Goal: Task Accomplishment & Management: Manage account settings

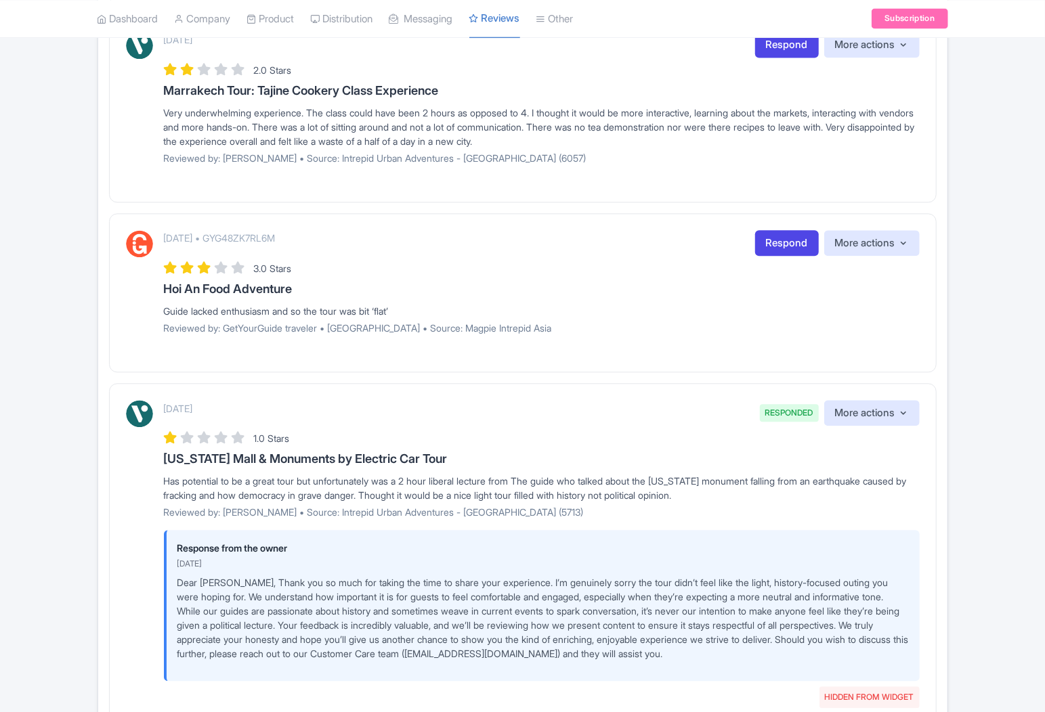
scroll to position [1962, 0]
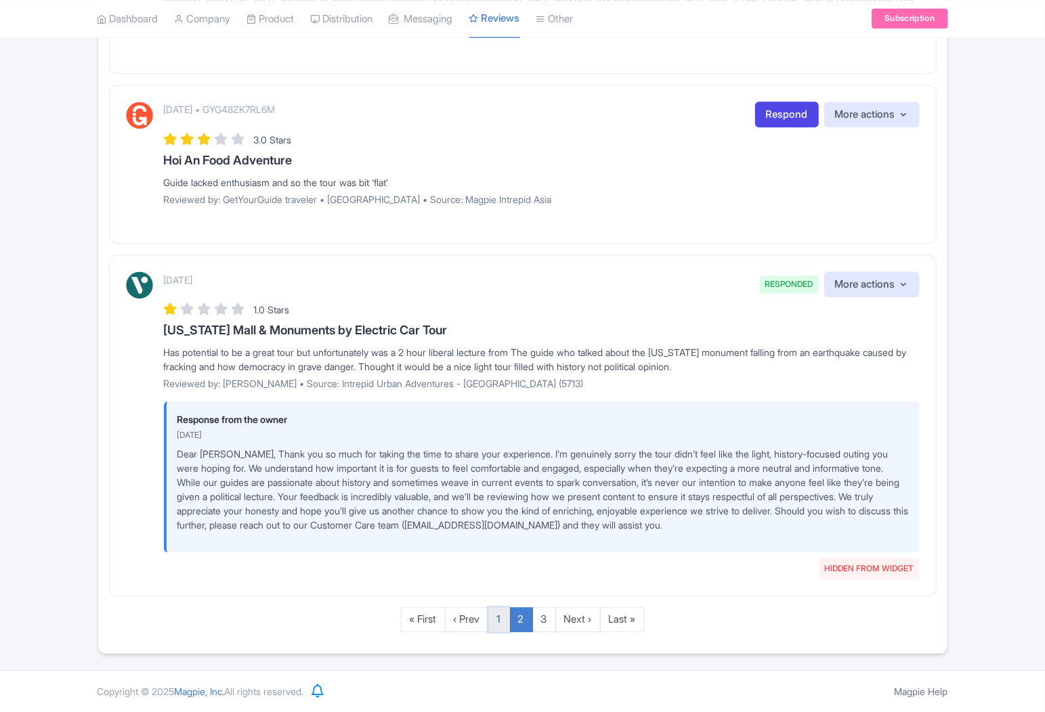
click at [502, 616] on link "1" at bounding box center [499, 619] width 22 height 25
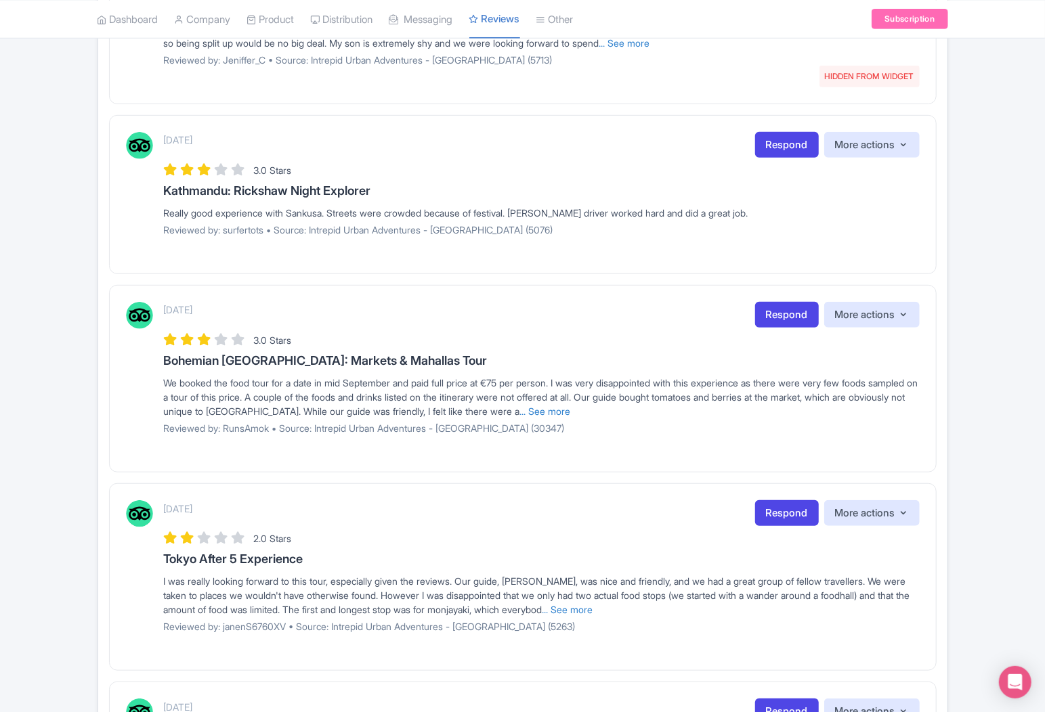
scroll to position [358, 0]
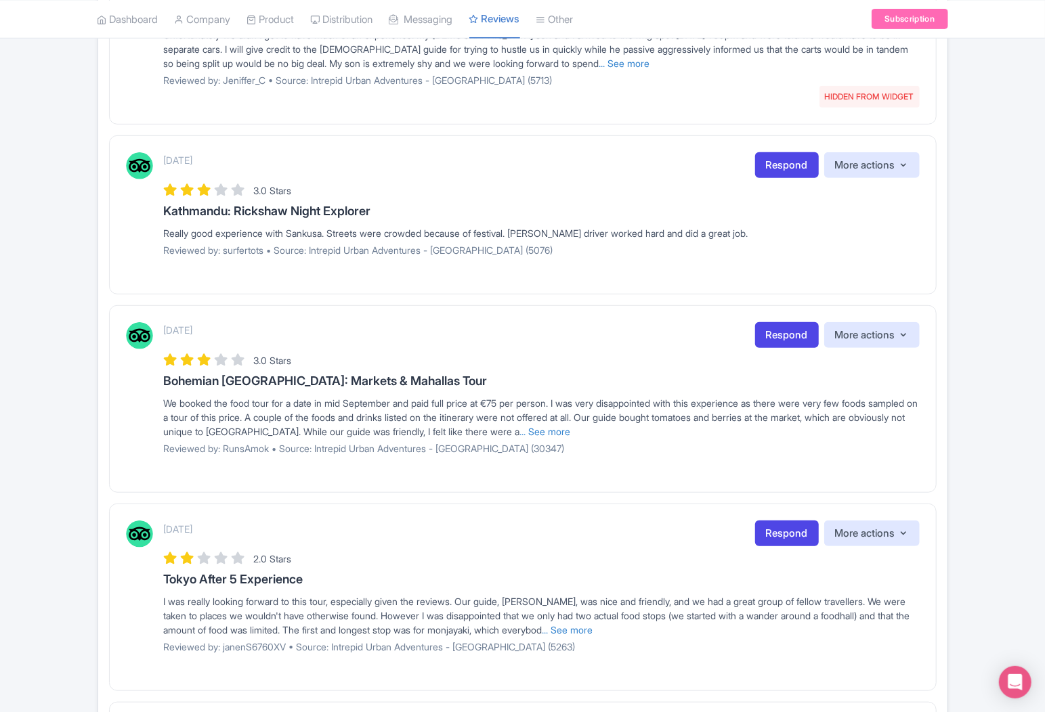
drag, startPoint x: 181, startPoint y: 586, endPoint x: 314, endPoint y: 578, distance: 133.6
click at [314, 578] on div "October 08, 2025 Respond More actions Hide from this page Hide from review widg…" at bounding box center [523, 592] width 794 height 143
copy h3 "Tokyo After 5 Experience"
drag, startPoint x: 631, startPoint y: 626, endPoint x: 571, endPoint y: 624, distance: 59.6
click at [593, 626] on link "... See more" at bounding box center [567, 630] width 51 height 12
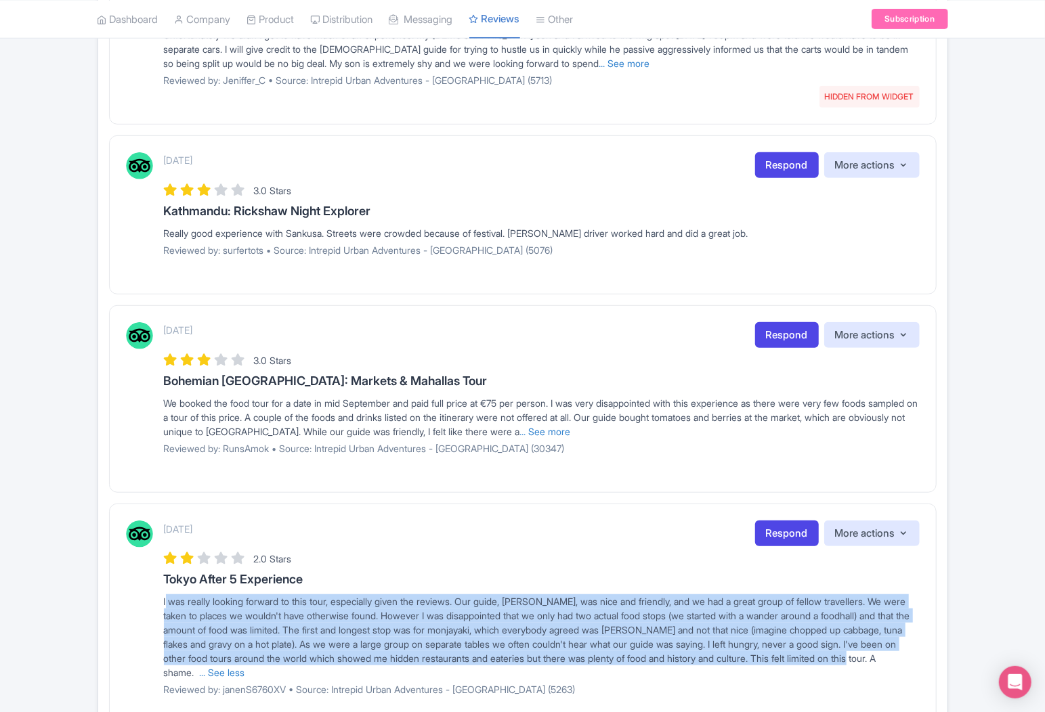
drag, startPoint x: 159, startPoint y: 605, endPoint x: 275, endPoint y: 620, distance: 116.7
click at [269, 671] on div "October 08, 2025 Respond More actions Hide from this page Hide from review widg…" at bounding box center [523, 614] width 794 height 186
copy span "I was really looking forward to this tour, especially given the reviews. Our gu…"
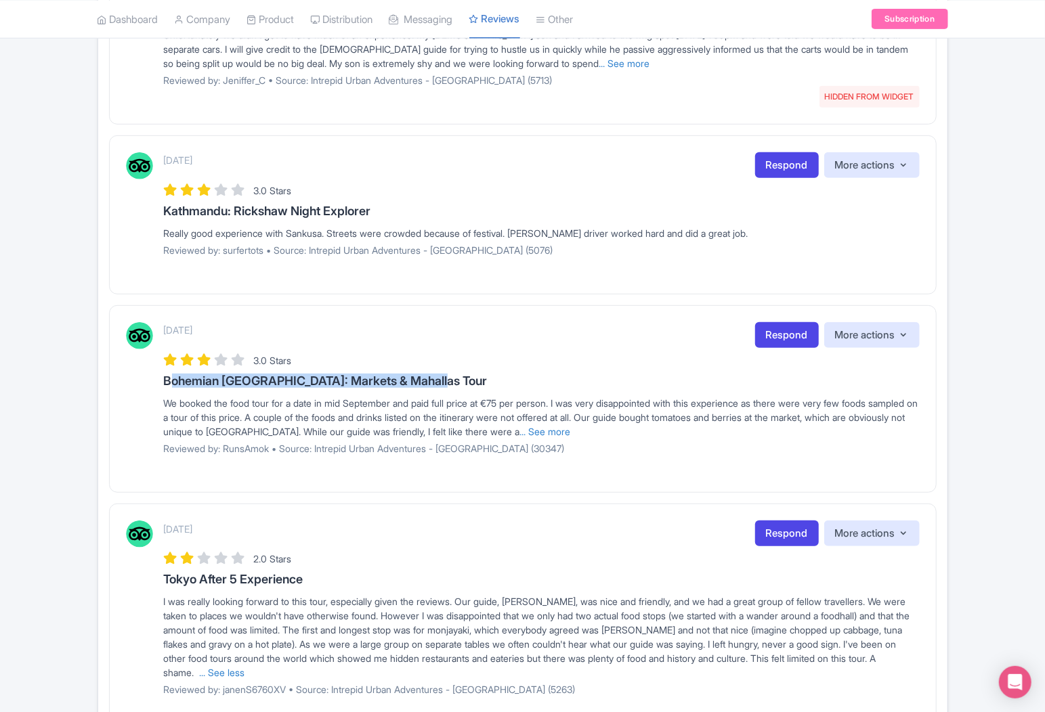
drag, startPoint x: 163, startPoint y: 376, endPoint x: 465, endPoint y: 376, distance: 302.0
click at [465, 376] on h3 "Bohemian [GEOGRAPHIC_DATA]: Markets & Mahallas Tour" at bounding box center [542, 381] width 756 height 14
copy h3 "Bohemian [GEOGRAPHIC_DATA]: Markets & Mahallas Tour"
drag, startPoint x: 623, startPoint y: 427, endPoint x: 564, endPoint y: 425, distance: 59.0
click at [571, 427] on link "... See more" at bounding box center [545, 432] width 51 height 12
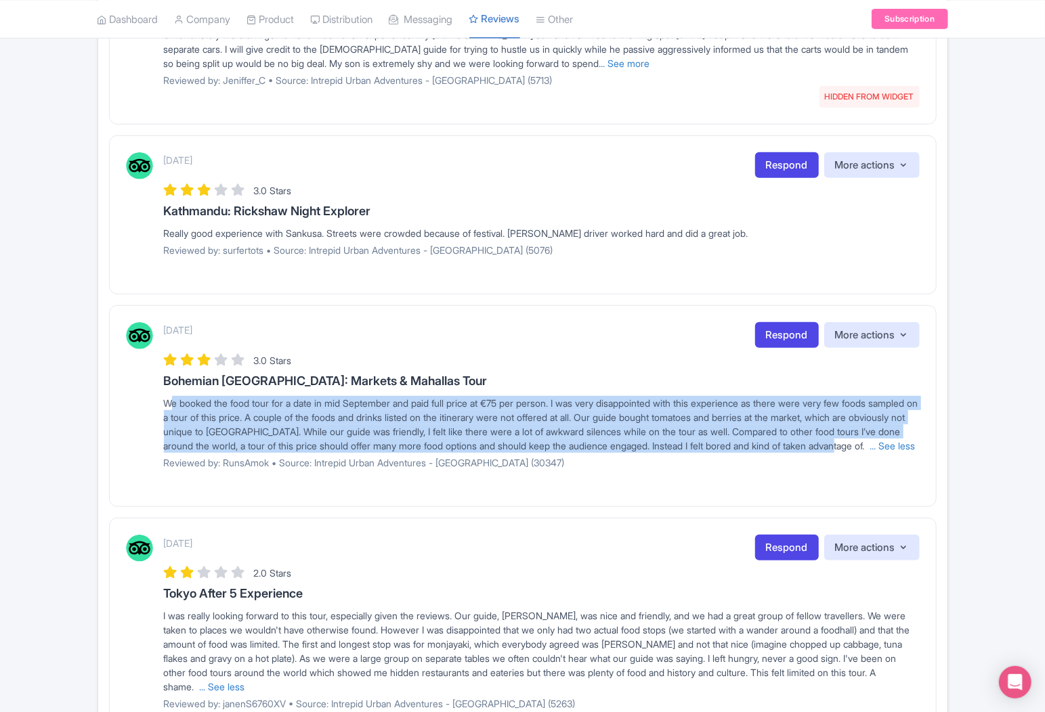
drag, startPoint x: 163, startPoint y: 402, endPoint x: 258, endPoint y: 464, distance: 113.1
click at [258, 464] on div "October 10, 2025 Respond More actions Hide from this page Hide from review widg…" at bounding box center [523, 400] width 794 height 157
copy span "We booked the food tour for a date in mid September and paid full price at €75 …"
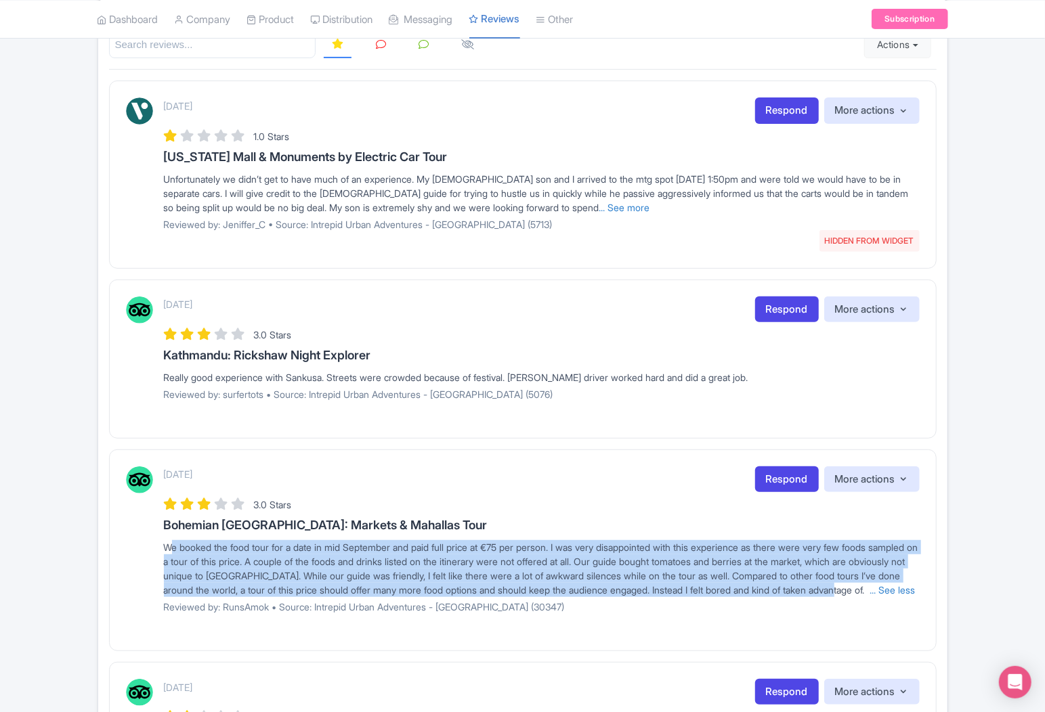
scroll to position [207, 0]
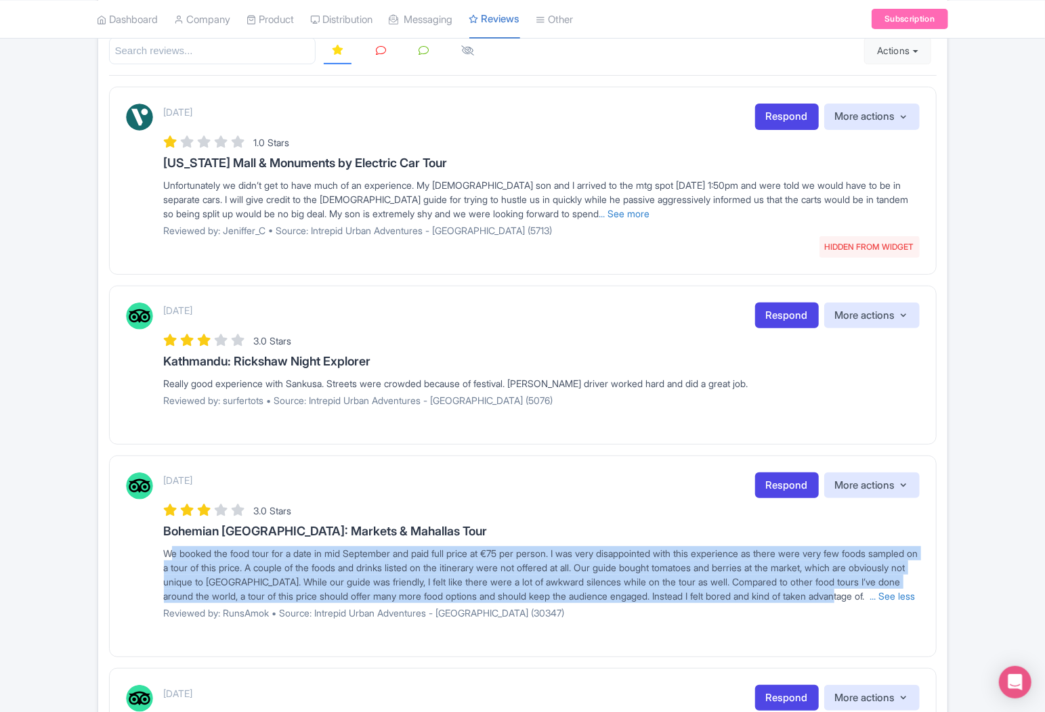
drag, startPoint x: 163, startPoint y: 360, endPoint x: 440, endPoint y: 363, distance: 277.6
click at [440, 363] on div "October 11, 2025 Respond More actions Hide from this page Hide from review widg…" at bounding box center [523, 360] width 794 height 114
copy h3 "Kathmandu: Rickshaw Night Explorer"
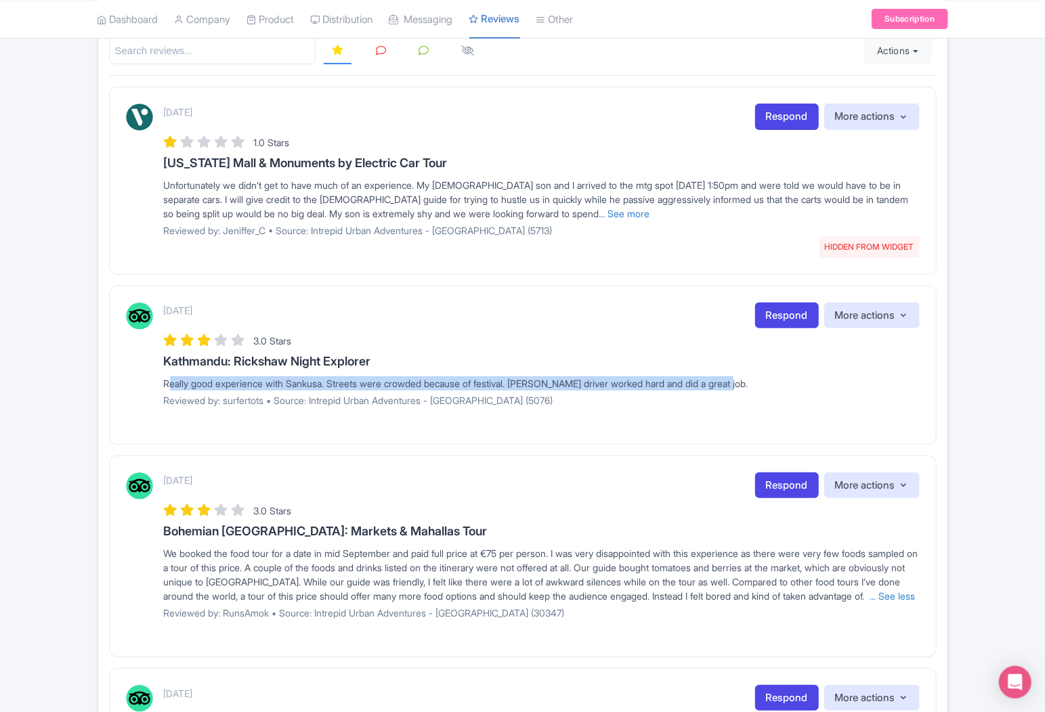
drag, startPoint x: 156, startPoint y: 383, endPoint x: 804, endPoint y: 383, distance: 648.0
click at [804, 383] on div "October 11, 2025 Respond More actions Hide from this page Hide from review widg…" at bounding box center [523, 360] width 794 height 114
copy div "Really good experience with Sankusa. Streets were crowded because of festival. …"
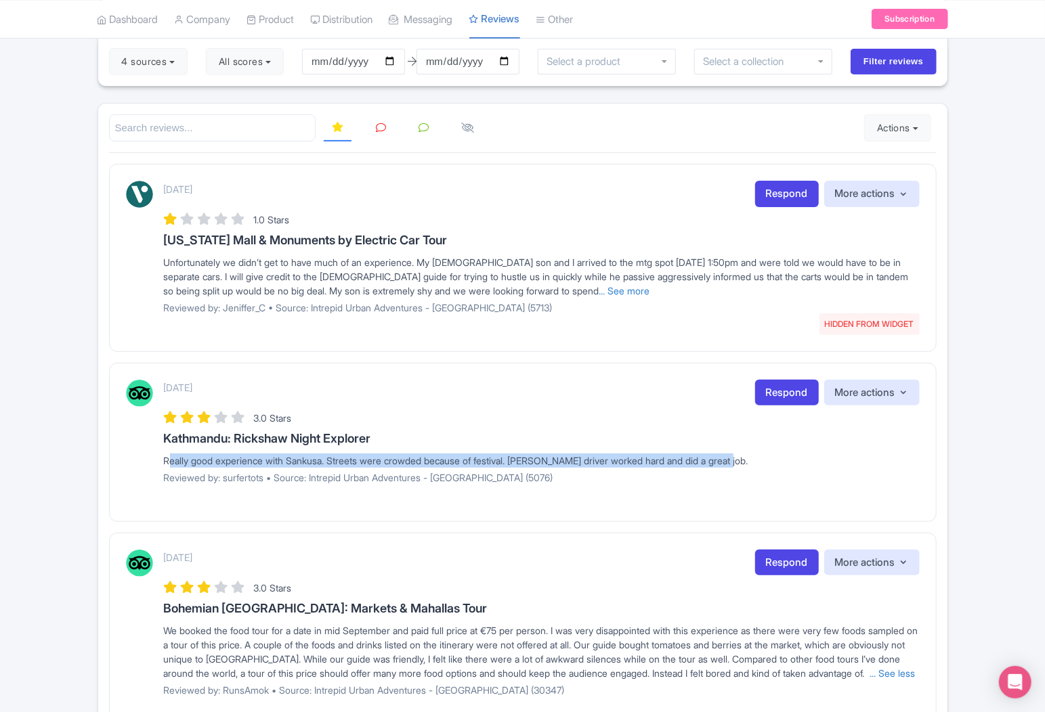
scroll to position [57, 0]
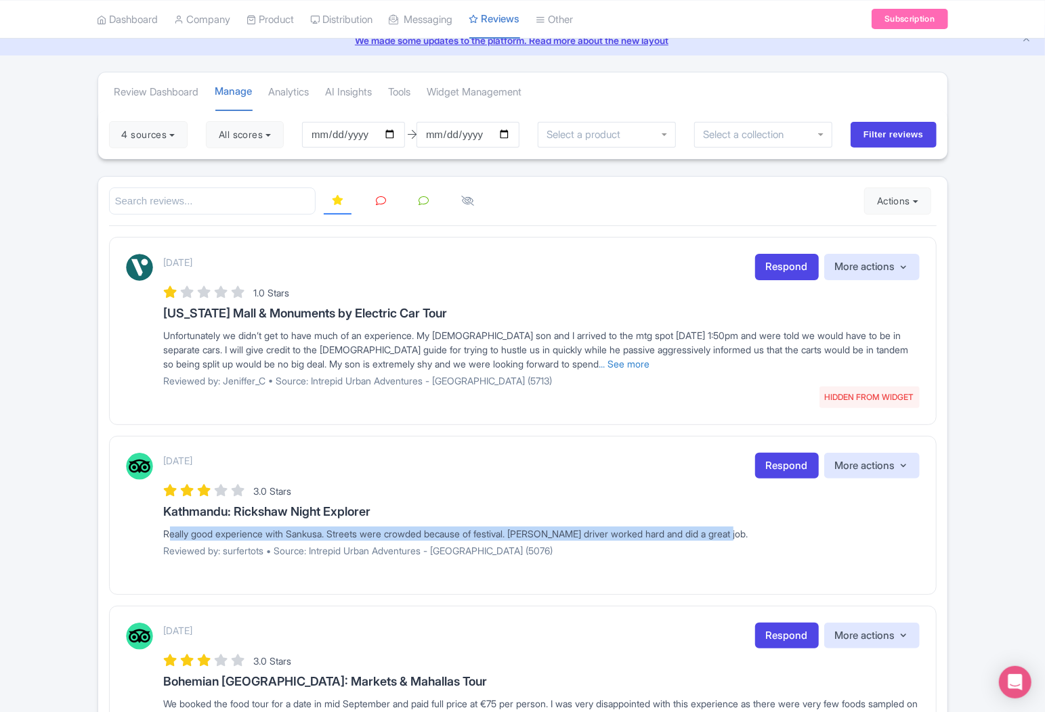
drag, startPoint x: 161, startPoint y: 309, endPoint x: 608, endPoint y: 110, distance: 489.2
click at [529, 307] on div "October 11, 2025 HIDDEN FROM WIDGET Respond More actions Hide from this page Un…" at bounding box center [523, 325] width 794 height 143
copy h3 "[US_STATE] Mall & Monuments by Electric Car Tour"
click at [645, 358] on link "... See more" at bounding box center [624, 364] width 51 height 12
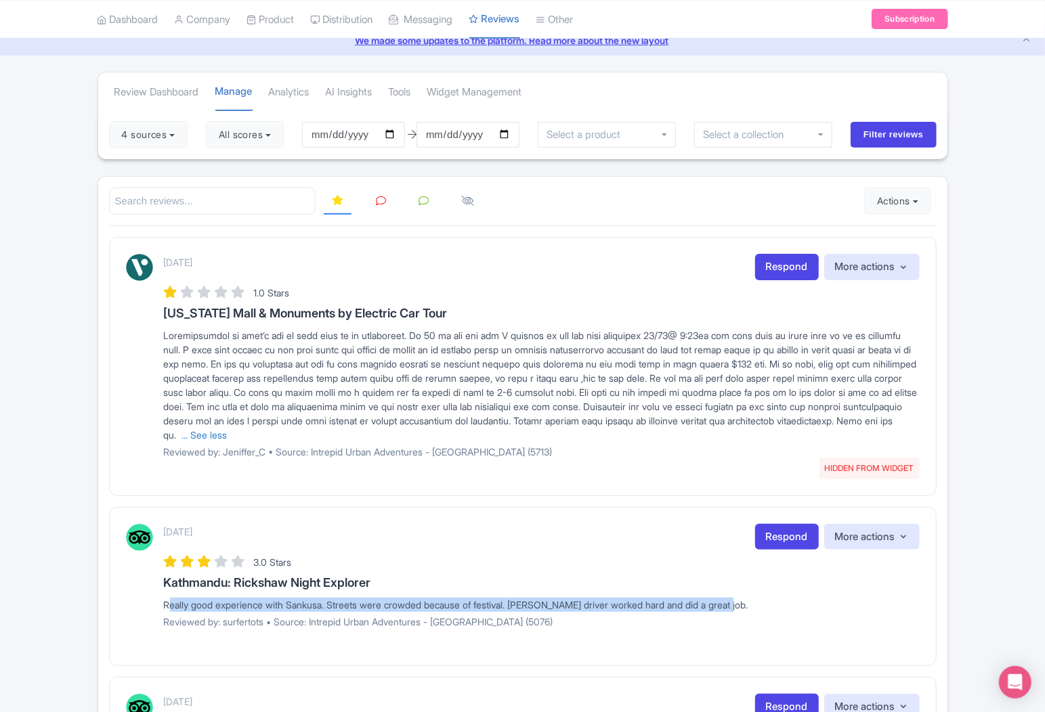
drag, startPoint x: 164, startPoint y: 334, endPoint x: 509, endPoint y: 435, distance: 359.6
click at [509, 435] on span "... See less" at bounding box center [541, 385] width 754 height 111
copy span "Unfortunately we didn’t get to have much of an experience. My 13 yr old son and…"
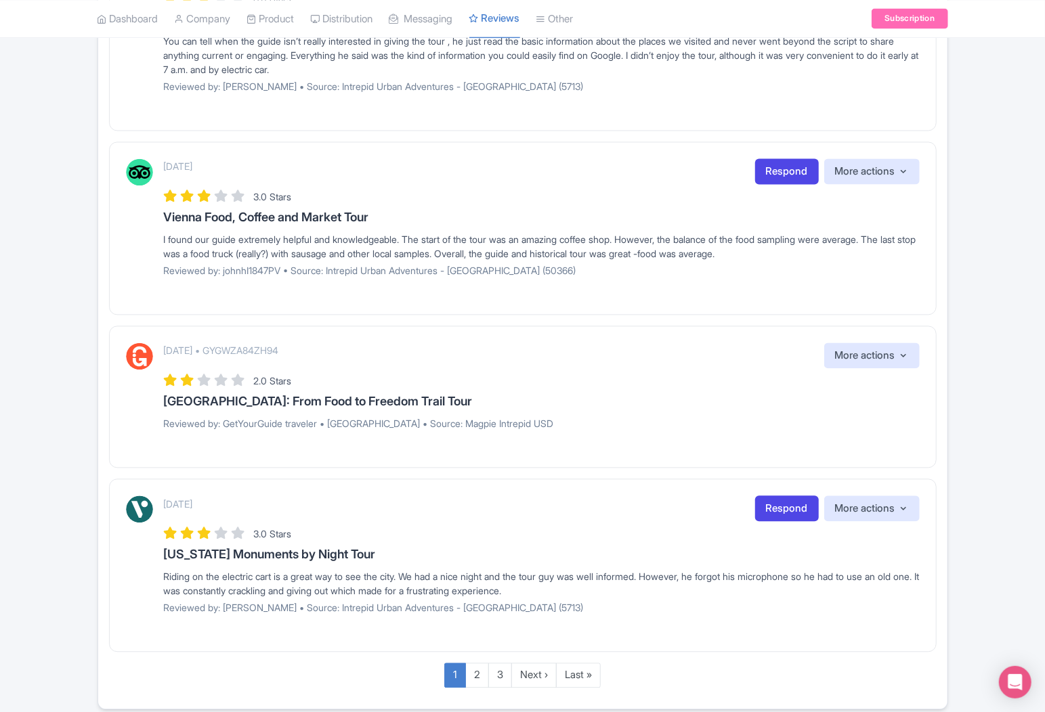
scroll to position [1683, 0]
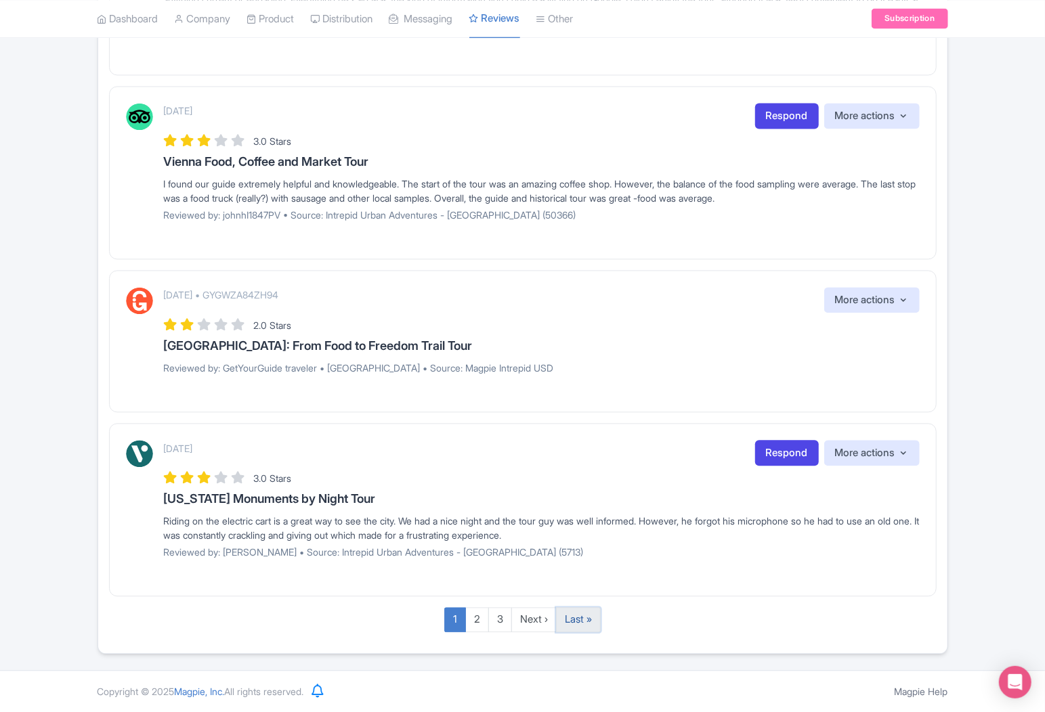
drag, startPoint x: 574, startPoint y: 617, endPoint x: 561, endPoint y: 611, distance: 14.6
click at [574, 617] on link "Last »" at bounding box center [578, 619] width 45 height 25
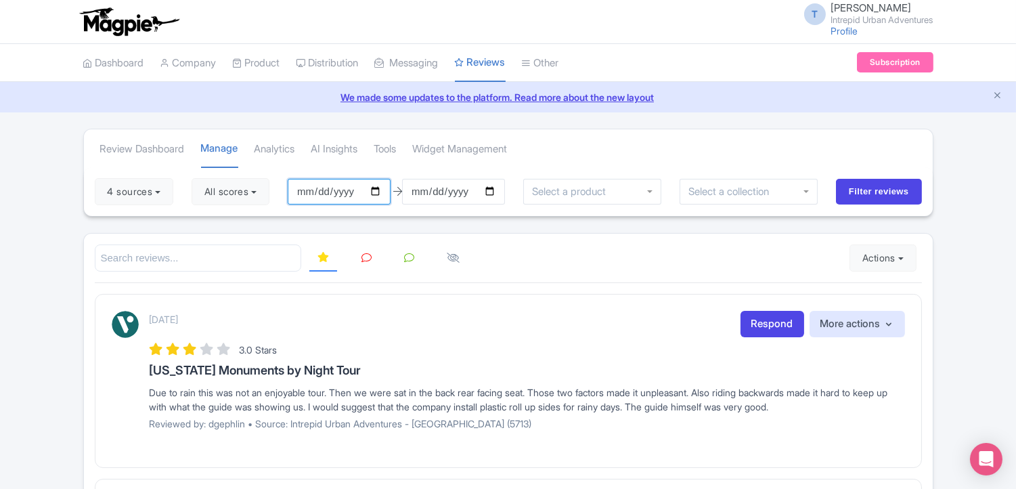
click at [323, 187] on input "2025-09-04" at bounding box center [339, 192] width 103 height 26
type input "2025-09-01"
click at [307, 193] on input "2025-09-01" at bounding box center [339, 192] width 103 height 26
type input "[DATE]"
click at [873, 186] on input "Filter reviews" at bounding box center [879, 192] width 86 height 26
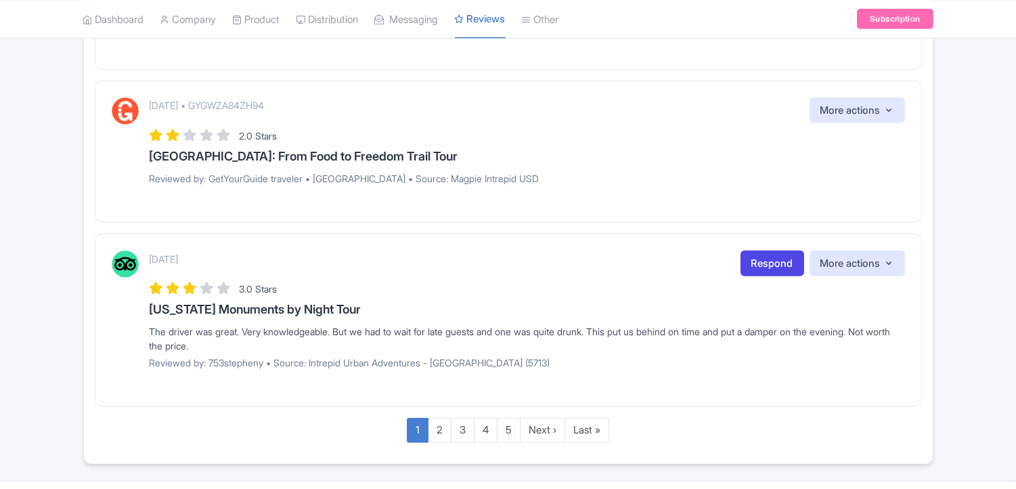
scroll to position [1764, 0]
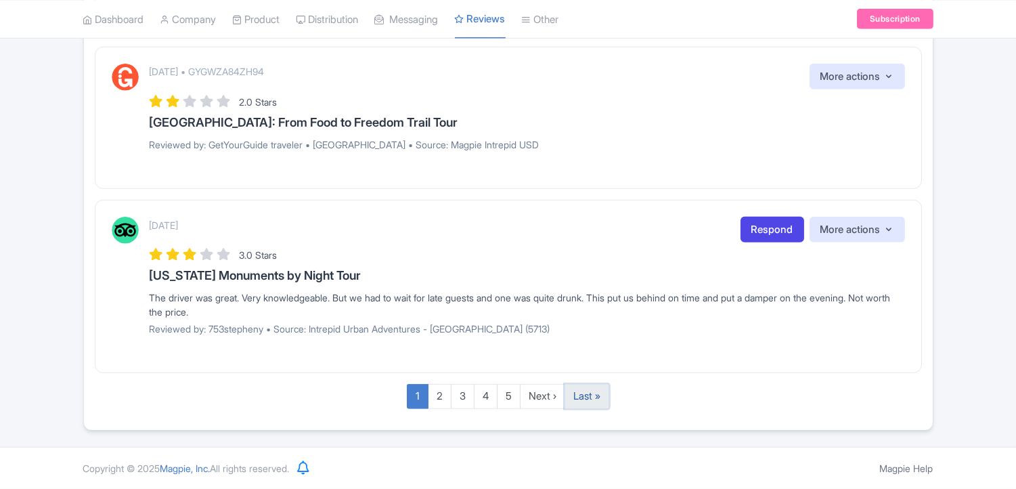
click at [576, 395] on link "Last »" at bounding box center [587, 396] width 45 height 25
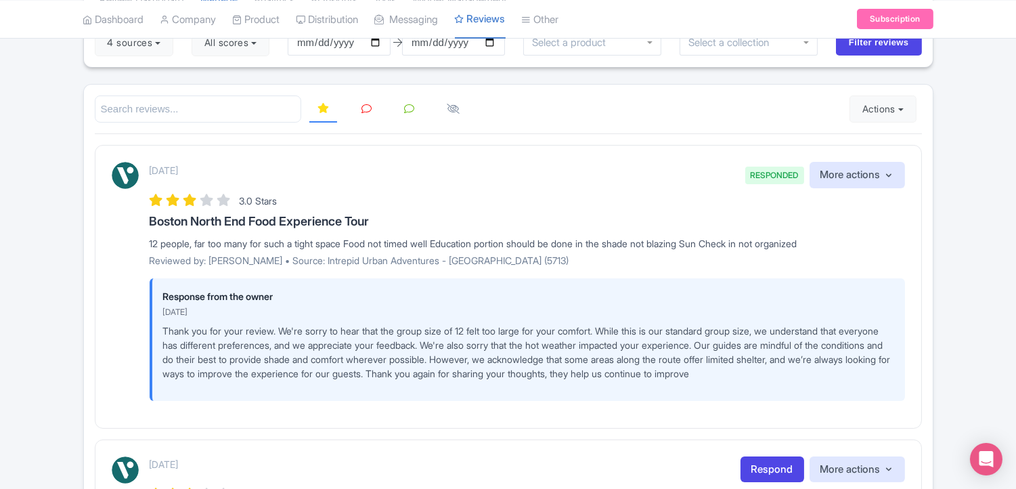
scroll to position [150, 0]
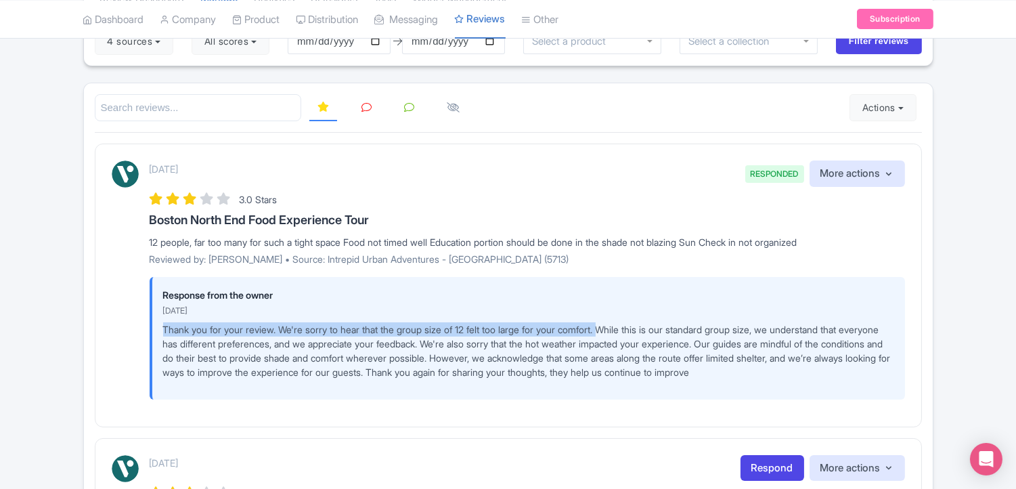
drag, startPoint x: 166, startPoint y: 329, endPoint x: 620, endPoint y: 323, distance: 453.7
click at [620, 323] on p "Thank you for your review. We're sorry to hear that the group size of 12 felt t…" at bounding box center [528, 350] width 731 height 57
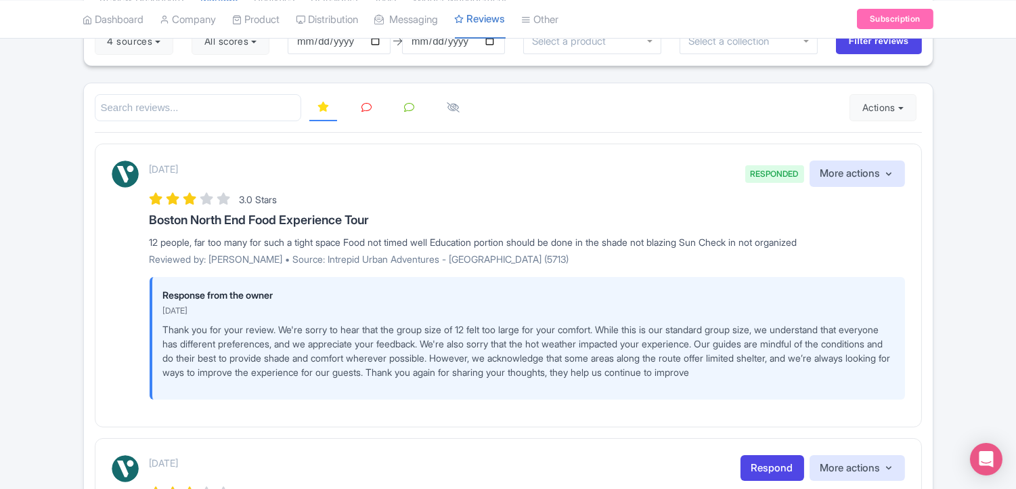
click at [217, 259] on p "Reviewed by: Amy_P • Source: Intrepid Urban Adventures - USA (5713)" at bounding box center [528, 259] width 756 height 14
copy p "Amy_P"
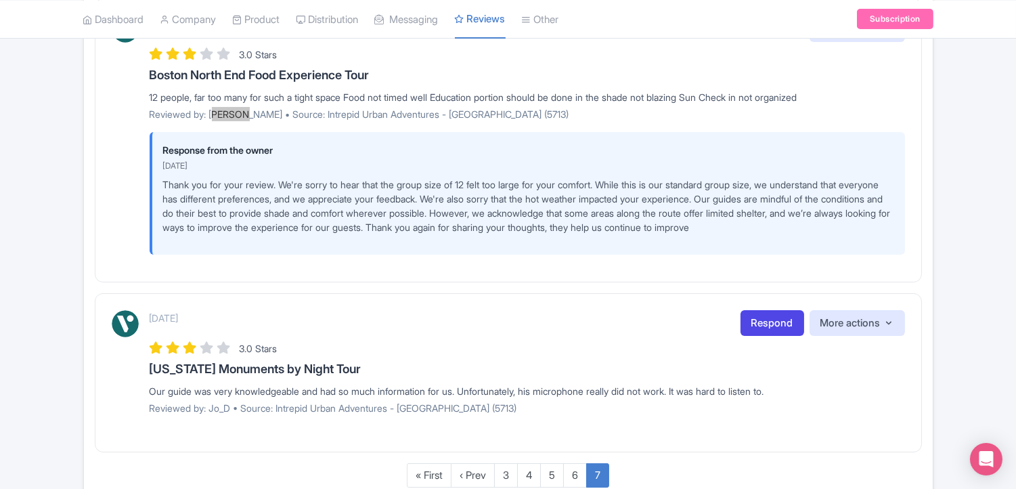
scroll to position [374, 0]
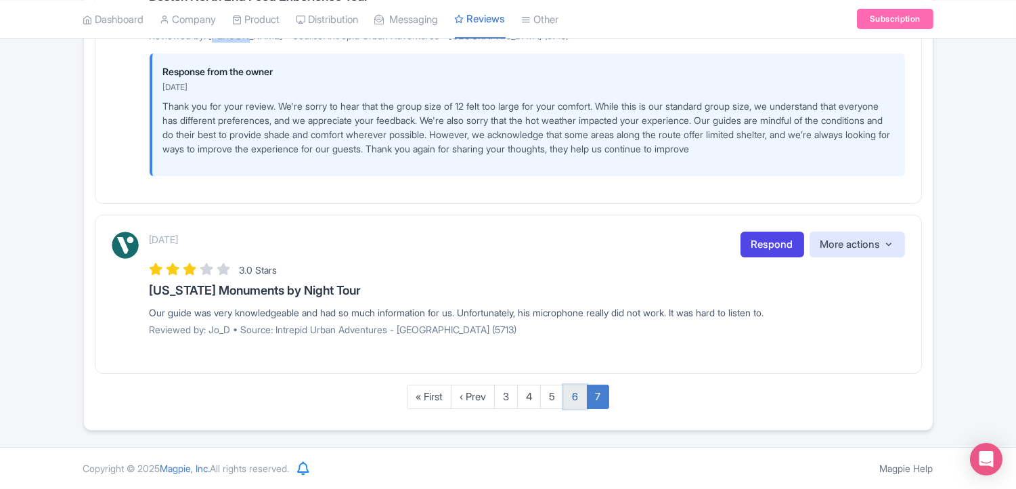
click at [580, 395] on link "6" at bounding box center [575, 397] width 24 height 25
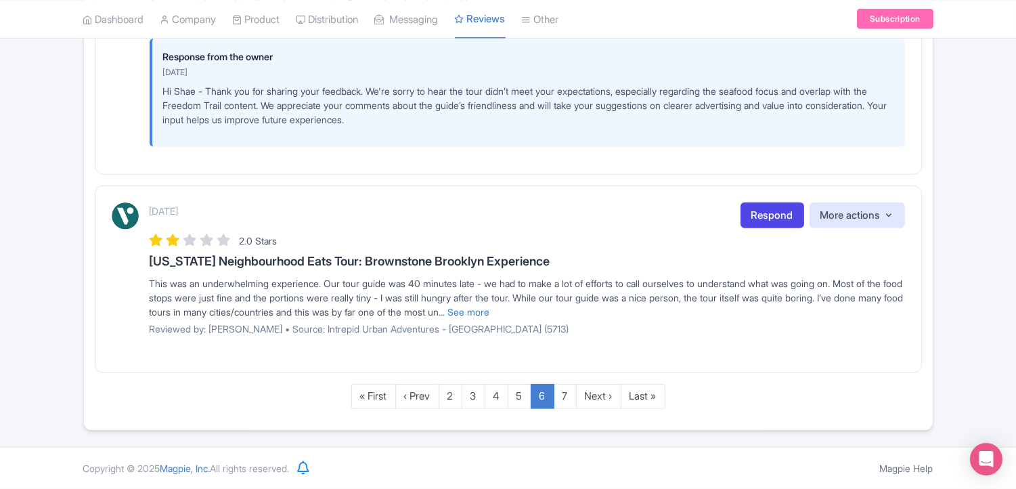
scroll to position [2217, 0]
drag, startPoint x: 585, startPoint y: 307, endPoint x: 532, endPoint y: 309, distance: 52.8
click at [490, 307] on link "... See more" at bounding box center [464, 312] width 51 height 12
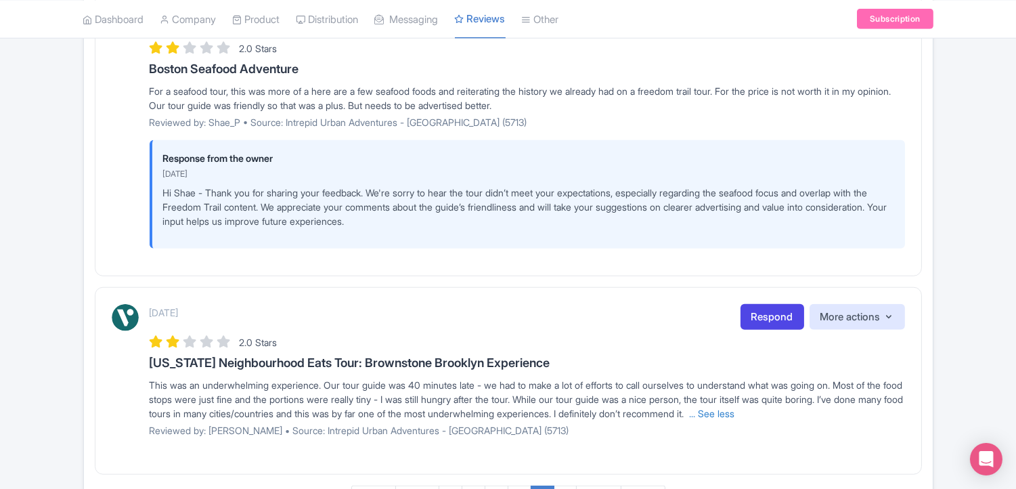
scroll to position [1916, 0]
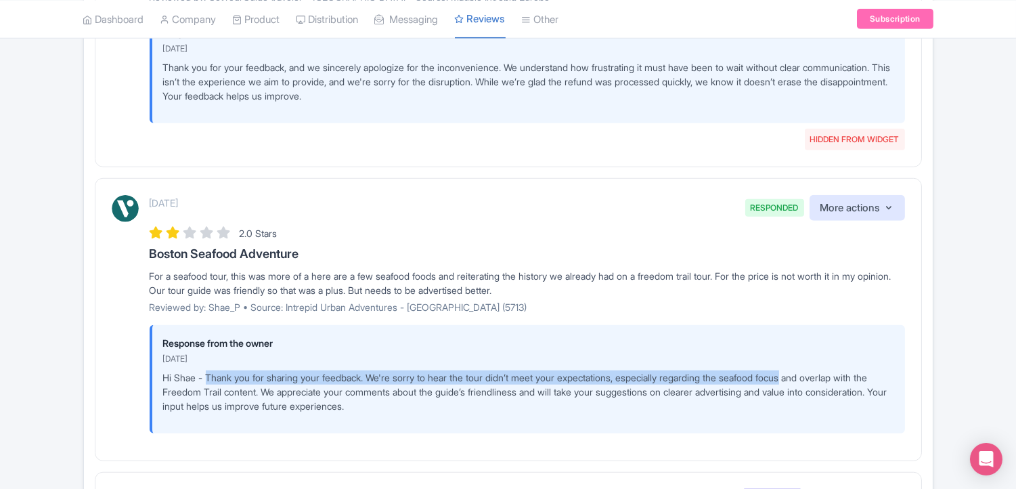
drag, startPoint x: 207, startPoint y: 390, endPoint x: 816, endPoint y: 393, distance: 609.4
click at [816, 393] on p "Hi Shae - Thank you for sharing your feedback. We're sorry to hear the tour did…" at bounding box center [528, 391] width 731 height 43
copy p "Thank you for sharing your feedback. We're sorry to hear the tour didn’t meet y…"
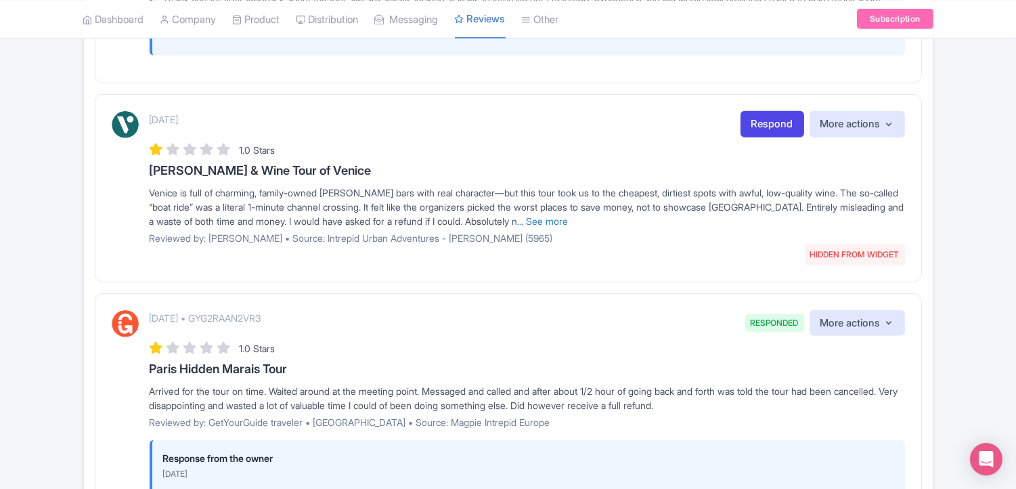
scroll to position [1465, 0]
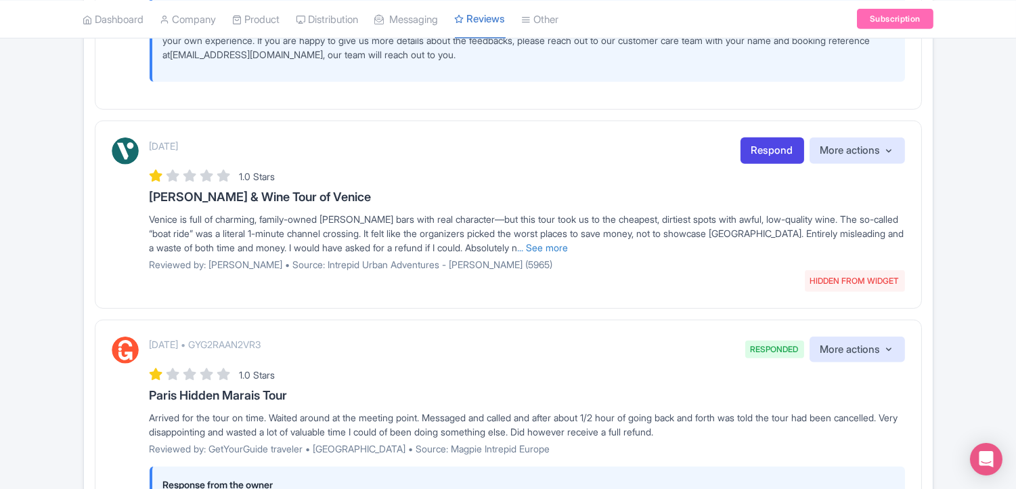
click at [569, 253] on link "... See more" at bounding box center [543, 248] width 51 height 12
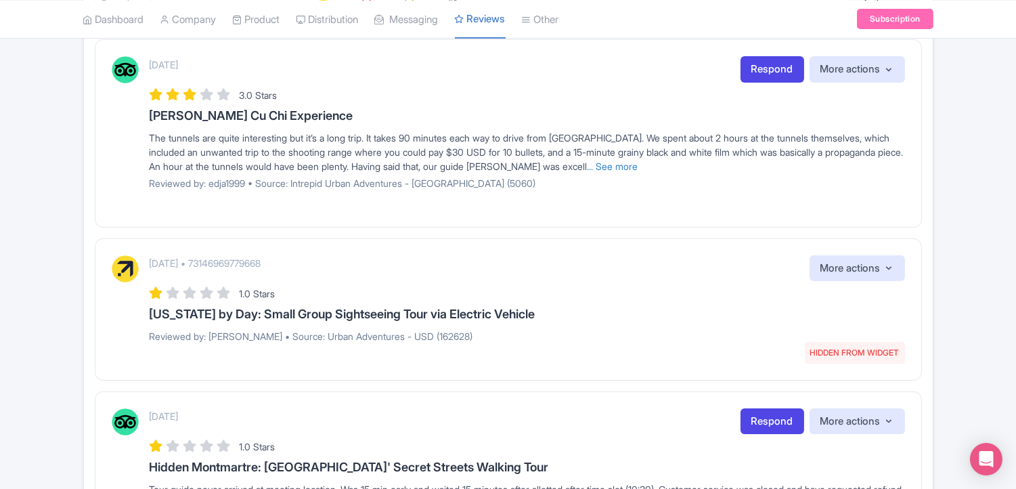
scroll to position [186, 0]
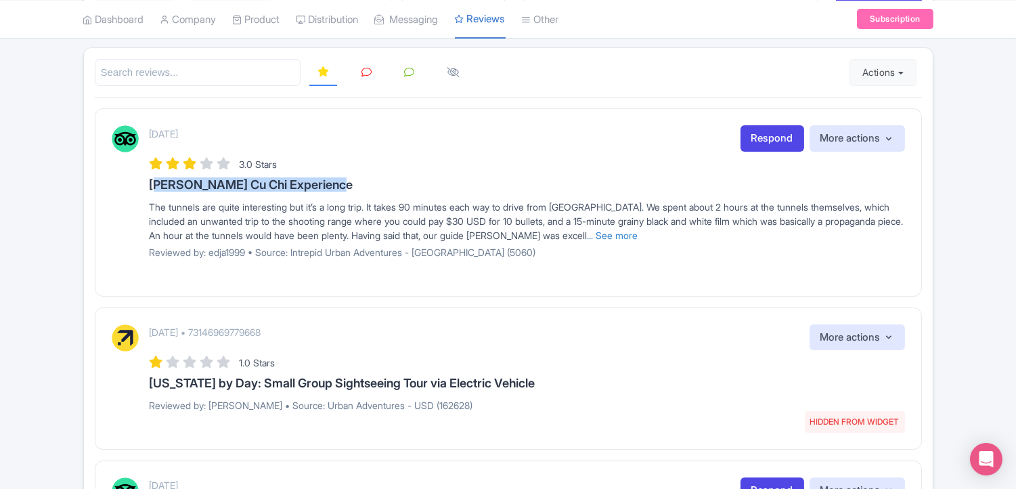
drag, startPoint x: 144, startPoint y: 181, endPoint x: 355, endPoint y: 183, distance: 211.3
click at [355, 183] on div "July 20, 2025 Respond More actions Hide from this page Hide from review widget …" at bounding box center [509, 196] width 794 height 143
copy h3 "Ho Chi Minh Cu Chi Experience"
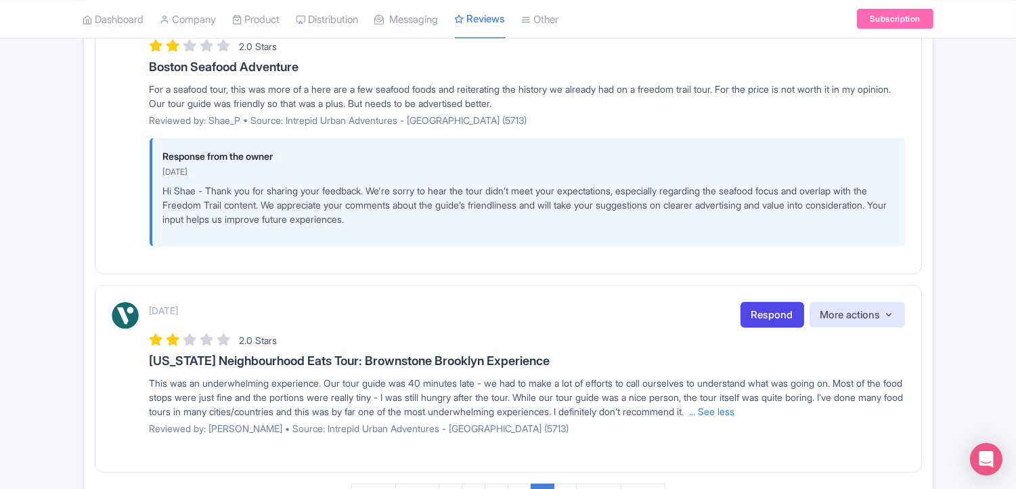
scroll to position [2217, 0]
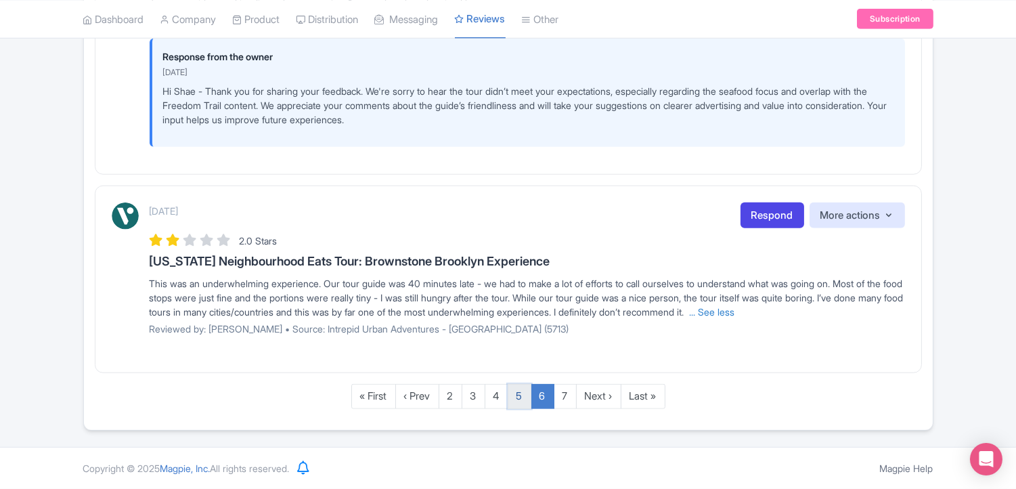
drag, startPoint x: 517, startPoint y: 399, endPoint x: 511, endPoint y: 383, distance: 17.4
click at [517, 399] on link "5" at bounding box center [520, 396] width 24 height 25
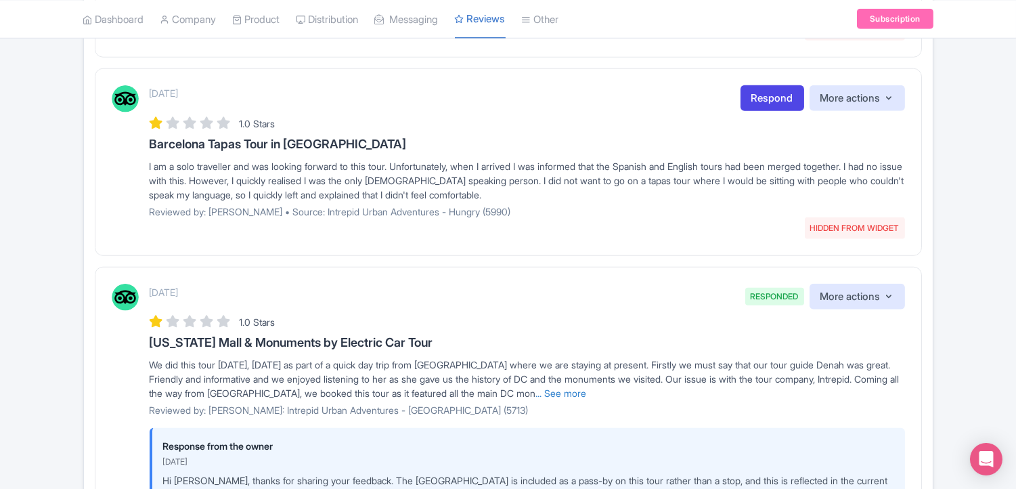
scroll to position [2170, 0]
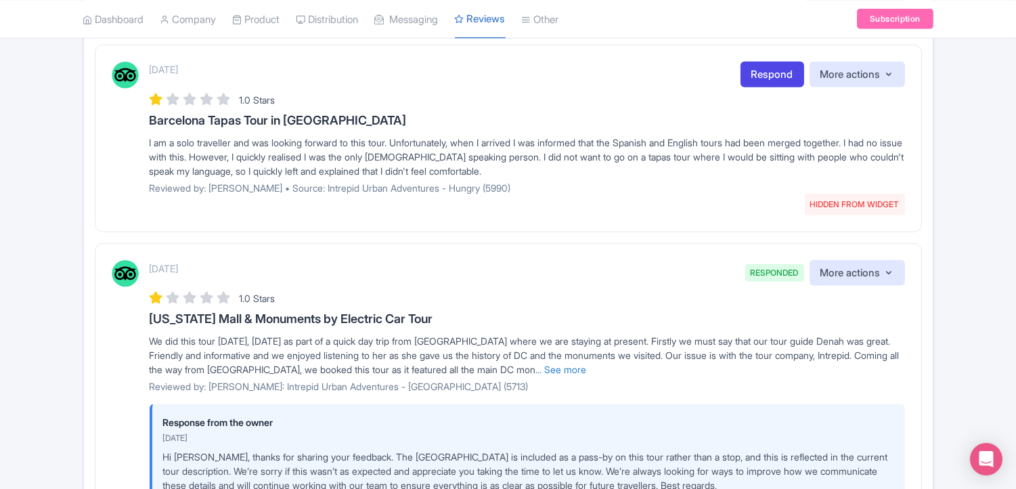
drag, startPoint x: 600, startPoint y: 411, endPoint x: 561, endPoint y: 422, distance: 40.7
click at [587, 375] on link "... See more" at bounding box center [561, 370] width 51 height 12
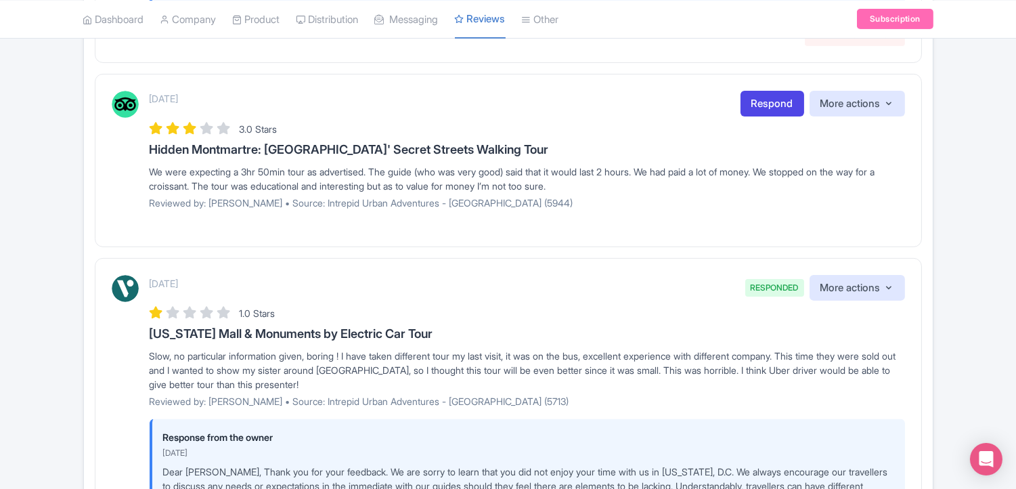
scroll to position [741, 0]
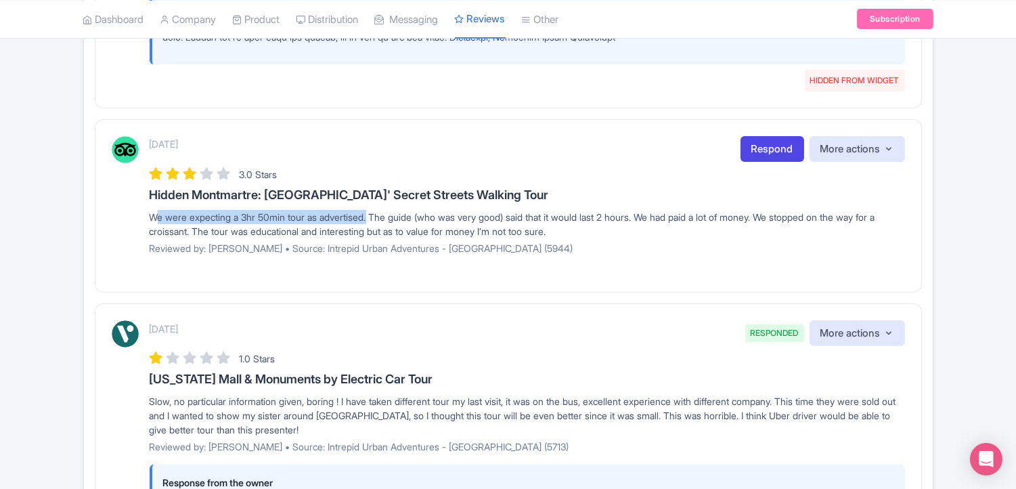
drag, startPoint x: 145, startPoint y: 246, endPoint x: 375, endPoint y: 244, distance: 230.2
click at [375, 244] on div "August 06, 2025 Respond More actions Hide from this page Hide from review widge…" at bounding box center [509, 200] width 794 height 129
copy div "We were expecting a 3hr 50min tour as advertised"
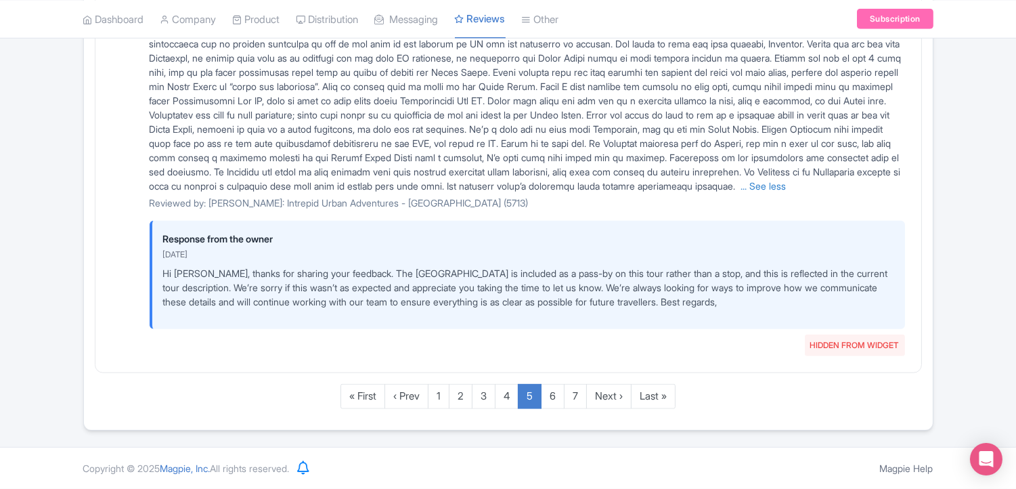
scroll to position [2538, 0]
click at [511, 390] on link "4" at bounding box center [507, 396] width 24 height 25
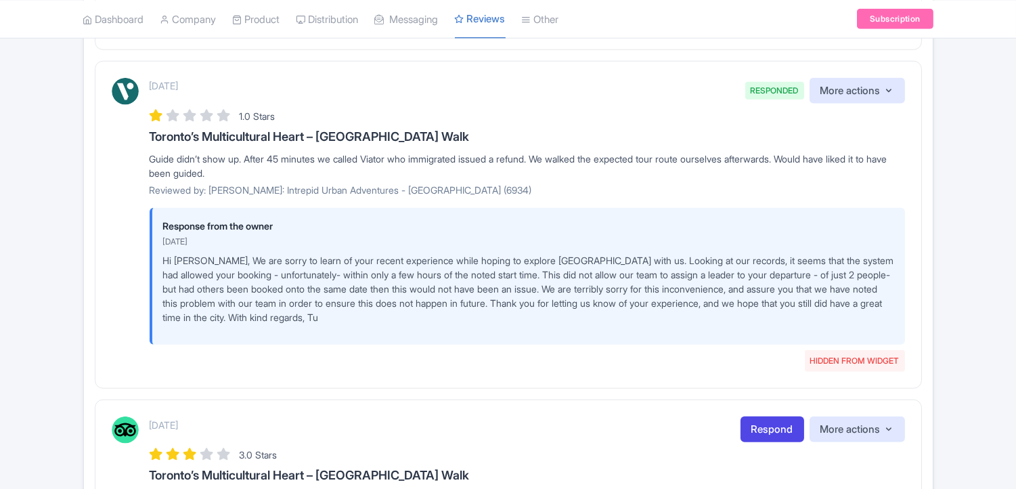
scroll to position [2583, 0]
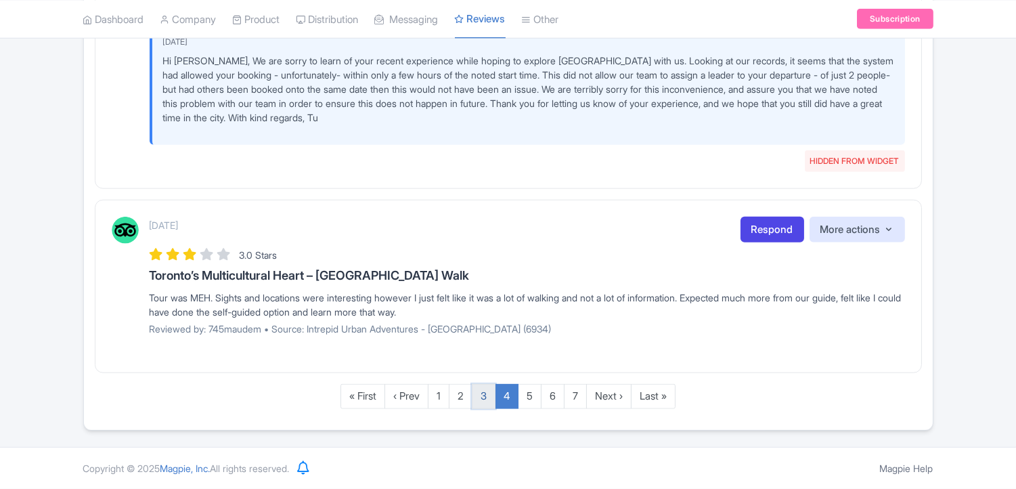
click at [484, 396] on link "3" at bounding box center [484, 396] width 24 height 25
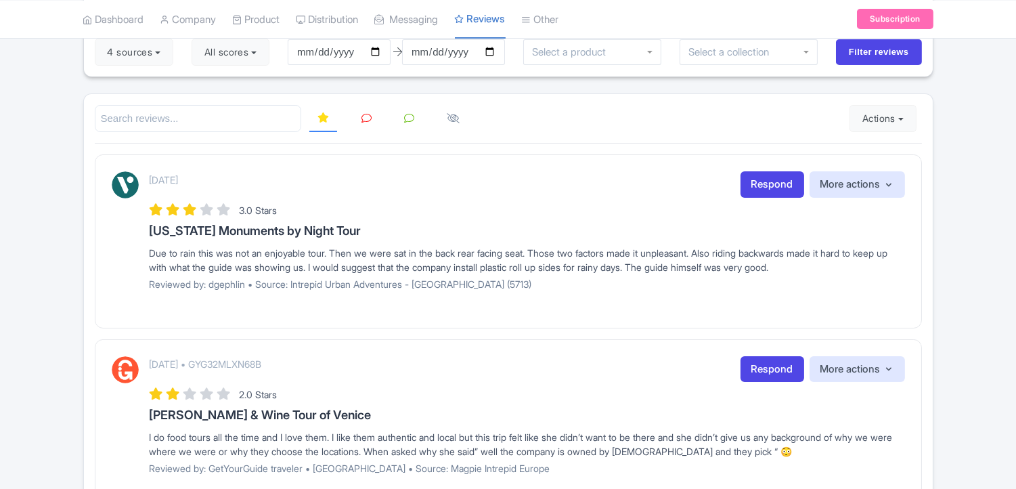
scroll to position [139, 0]
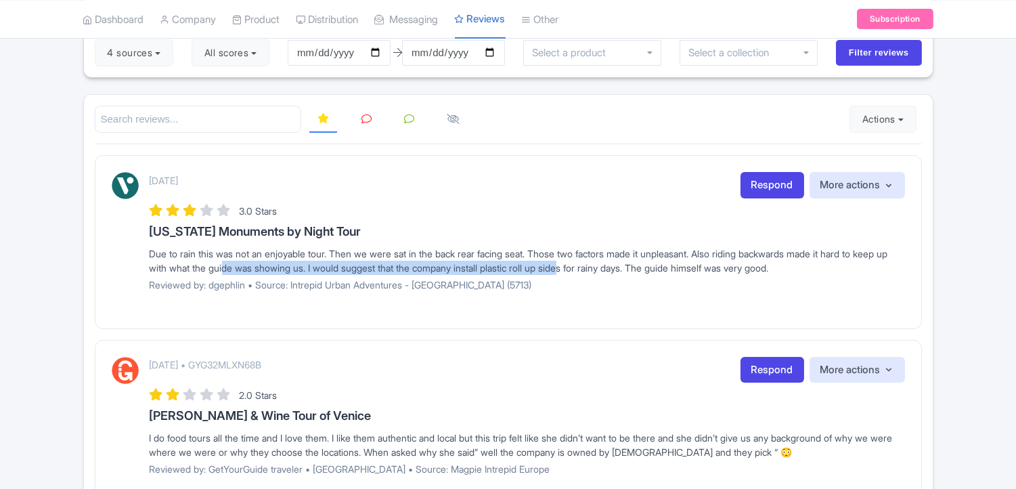
drag, startPoint x: 263, startPoint y: 267, endPoint x: 611, endPoint y: 269, distance: 348.0
click at [611, 269] on div "Due to rain this was not an enjoyable tour. Then we were sat in the back rear f…" at bounding box center [528, 260] width 756 height 28
click at [550, 268] on div "Due to rain this was not an enjoyable tour. Then we were sat in the back rear f…" at bounding box center [528, 260] width 756 height 28
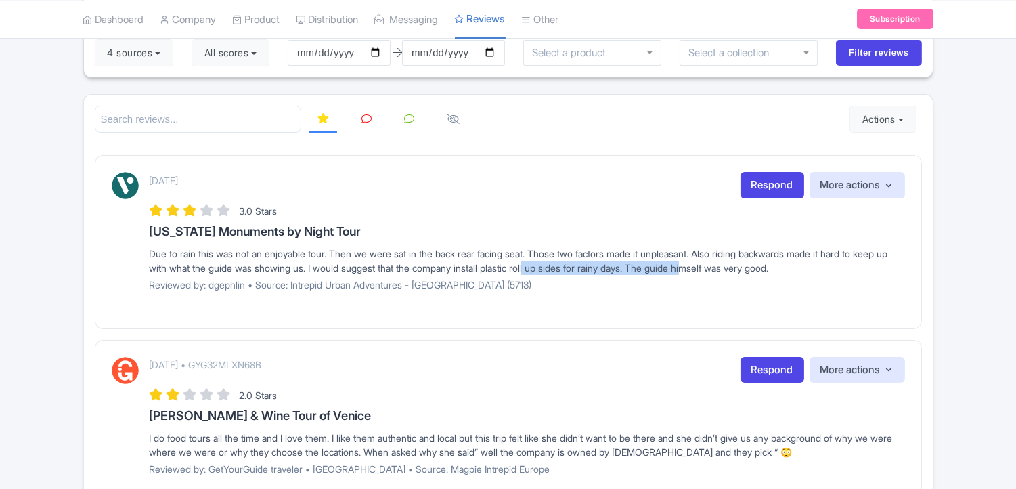
drag, startPoint x: 579, startPoint y: 267, endPoint x: 767, endPoint y: 267, distance: 188.2
click at [747, 267] on div "Due to rain this was not an enjoyable tour. Then we were sat in the back rear f…" at bounding box center [528, 260] width 756 height 28
click at [786, 267] on div "Due to rain this was not an enjoyable tour. Then we were sat in the back rear f…" at bounding box center [528, 260] width 756 height 28
click at [824, 266] on div "Due to rain this was not an enjoyable tour. Then we were sat in the back rear f…" at bounding box center [528, 260] width 756 height 28
drag, startPoint x: 862, startPoint y: 266, endPoint x: 129, endPoint y: 249, distance: 733.5
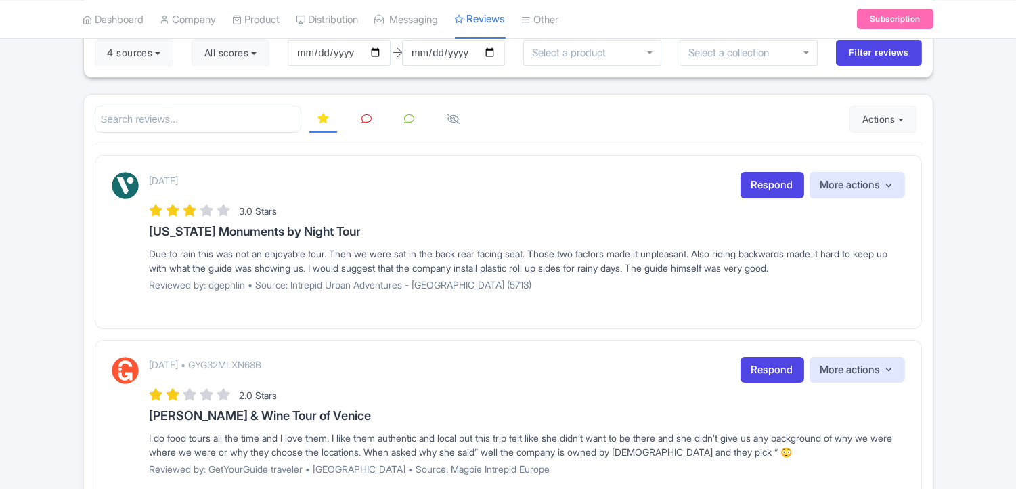
click at [129, 249] on div "September 20, 2025 Respond More actions Hide from this page Hide from review wi…" at bounding box center [509, 236] width 794 height 129
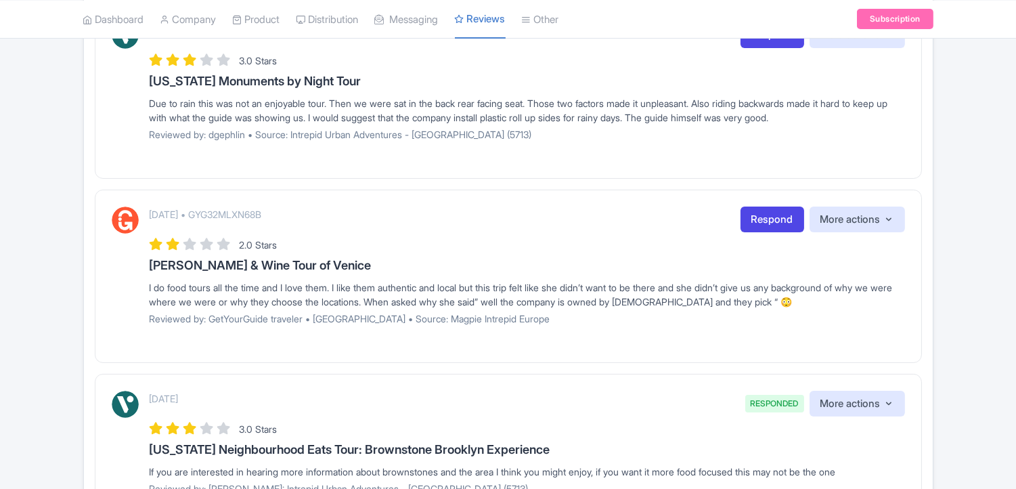
scroll to position [214, 0]
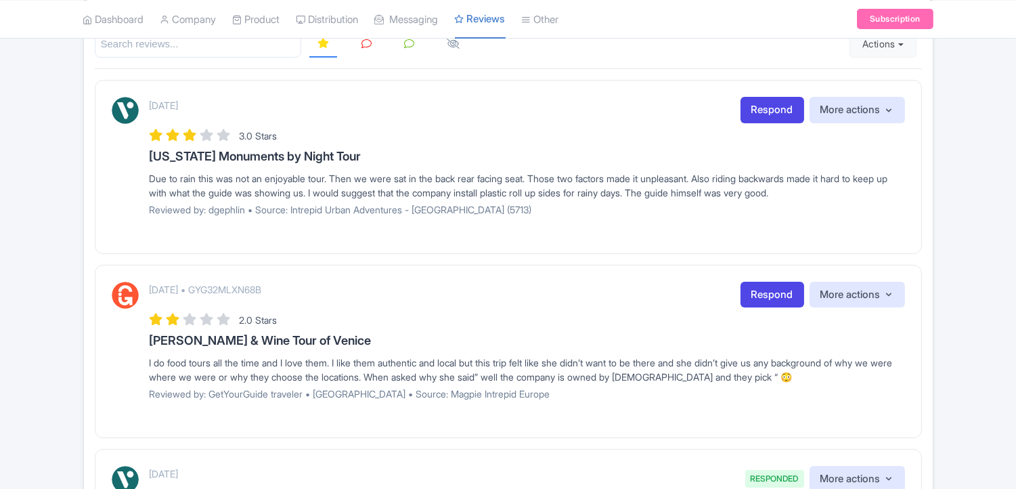
drag, startPoint x: 549, startPoint y: 231, endPoint x: 469, endPoint y: 231, distance: 80.6
click at [549, 231] on div "September 20, 2025 Respond More actions Hide from this page Hide from review wi…" at bounding box center [508, 166] width 827 height 173
click at [220, 206] on p "Reviewed by: dgephlin • Source: Intrepid Urban Adventures - USA (5713)" at bounding box center [528, 209] width 756 height 14
copy p "dgephlin"
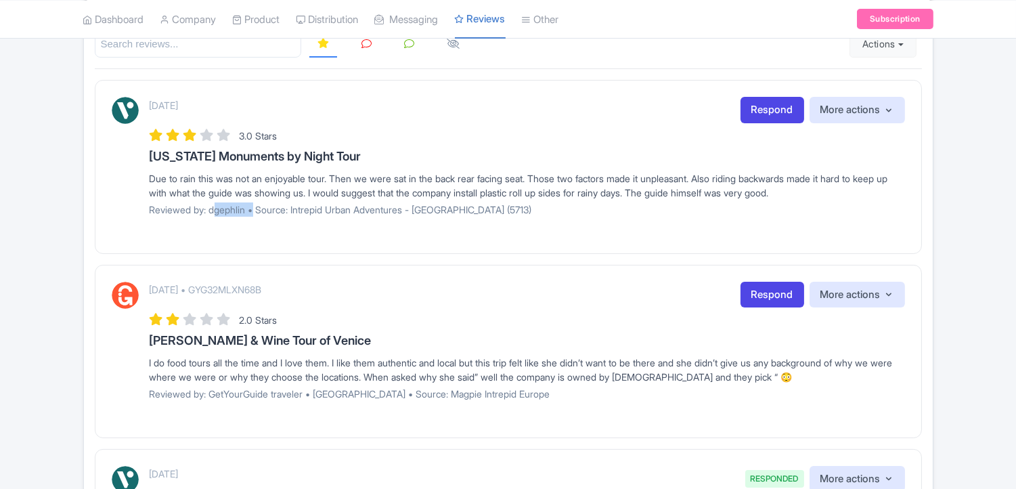
copy p "dgephlin"
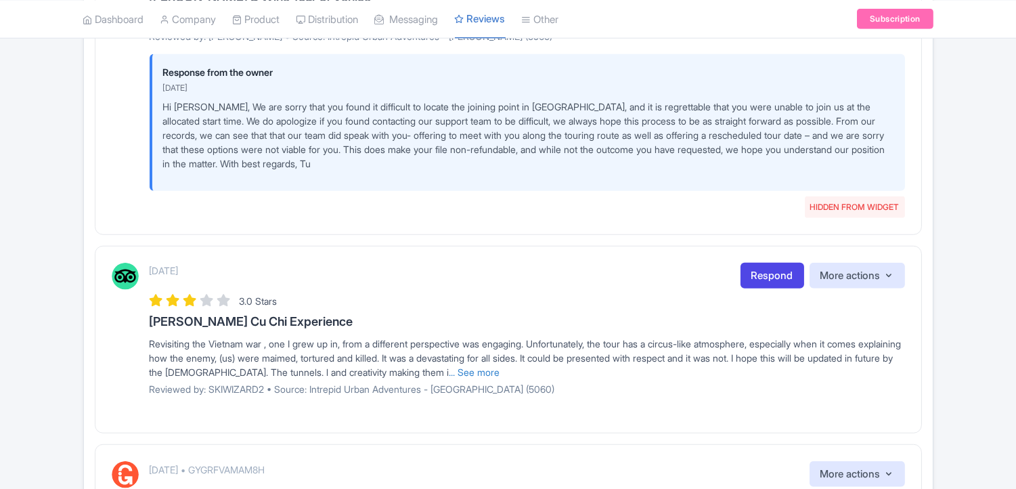
scroll to position [2245, 0]
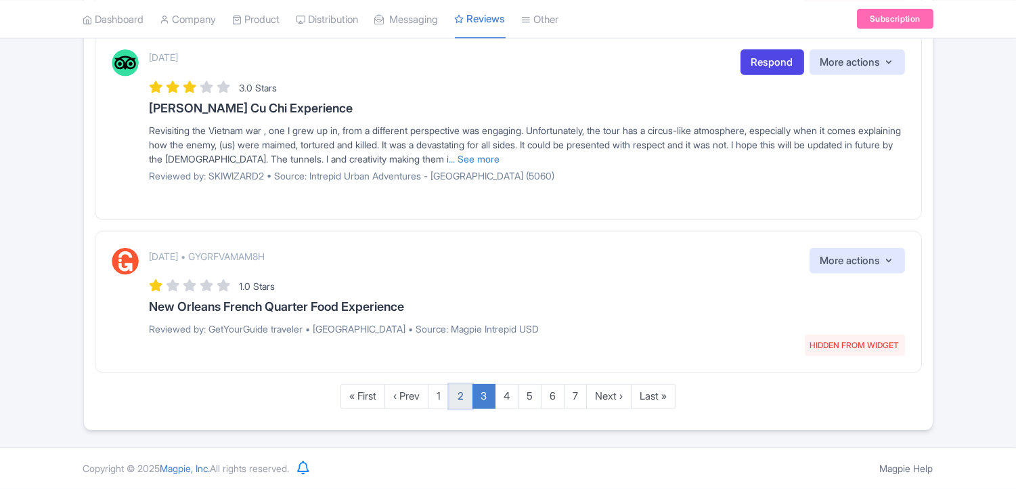
click at [458, 397] on link "2" at bounding box center [461, 396] width 24 height 25
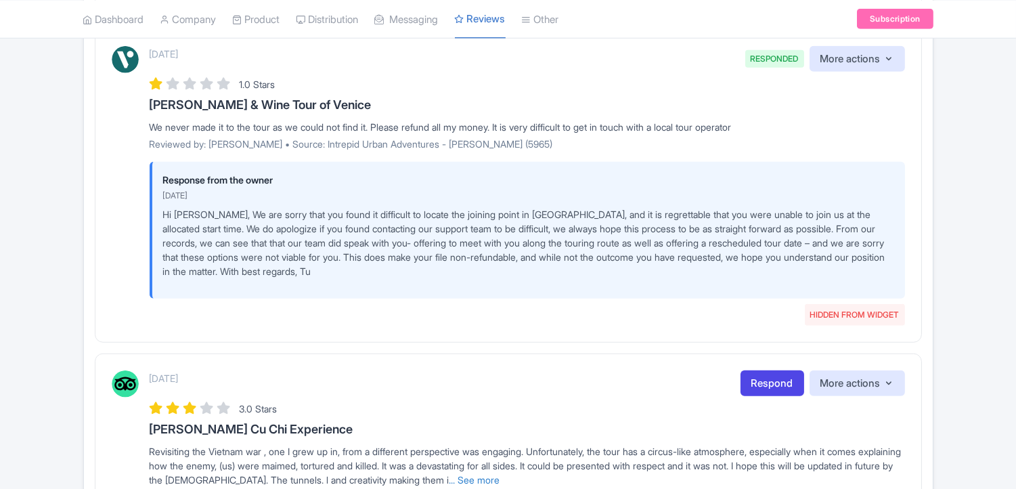
scroll to position [1718, 0]
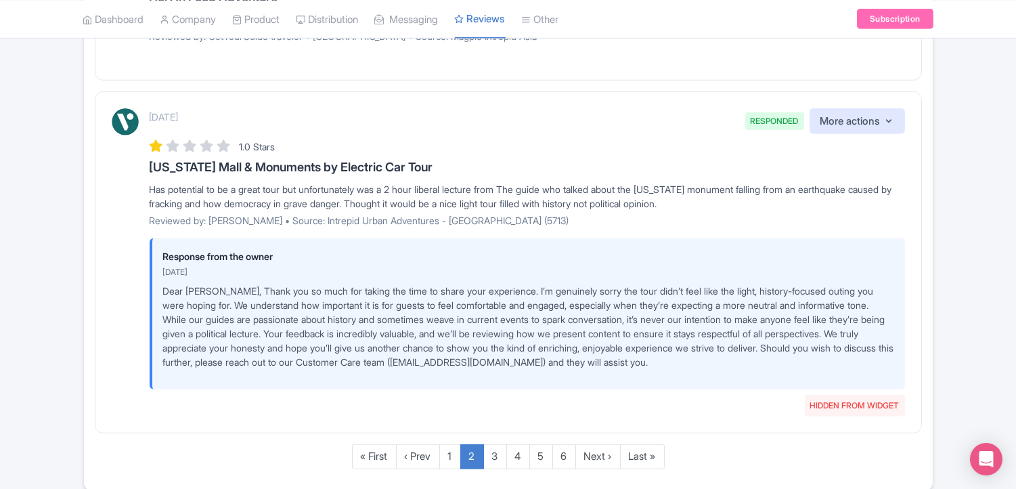
scroll to position [2057, 0]
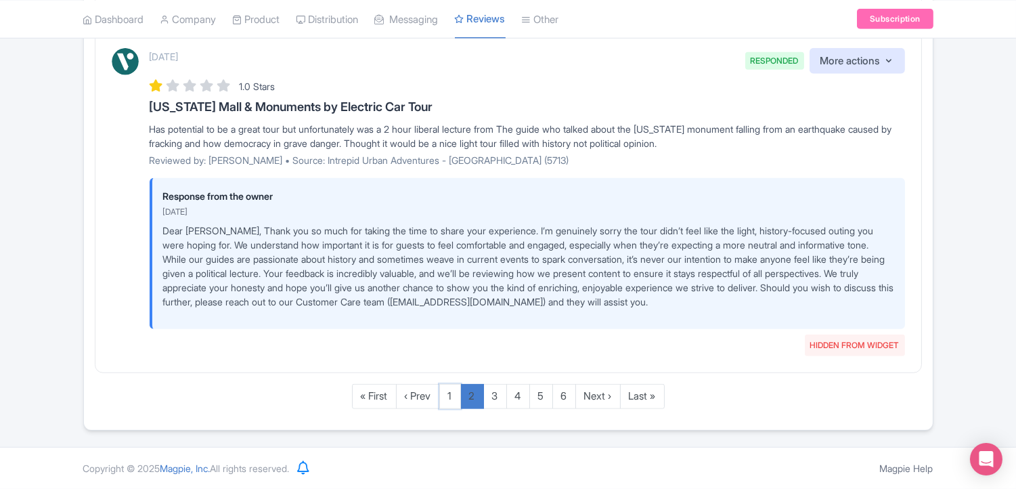
click at [456, 395] on link "1" at bounding box center [450, 396] width 22 height 25
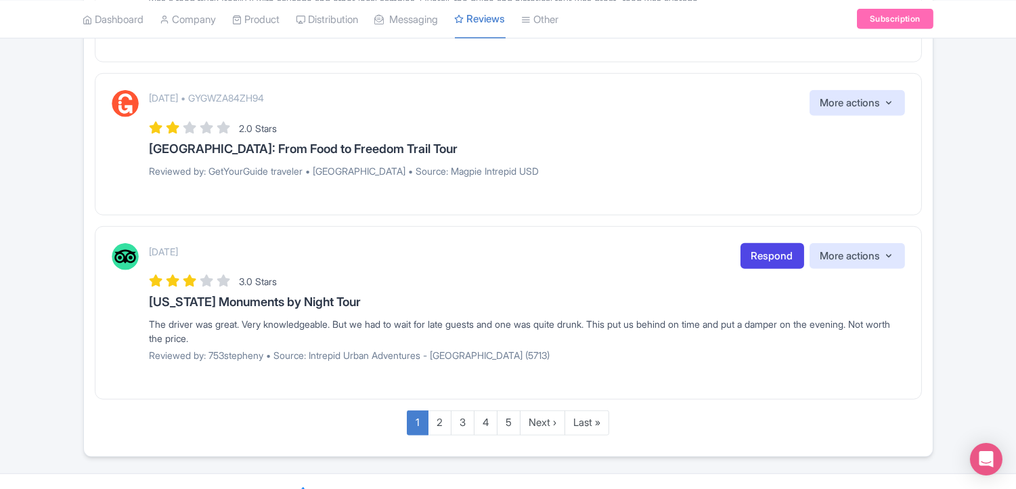
scroll to position [1764, 0]
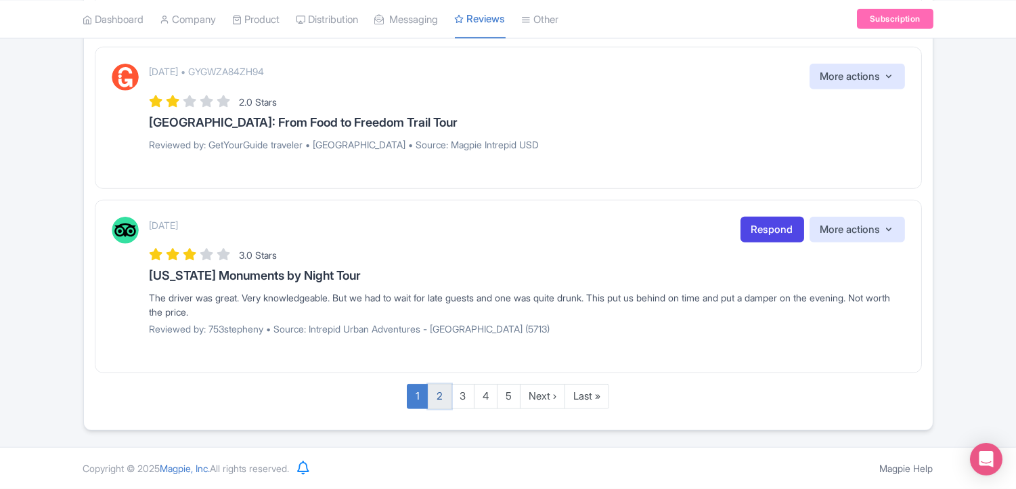
click at [431, 399] on link "2" at bounding box center [440, 396] width 24 height 25
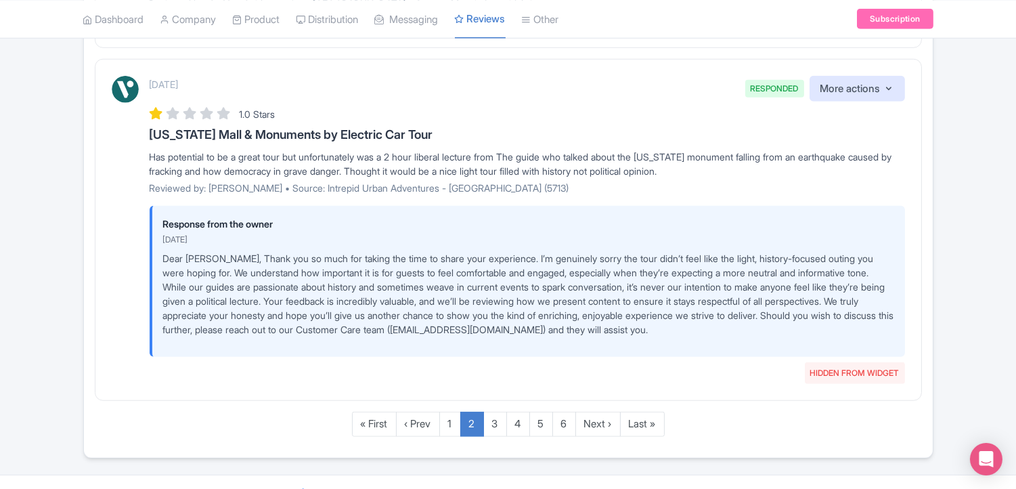
scroll to position [2057, 0]
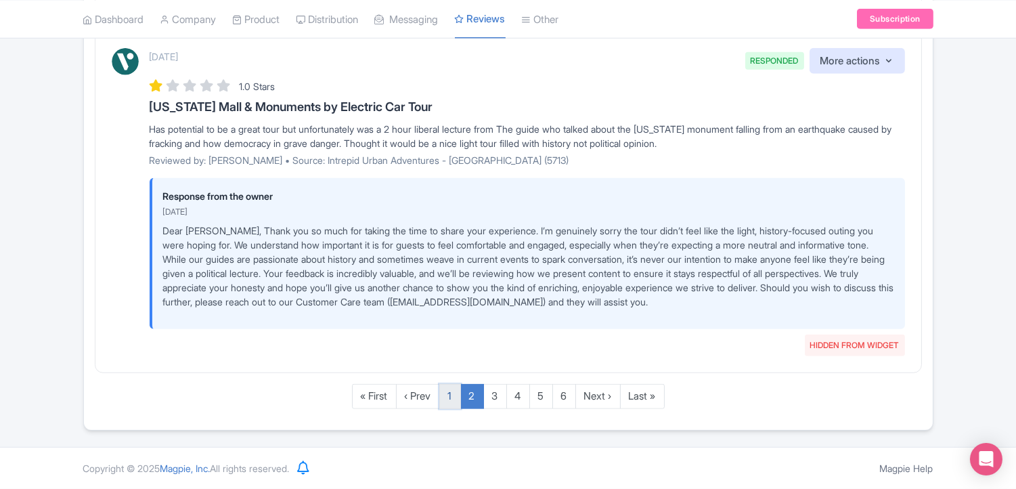
click at [445, 398] on link "1" at bounding box center [450, 396] width 22 height 25
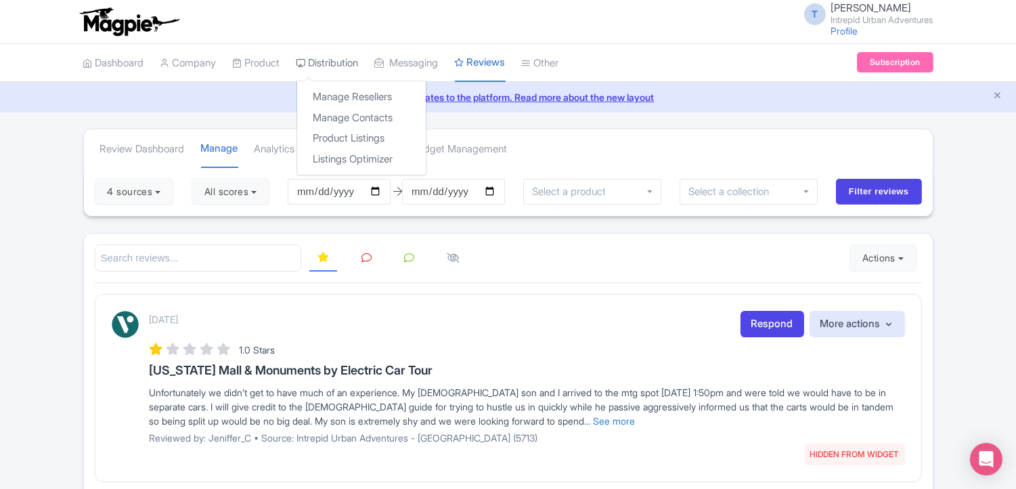
click at [326, 63] on link "Distribution" at bounding box center [328, 63] width 62 height 37
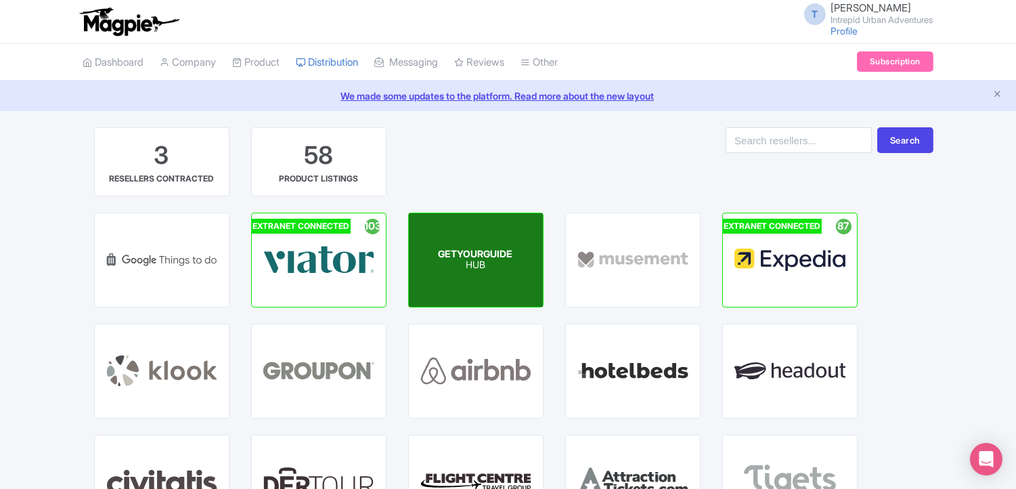
click at [485, 265] on p "HUB" at bounding box center [476, 266] width 74 height 12
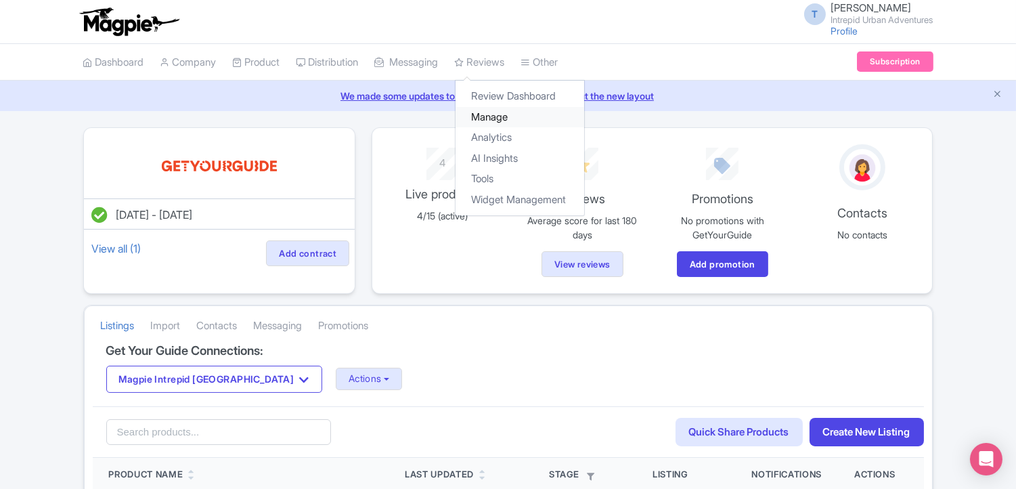
click at [500, 116] on link "Manage" at bounding box center [520, 117] width 129 height 21
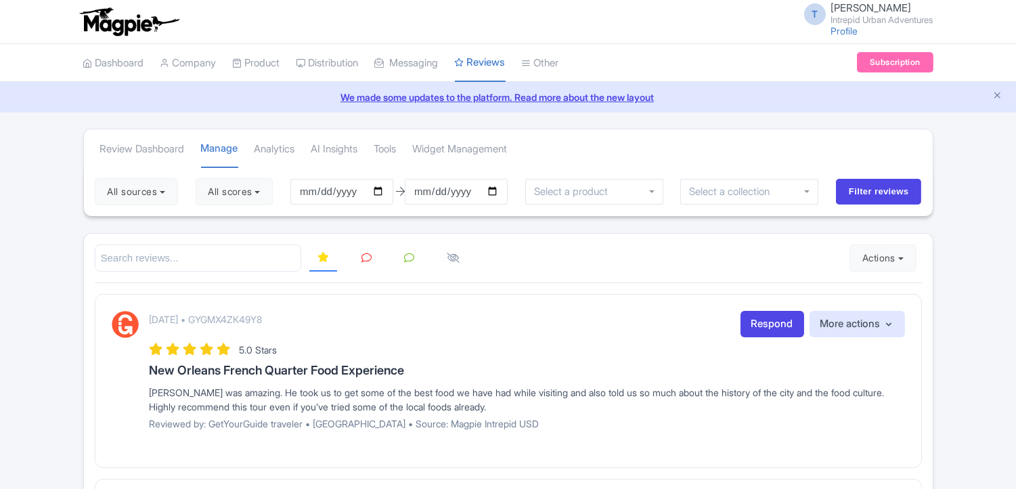
click at [677, 16] on div "T Tu Nguyen Intrepid Urban Adventures Profile Users Settings Sign out" at bounding box center [508, 22] width 850 height 38
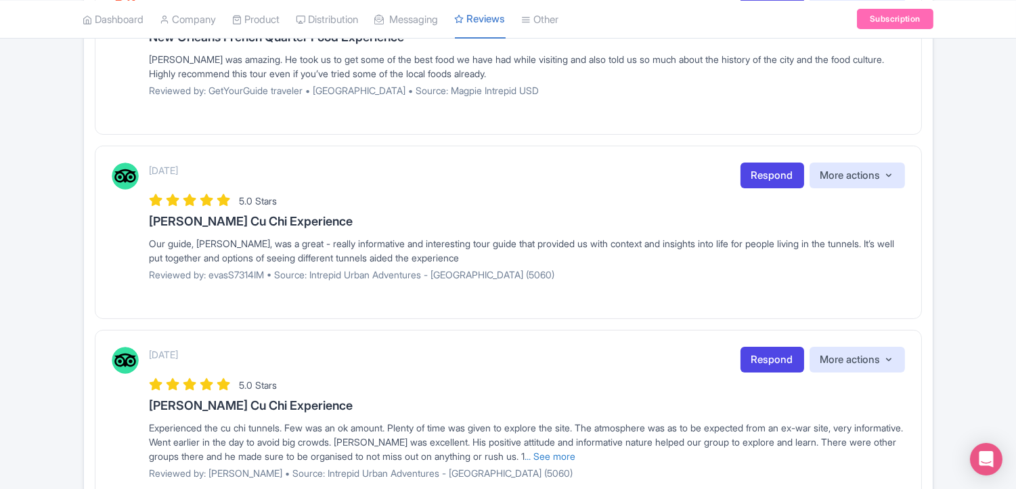
scroll to position [75, 0]
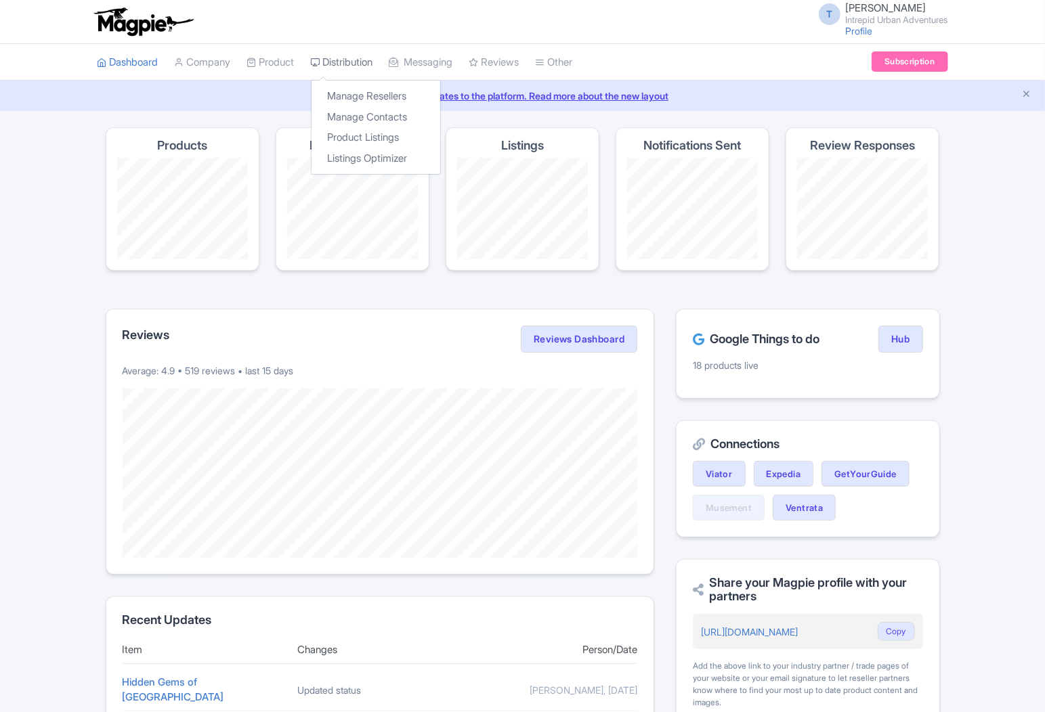
click at [343, 62] on link "Distribution" at bounding box center [342, 62] width 62 height 37
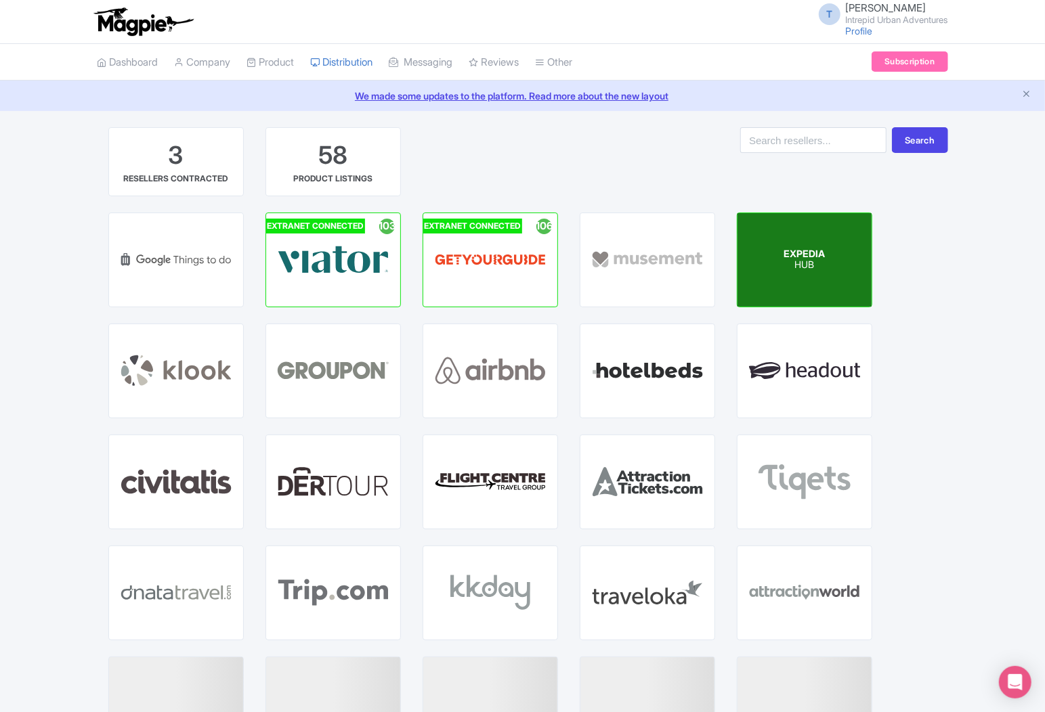
click at [823, 260] on p "HUB" at bounding box center [803, 266] width 41 height 12
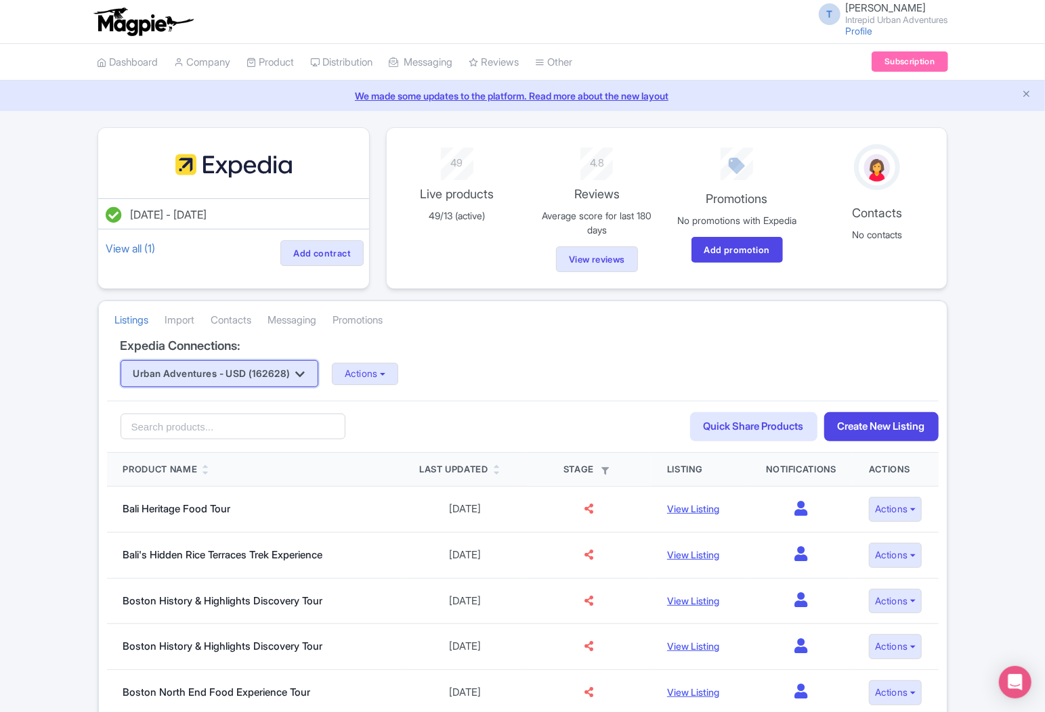
click at [283, 376] on button "Urban Adventures - USD (162628)" at bounding box center [220, 373] width 198 height 27
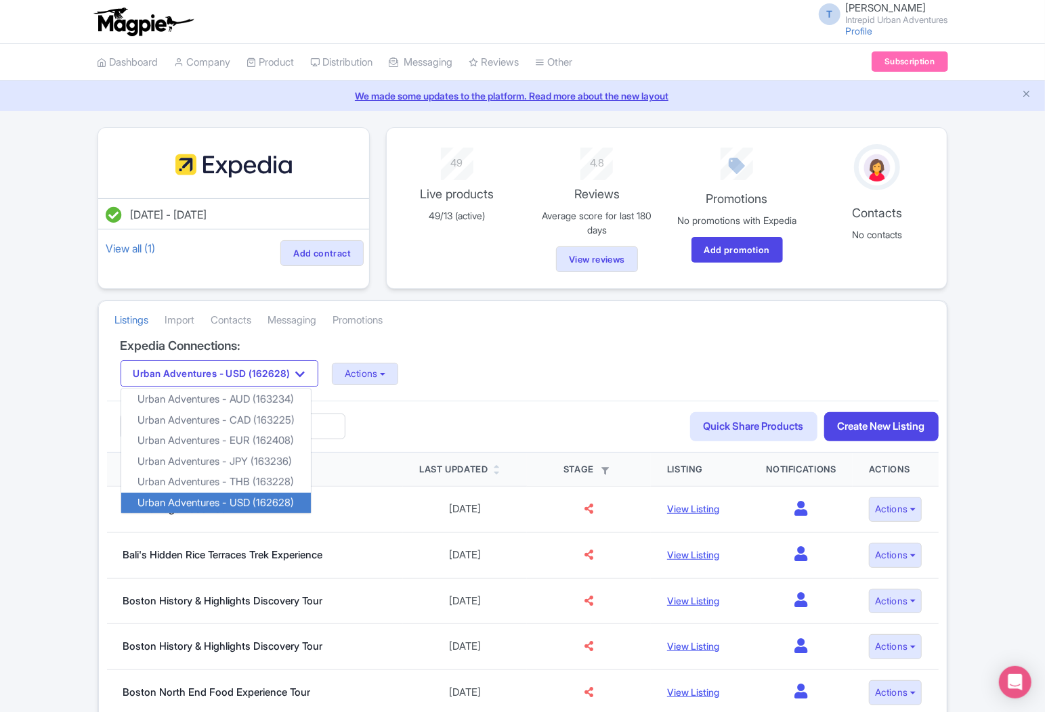
click at [536, 402] on div "Expedia Connections: Urban Adventures - USD (162628) Urban Adventures - AUD (16…" at bounding box center [522, 370] width 831 height 62
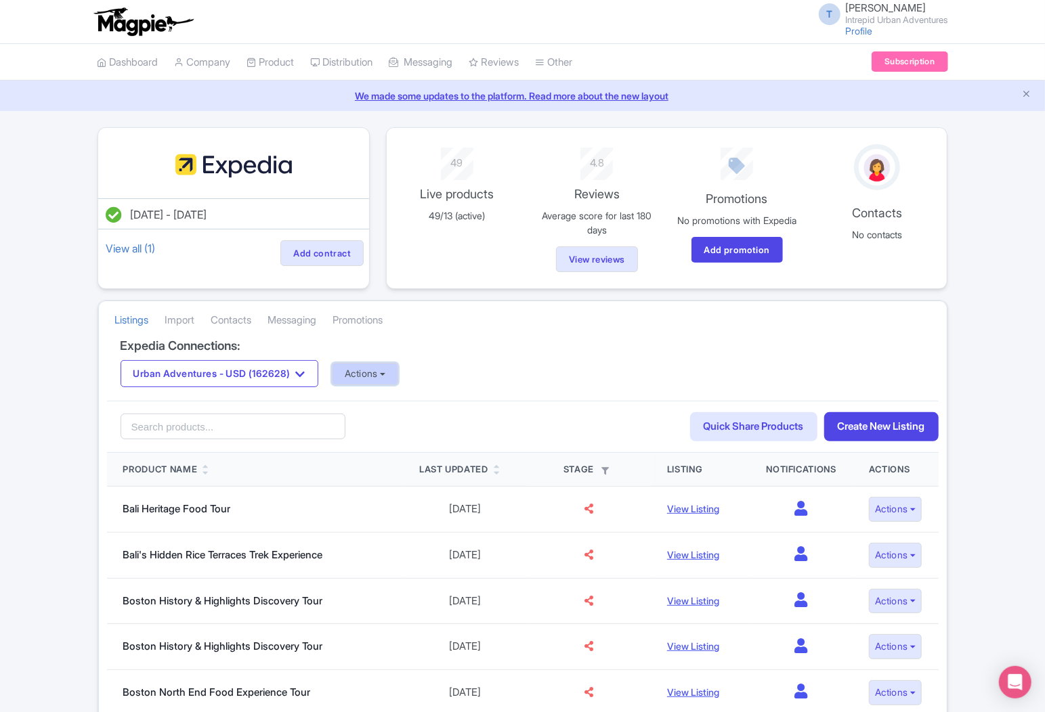
click at [382, 385] on button "Actions" at bounding box center [365, 374] width 67 height 22
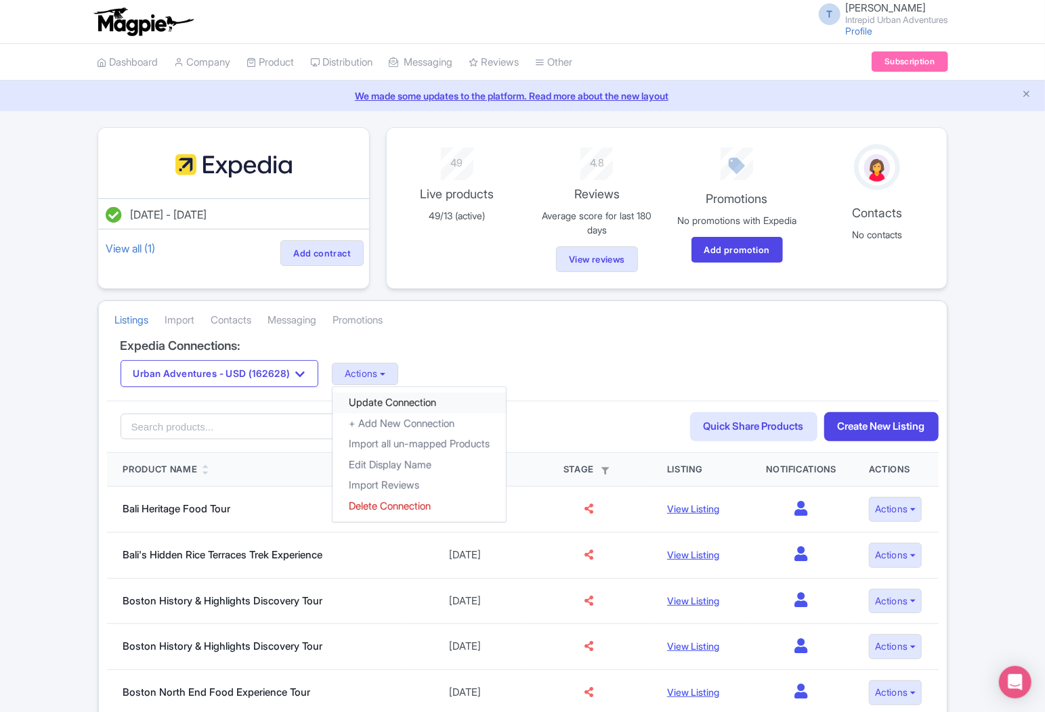
click at [388, 408] on link "Update Connection" at bounding box center [418, 403] width 173 height 21
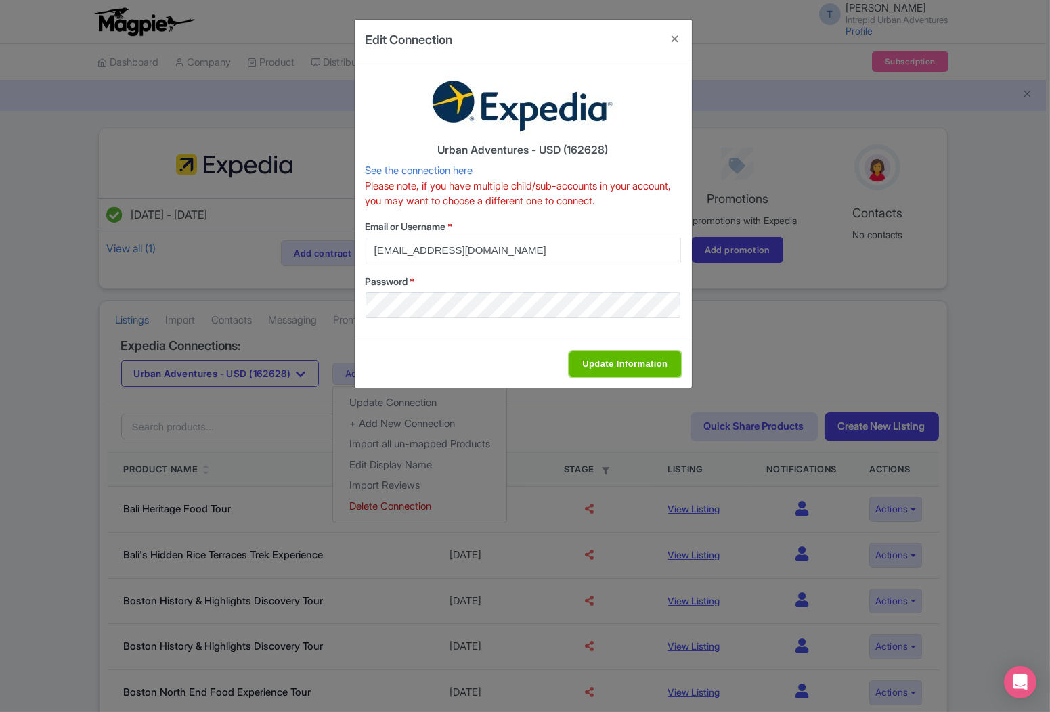
click at [604, 360] on input "Update Information" at bounding box center [624, 364] width 111 height 26
type input "Saving..."
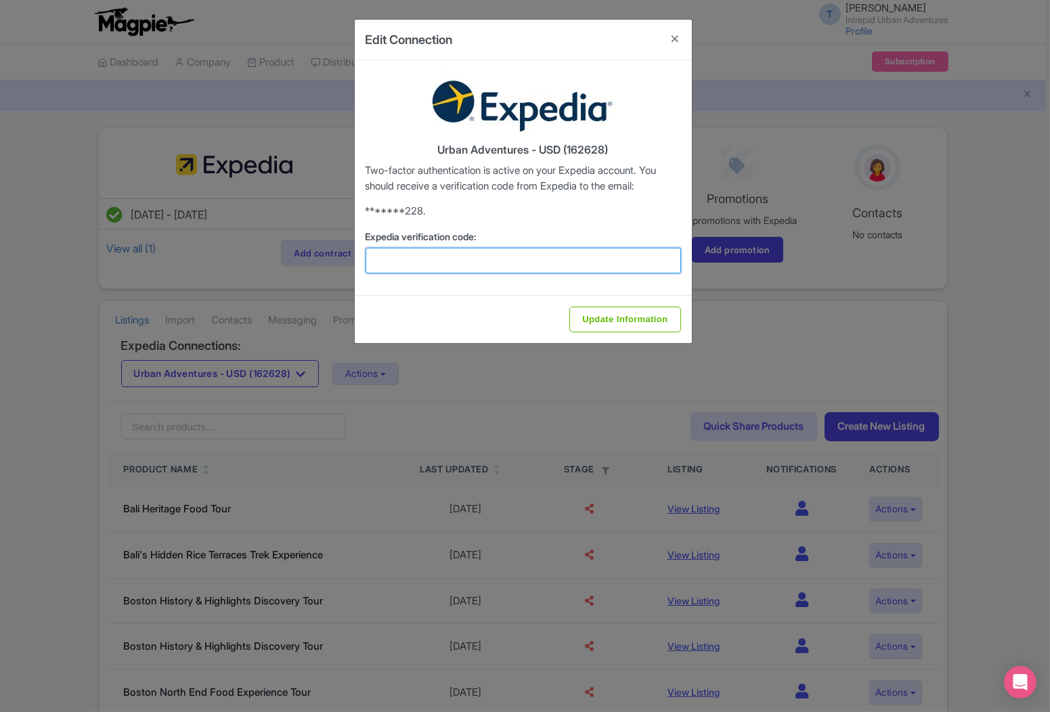
click at [423, 253] on input "Expedia verification code:" at bounding box center [524, 261] width 316 height 26
paste input "358559"
type input "358559"
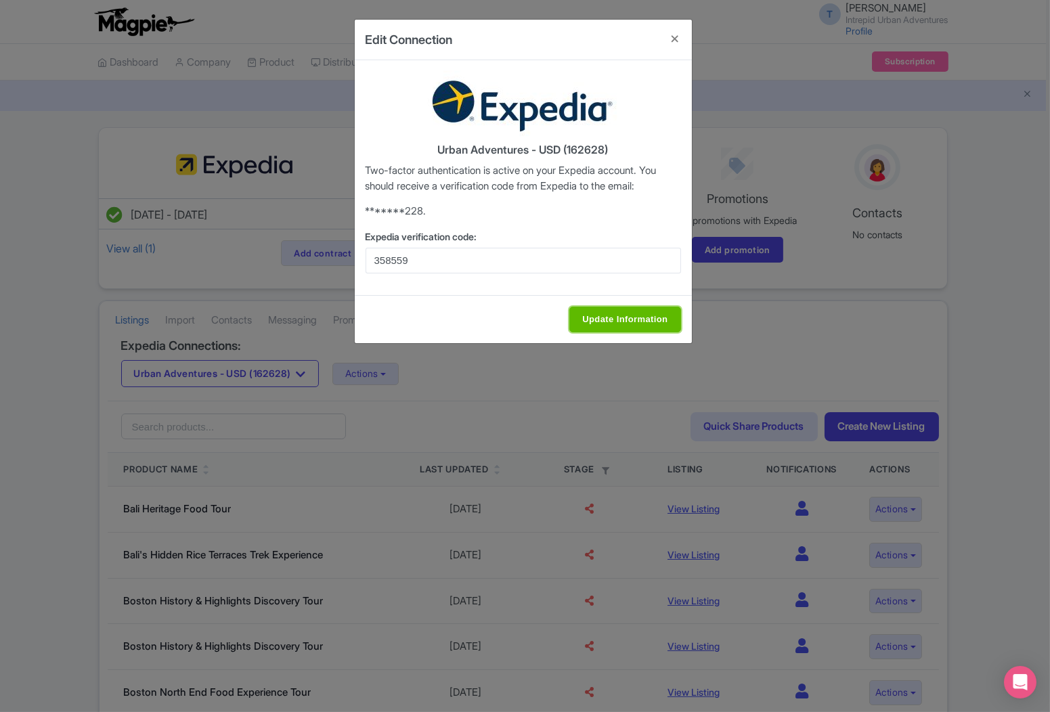
click at [652, 321] on input "Update Information" at bounding box center [624, 320] width 111 height 26
type input "Saving..."
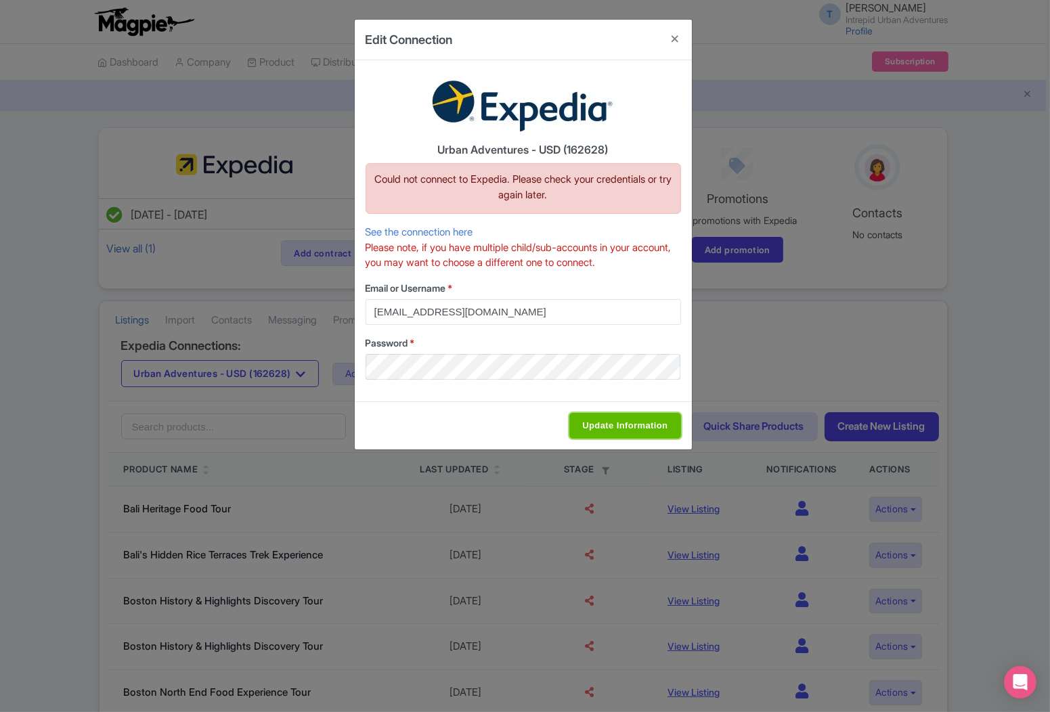
click at [623, 418] on input "Update Information" at bounding box center [624, 426] width 111 height 26
type input "Saving..."
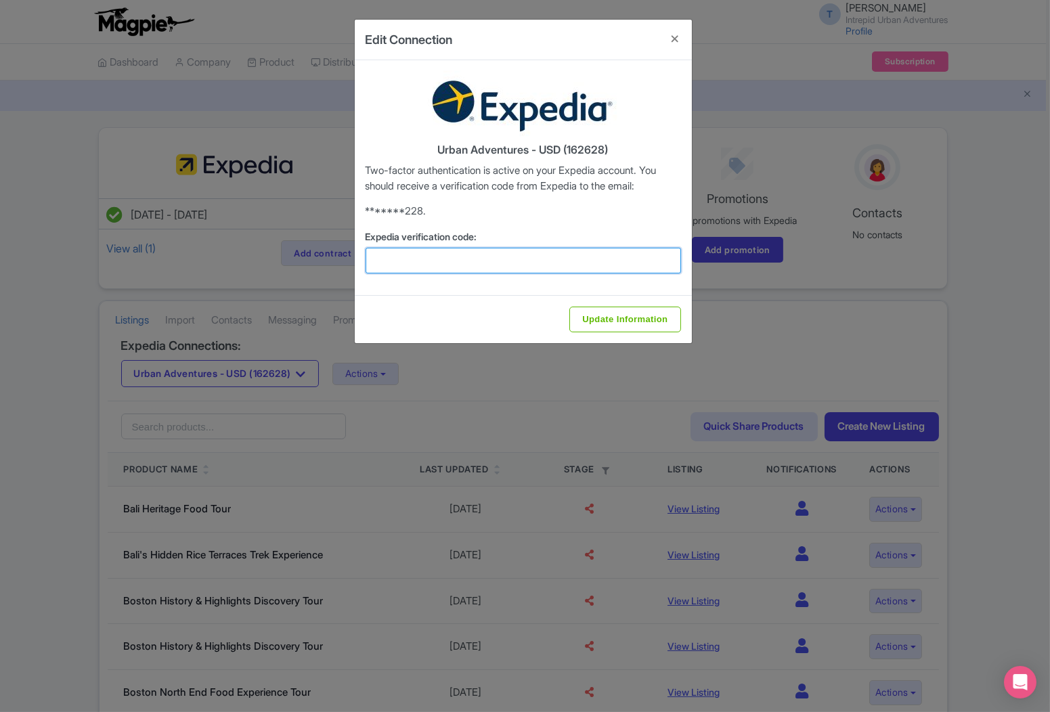
click at [400, 248] on input "Expedia verification code:" at bounding box center [524, 261] width 316 height 26
paste input "206657"
type input "206657"
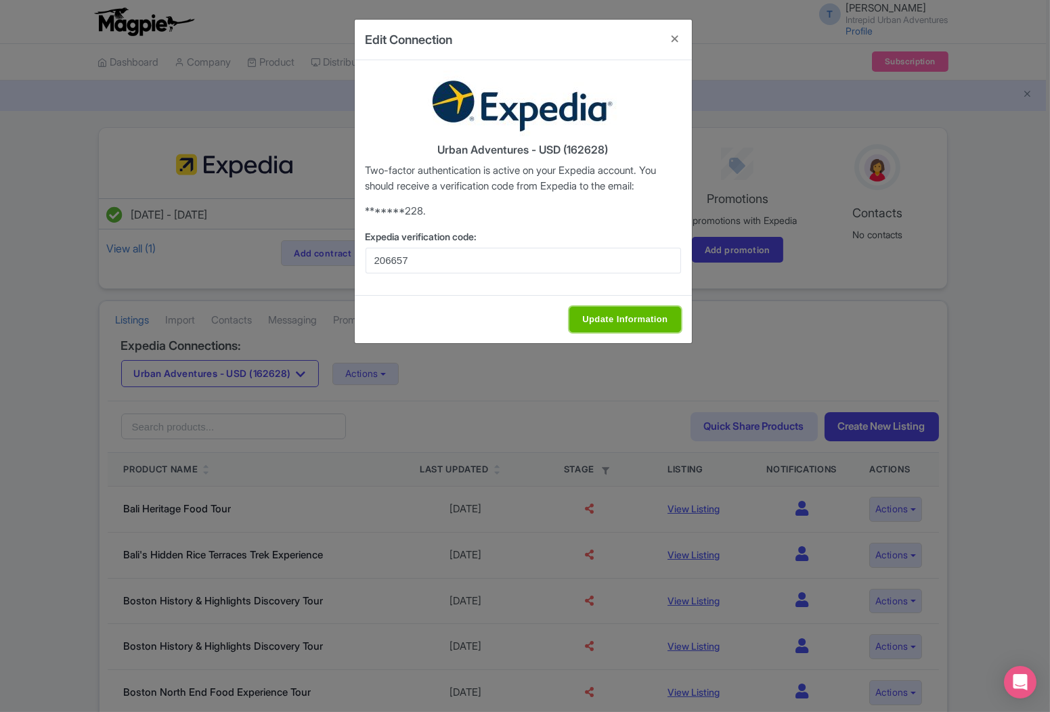
click at [615, 309] on input "Update Information" at bounding box center [624, 320] width 111 height 26
type input "Update Information"
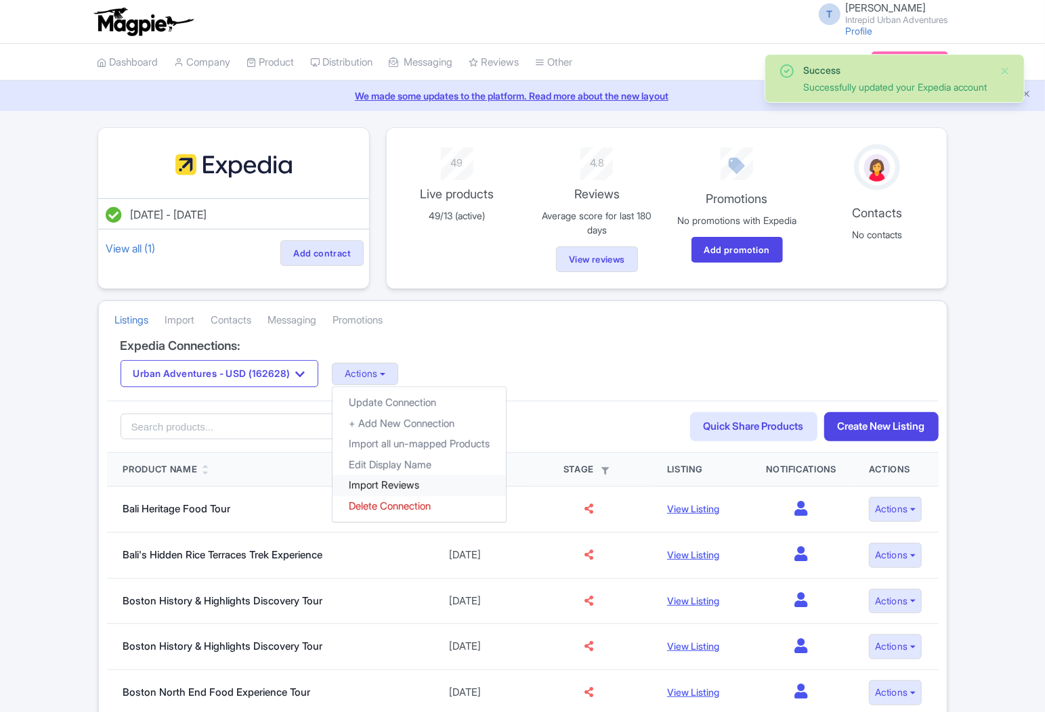
click at [383, 490] on link "Import Reviews" at bounding box center [418, 485] width 173 height 21
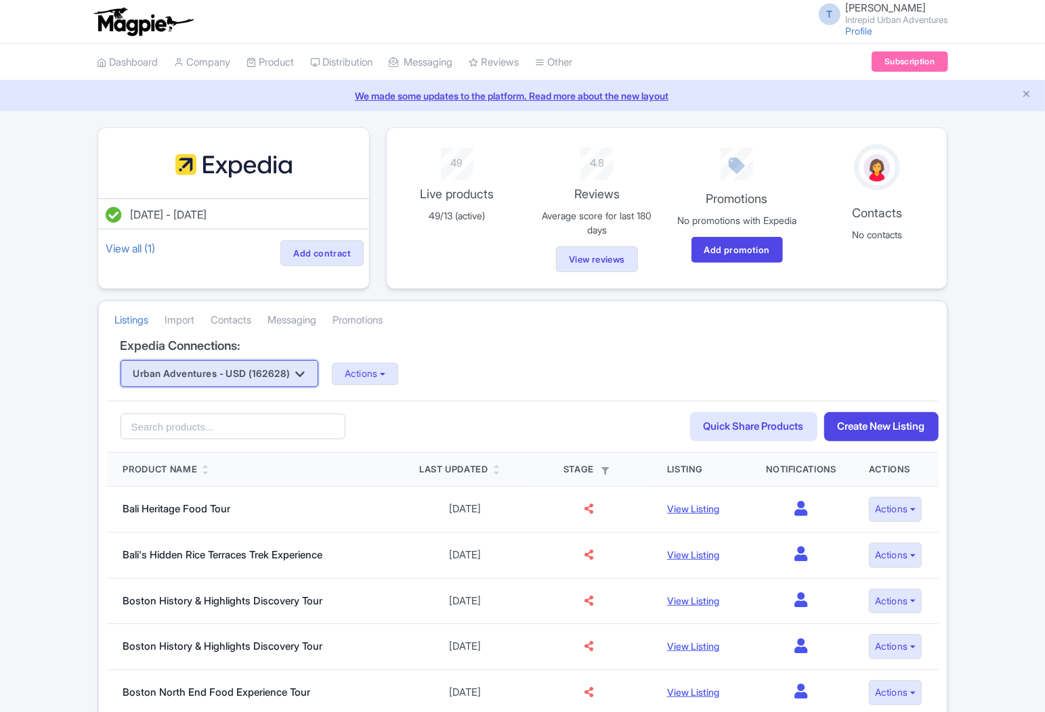
click at [288, 366] on button "Urban Adventures - USD (162628)" at bounding box center [220, 373] width 198 height 27
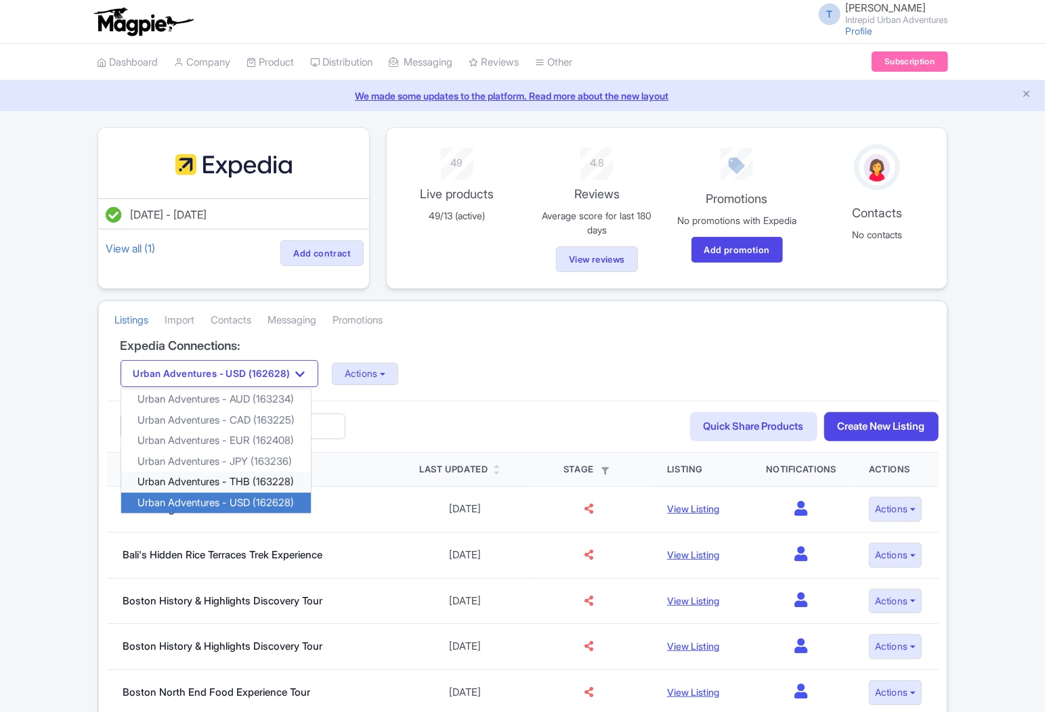
click at [261, 488] on link "Urban Adventures - THB (163228)" at bounding box center [216, 482] width 190 height 21
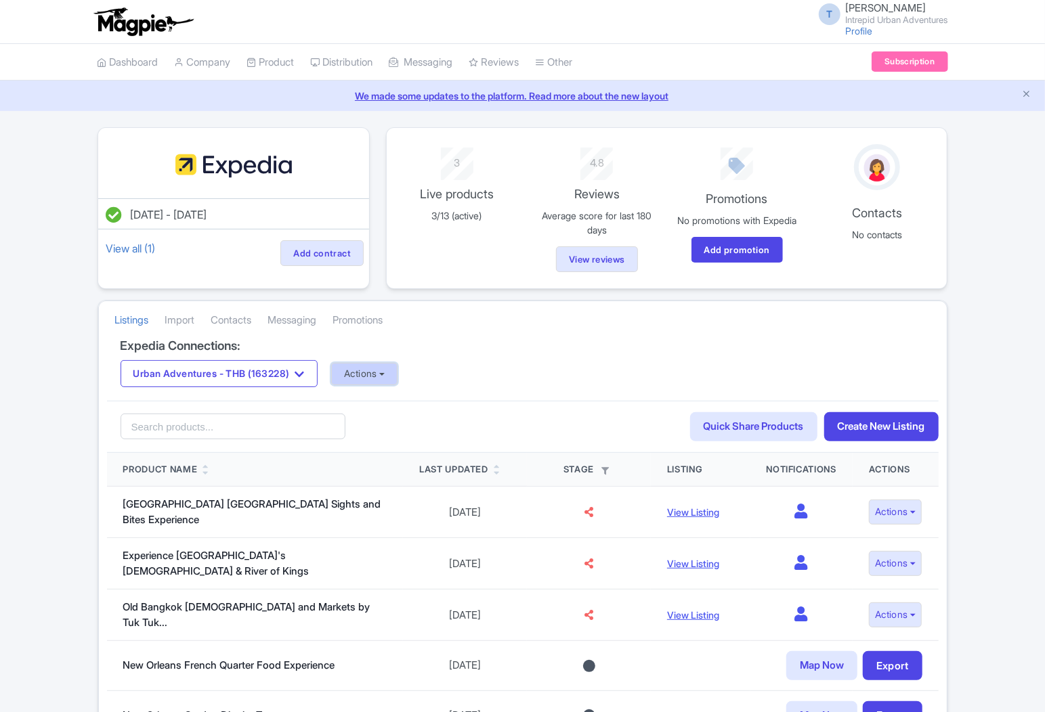
click at [384, 376] on button "Actions" at bounding box center [364, 374] width 67 height 22
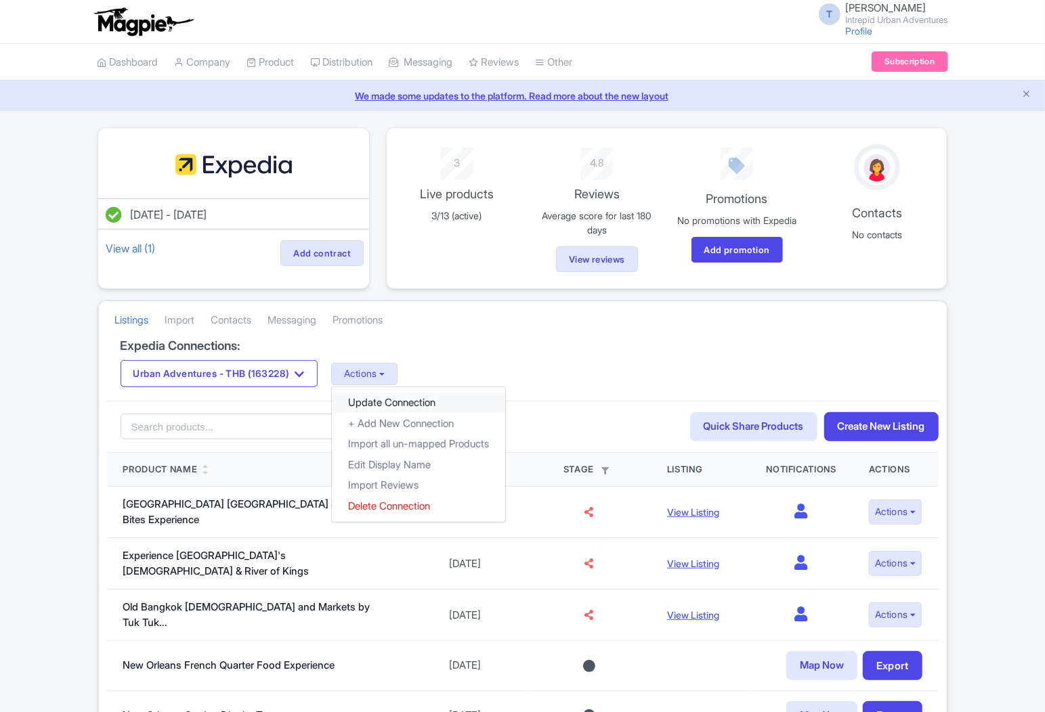
click at [381, 404] on link "Update Connection" at bounding box center [418, 403] width 173 height 21
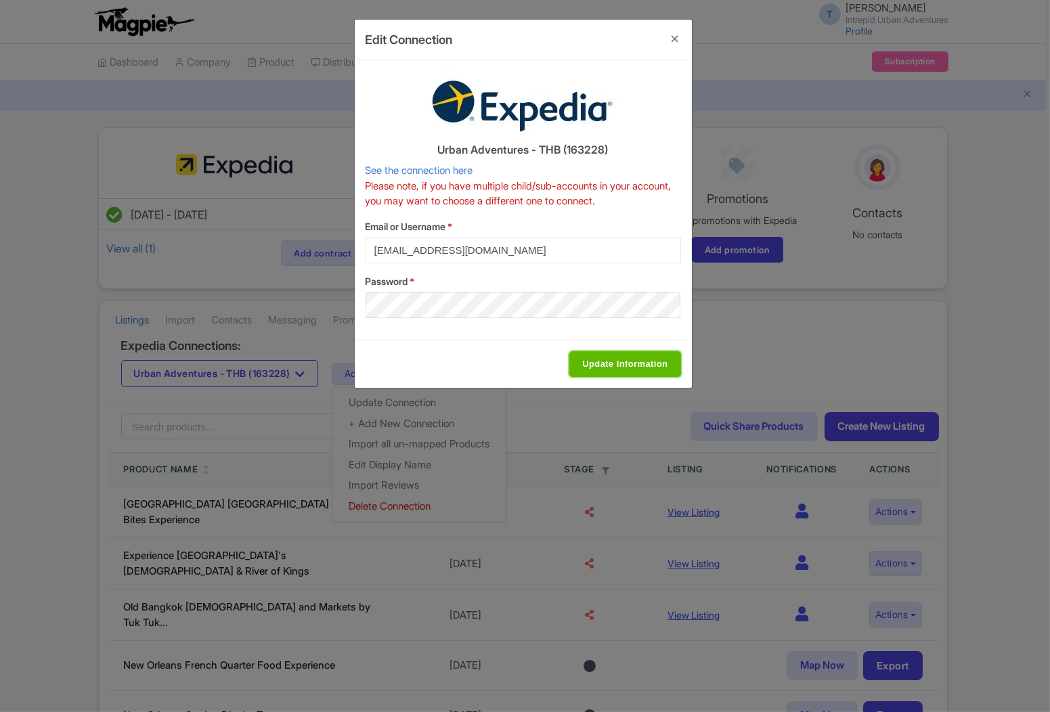
click at [598, 360] on input "Update Information" at bounding box center [624, 364] width 111 height 26
type input "Saving..."
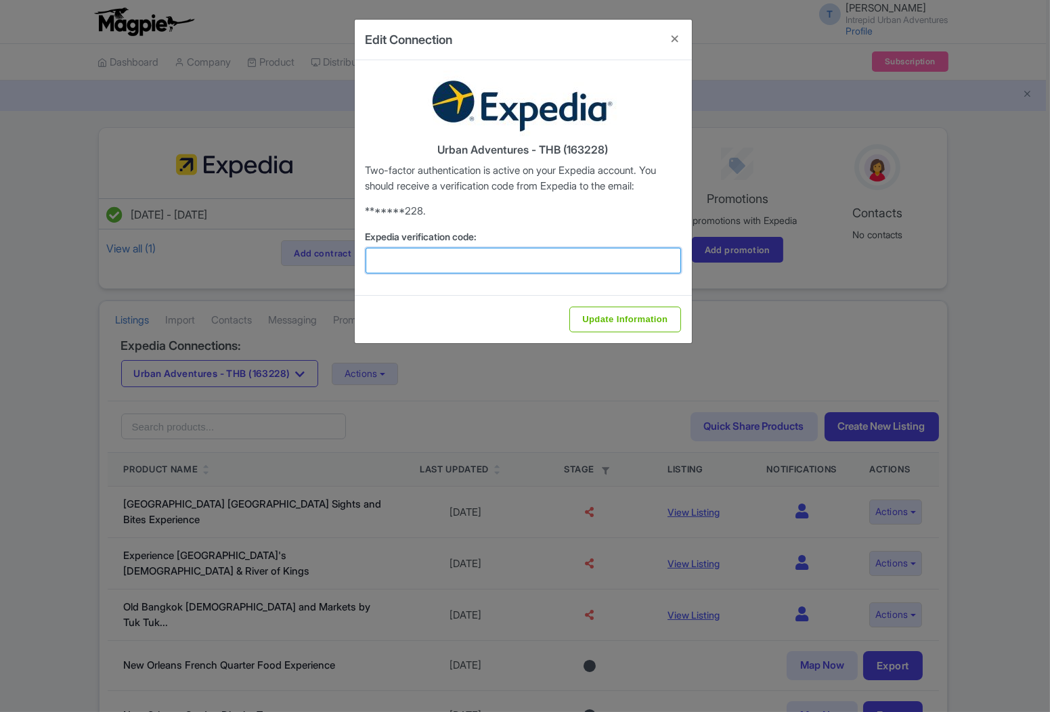
click at [572, 255] on input "Expedia verification code:" at bounding box center [524, 261] width 316 height 26
paste input "195607"
type input "195607"
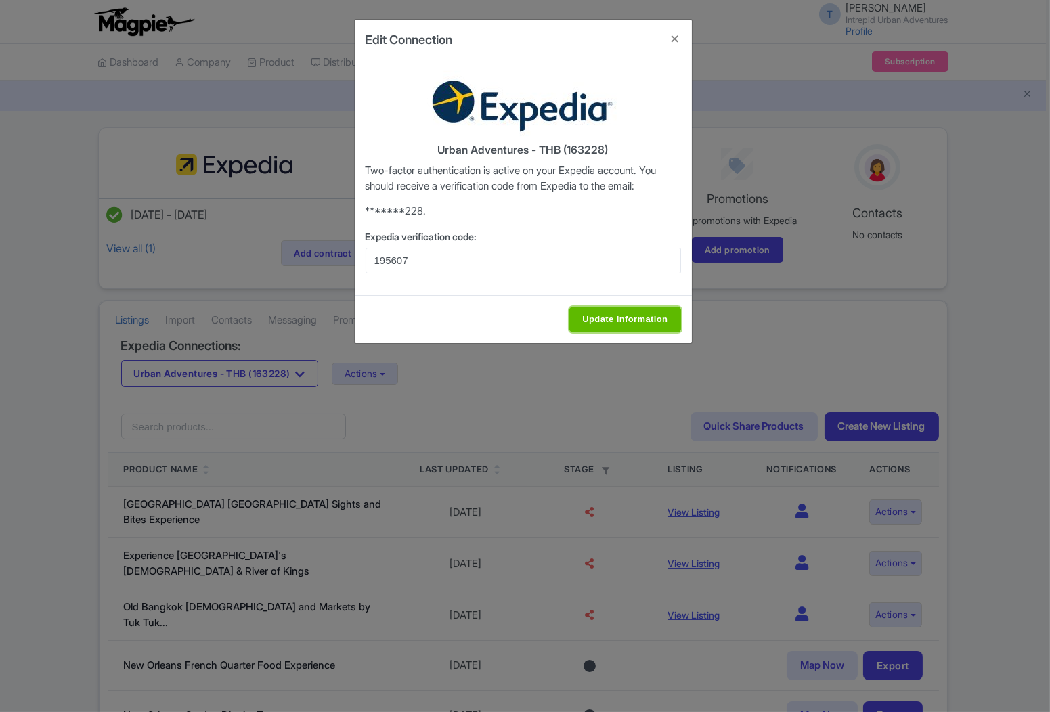
click at [651, 326] on input "Update Information" at bounding box center [624, 320] width 111 height 26
type input "Saving..."
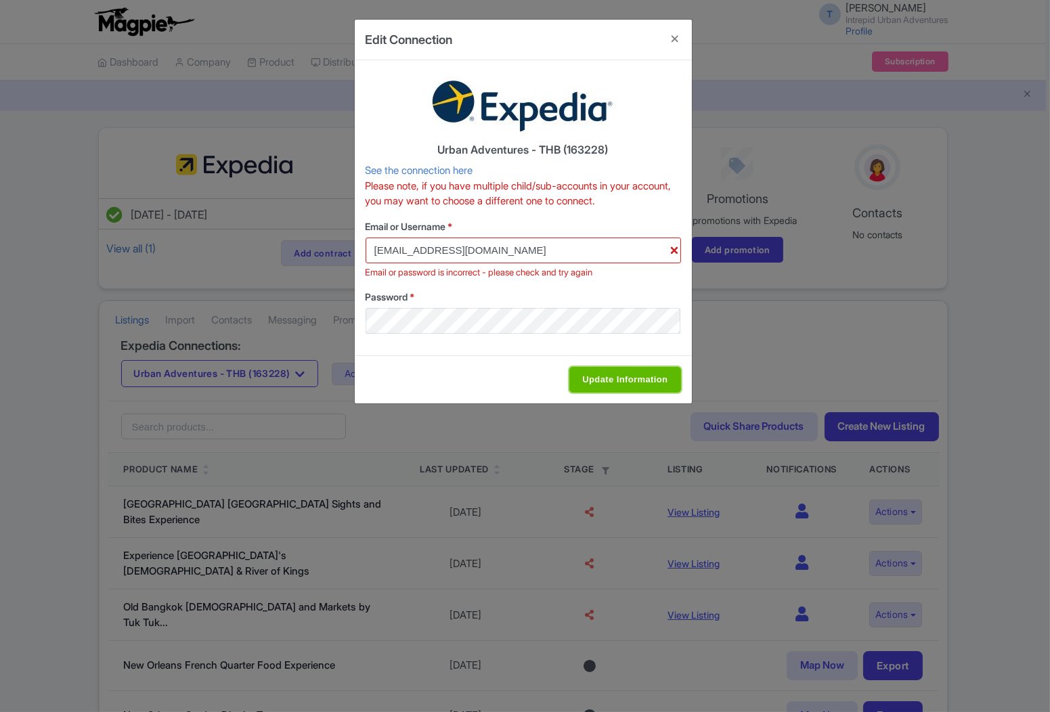
click at [619, 375] on input "Update Information" at bounding box center [624, 380] width 111 height 26
type input "Saving..."
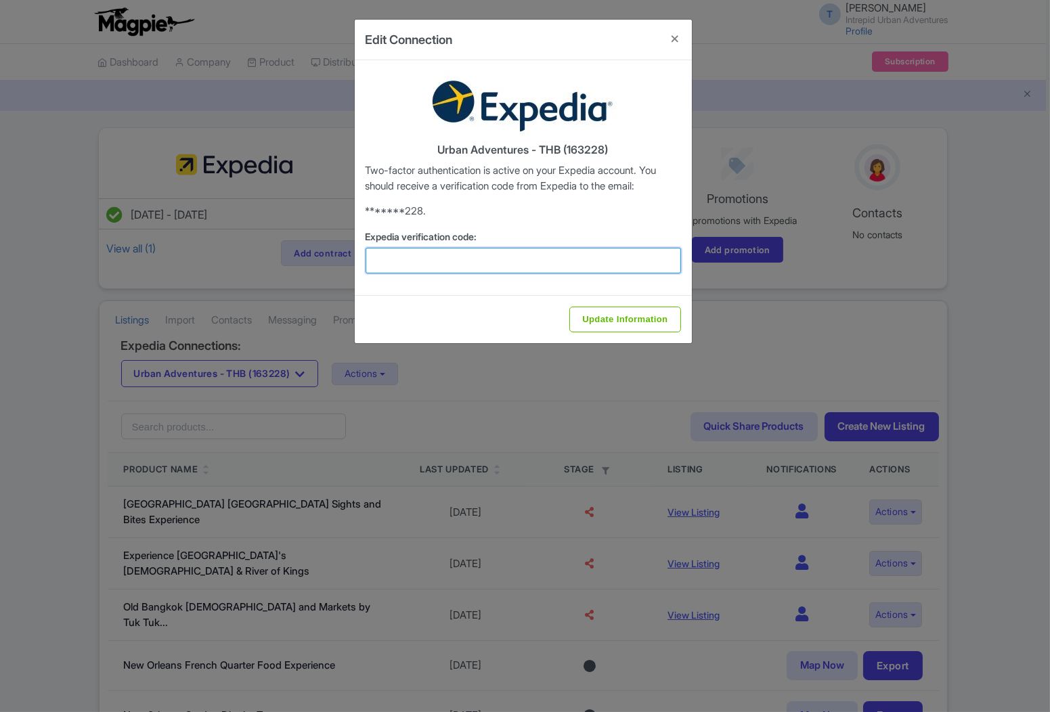
click at [524, 253] on input "Expedia verification code:" at bounding box center [524, 261] width 316 height 26
paste input "279503"
type input "279503"
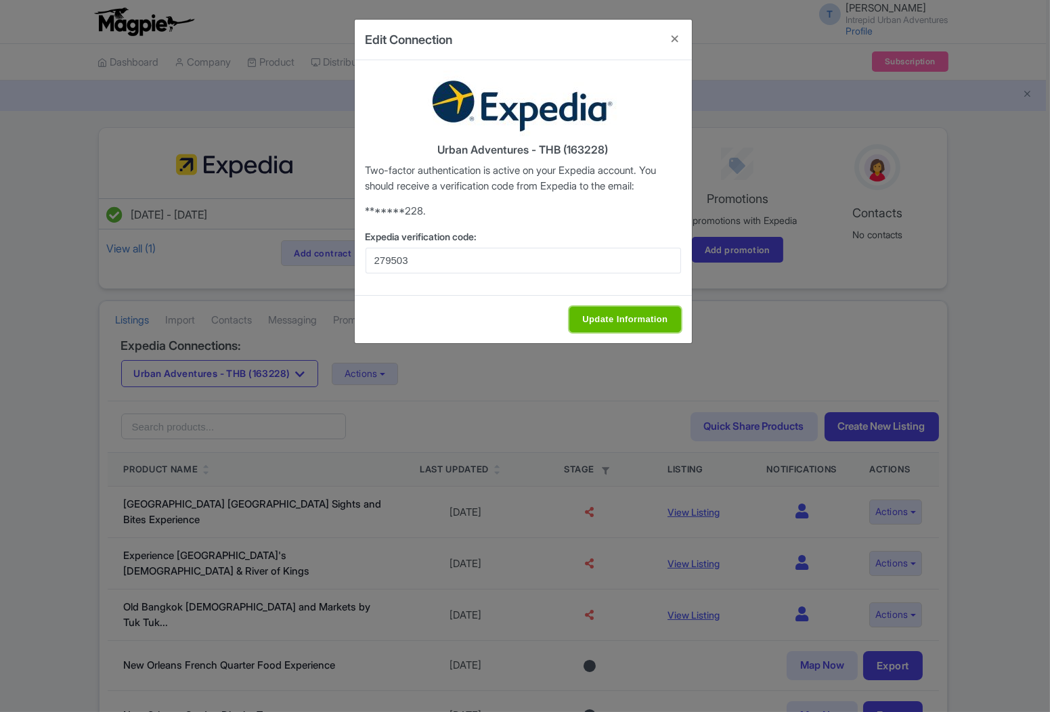
click at [628, 320] on input "Update Information" at bounding box center [624, 320] width 111 height 26
type input "Update Information"
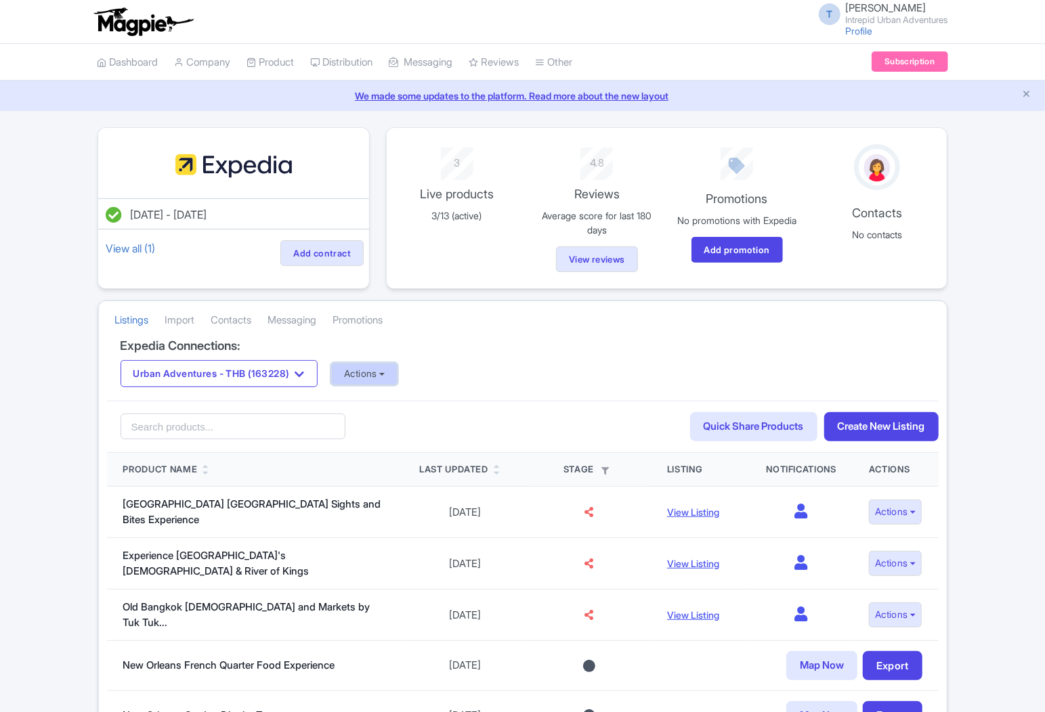
click at [366, 385] on button "Actions" at bounding box center [364, 374] width 67 height 22
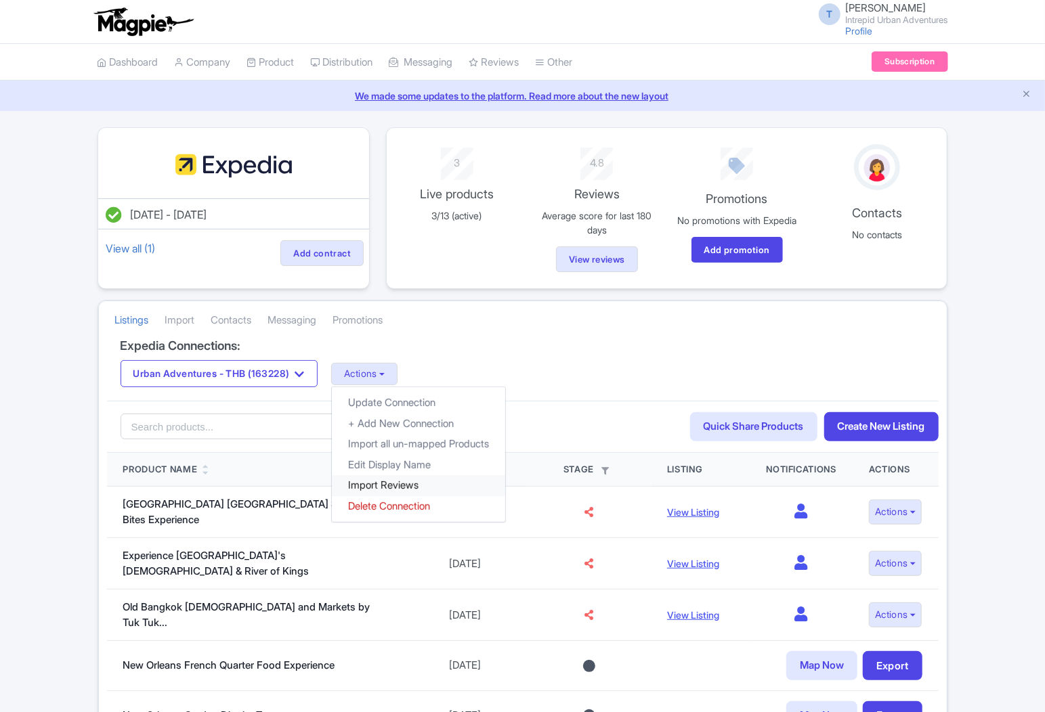
click at [381, 485] on link "Import Reviews" at bounding box center [418, 485] width 173 height 21
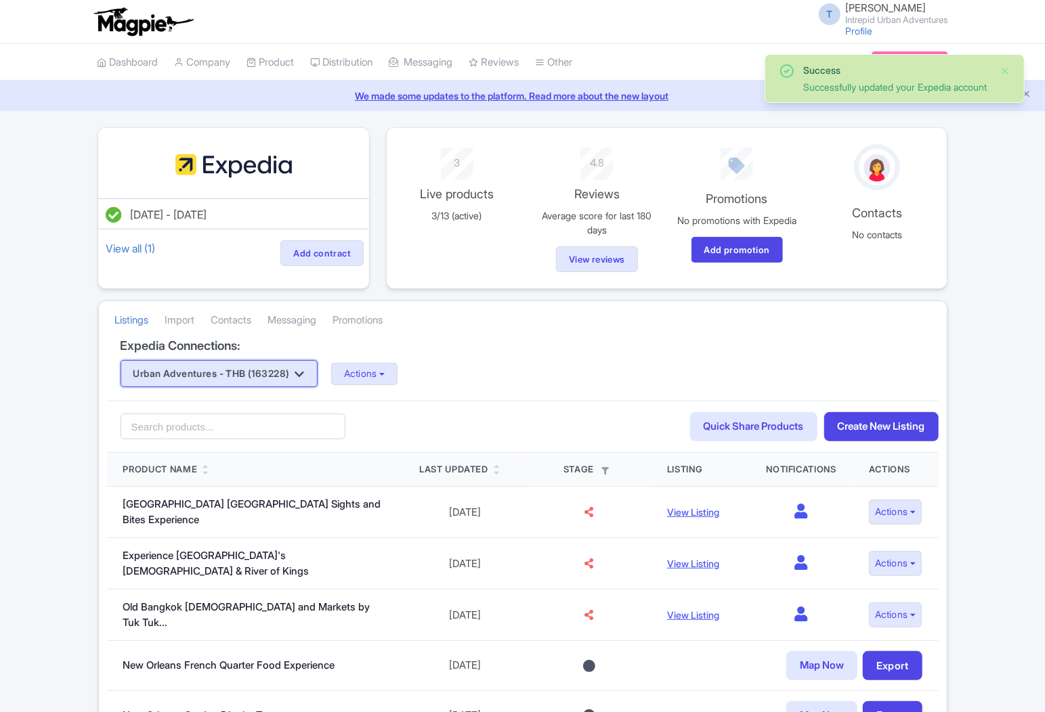
click at [255, 370] on button "Urban Adventures - THB (163228)" at bounding box center [219, 373] width 197 height 27
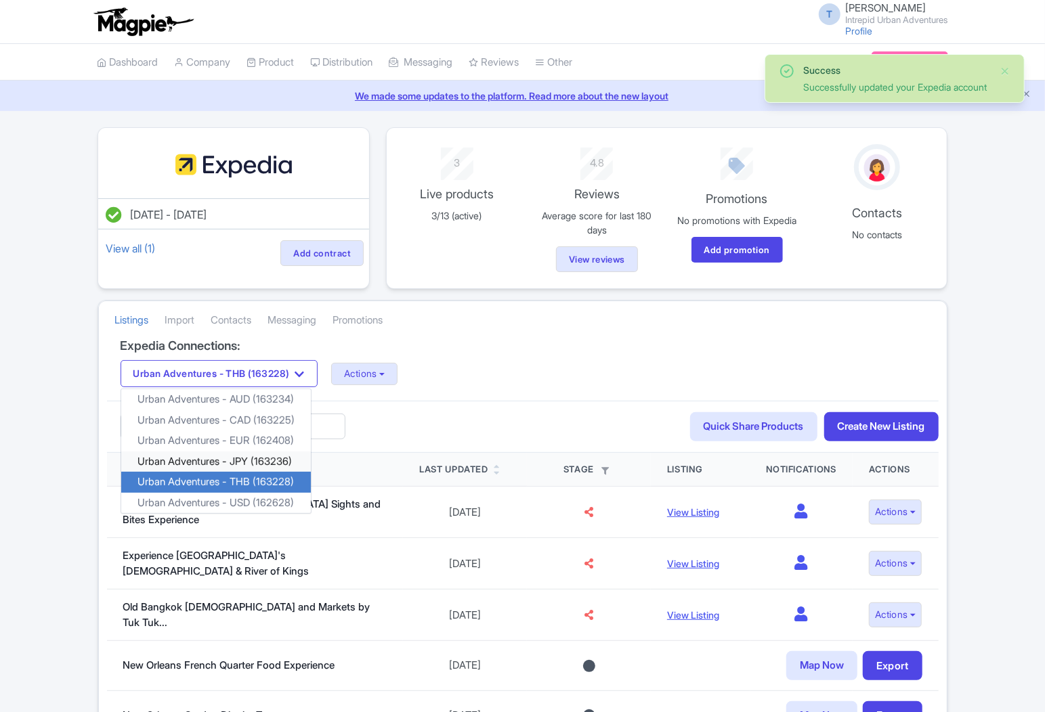
click at [264, 463] on link "Urban Adventures - JPY (163236)" at bounding box center [216, 462] width 190 height 21
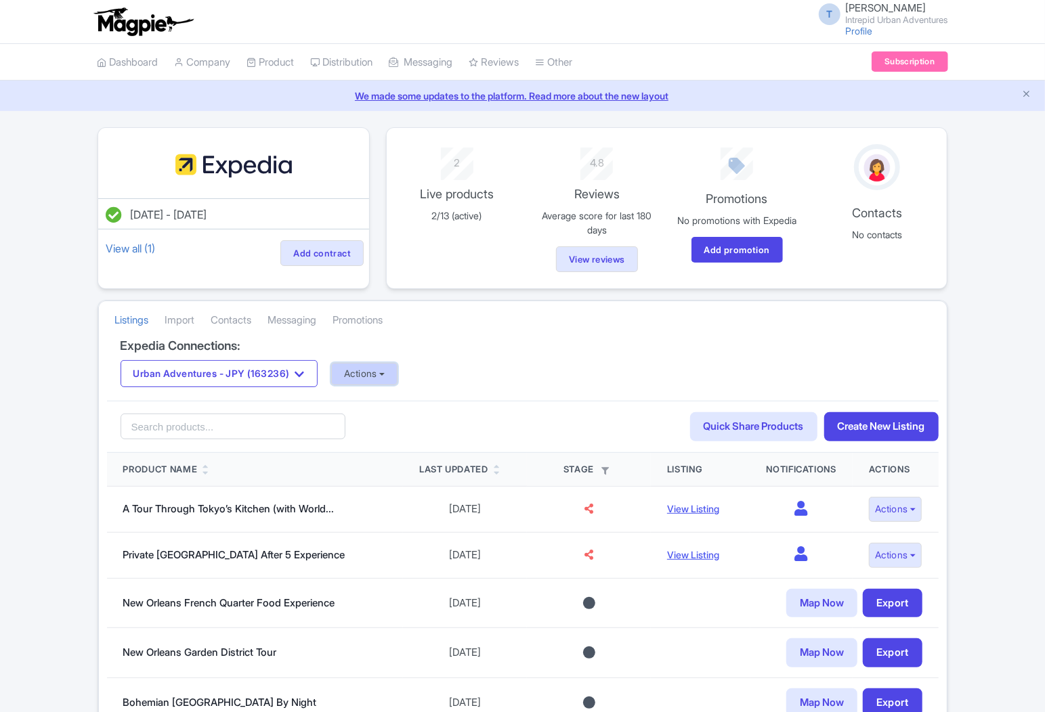
click at [375, 374] on button "Actions" at bounding box center [364, 374] width 67 height 22
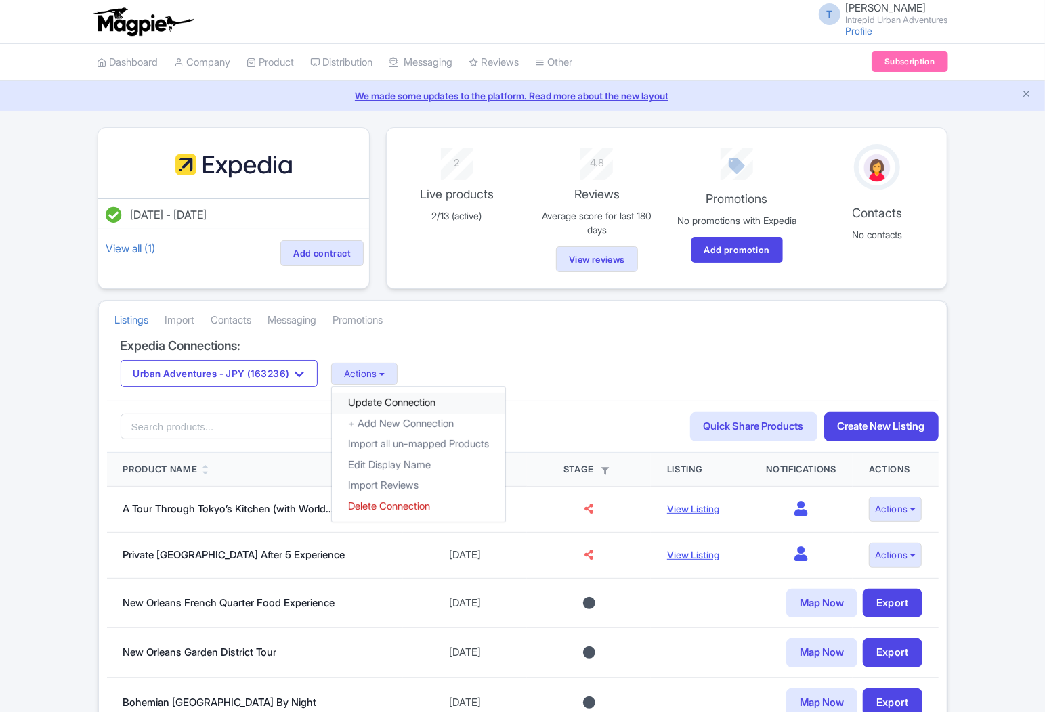
click at [399, 414] on link "Update Connection" at bounding box center [418, 403] width 173 height 21
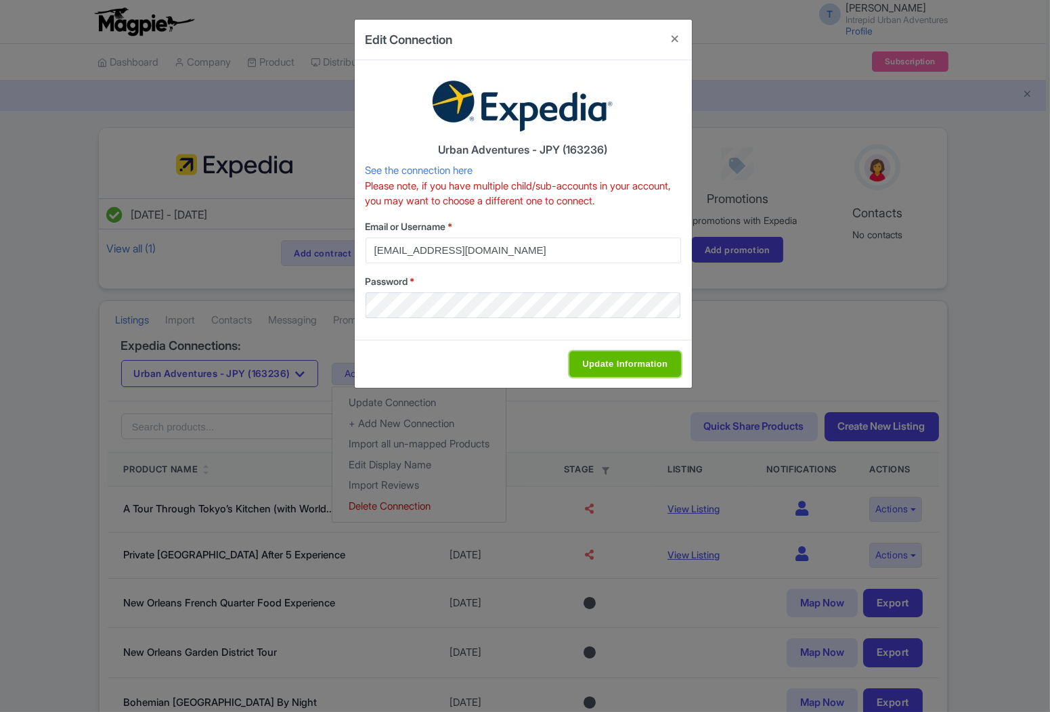
click at [630, 360] on input "Update Information" at bounding box center [624, 364] width 111 height 26
type input "Saving..."
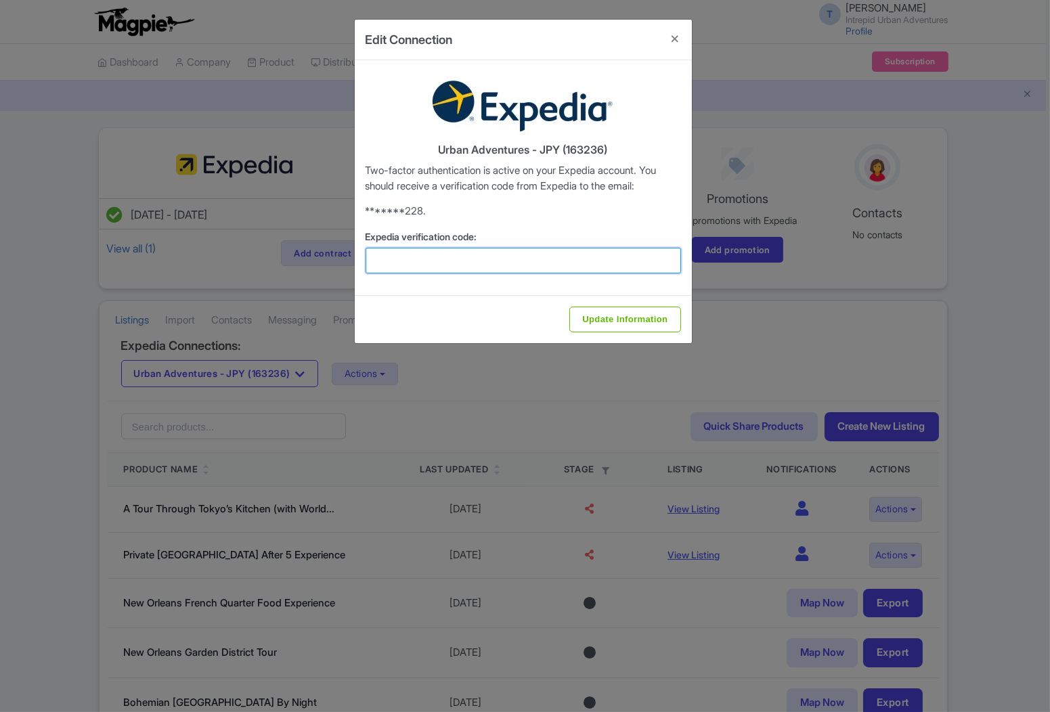
click at [509, 252] on input "Expedia verification code:" at bounding box center [524, 261] width 316 height 26
paste input "434708"
type input "434708"
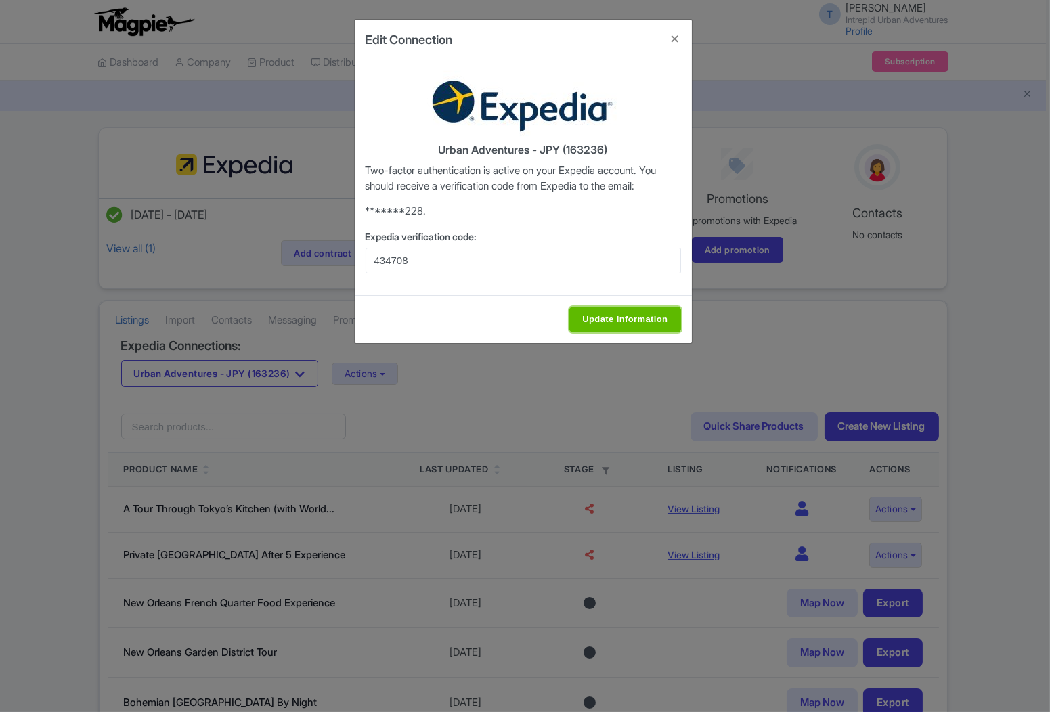
click at [651, 323] on input "Update Information" at bounding box center [624, 320] width 111 height 26
type input "Update Information"
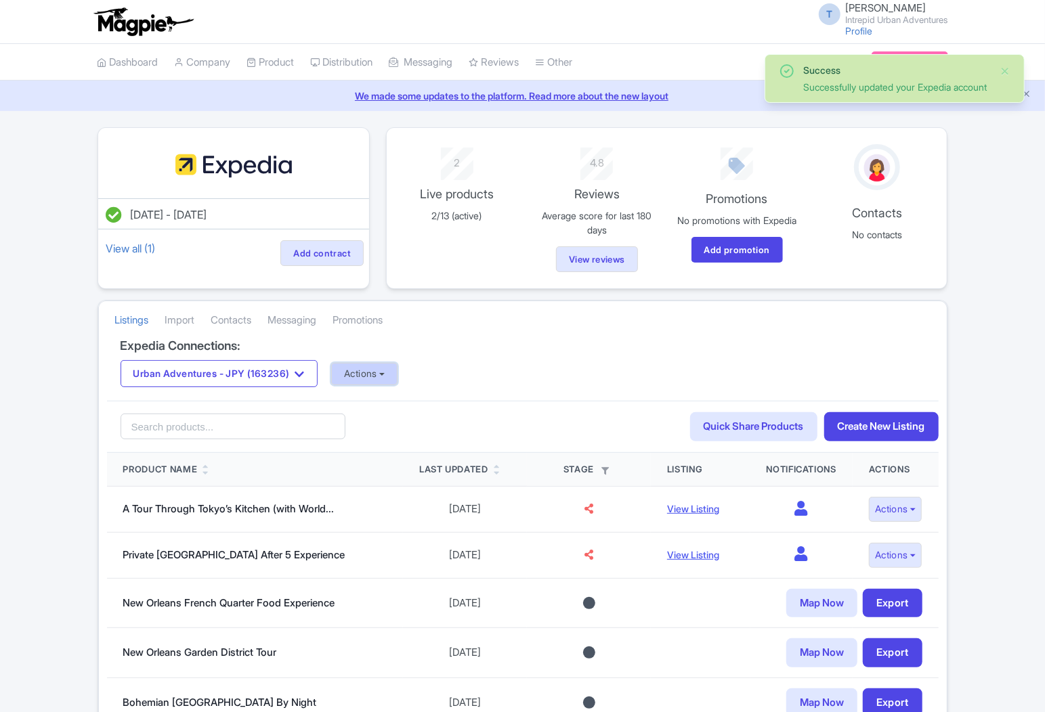
click at [398, 384] on button "Actions" at bounding box center [364, 374] width 67 height 22
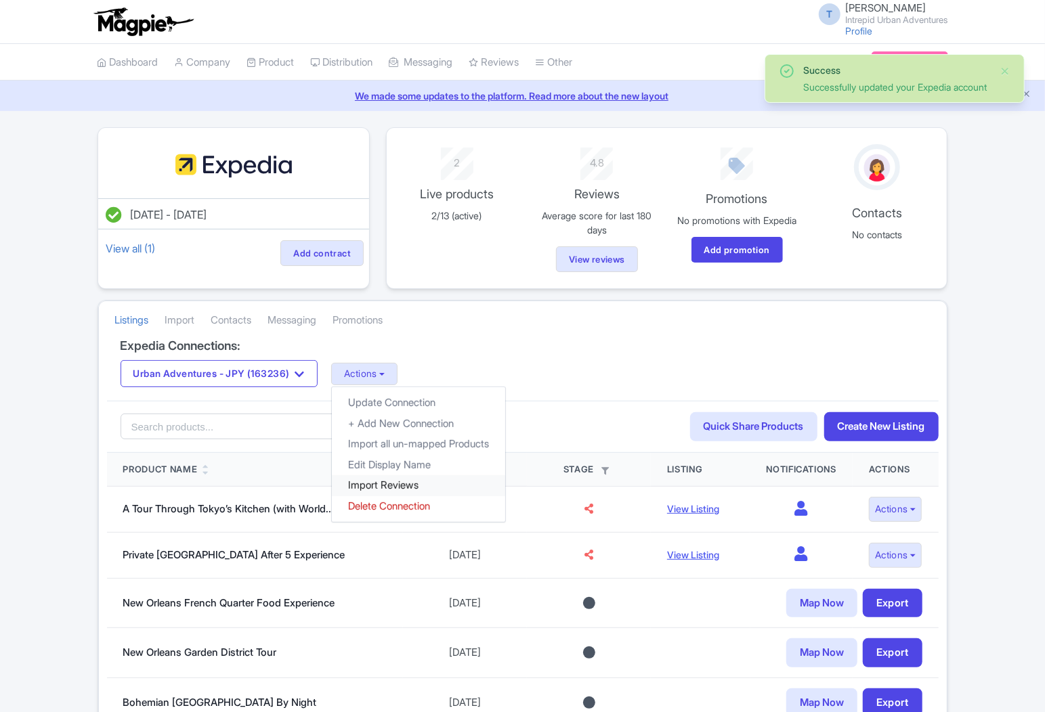
click at [374, 492] on link "Import Reviews" at bounding box center [418, 485] width 173 height 21
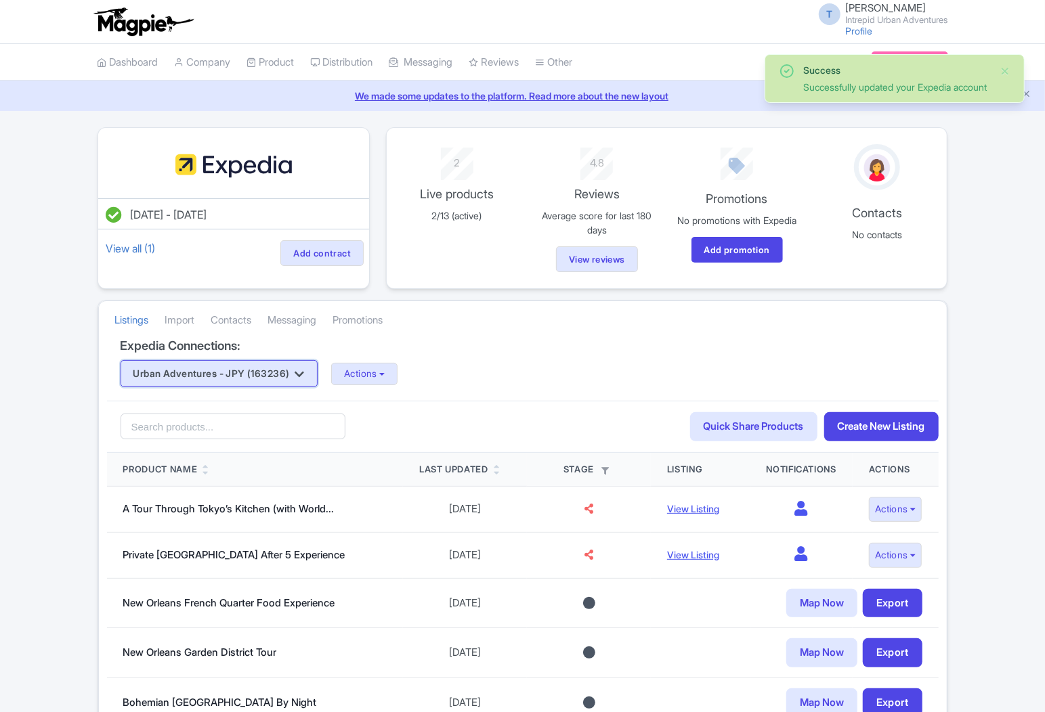
click at [261, 376] on button "Urban Adventures - JPY (163236)" at bounding box center [219, 373] width 197 height 27
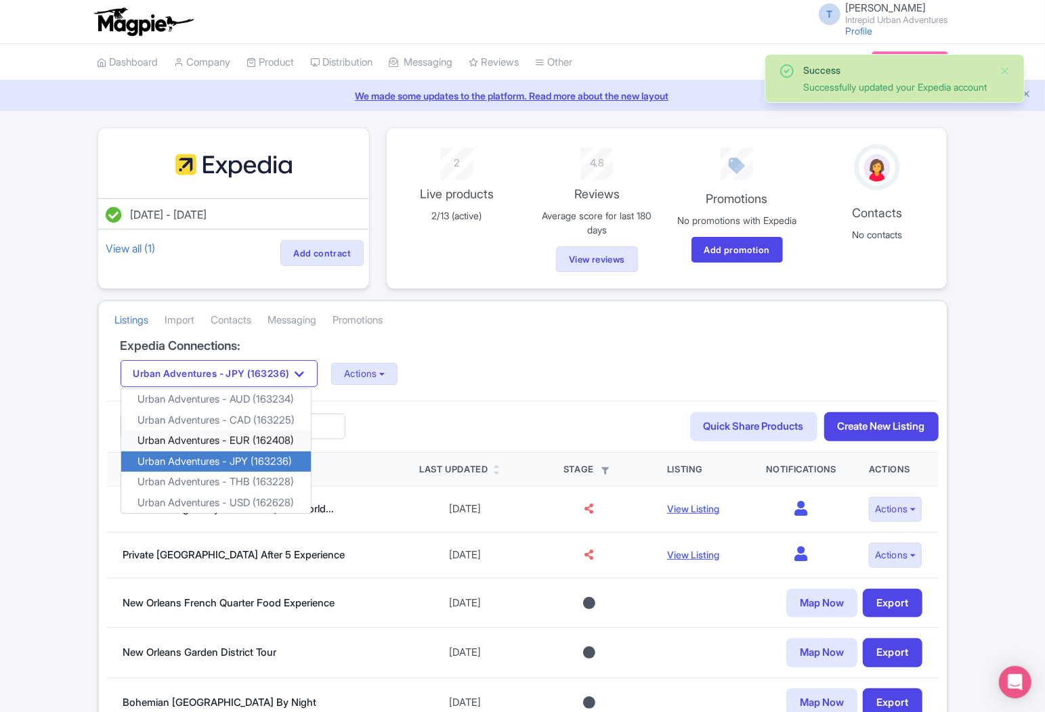
click at [260, 446] on link "Urban Adventures - EUR (162408)" at bounding box center [216, 441] width 190 height 21
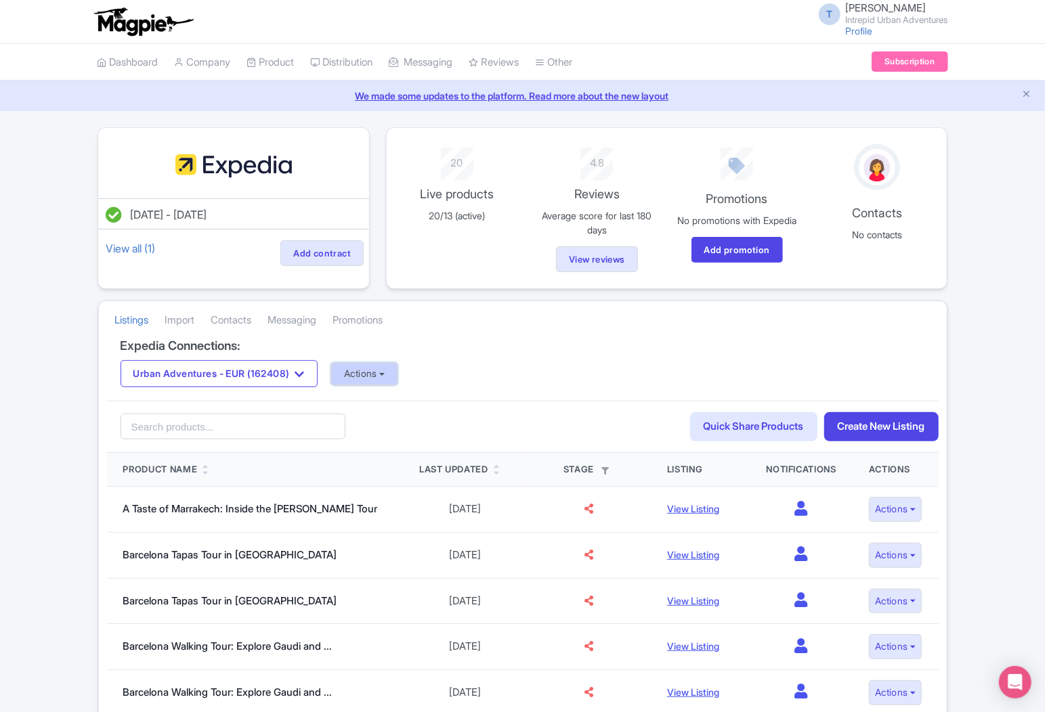
click at [368, 381] on button "Actions" at bounding box center [364, 374] width 67 height 22
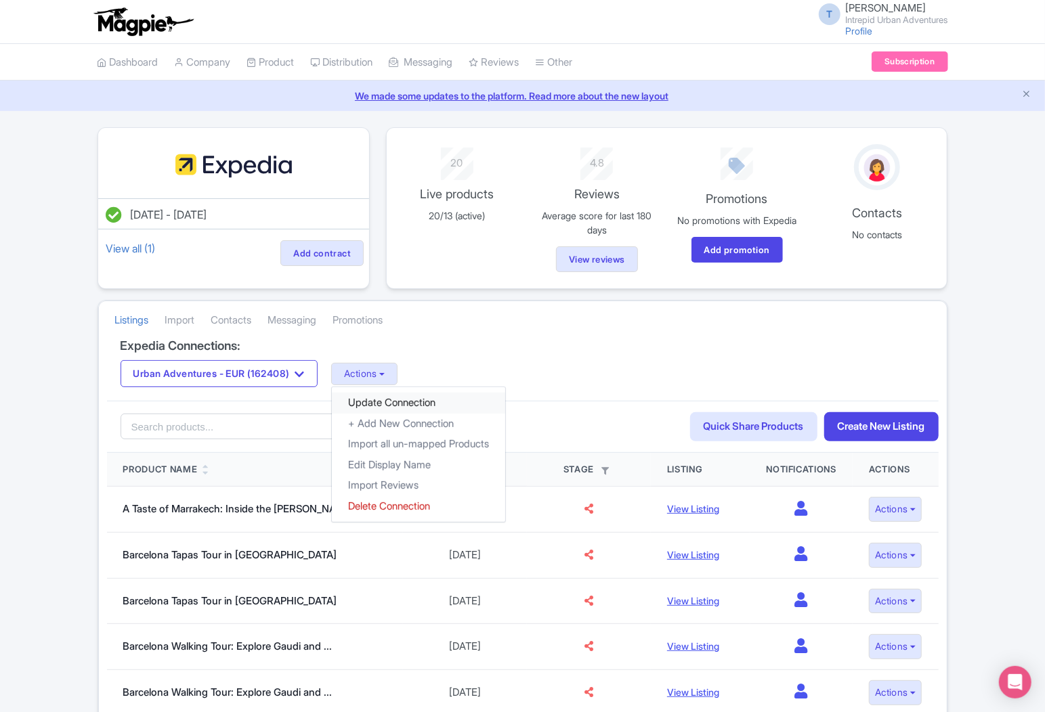
click at [402, 410] on link "Update Connection" at bounding box center [418, 403] width 173 height 21
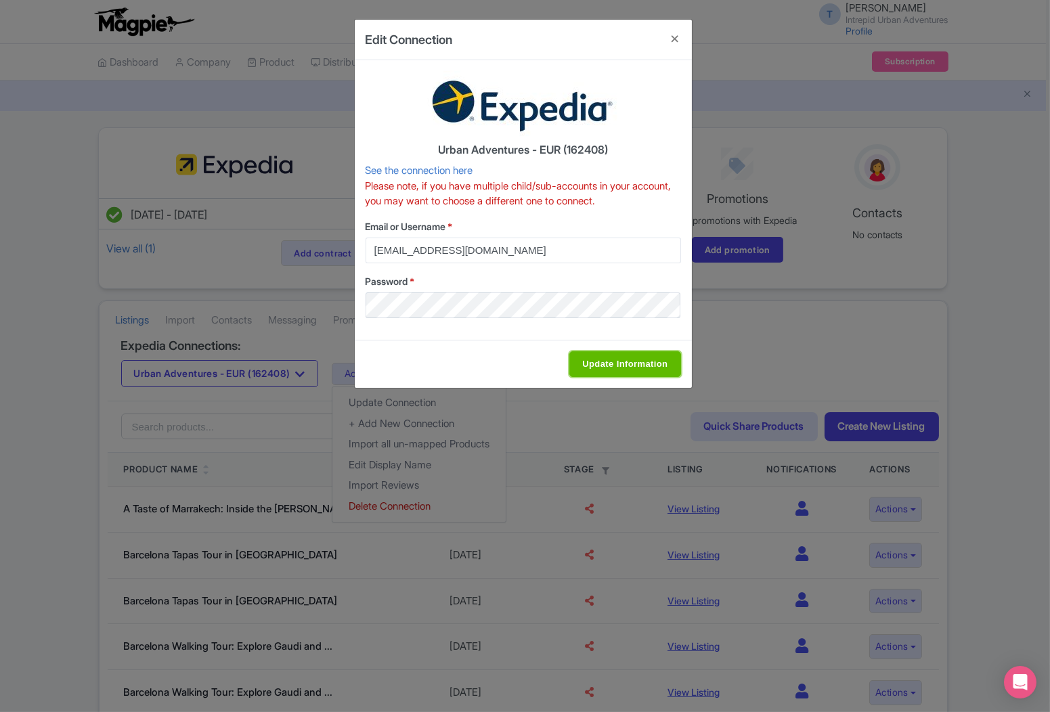
click at [592, 355] on input "Update Information" at bounding box center [624, 364] width 111 height 26
type input "Saving..."
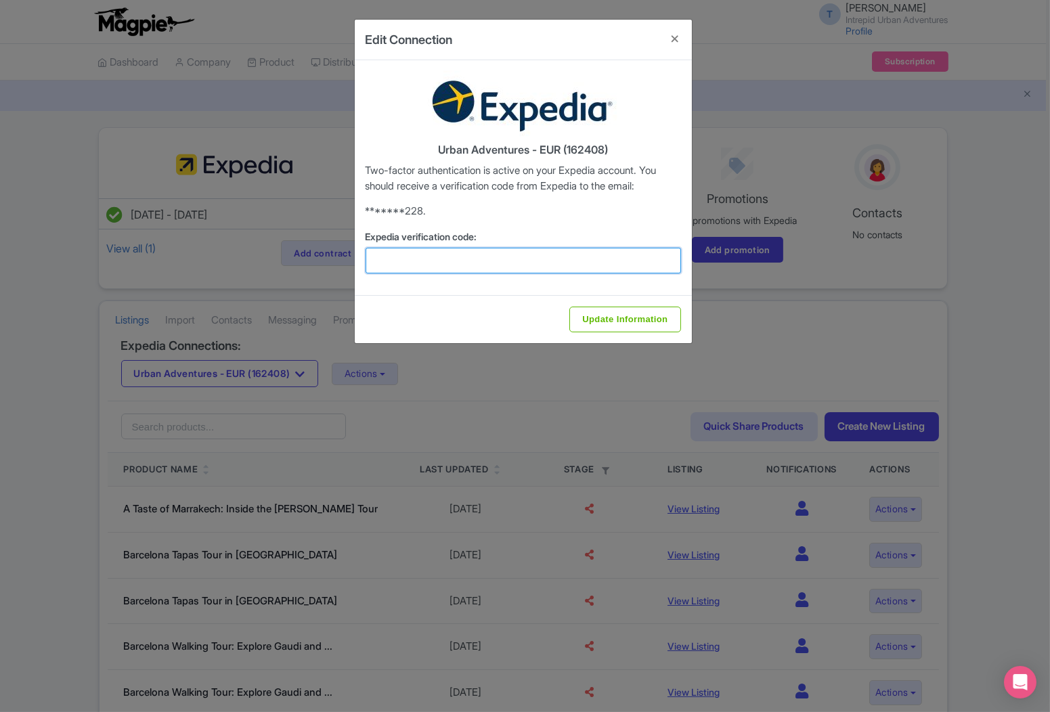
click at [455, 249] on input "Expedia verification code:" at bounding box center [524, 261] width 316 height 26
paste input "481206"
type input "481206"
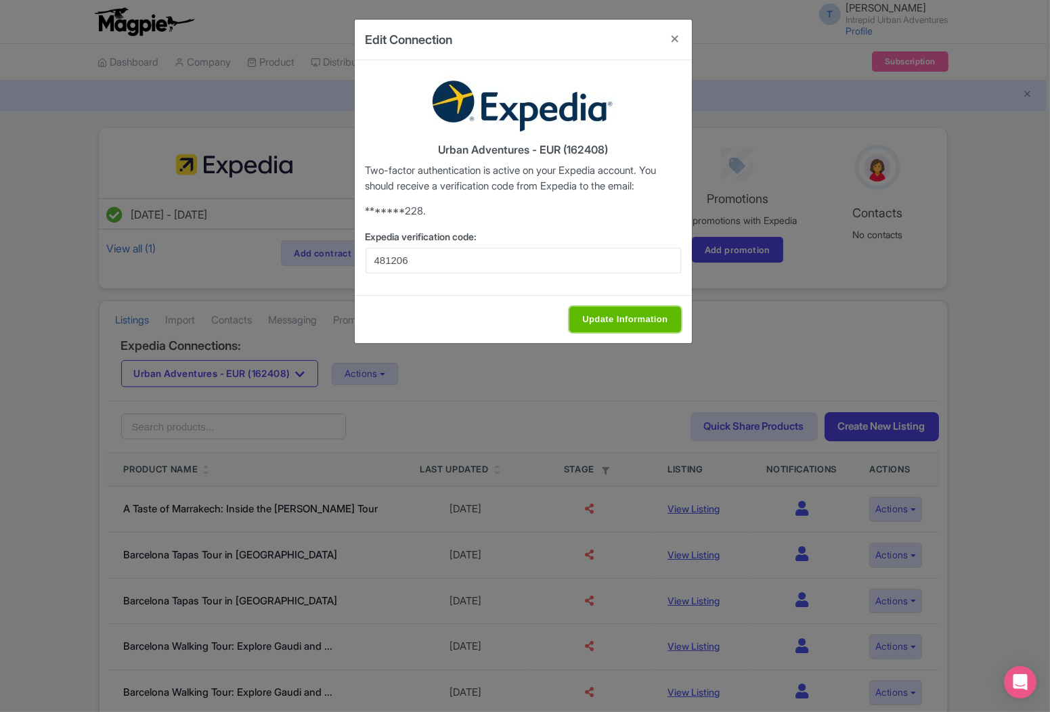
click at [655, 320] on input "Update Information" at bounding box center [624, 320] width 111 height 26
type input "Update Information"
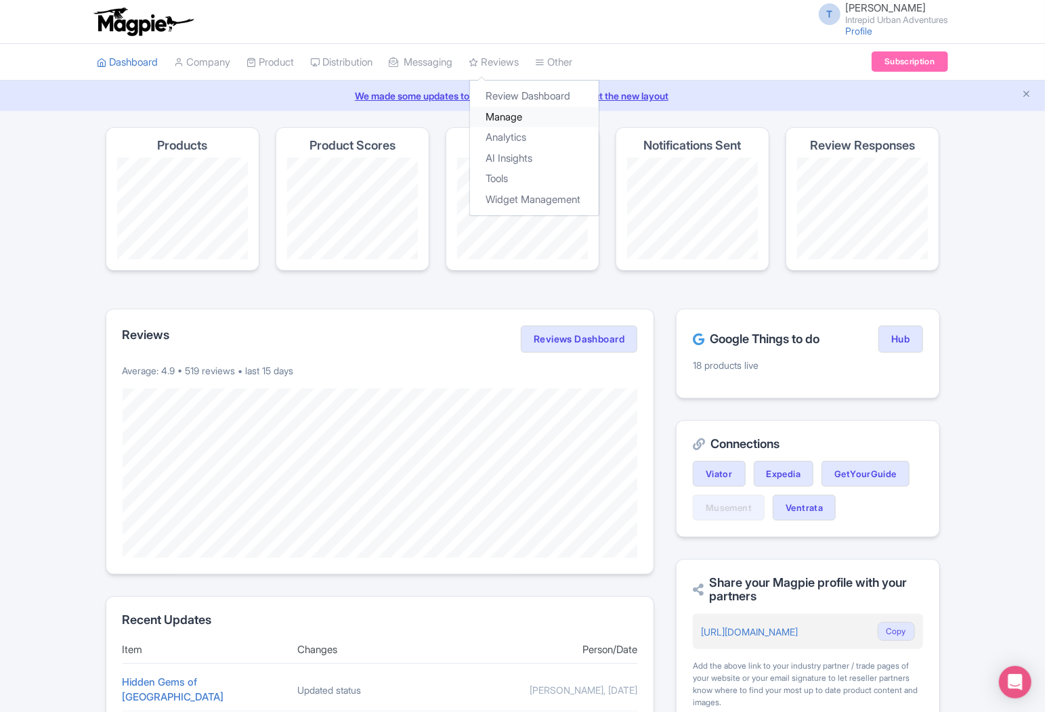
click at [521, 111] on link "Manage" at bounding box center [534, 117] width 129 height 21
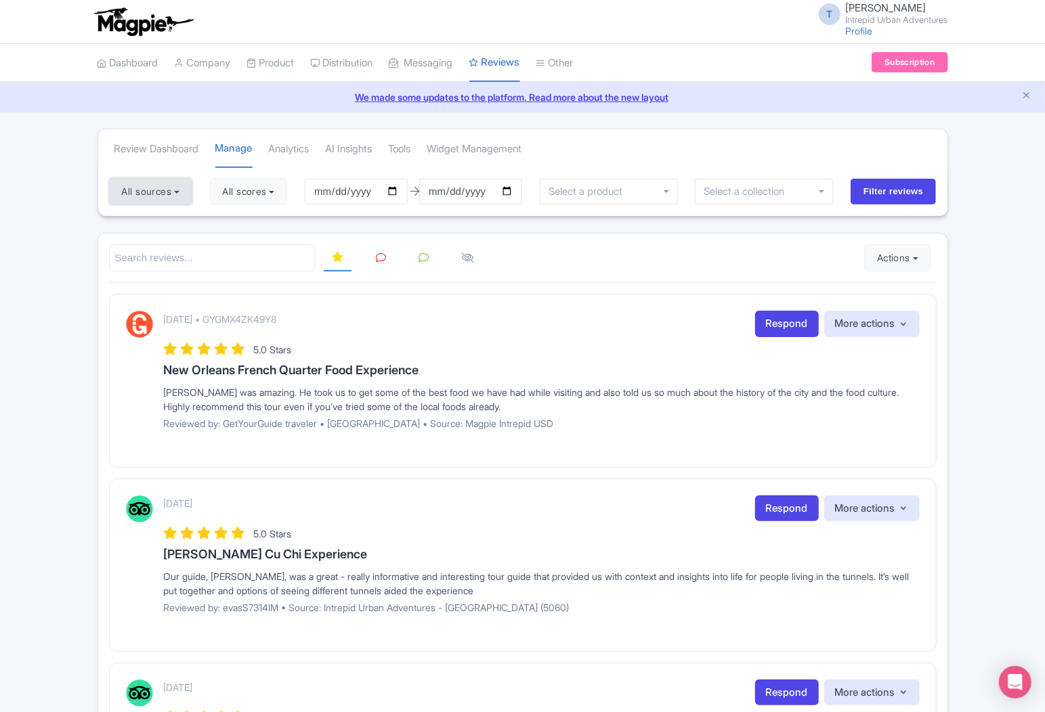
click at [151, 195] on button "All sources" at bounding box center [150, 191] width 83 height 27
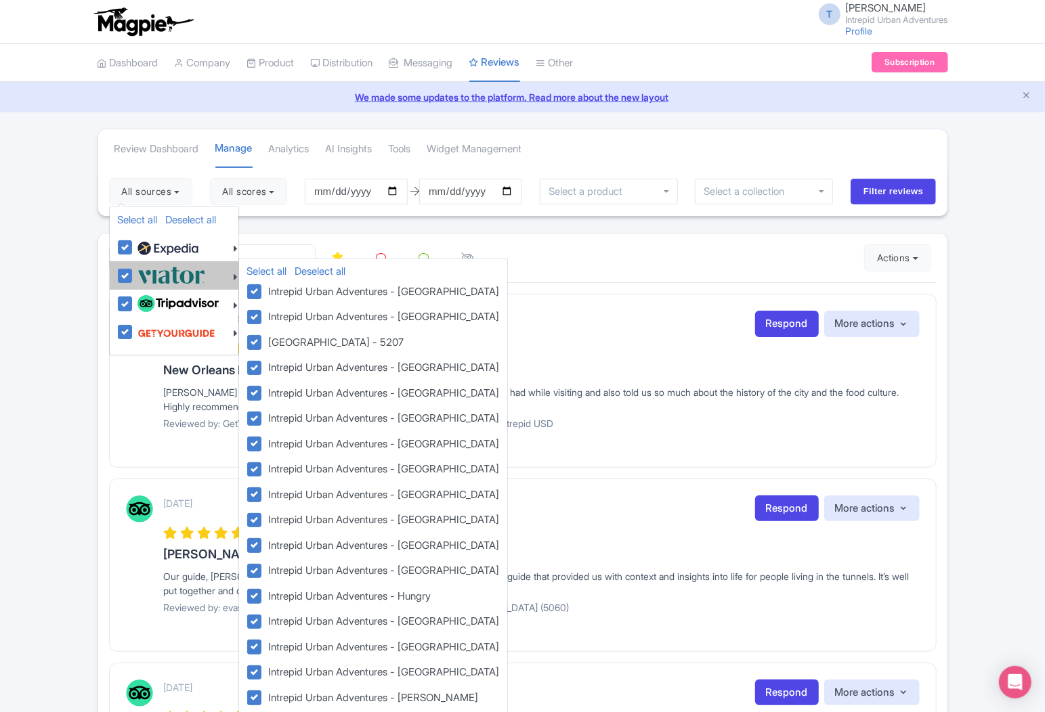
click at [134, 278] on label at bounding box center [169, 275] width 71 height 22
click at [134, 273] on input "checkbox" at bounding box center [138, 268] width 9 height 9
checkbox input "false"
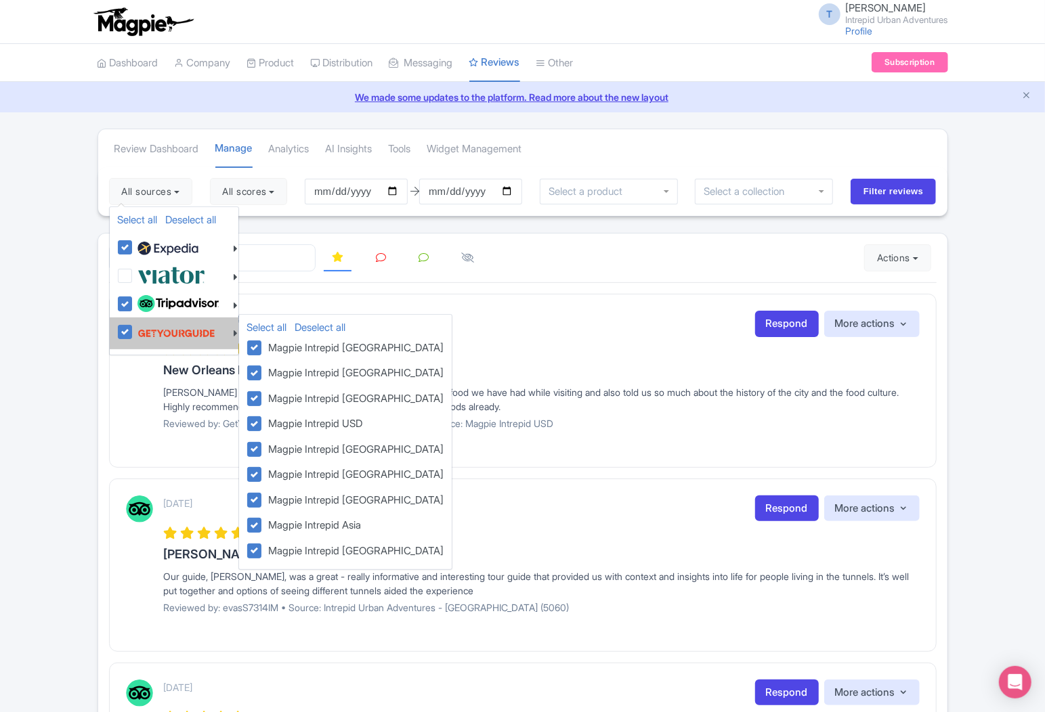
drag, startPoint x: 127, startPoint y: 306, endPoint x: 125, endPoint y: 332, distance: 25.8
click at [134, 307] on label at bounding box center [176, 304] width 85 height 23
click at [134, 301] on input "checkbox" at bounding box center [138, 297] width 9 height 9
checkbox input "false"
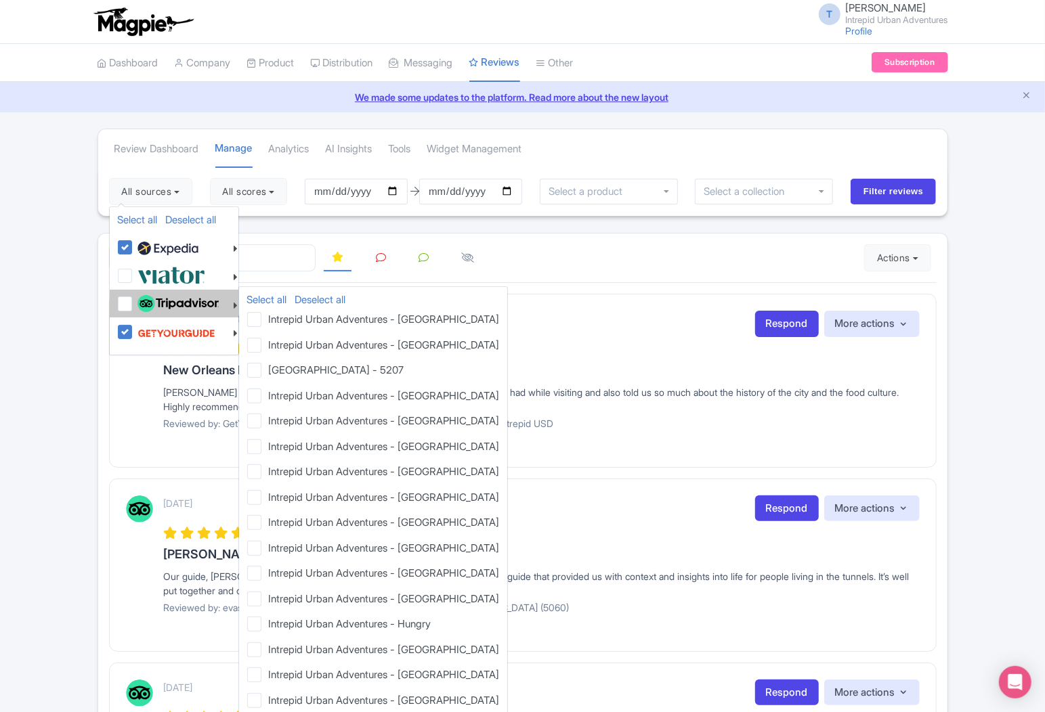
drag, startPoint x: 125, startPoint y: 332, endPoint x: 224, endPoint y: 297, distance: 105.6
click at [134, 332] on label at bounding box center [174, 333] width 81 height 26
click at [134, 329] on input "checkbox" at bounding box center [138, 324] width 9 height 9
checkbox input "false"
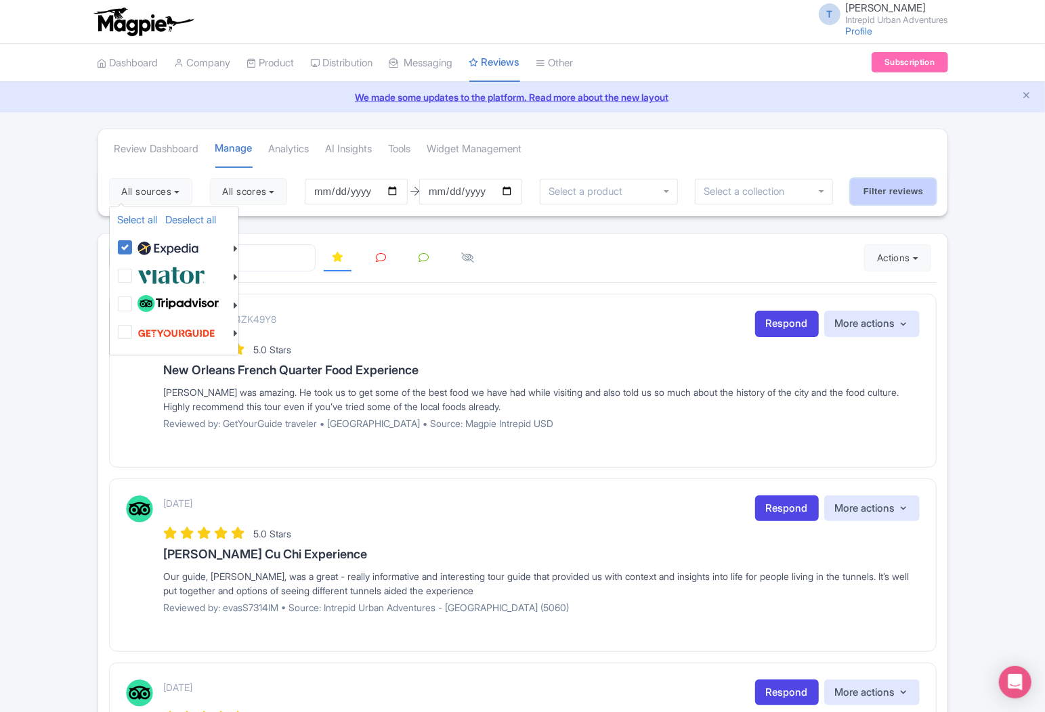
click at [911, 192] on input "Filter reviews" at bounding box center [893, 192] width 86 height 26
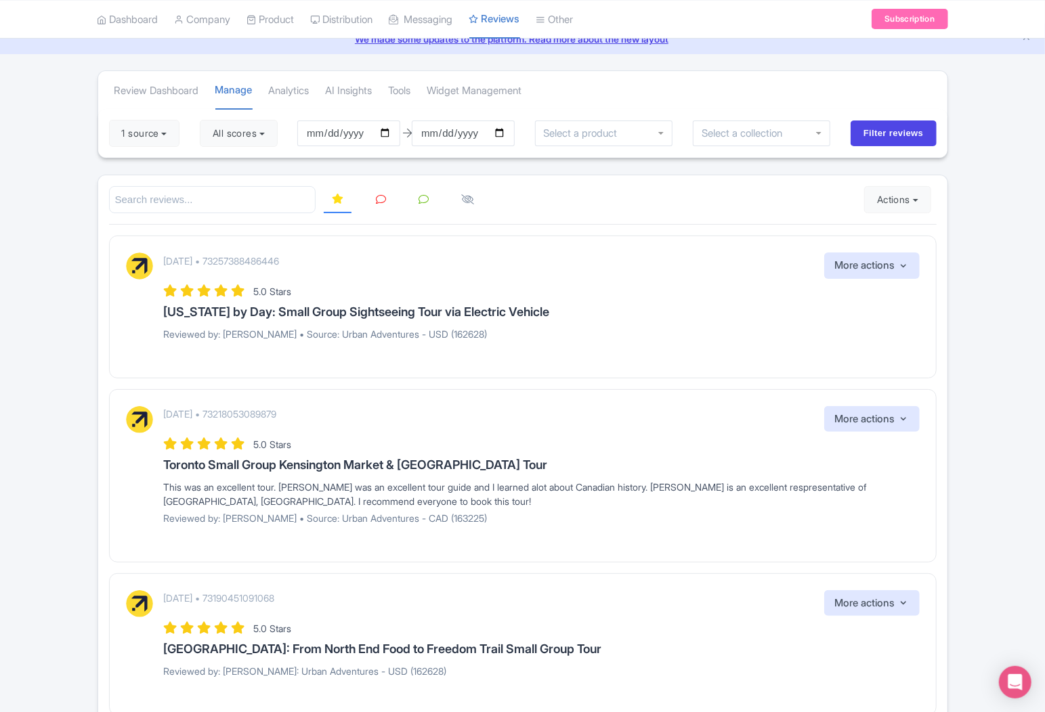
scroll to position [142, 0]
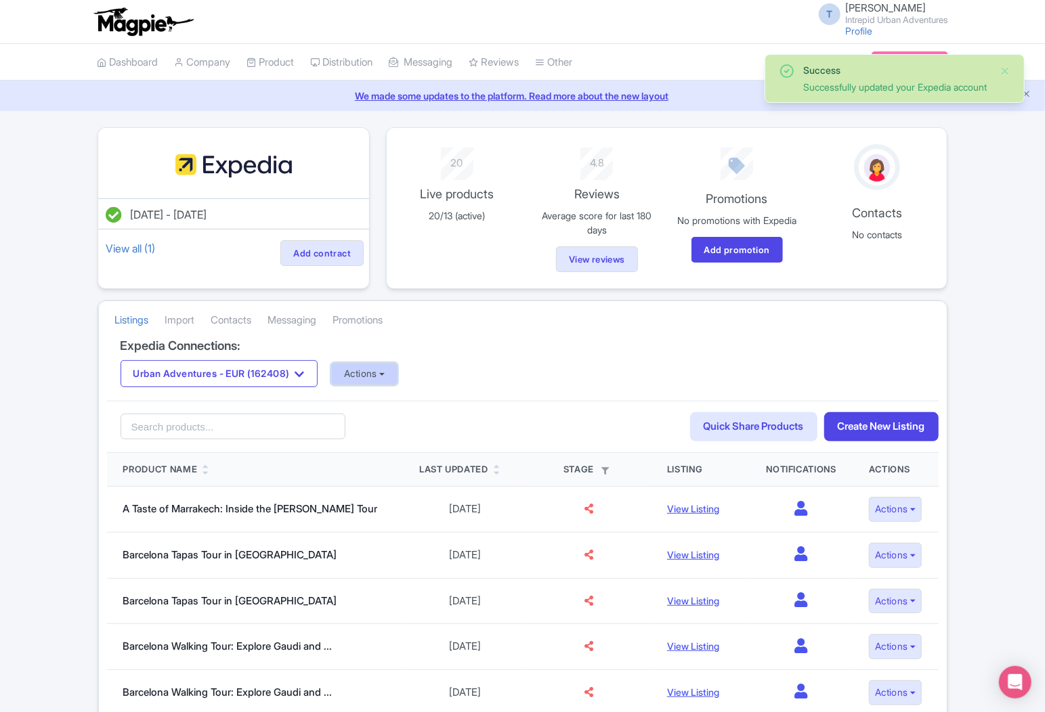
click at [368, 378] on button "Actions" at bounding box center [364, 374] width 67 height 22
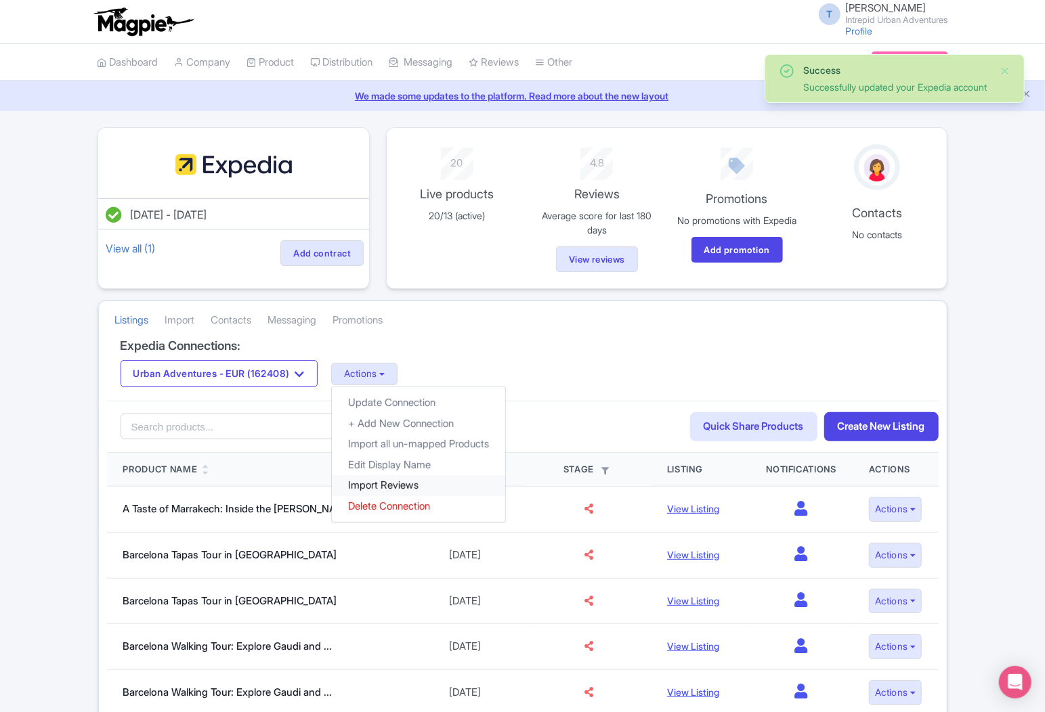
click at [376, 490] on link "Import Reviews" at bounding box center [418, 485] width 173 height 21
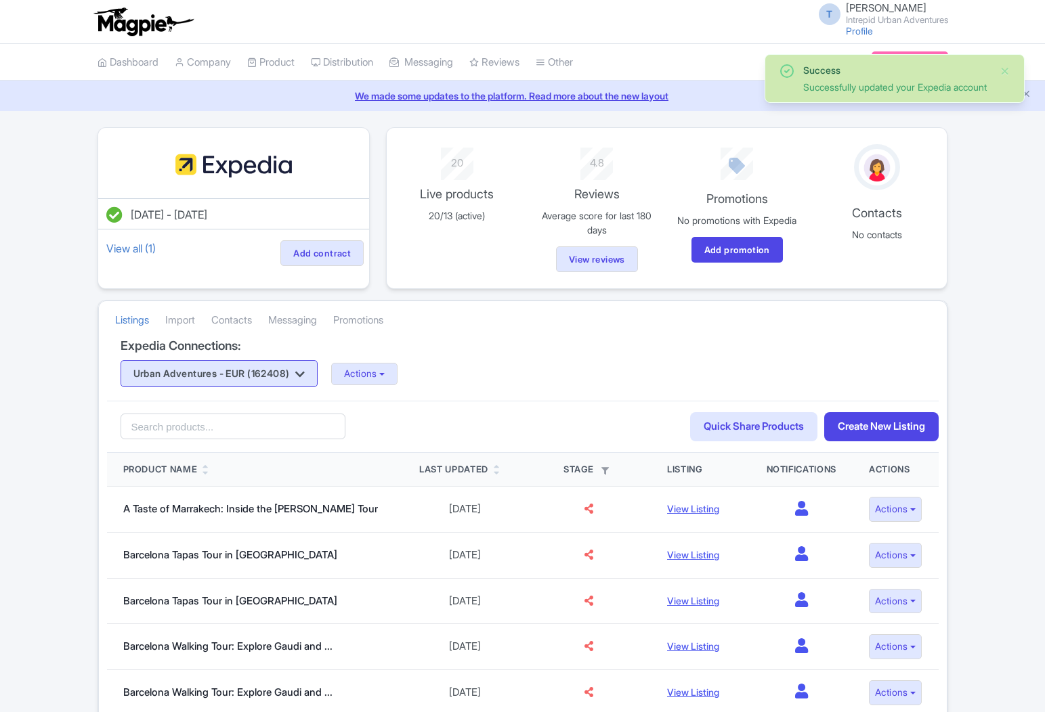
click at [246, 381] on button "Urban Adventures - EUR (162408)" at bounding box center [219, 373] width 197 height 27
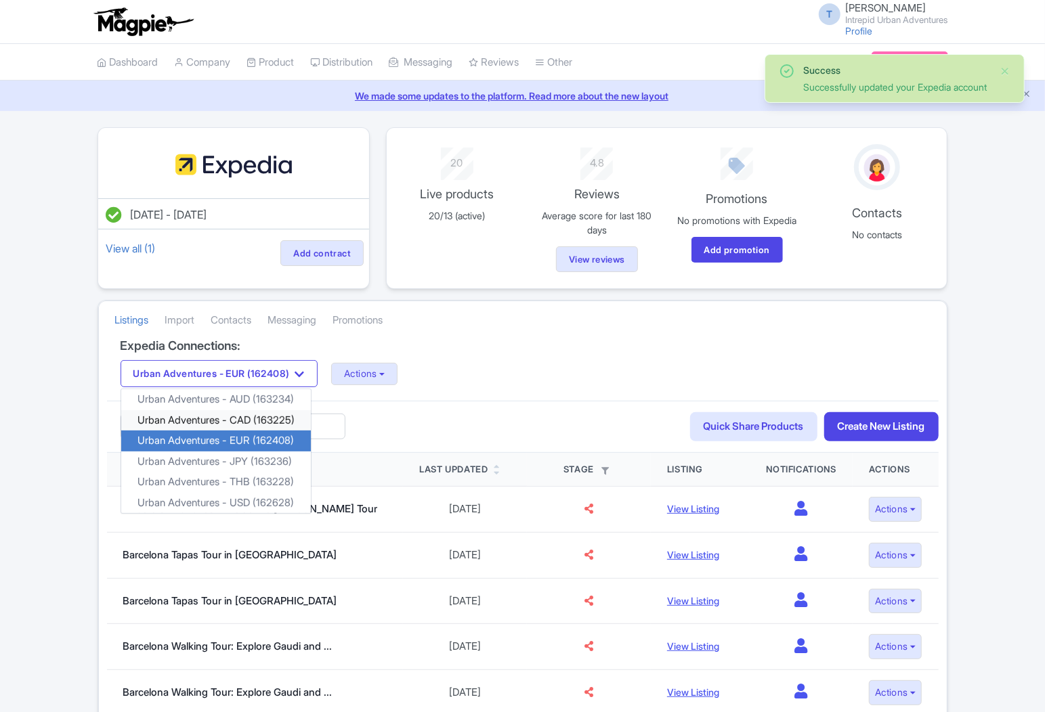
click at [241, 421] on link "Urban Adventures - CAD (163225)" at bounding box center [216, 420] width 190 height 21
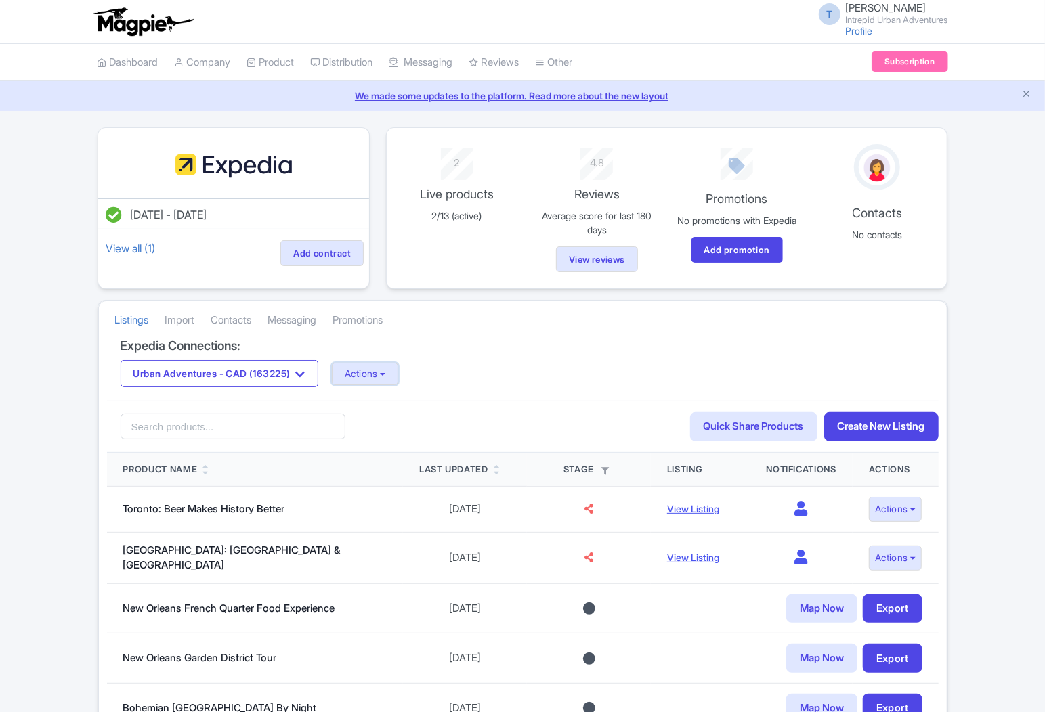
click at [372, 371] on button "Actions" at bounding box center [365, 374] width 67 height 22
click at [387, 402] on link "Update Connection" at bounding box center [418, 403] width 173 height 21
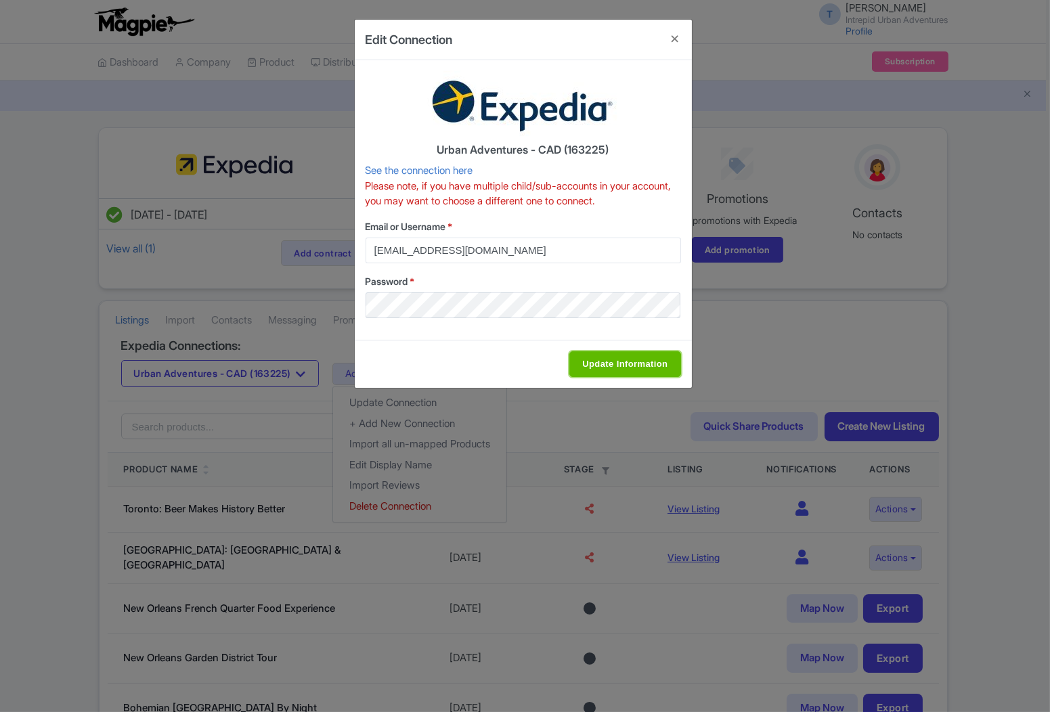
click at [608, 362] on input "Update Information" at bounding box center [624, 364] width 111 height 26
type input "Saving..."
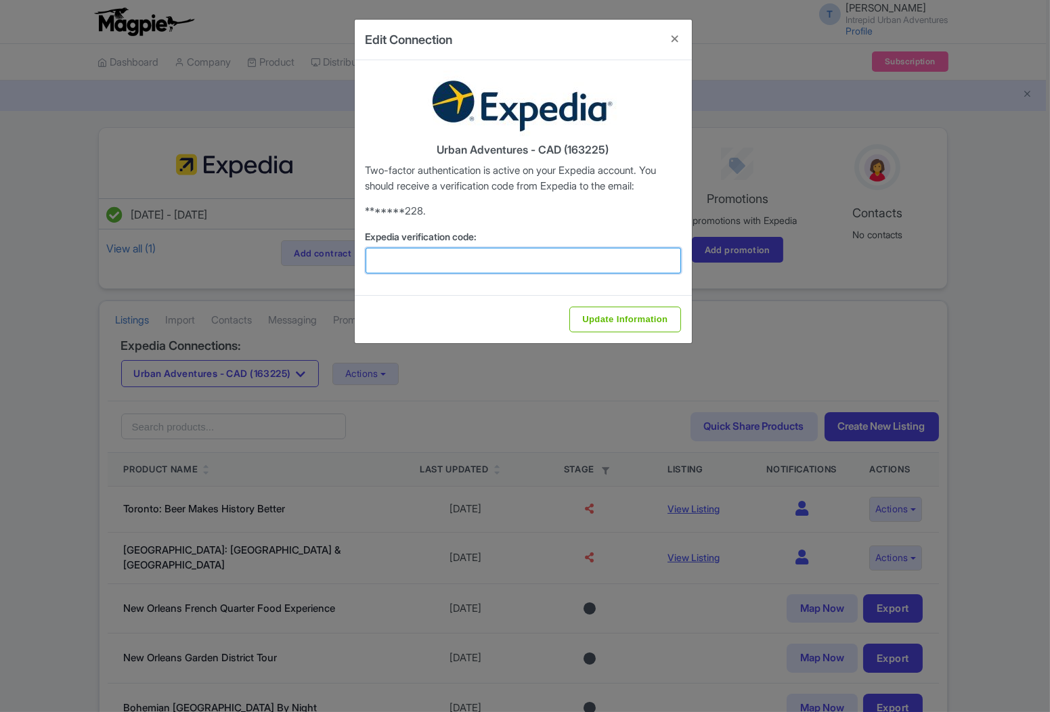
click at [515, 265] on input "Expedia verification code:" at bounding box center [524, 261] width 316 height 26
paste input "921833"
type input "921833"
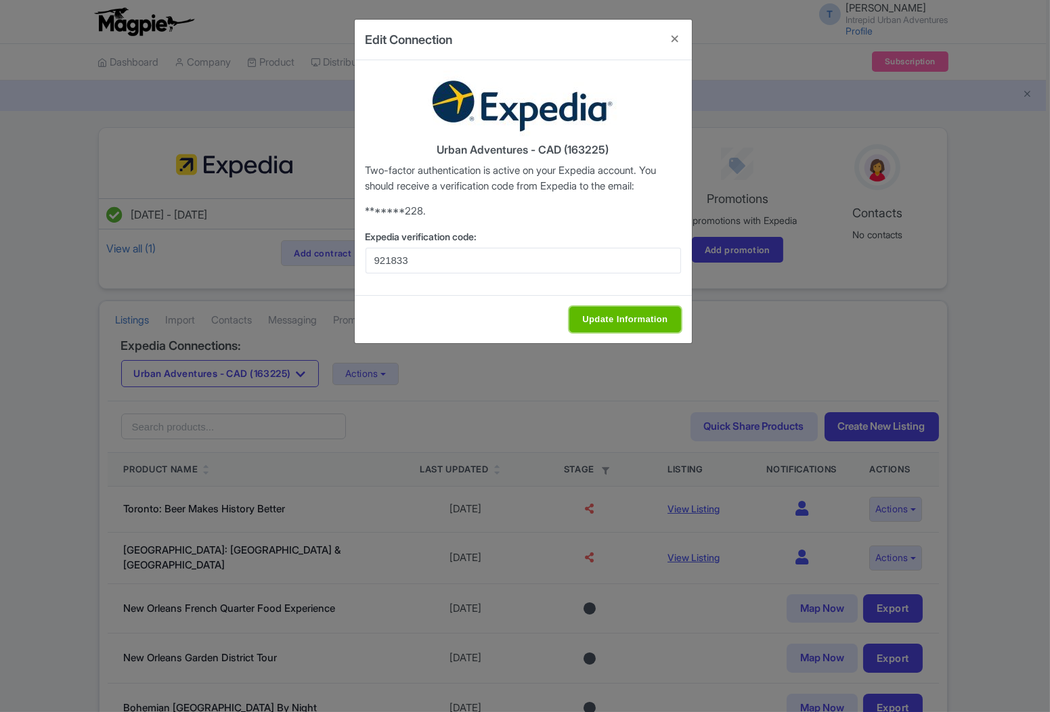
click at [641, 319] on input "Update Information" at bounding box center [624, 320] width 111 height 26
type input "Update Information"
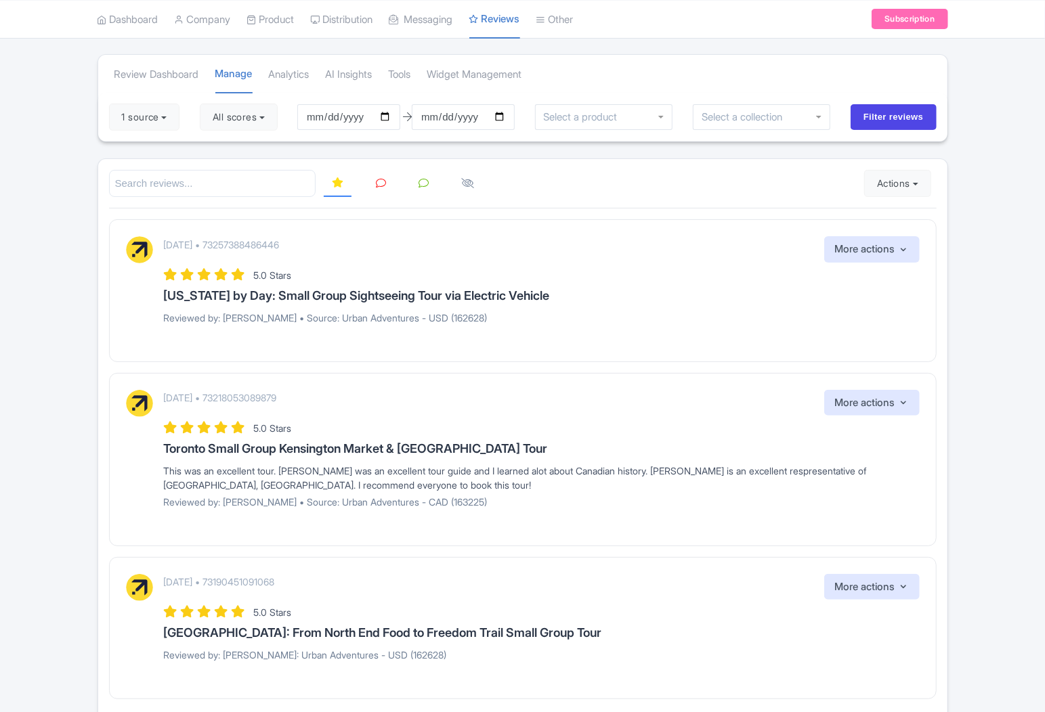
scroll to position [142, 0]
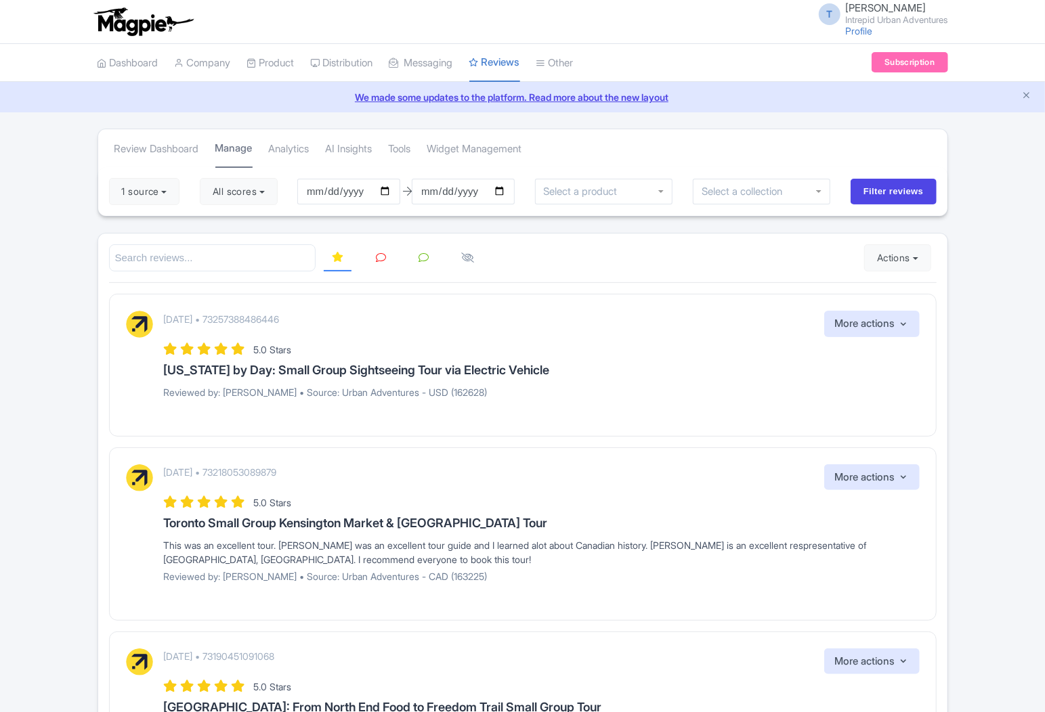
click at [233, 149] on link "Manage" at bounding box center [233, 149] width 37 height 39
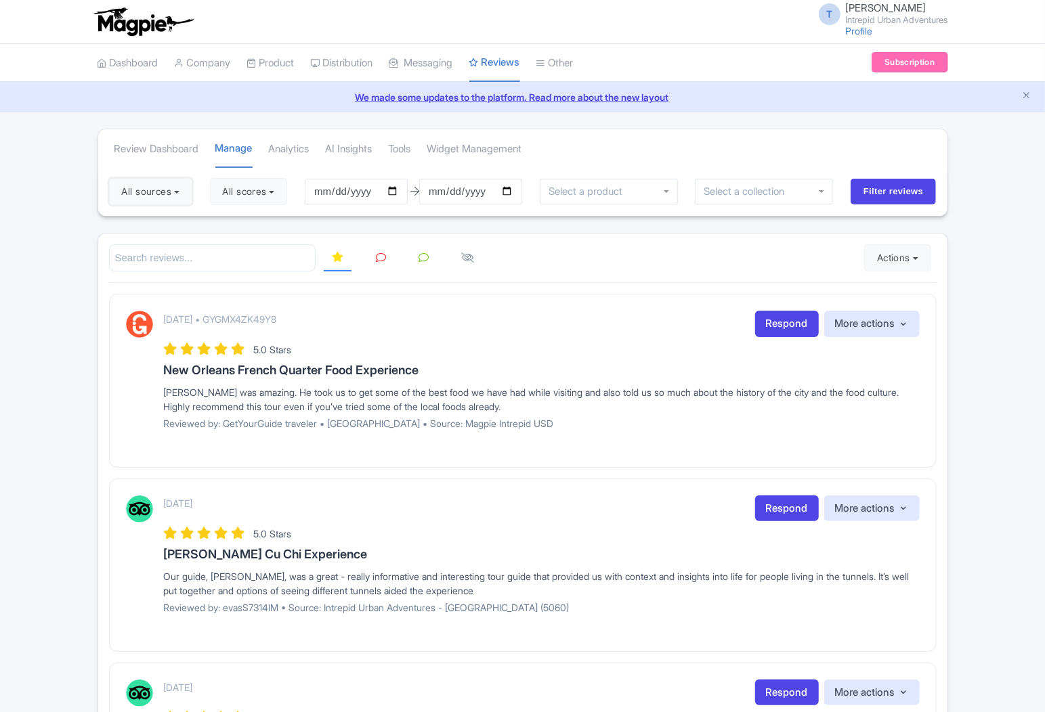
click at [149, 194] on button "All sources" at bounding box center [150, 191] width 83 height 27
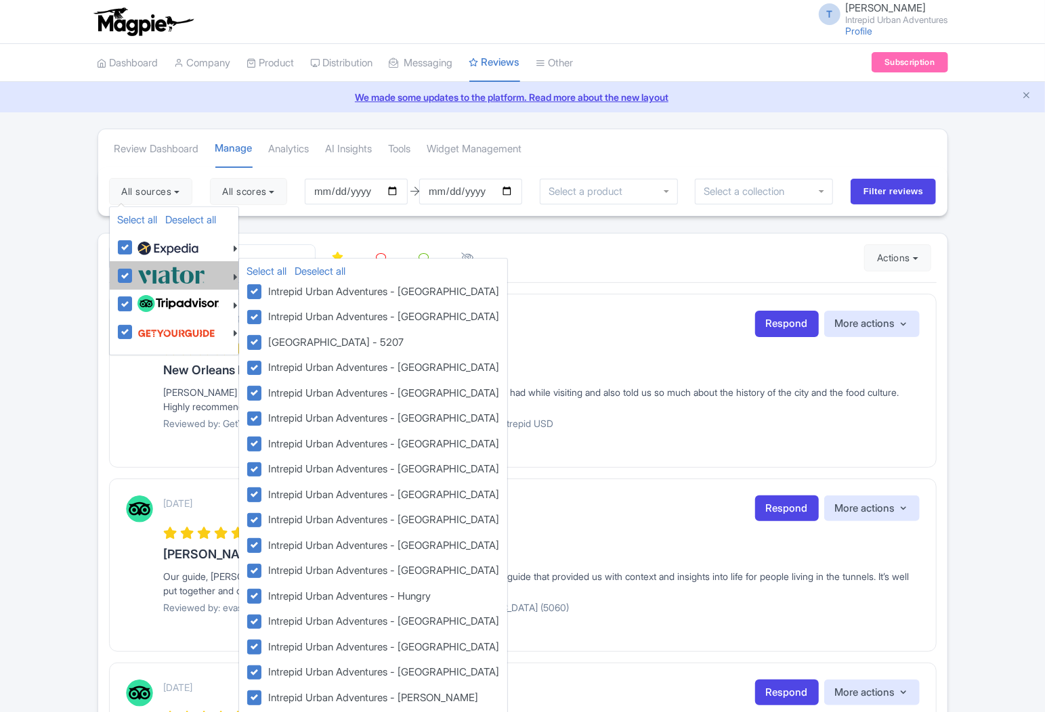
click at [134, 271] on label at bounding box center [169, 275] width 71 height 22
click at [134, 271] on input "checkbox" at bounding box center [138, 268] width 9 height 9
checkbox input "false"
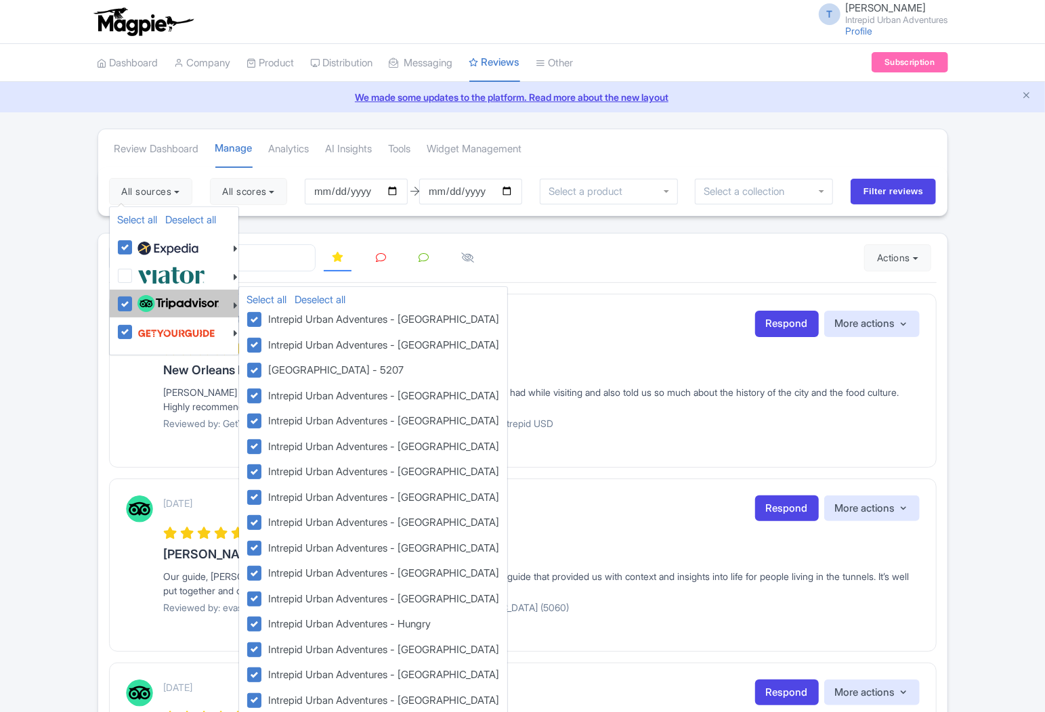
click at [134, 305] on label at bounding box center [176, 304] width 85 height 23
click at [134, 301] on input "checkbox" at bounding box center [138, 297] width 9 height 9
checkbox input "false"
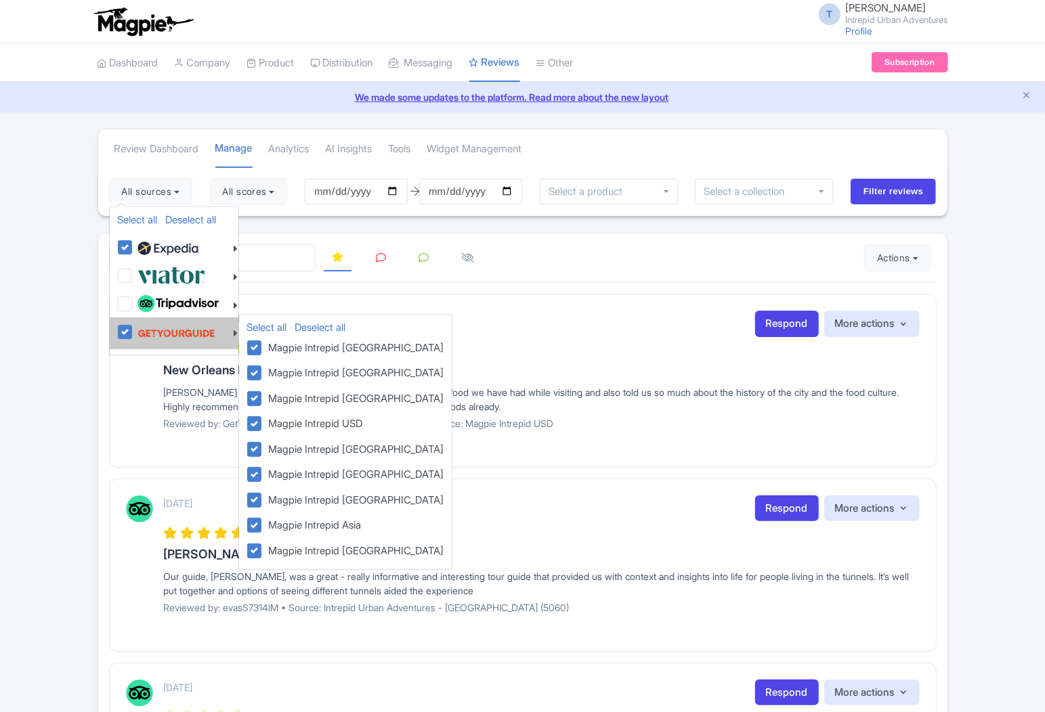
click at [134, 336] on label at bounding box center [174, 333] width 81 height 26
click at [134, 329] on input "checkbox" at bounding box center [138, 324] width 9 height 9
checkbox input "false"
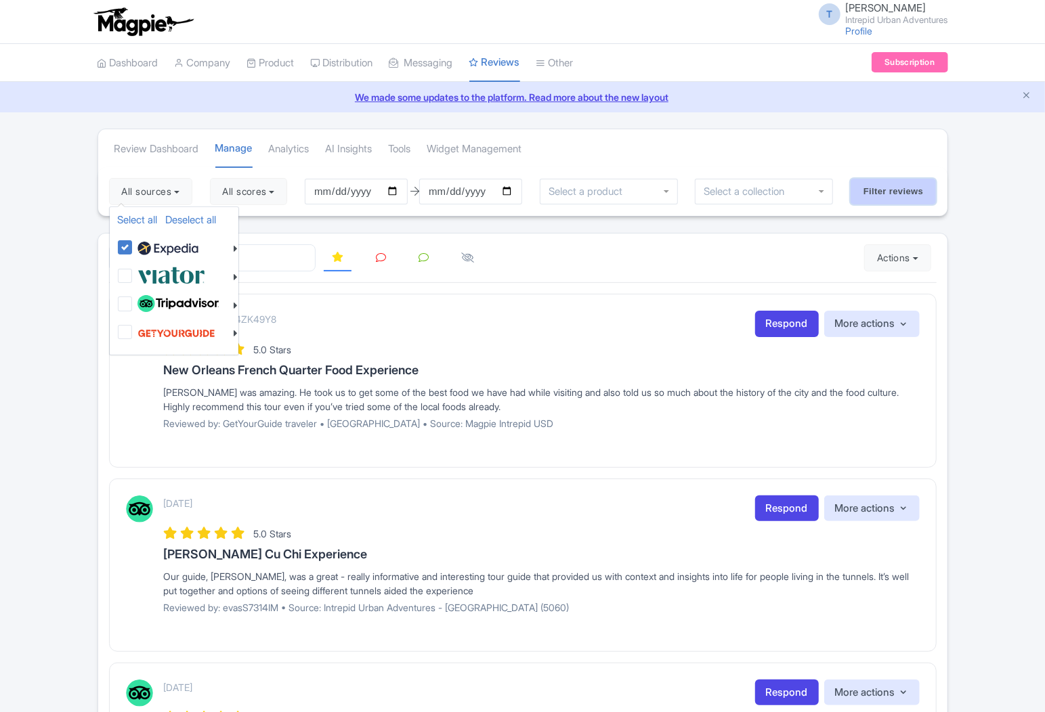
click at [871, 190] on input "Filter reviews" at bounding box center [893, 192] width 86 height 26
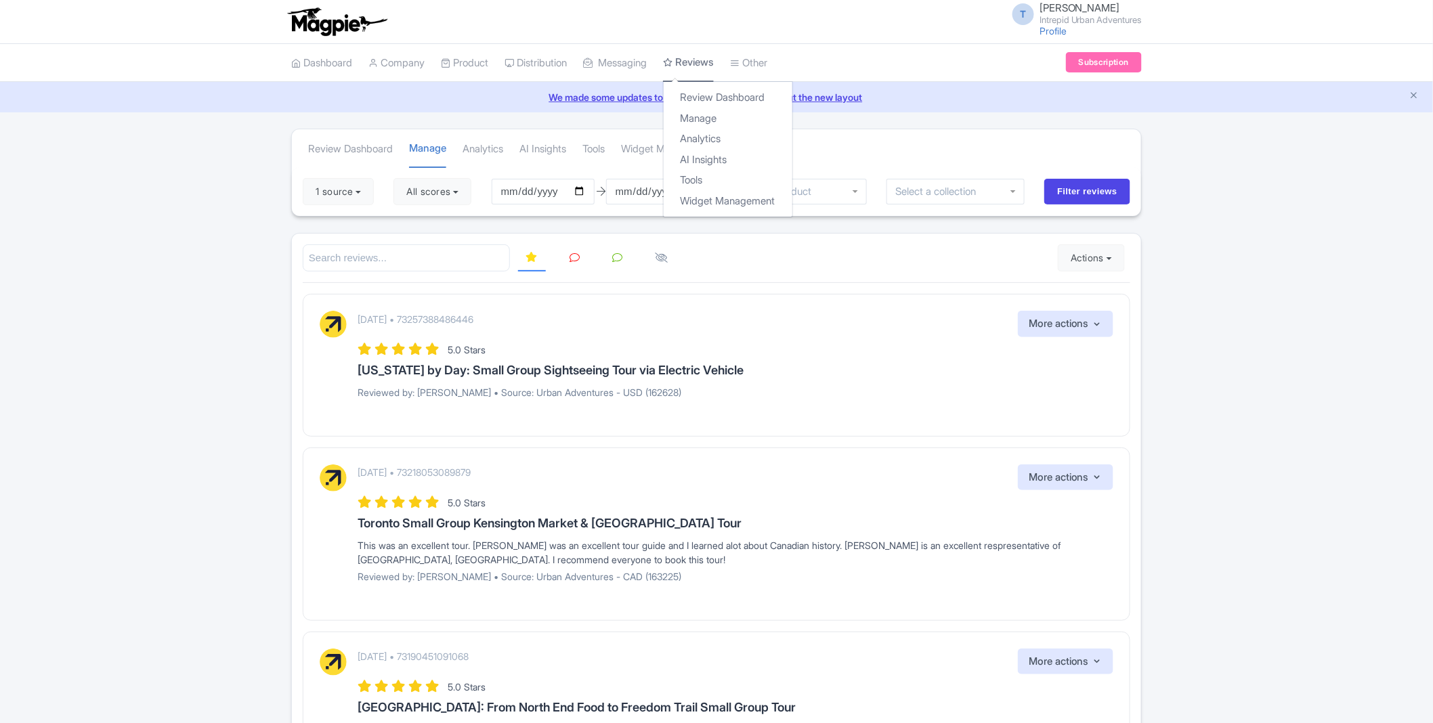
click at [704, 64] on link "Reviews" at bounding box center [688, 63] width 51 height 39
click at [709, 116] on link "Manage" at bounding box center [728, 118] width 129 height 21
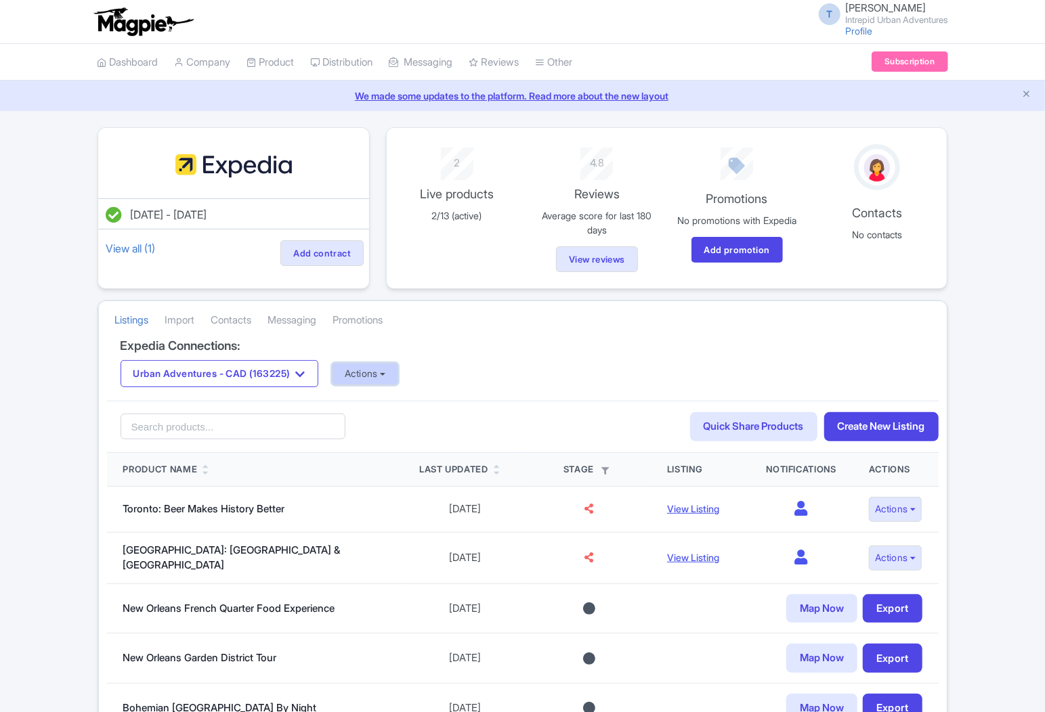
click at [394, 373] on button "Actions" at bounding box center [365, 374] width 67 height 22
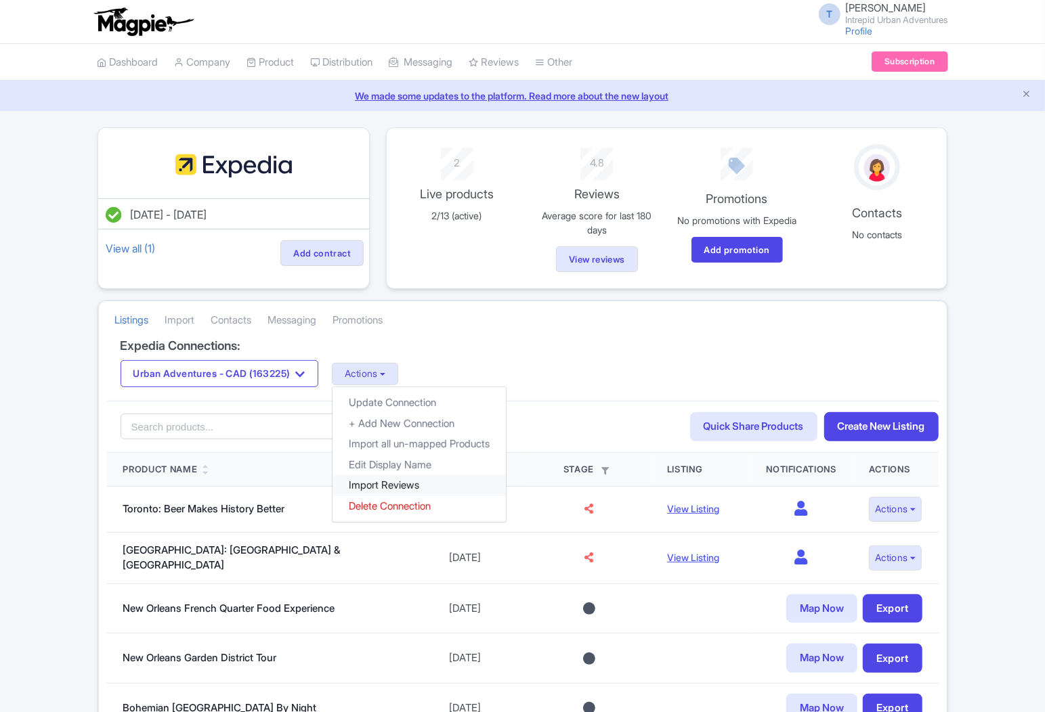
click at [377, 490] on link "Import Reviews" at bounding box center [418, 485] width 173 height 21
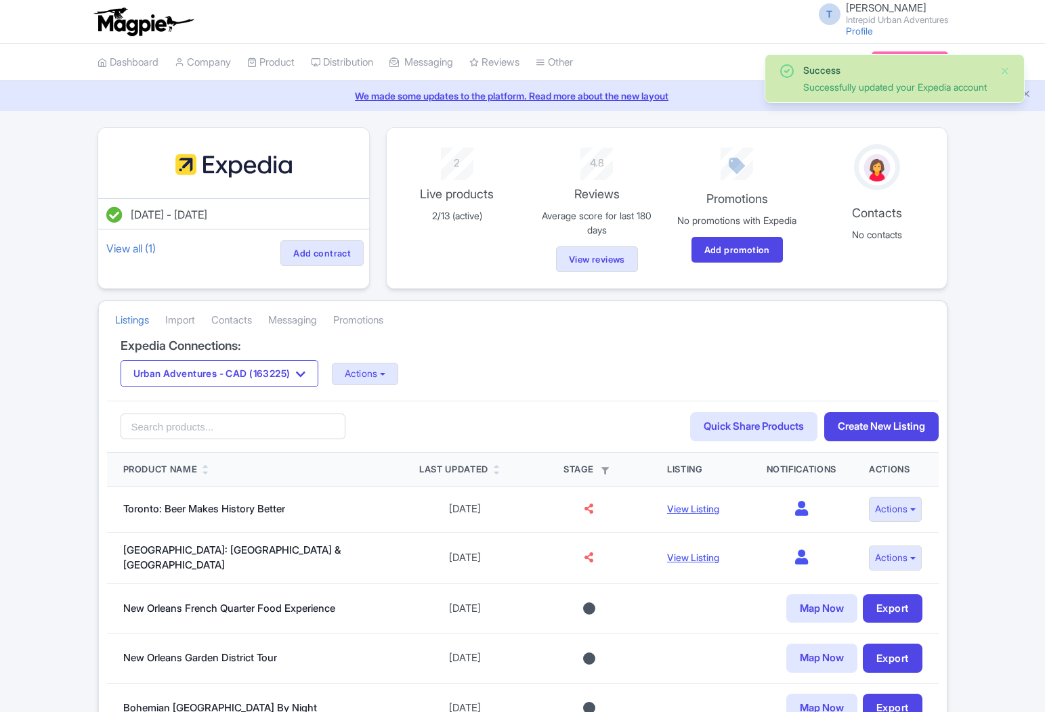
click at [274, 380] on button "Urban Adventures - CAD (163225)" at bounding box center [220, 373] width 198 height 27
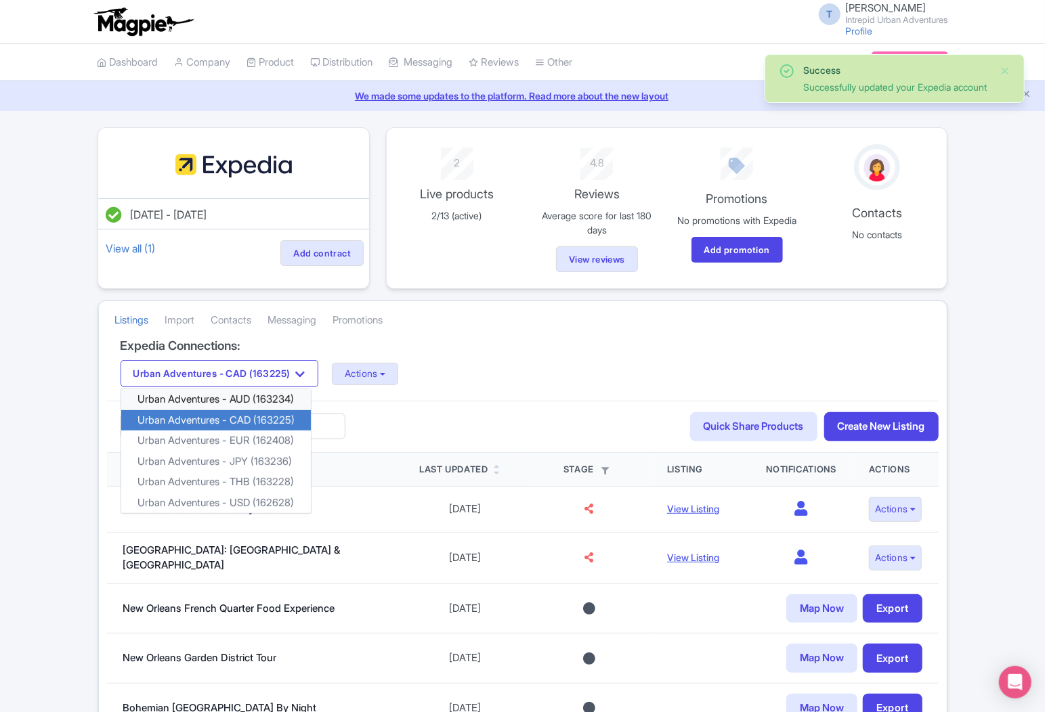
click at [274, 405] on link "Urban Adventures - AUD (163234)" at bounding box center [216, 399] width 190 height 21
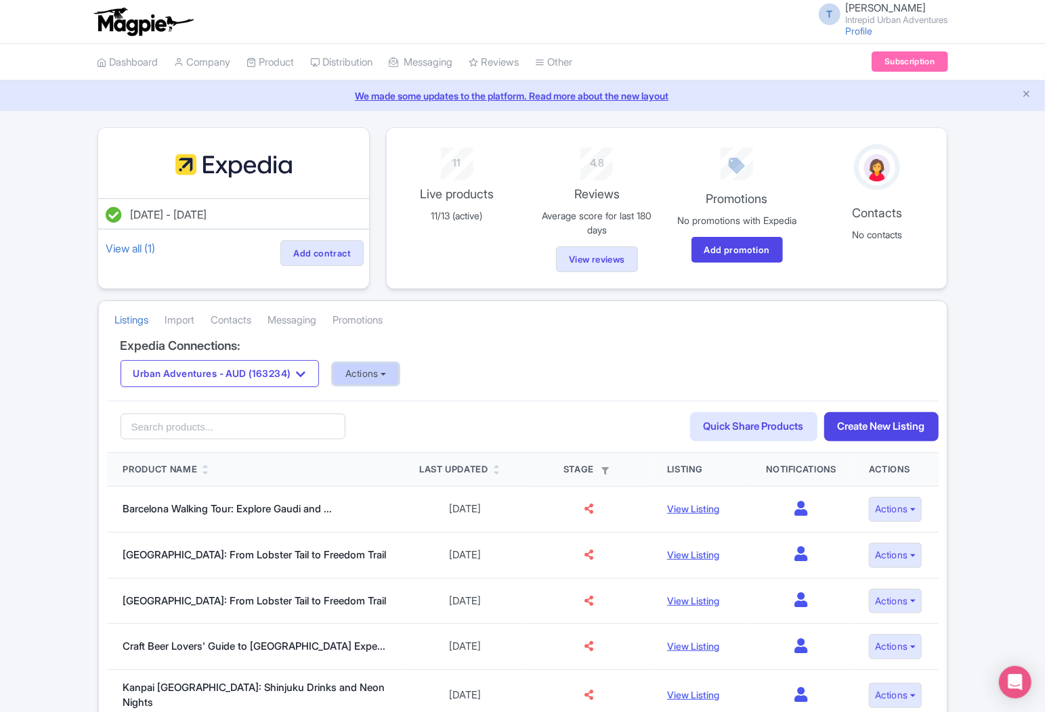
click at [374, 378] on button "Actions" at bounding box center [365, 374] width 67 height 22
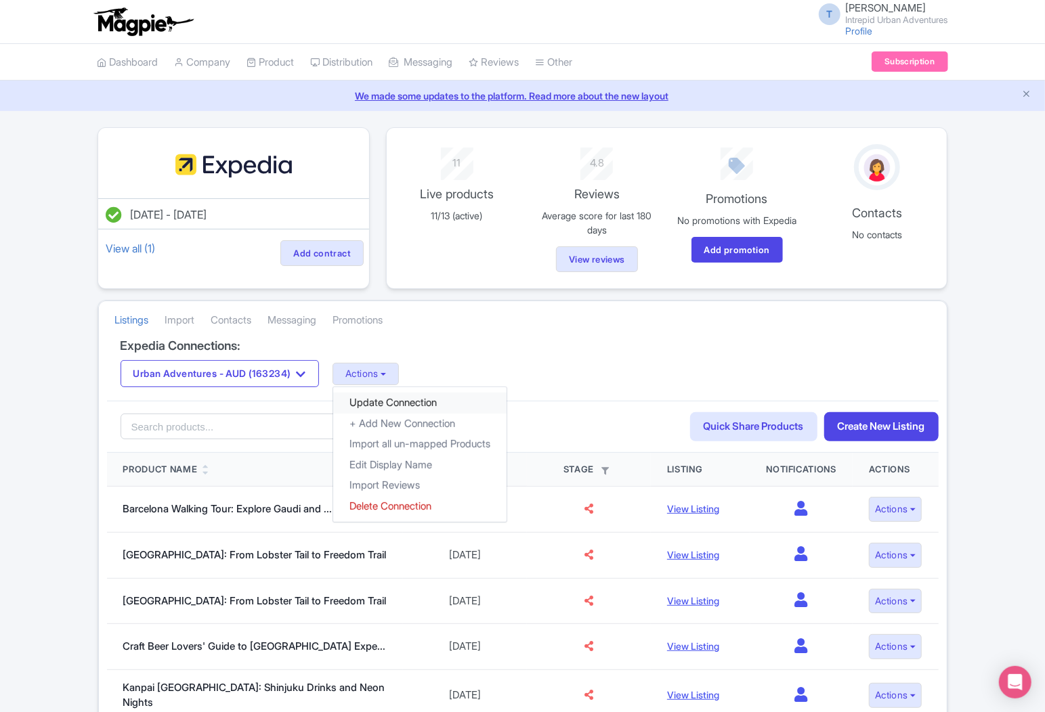
click at [403, 408] on link "Update Connection" at bounding box center [419, 403] width 173 height 21
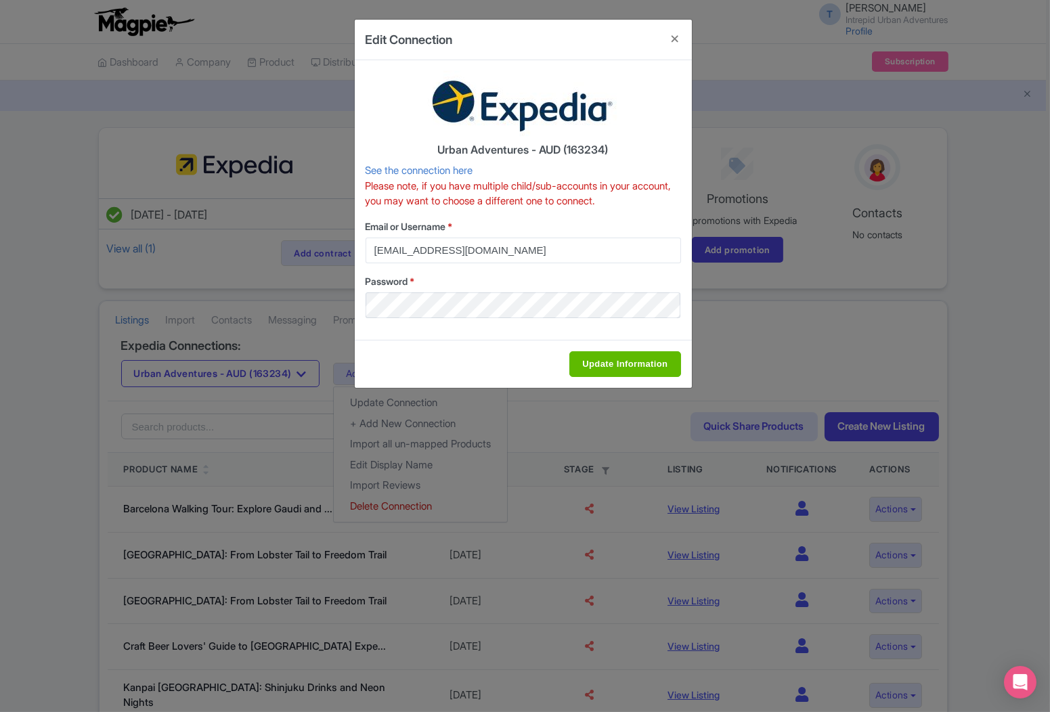
click at [646, 349] on div "Update Information" at bounding box center [523, 364] width 337 height 48
drag, startPoint x: 634, startPoint y: 363, endPoint x: 640, endPoint y: 354, distance: 10.3
click at [634, 364] on input "Update Information" at bounding box center [624, 364] width 111 height 26
type input "Saving..."
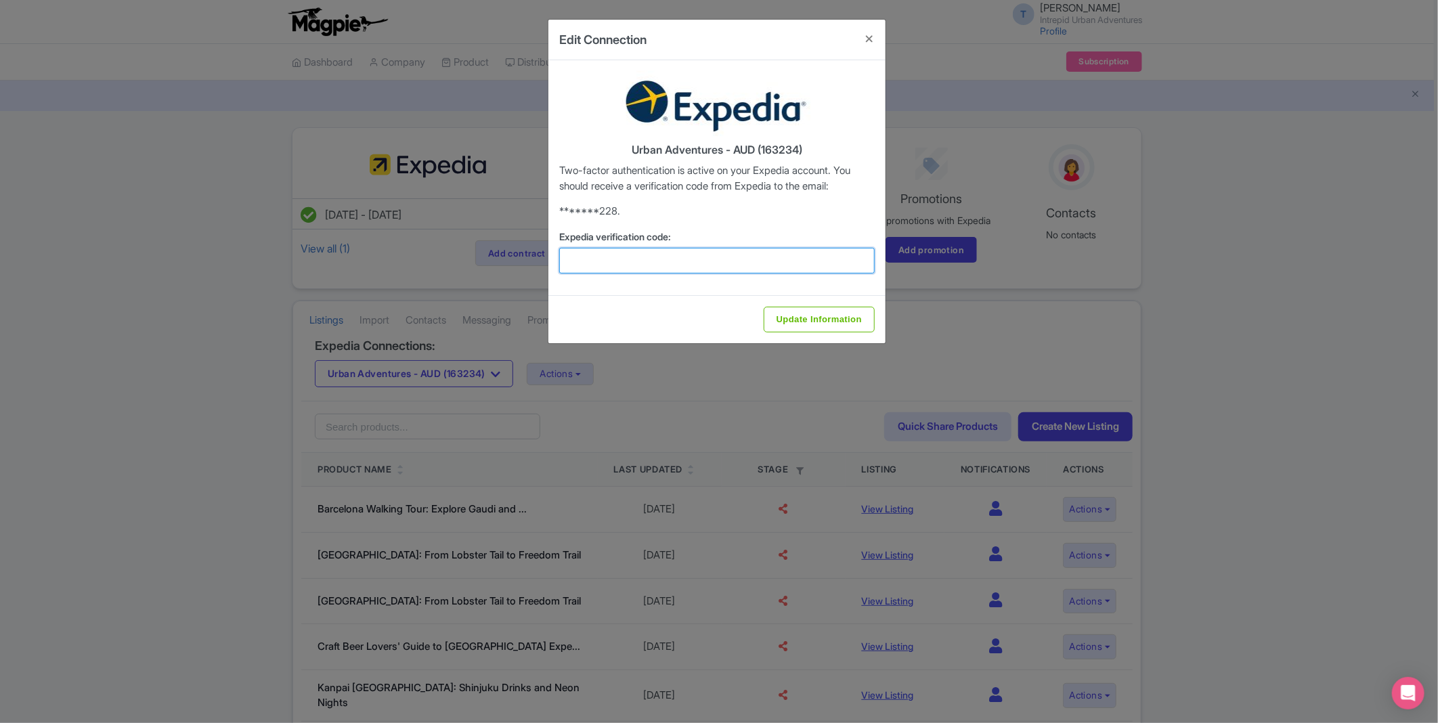
drag, startPoint x: 651, startPoint y: 259, endPoint x: 661, endPoint y: 258, distance: 10.2
click at [651, 259] on input "Expedia verification code:" at bounding box center [717, 261] width 316 height 26
paste input "886380"
type input "886380"
click at [829, 311] on input "Update Information" at bounding box center [819, 320] width 111 height 26
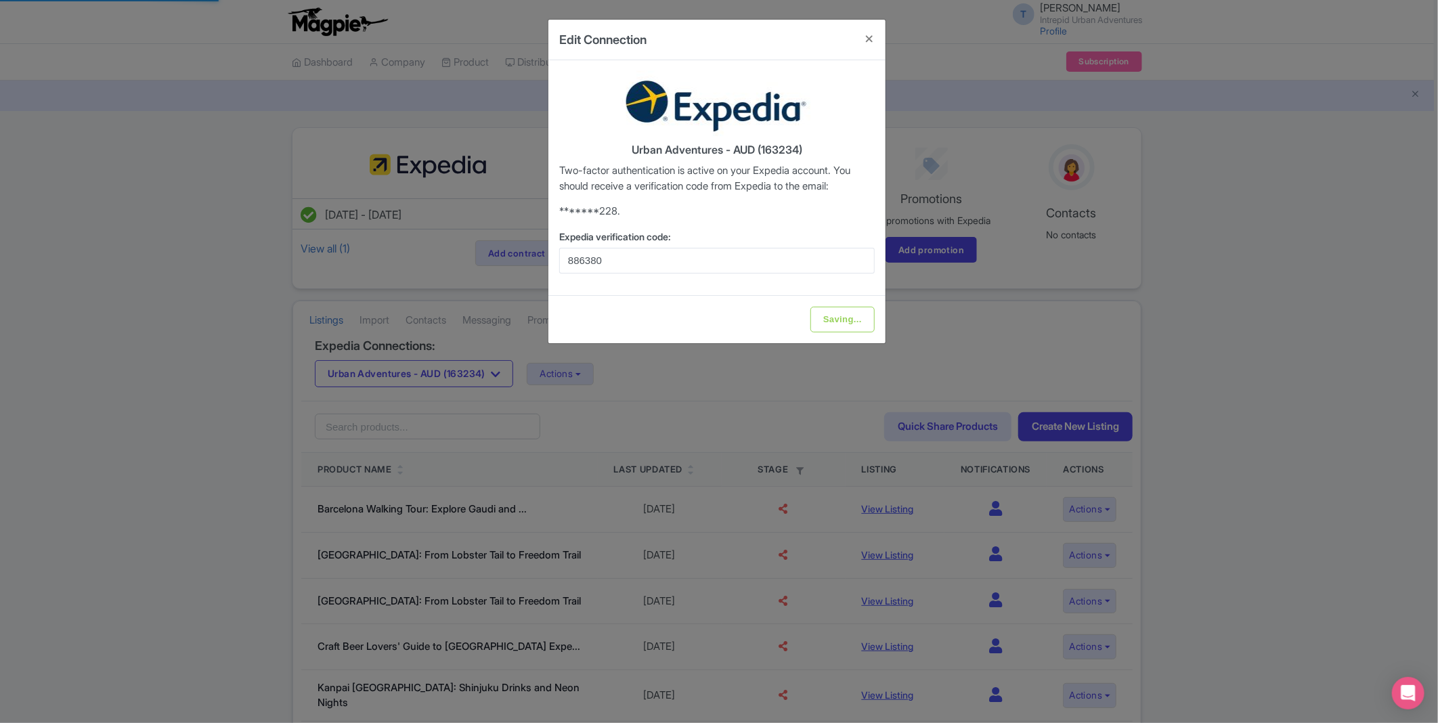
type input "Update Information"
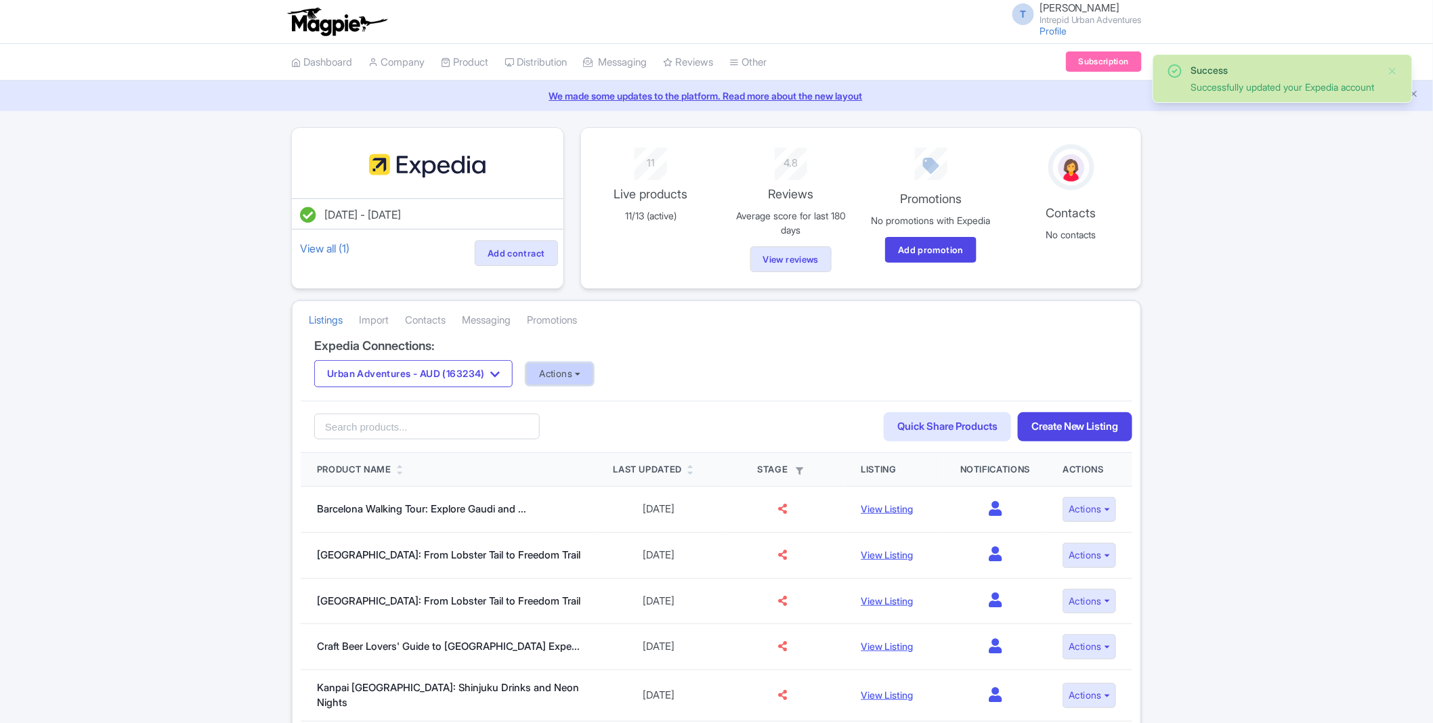
click at [590, 385] on button "Actions" at bounding box center [559, 374] width 67 height 22
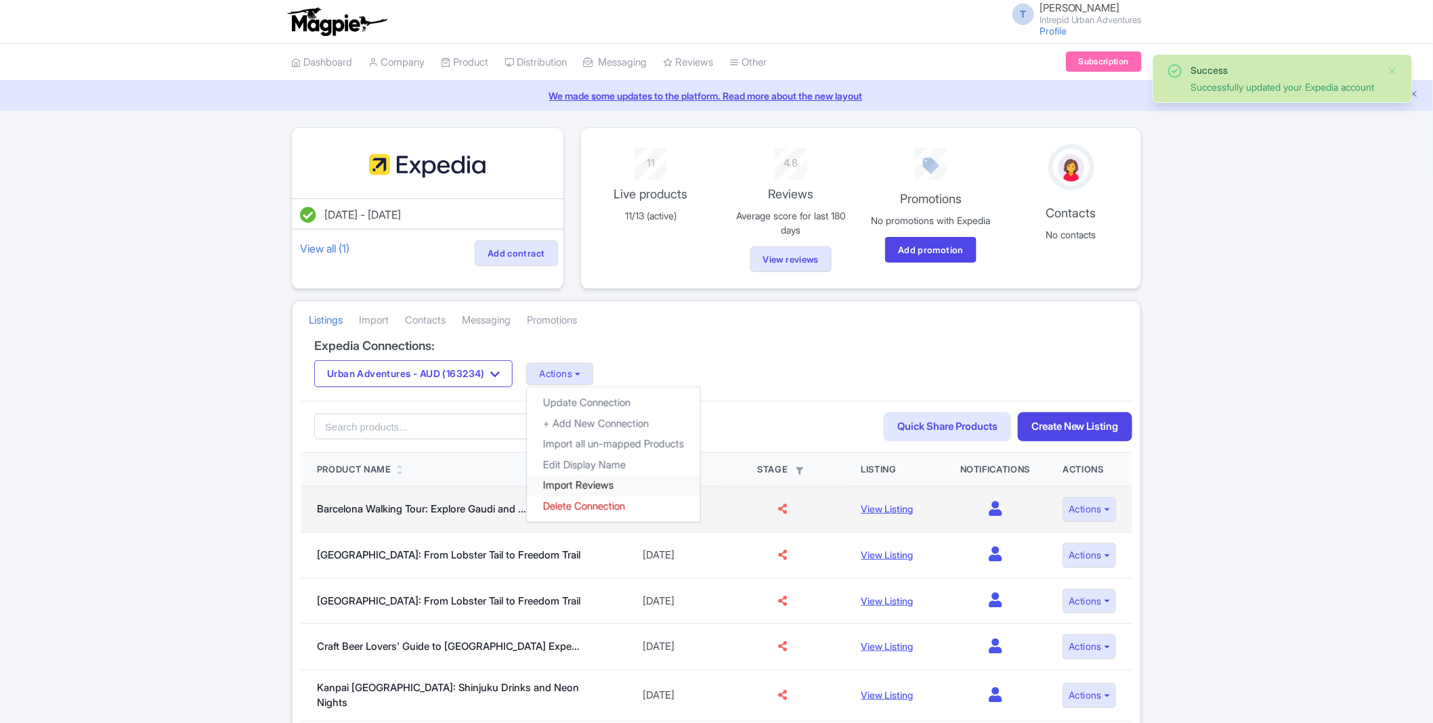
click at [567, 496] on link "Import Reviews" at bounding box center [613, 485] width 173 height 21
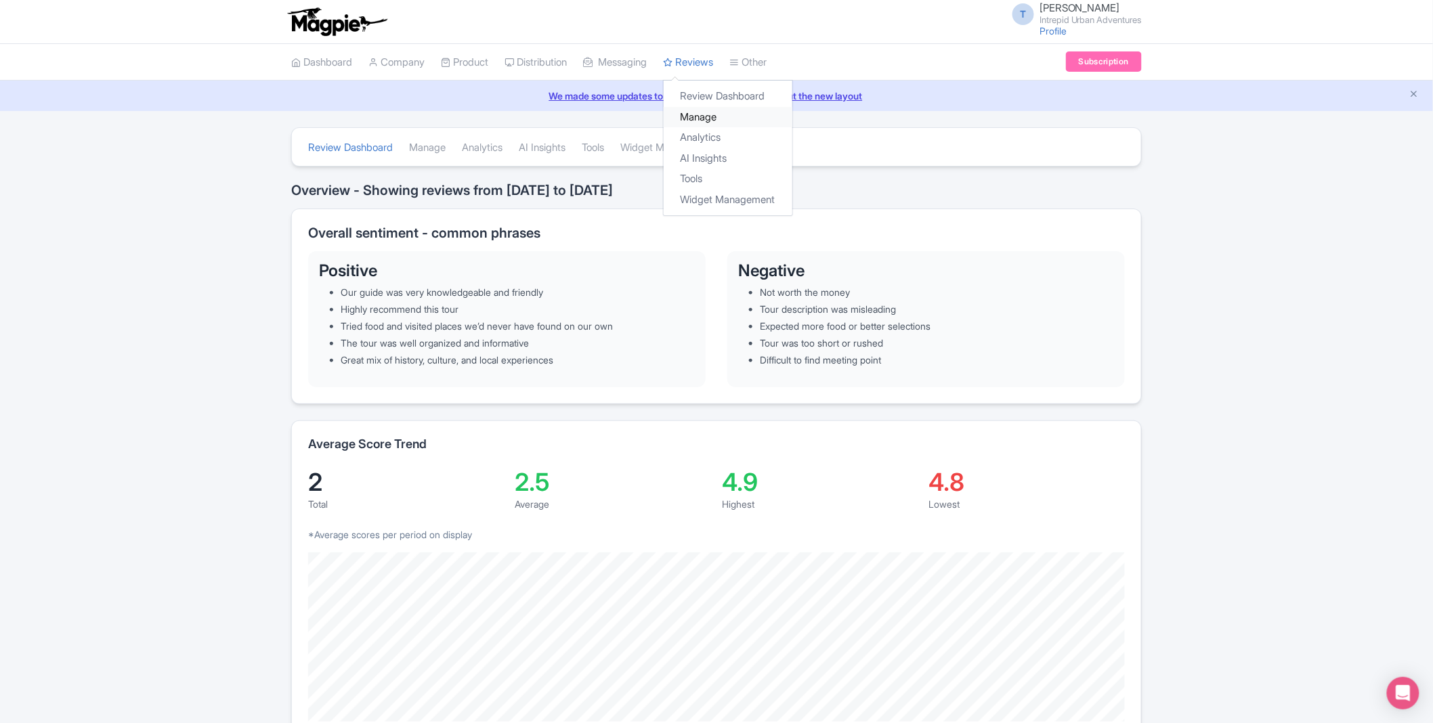
click at [712, 121] on link "Manage" at bounding box center [728, 117] width 129 height 21
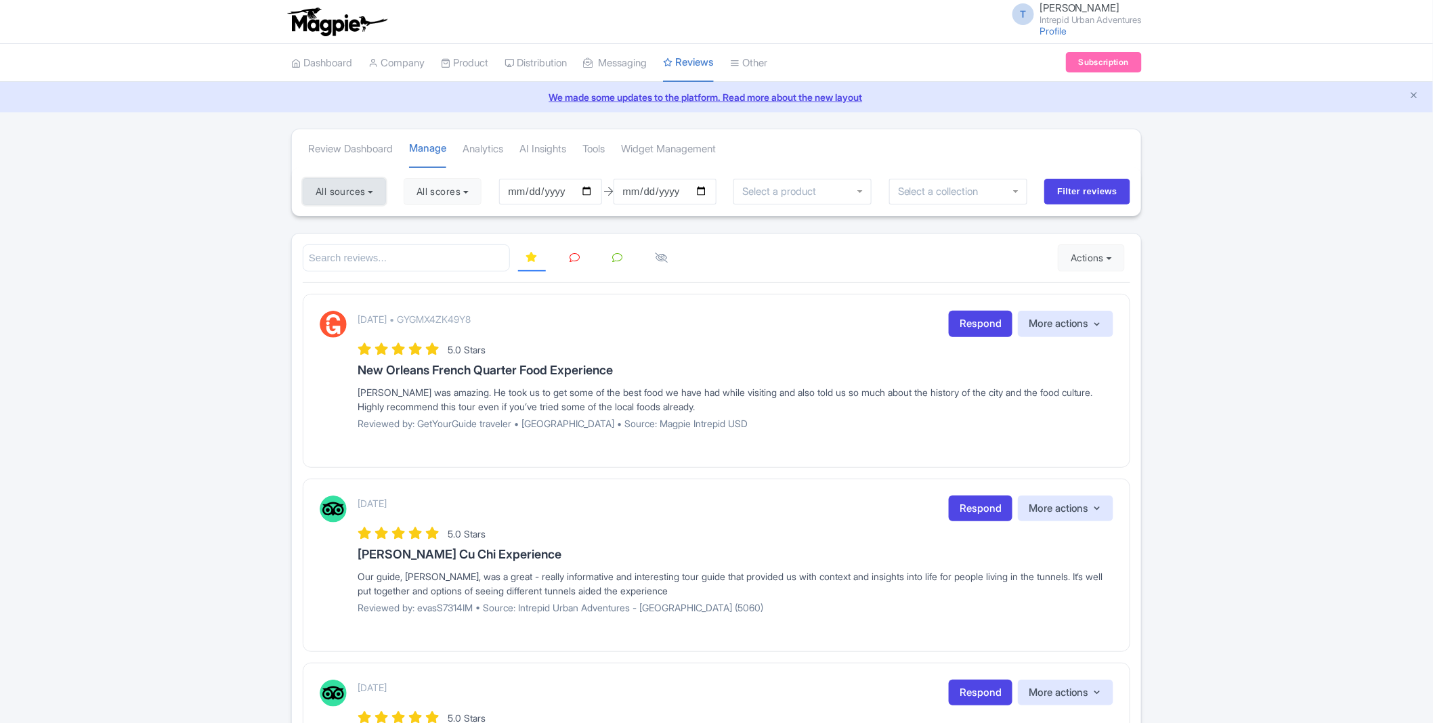
click at [360, 191] on button "All sources" at bounding box center [344, 191] width 83 height 27
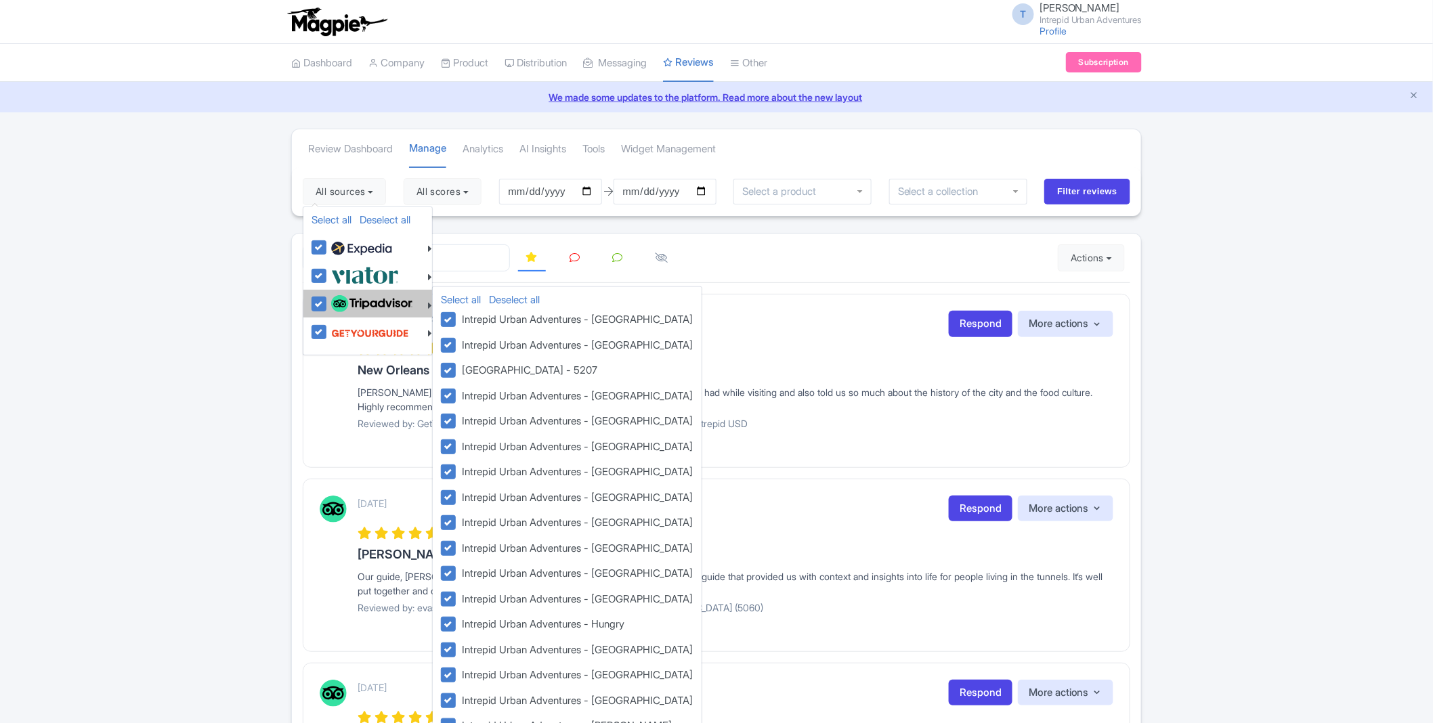
click at [328, 278] on label at bounding box center [363, 275] width 71 height 22
click at [328, 273] on input "checkbox" at bounding box center [332, 268] width 9 height 9
checkbox input "false"
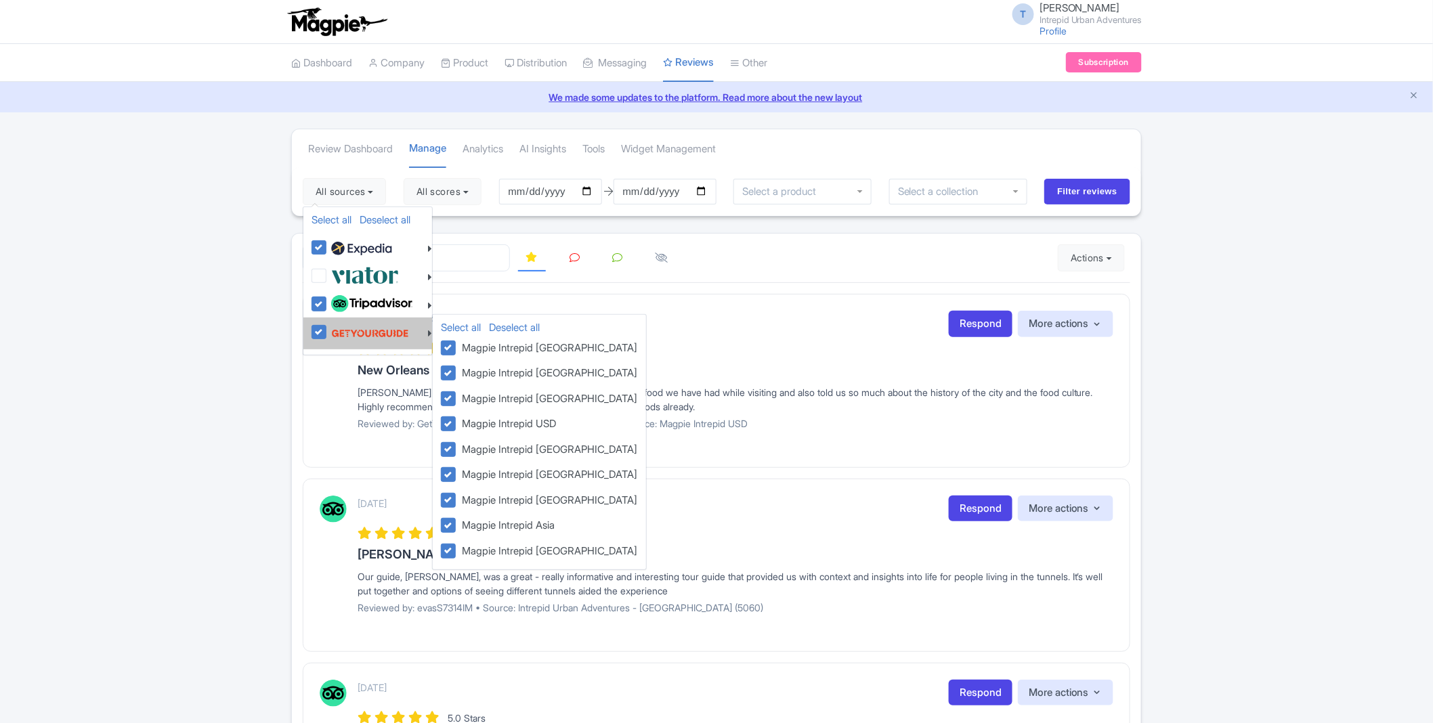
click at [328, 306] on label at bounding box center [370, 304] width 85 height 23
click at [328, 301] on input "checkbox" at bounding box center [332, 297] width 9 height 9
checkbox input "false"
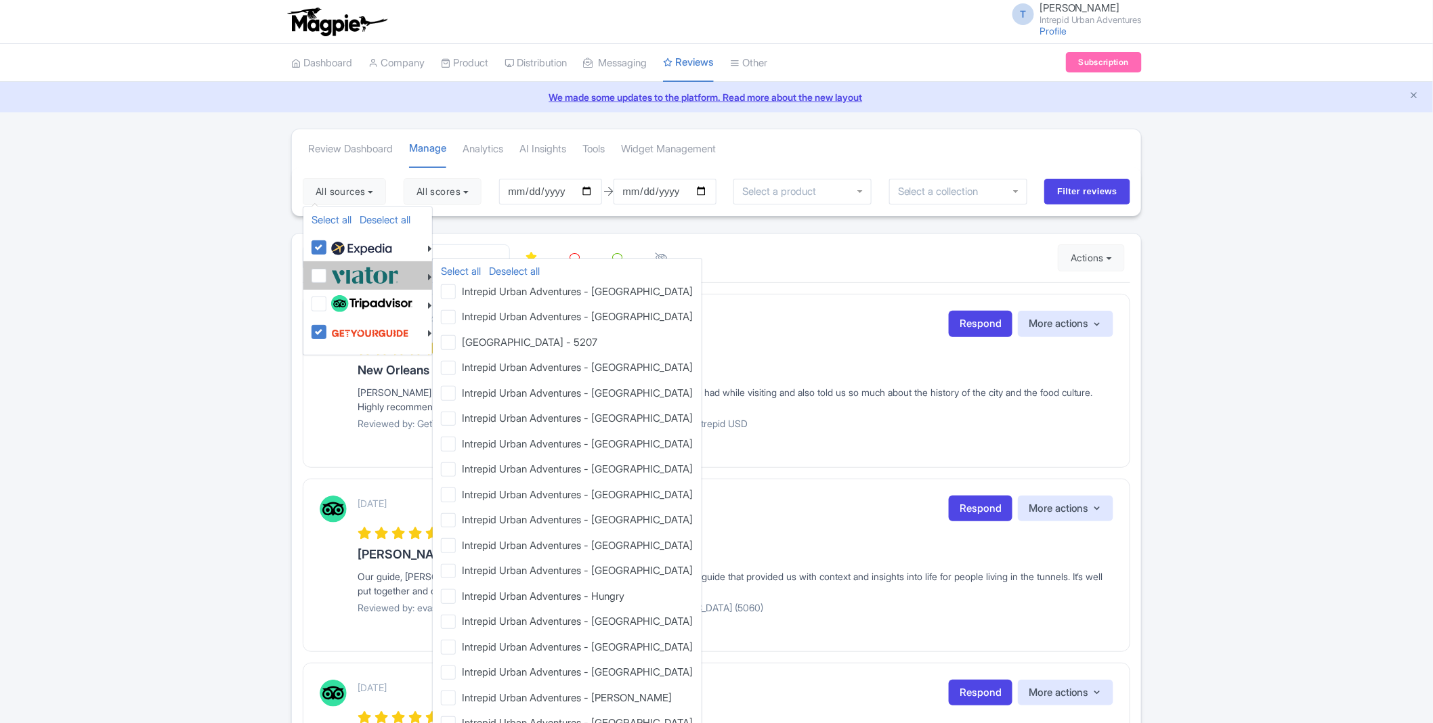
click at [328, 339] on label at bounding box center [368, 333] width 81 height 26
click at [328, 329] on input "checkbox" at bounding box center [332, 324] width 9 height 9
checkbox input "false"
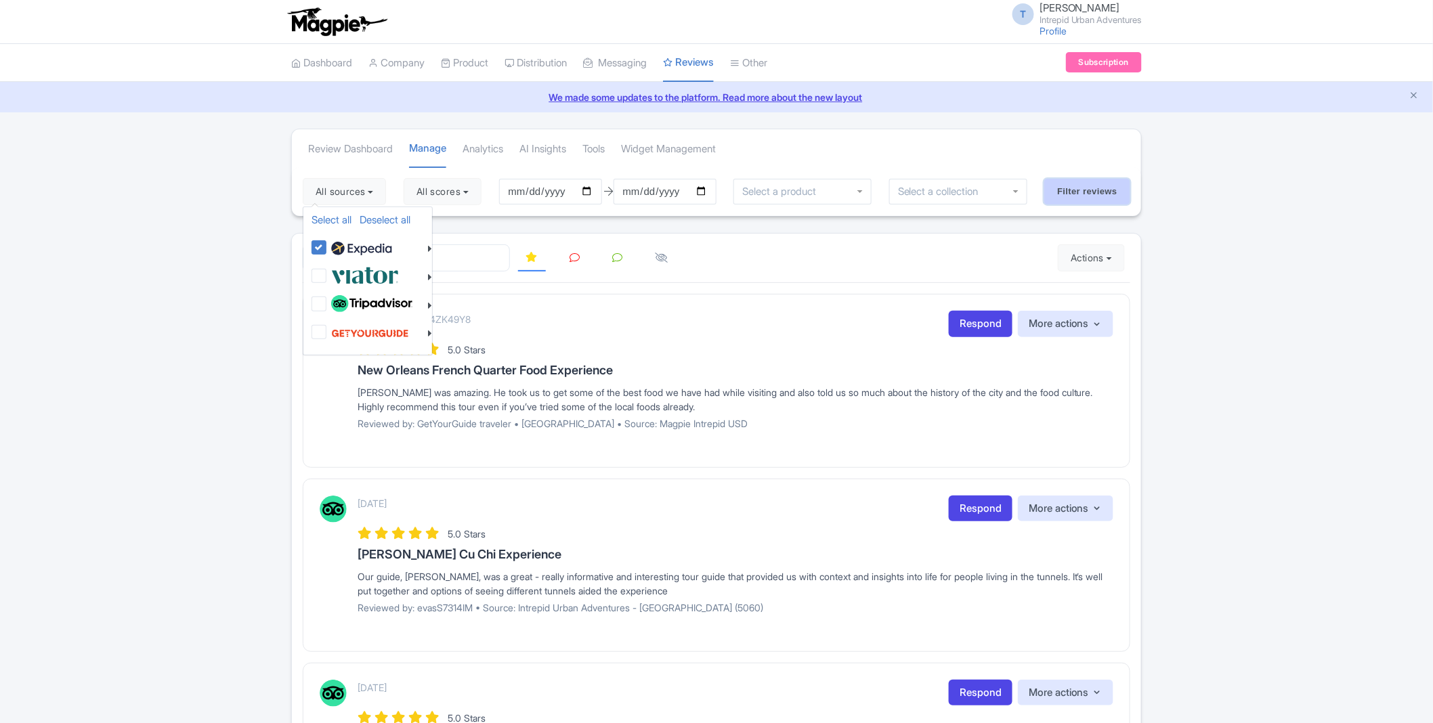
click at [1089, 187] on input "Filter reviews" at bounding box center [1087, 192] width 86 height 26
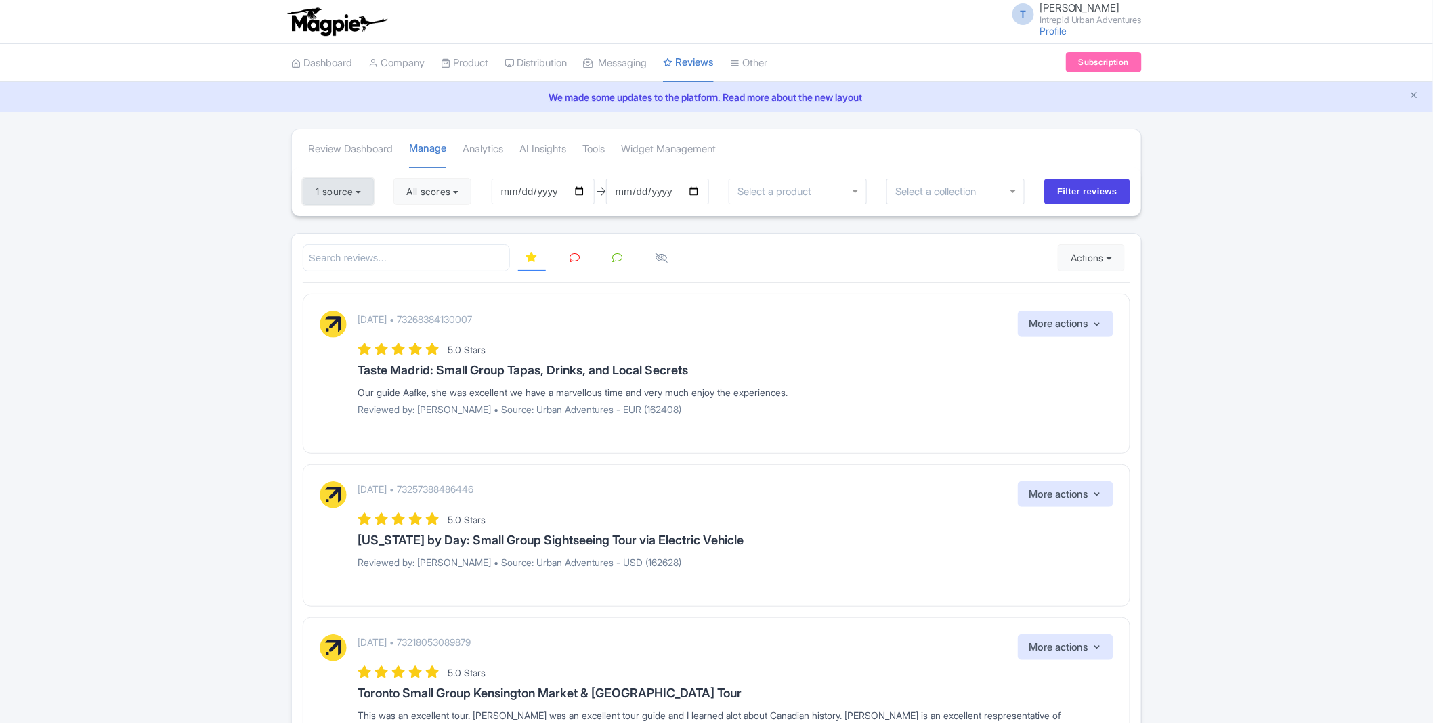
click at [340, 185] on button "1 source" at bounding box center [338, 191] width 71 height 27
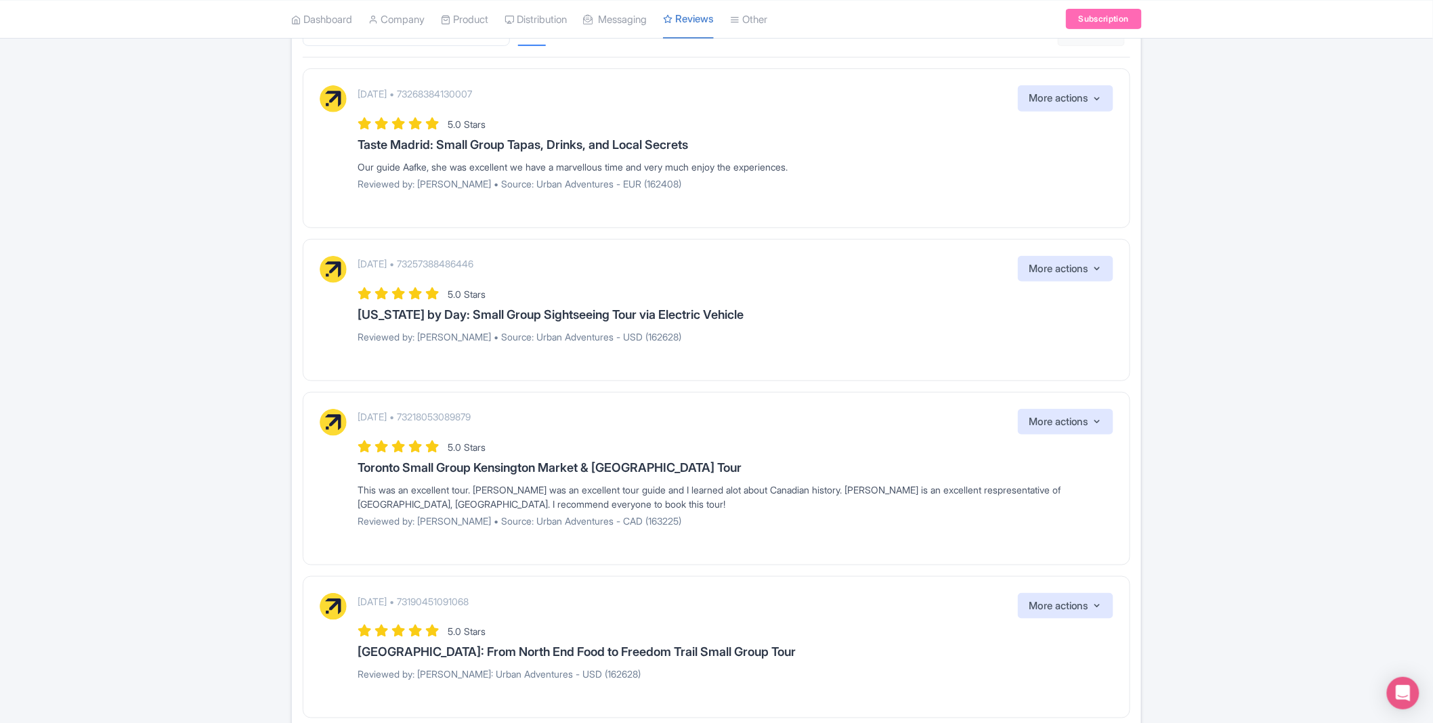
scroll to position [301, 0]
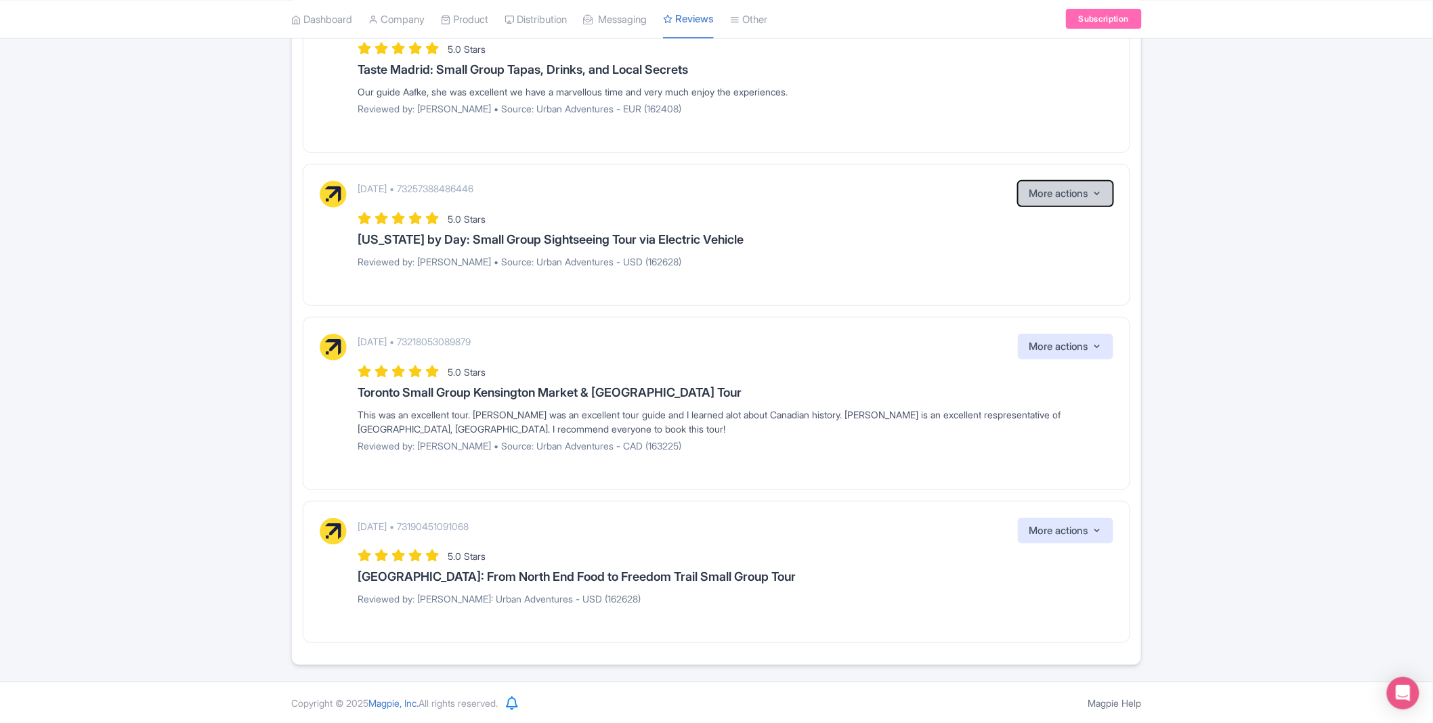
click at [1050, 204] on button "More actions" at bounding box center [1065, 194] width 95 height 26
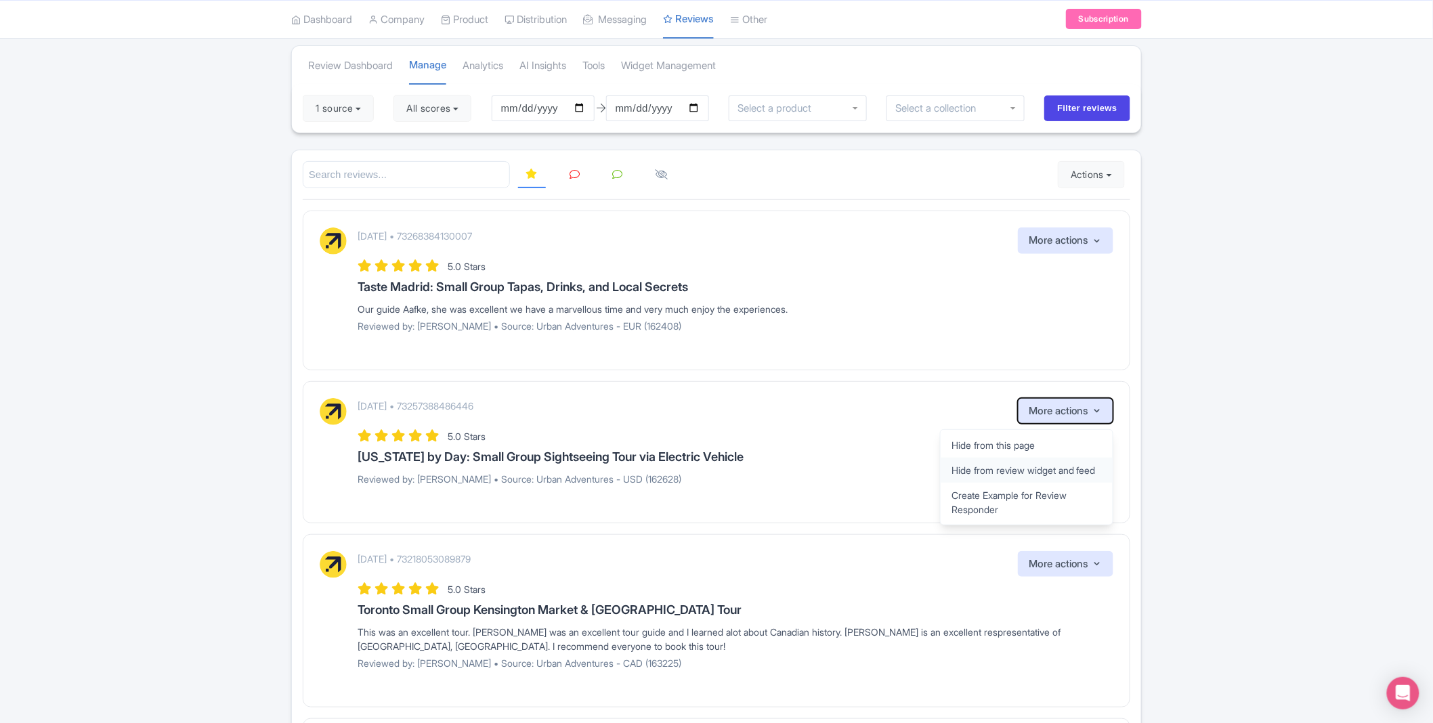
scroll to position [75, 0]
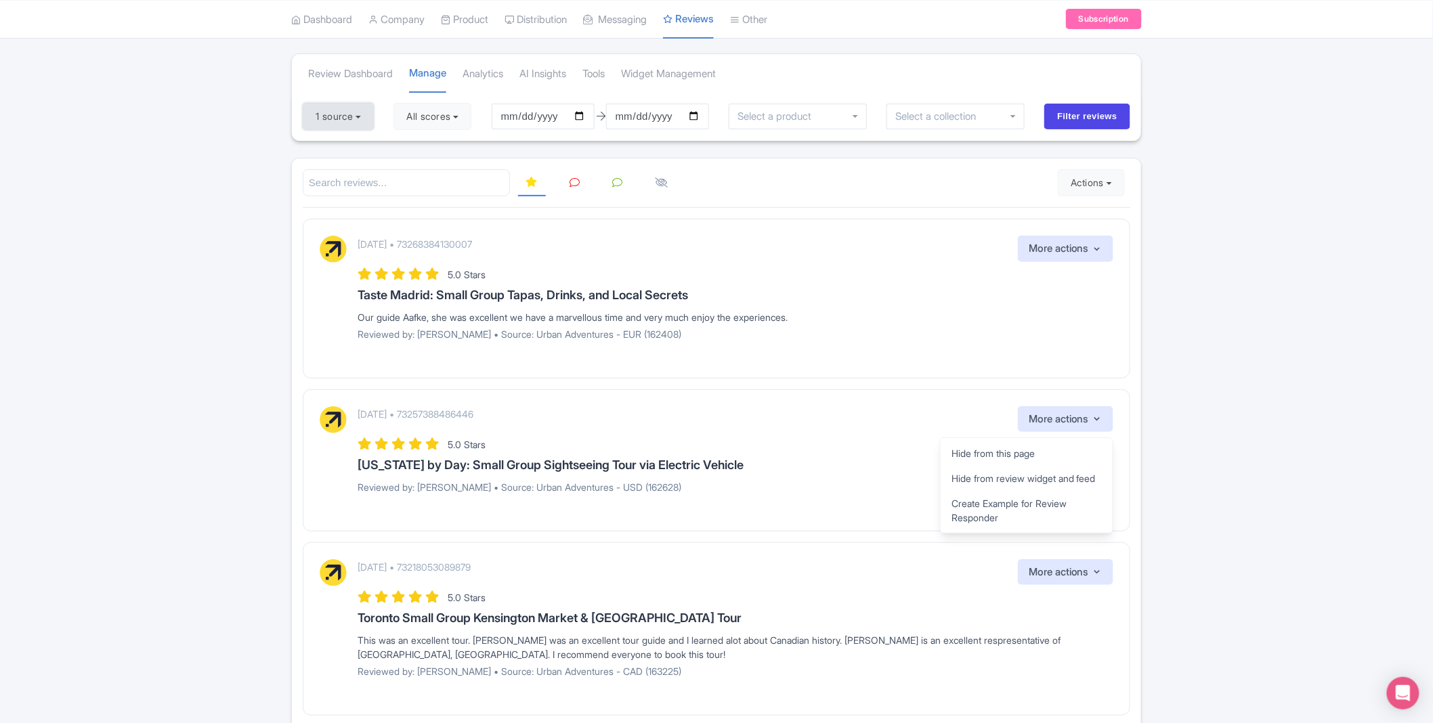
click at [332, 115] on button "1 source" at bounding box center [338, 116] width 71 height 27
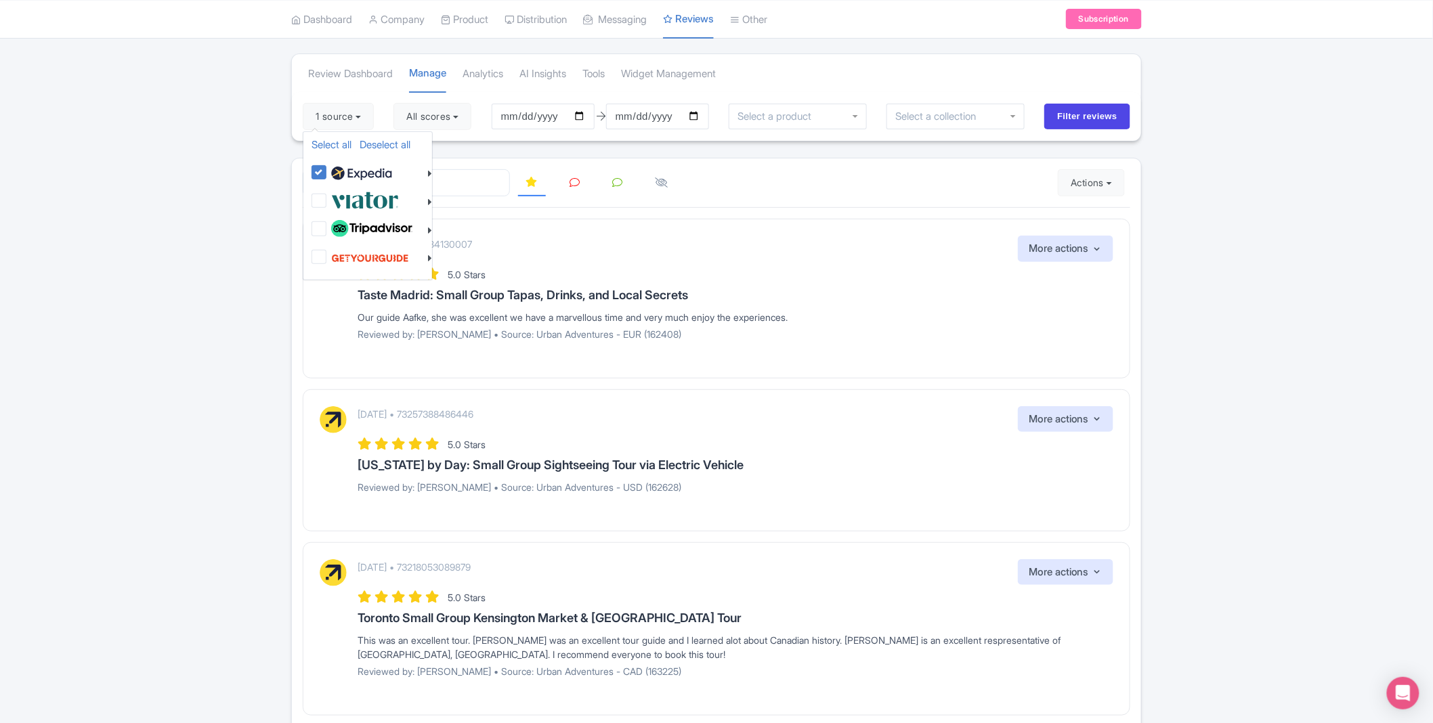
click at [147, 188] on div "Review Dashboard Manage Analytics AI Insights Tools Widget Management 1 source …" at bounding box center [716, 472] width 1433 height 838
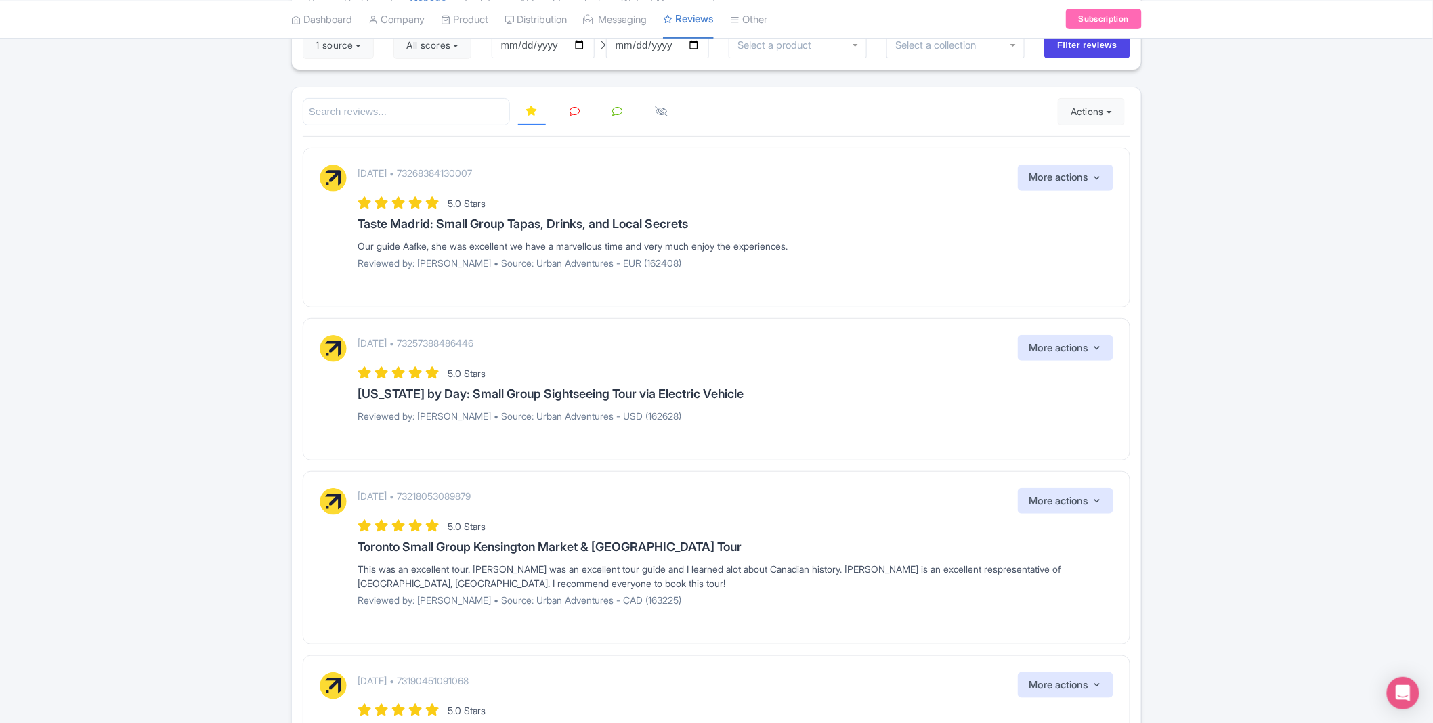
scroll to position [0, 0]
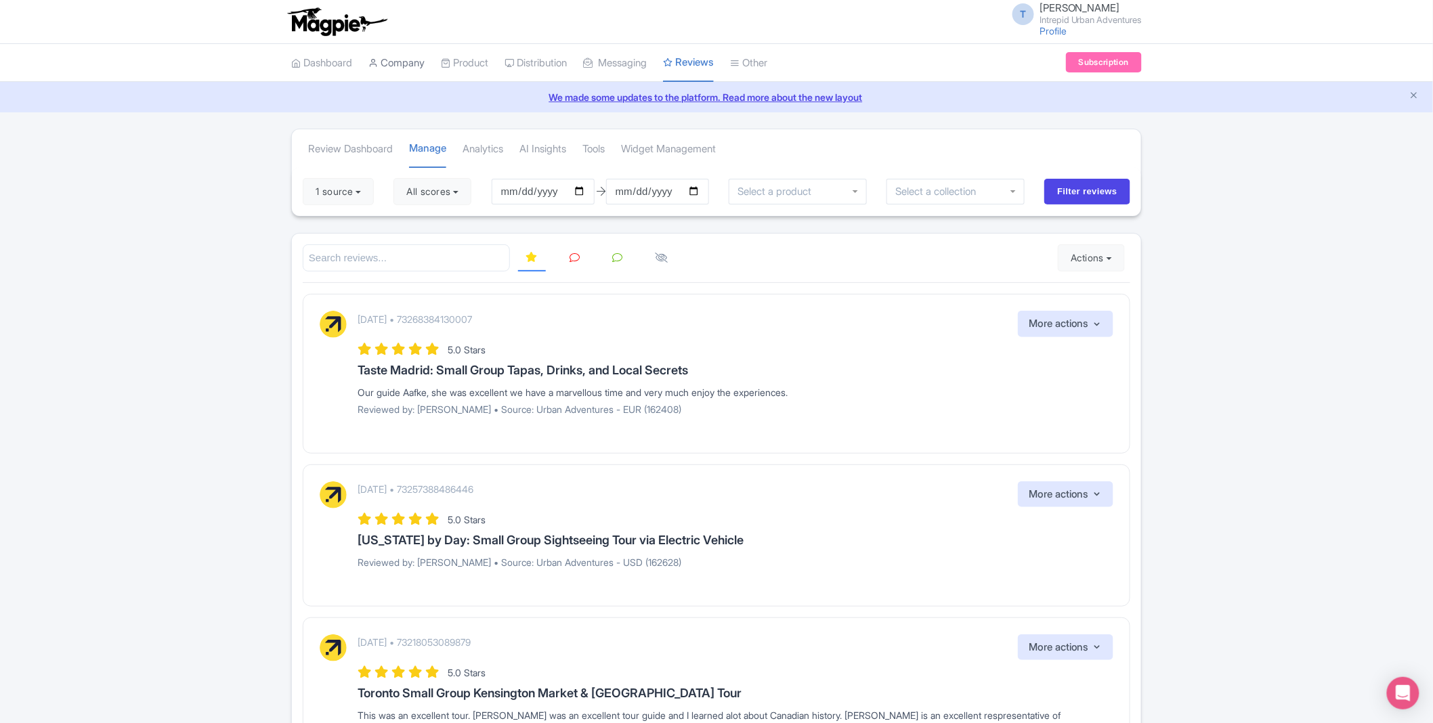
click at [414, 54] on link "Company" at bounding box center [396, 63] width 56 height 37
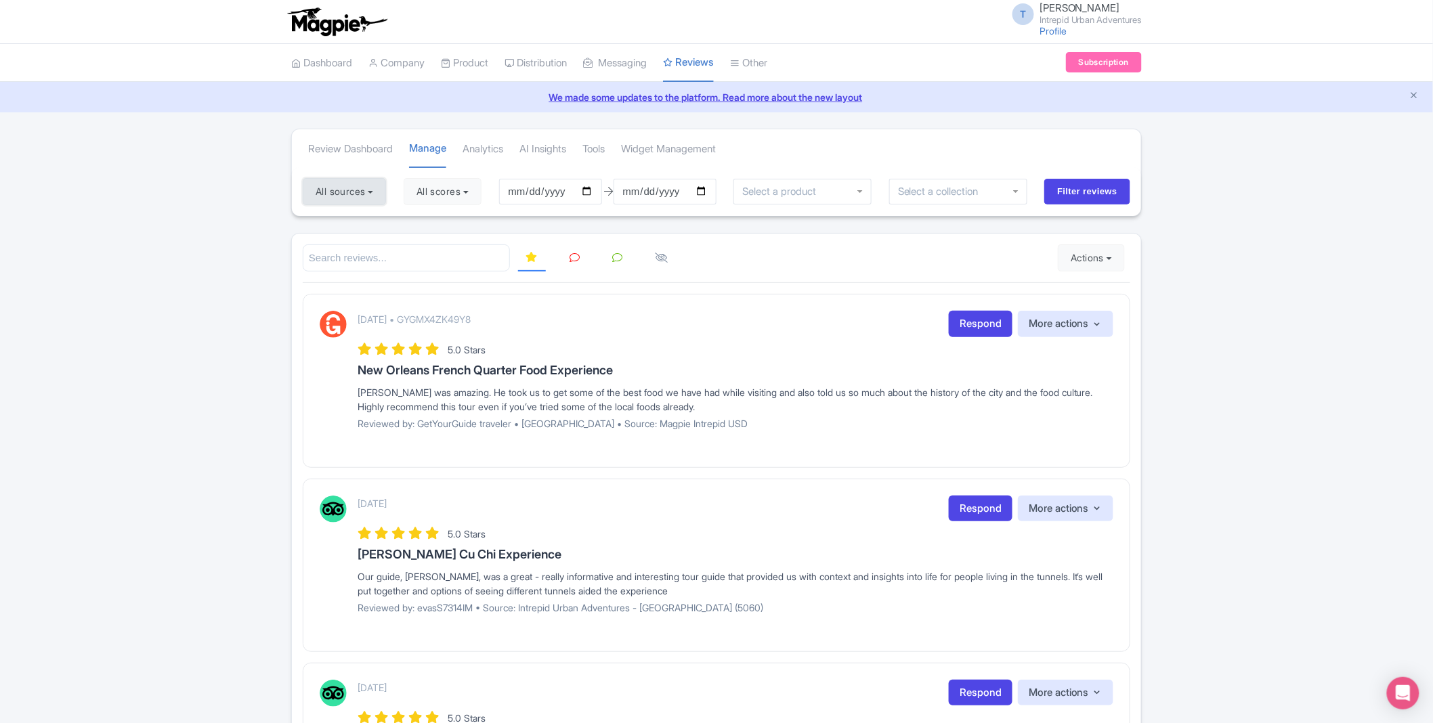
click at [342, 193] on button "All sources" at bounding box center [344, 191] width 83 height 27
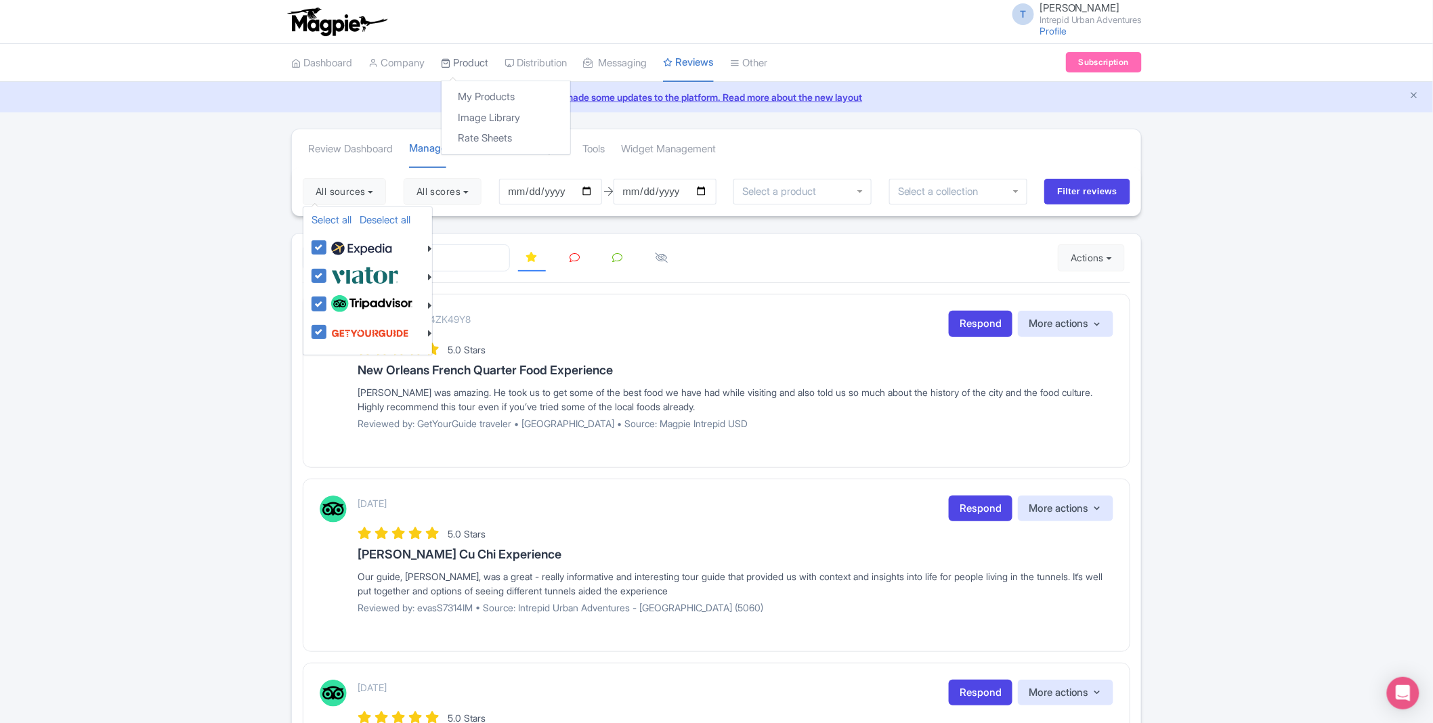
click at [469, 62] on link "Product" at bounding box center [464, 63] width 47 height 37
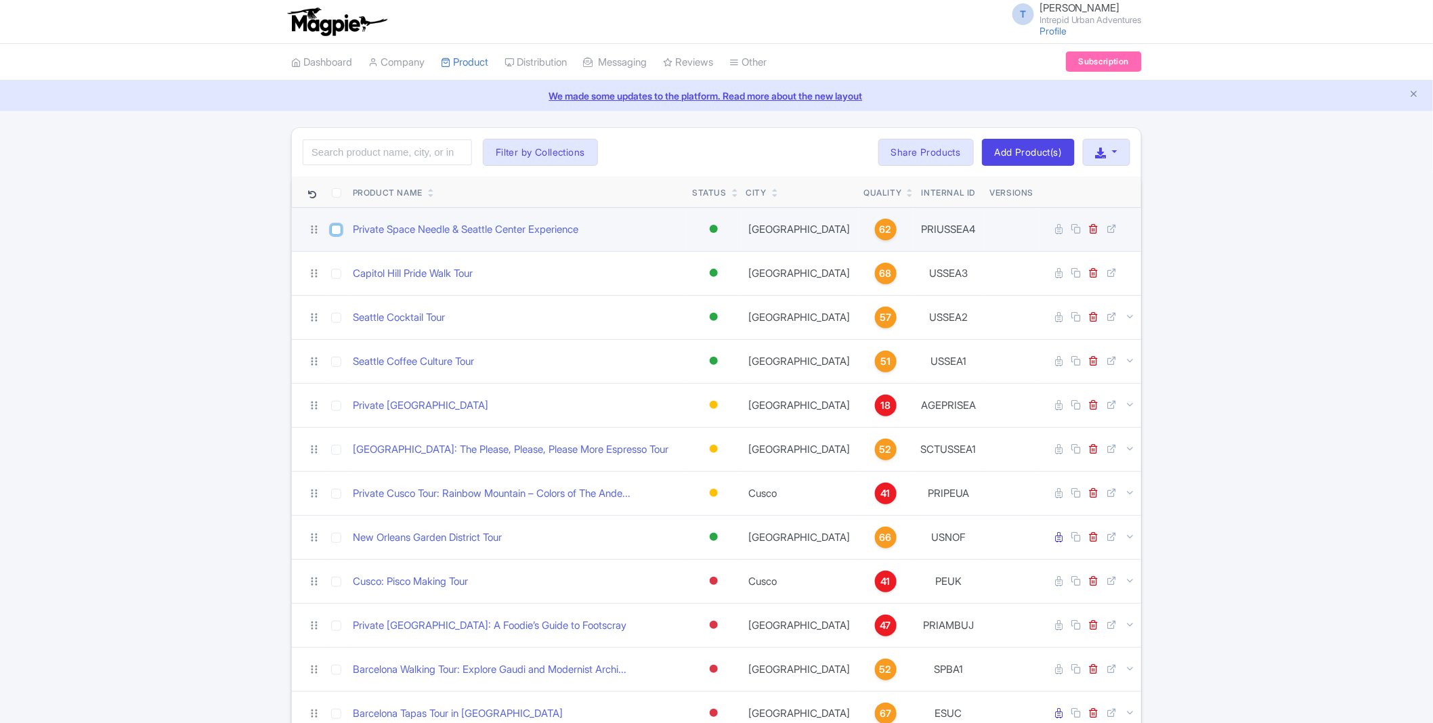
click at [333, 232] on input "checkbox" at bounding box center [336, 230] width 10 height 10
checkbox input "true"
click at [470, 232] on link "Private Space Needle & Seattle Center Experience" at bounding box center [465, 230] width 225 height 16
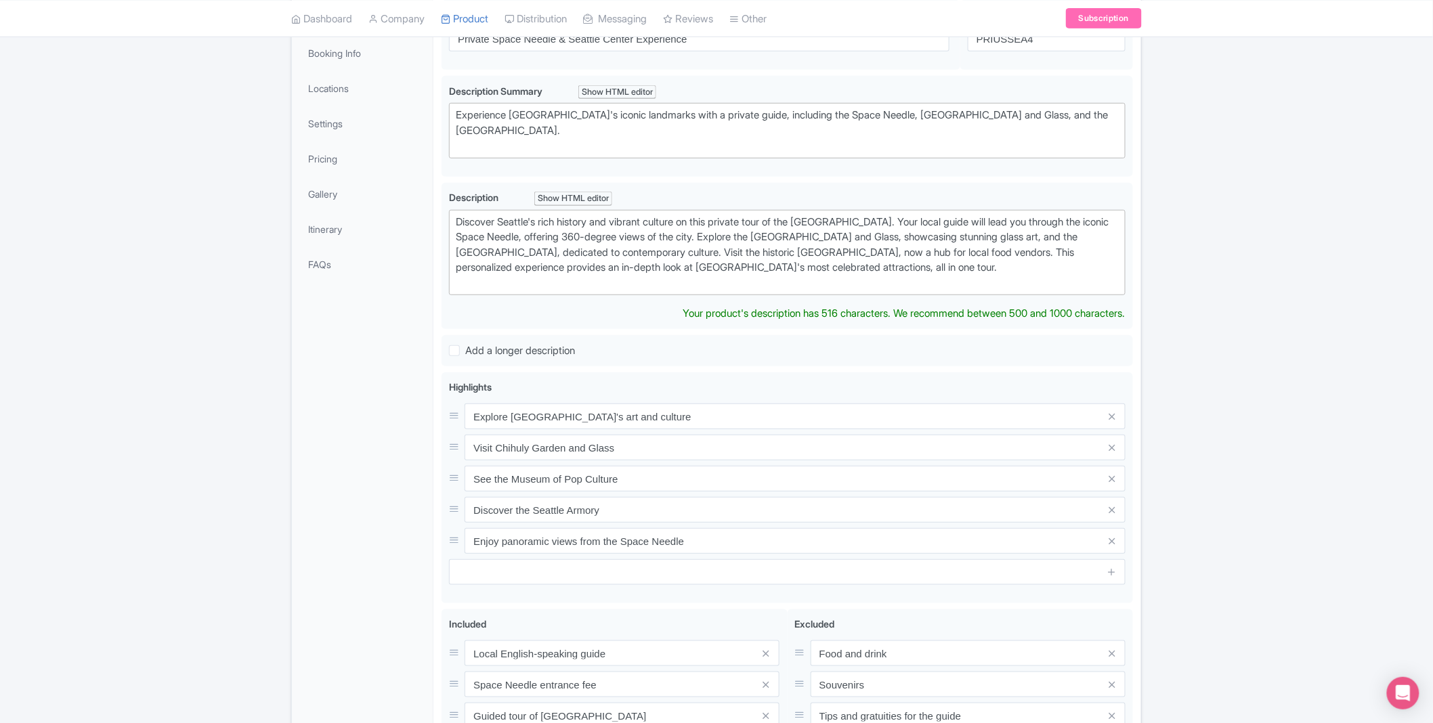
scroll to position [256, 0]
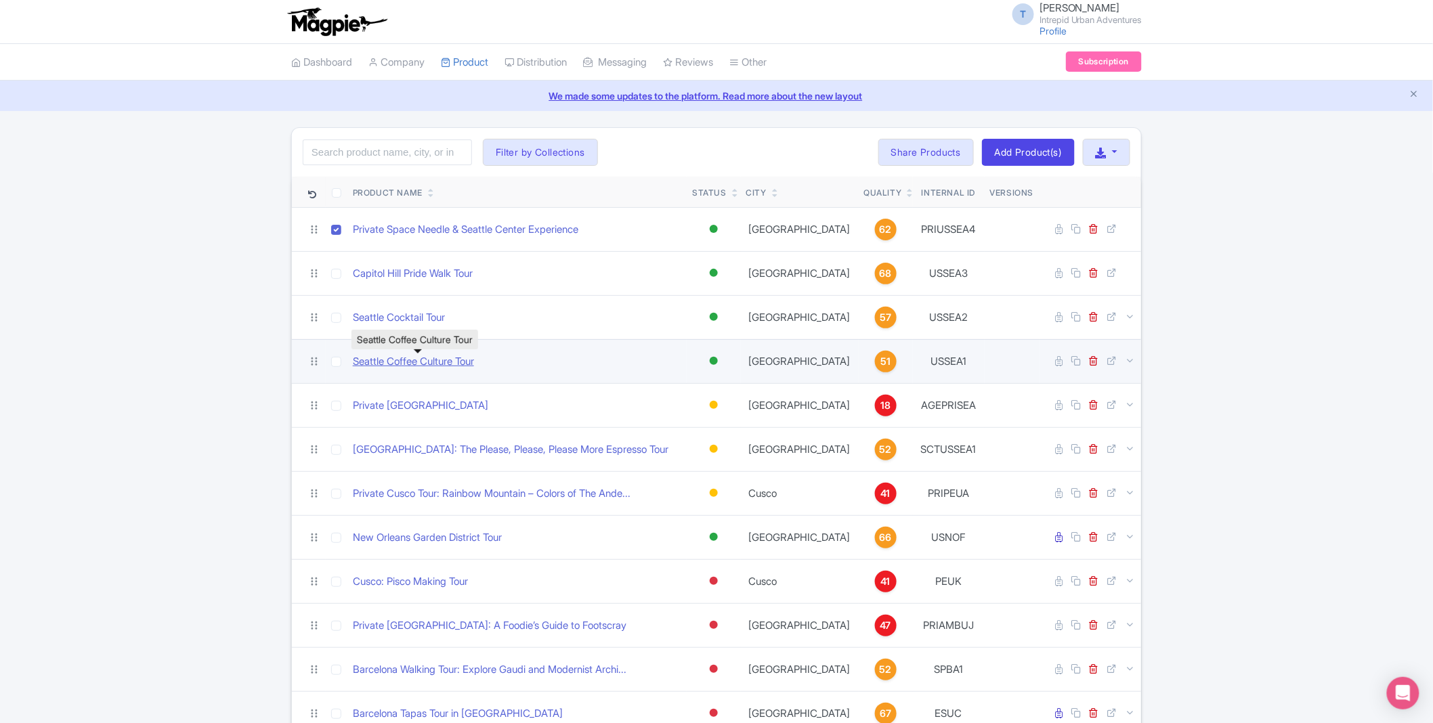
click at [414, 360] on link "Seattle Coffee Culture Tour" at bounding box center [413, 362] width 121 height 16
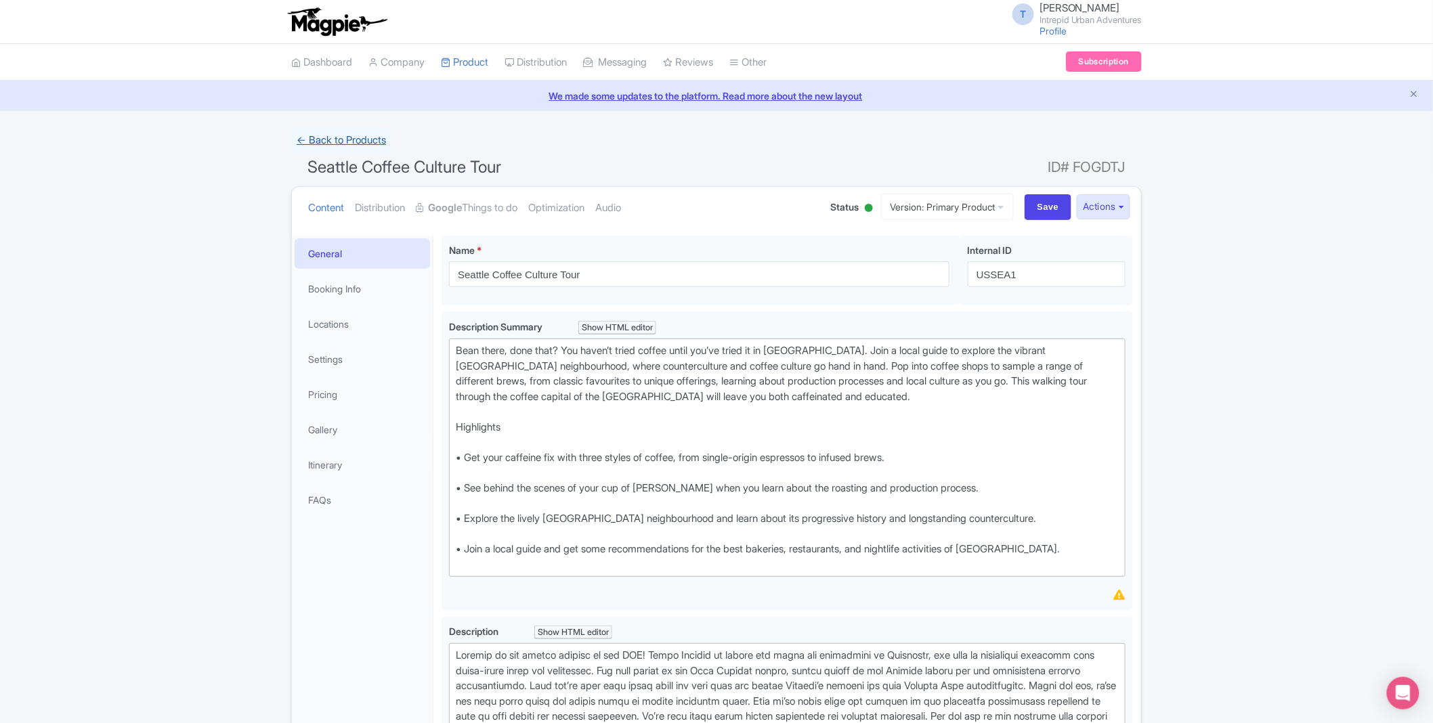
click at [369, 144] on link "← Back to Products" at bounding box center [341, 140] width 100 height 26
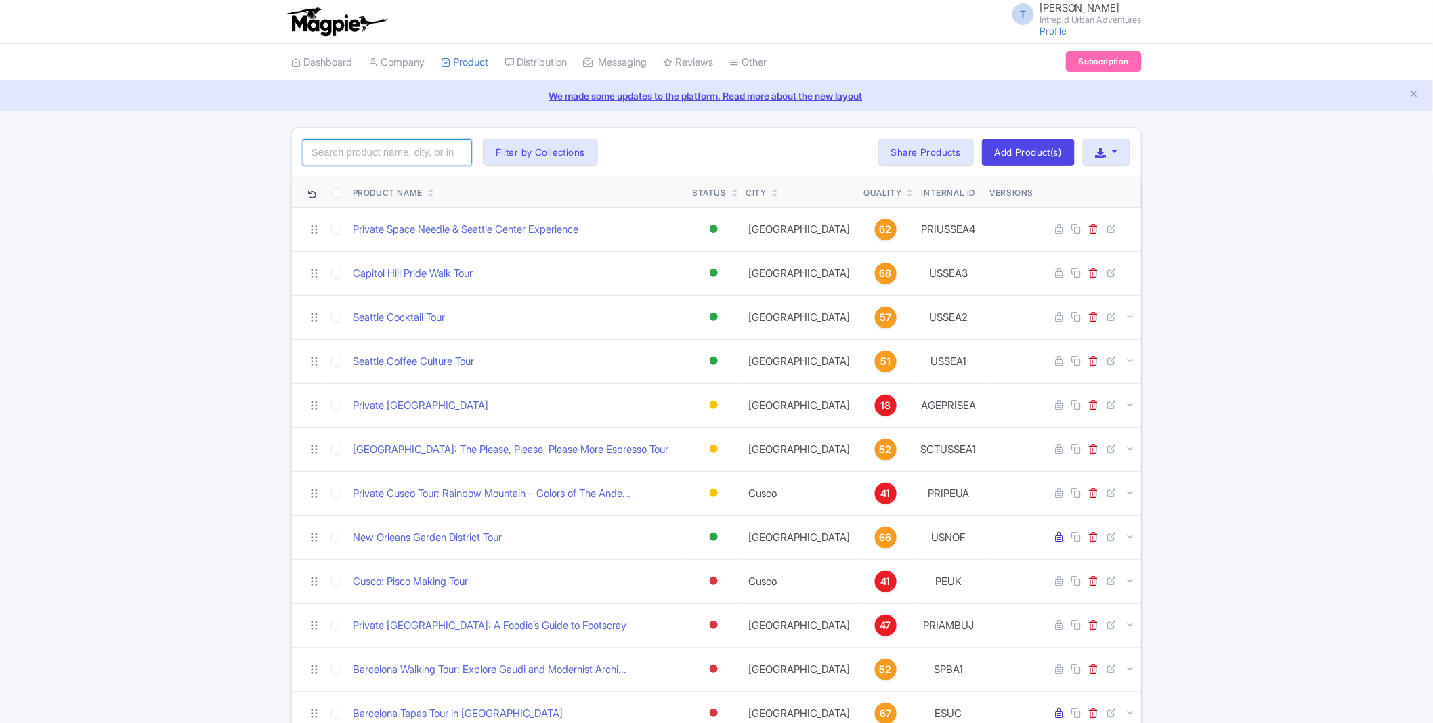
click at [379, 150] on input "search" at bounding box center [387, 152] width 169 height 26
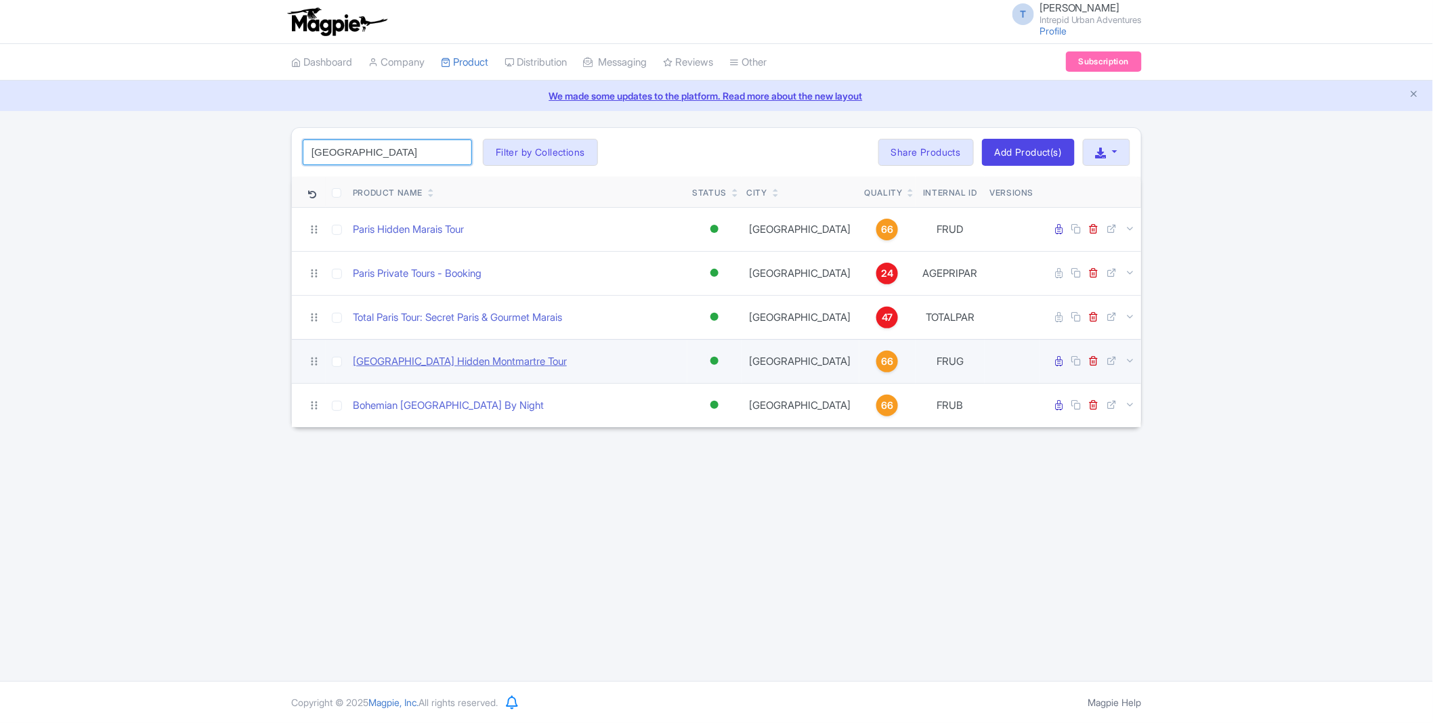
type input "[GEOGRAPHIC_DATA]"
click at [448, 366] on link "[GEOGRAPHIC_DATA] Hidden Montmartre Tour" at bounding box center [460, 362] width 214 height 16
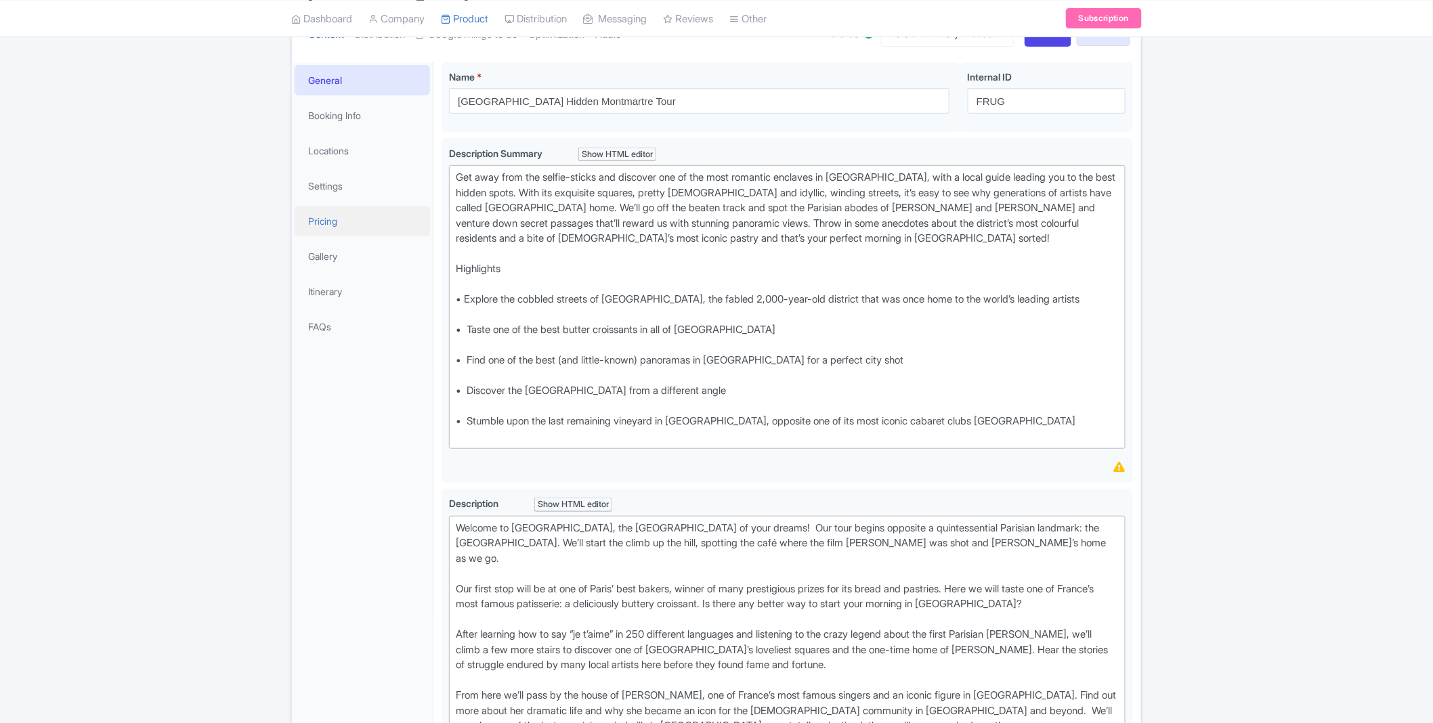
scroll to position [163, 0]
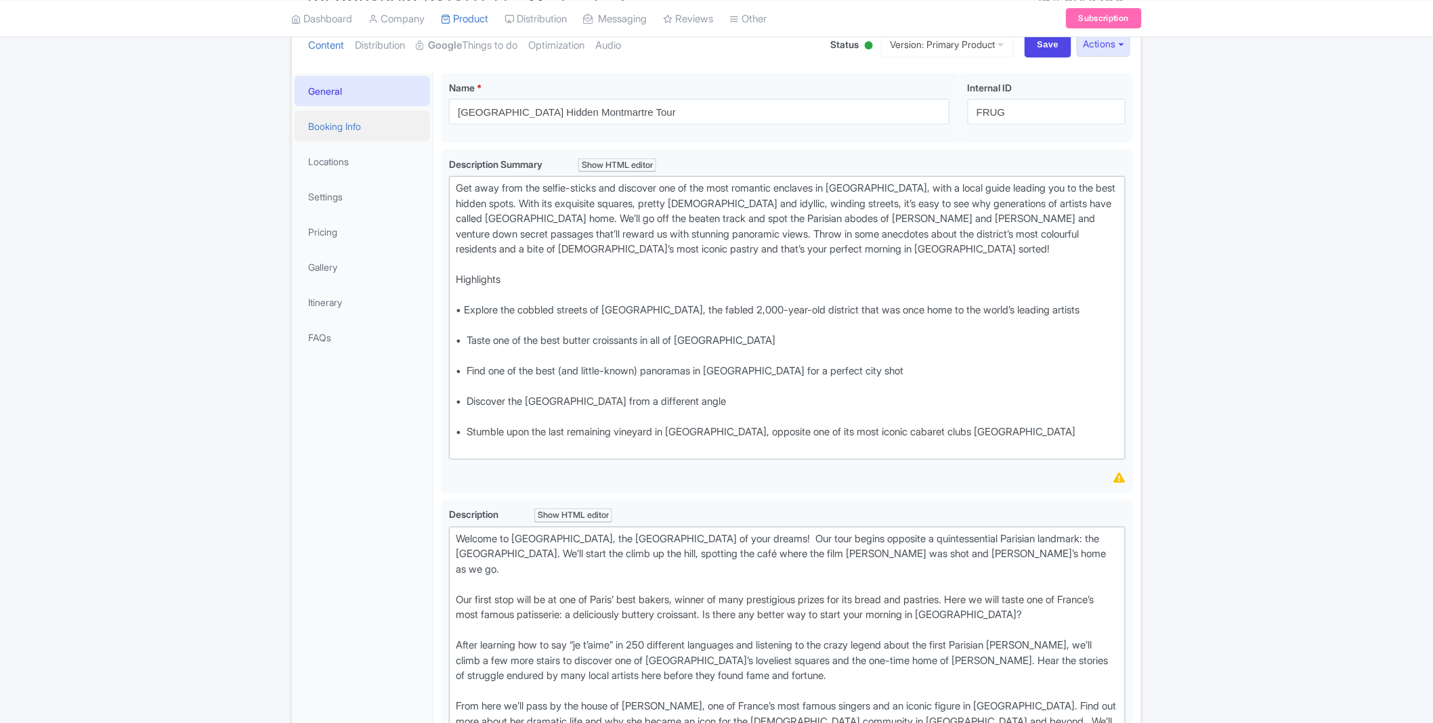
click at [352, 131] on link "Booking Info" at bounding box center [362, 126] width 135 height 30
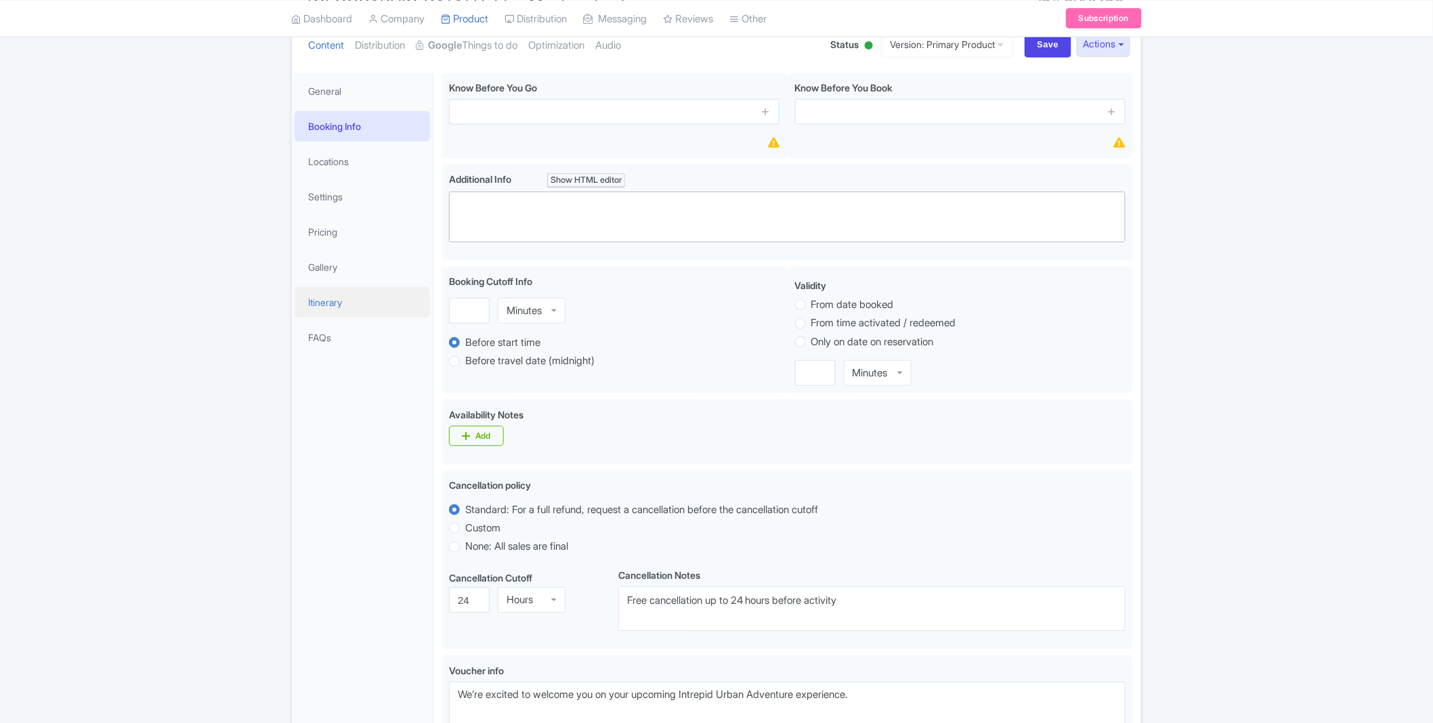
click at [339, 305] on link "Itinerary" at bounding box center [362, 302] width 135 height 30
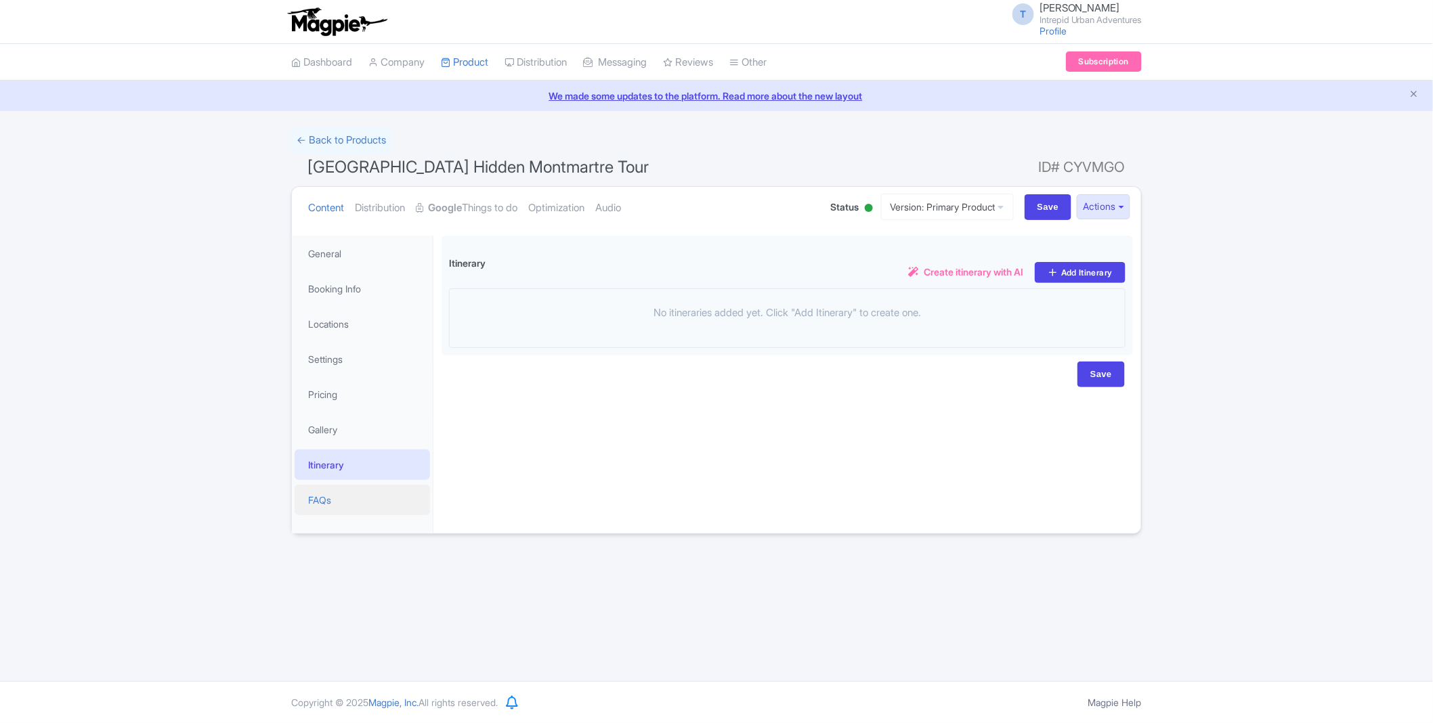
scroll to position [0, 0]
click at [379, 429] on link "Gallery" at bounding box center [362, 429] width 135 height 30
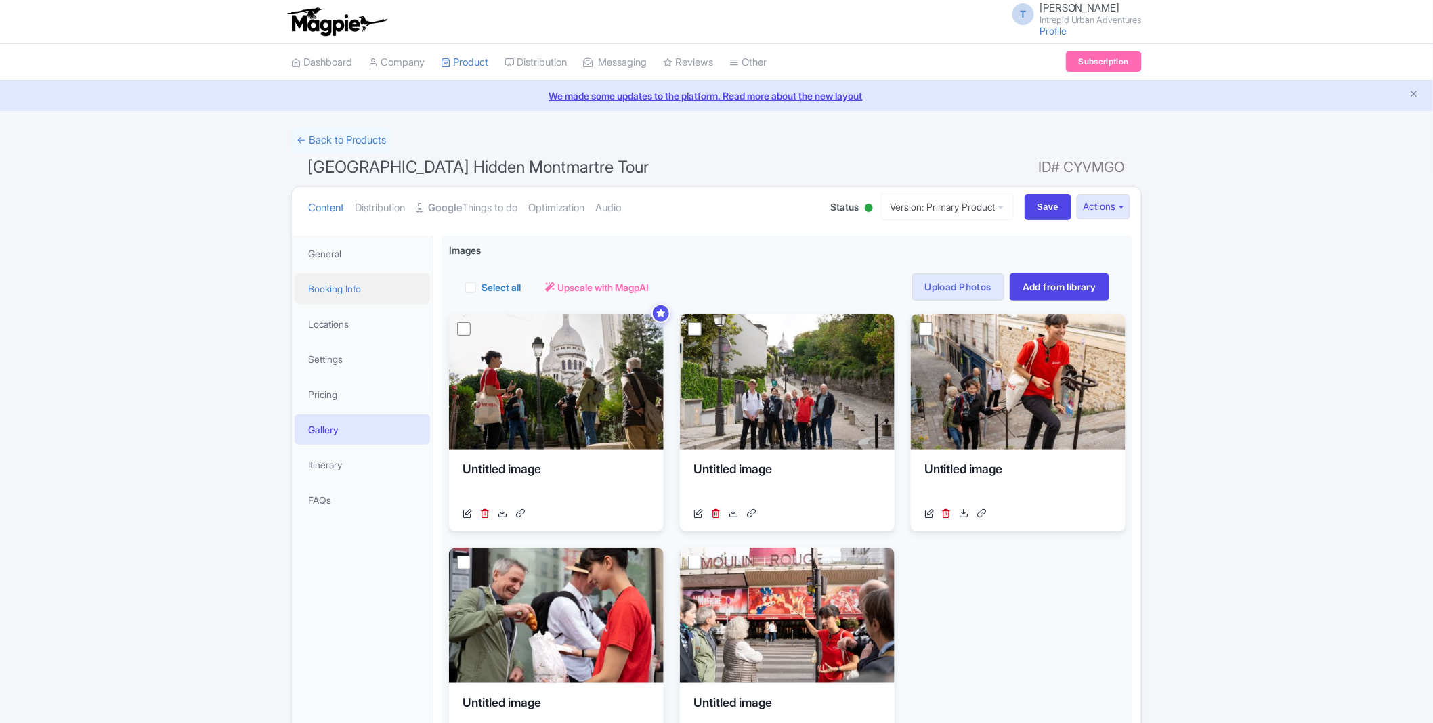
click at [367, 293] on link "Booking Info" at bounding box center [362, 289] width 135 height 30
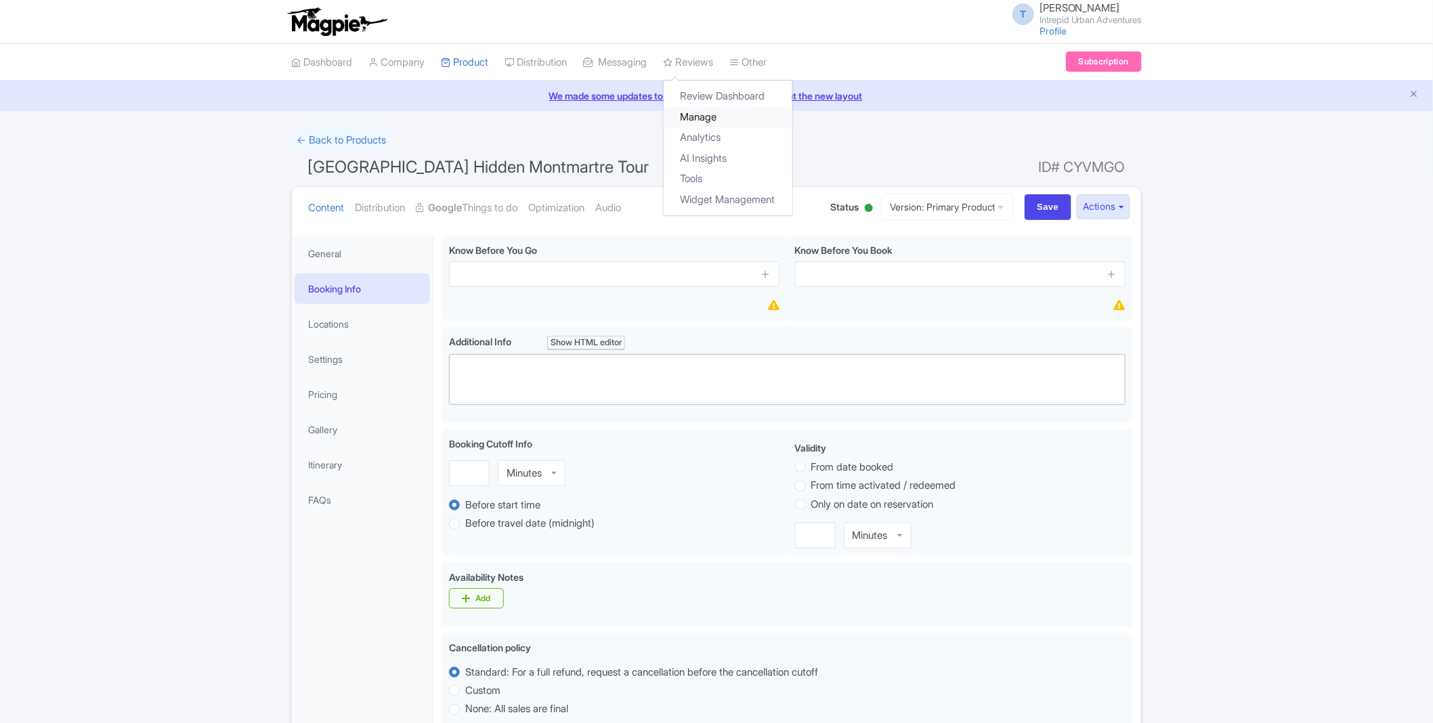
click at [718, 122] on link "Manage" at bounding box center [728, 117] width 129 height 21
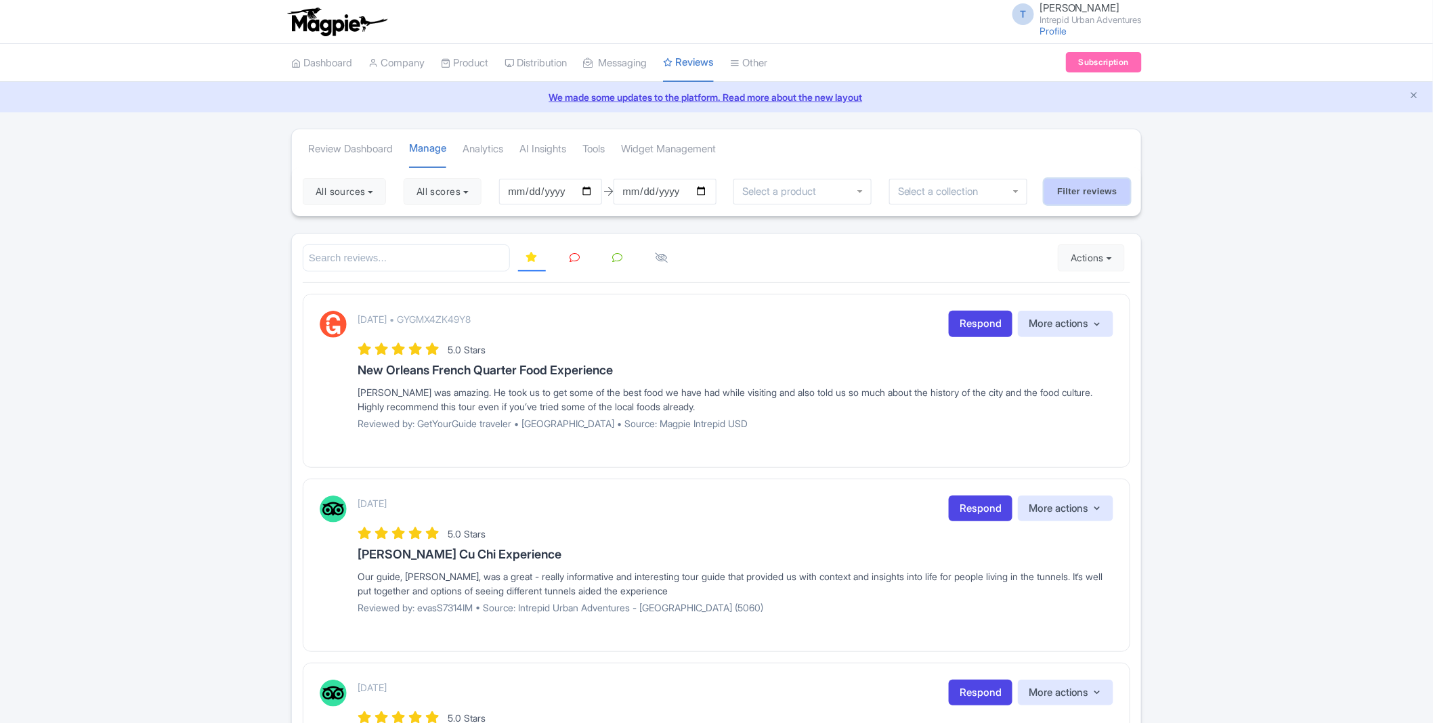
click at [1095, 191] on input "Filter reviews" at bounding box center [1087, 192] width 86 height 26
click at [524, 188] on input "[DATE]" at bounding box center [547, 192] width 103 height 26
type input "[DATE]"
click at [1079, 188] on input "Filter reviews" at bounding box center [1087, 192] width 86 height 26
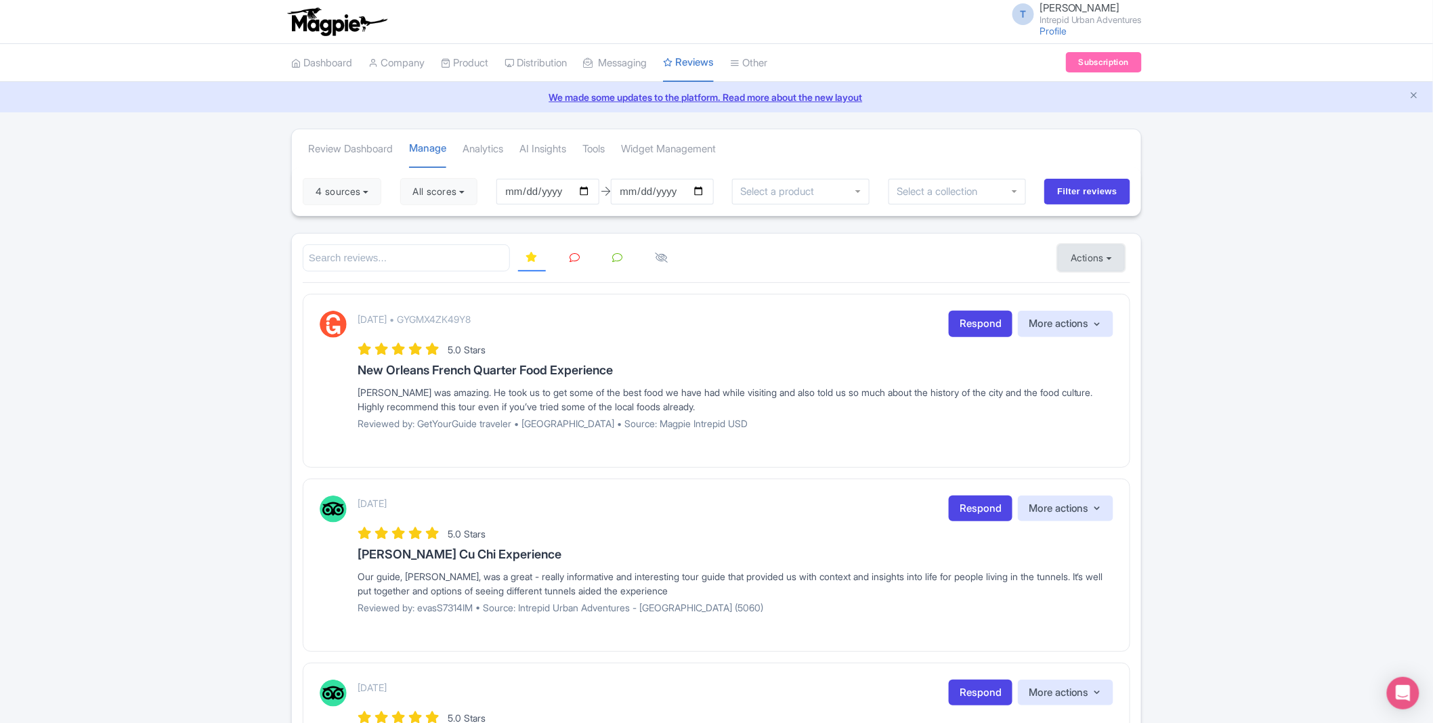
click at [1104, 257] on button "Actions" at bounding box center [1091, 257] width 67 height 27
click at [1112, 289] on link "Import new reviews" at bounding box center [1137, 292] width 159 height 26
click at [1102, 255] on button "Actions" at bounding box center [1091, 257] width 67 height 27
click at [1104, 314] on link "Download Reviews" at bounding box center [1137, 315] width 159 height 21
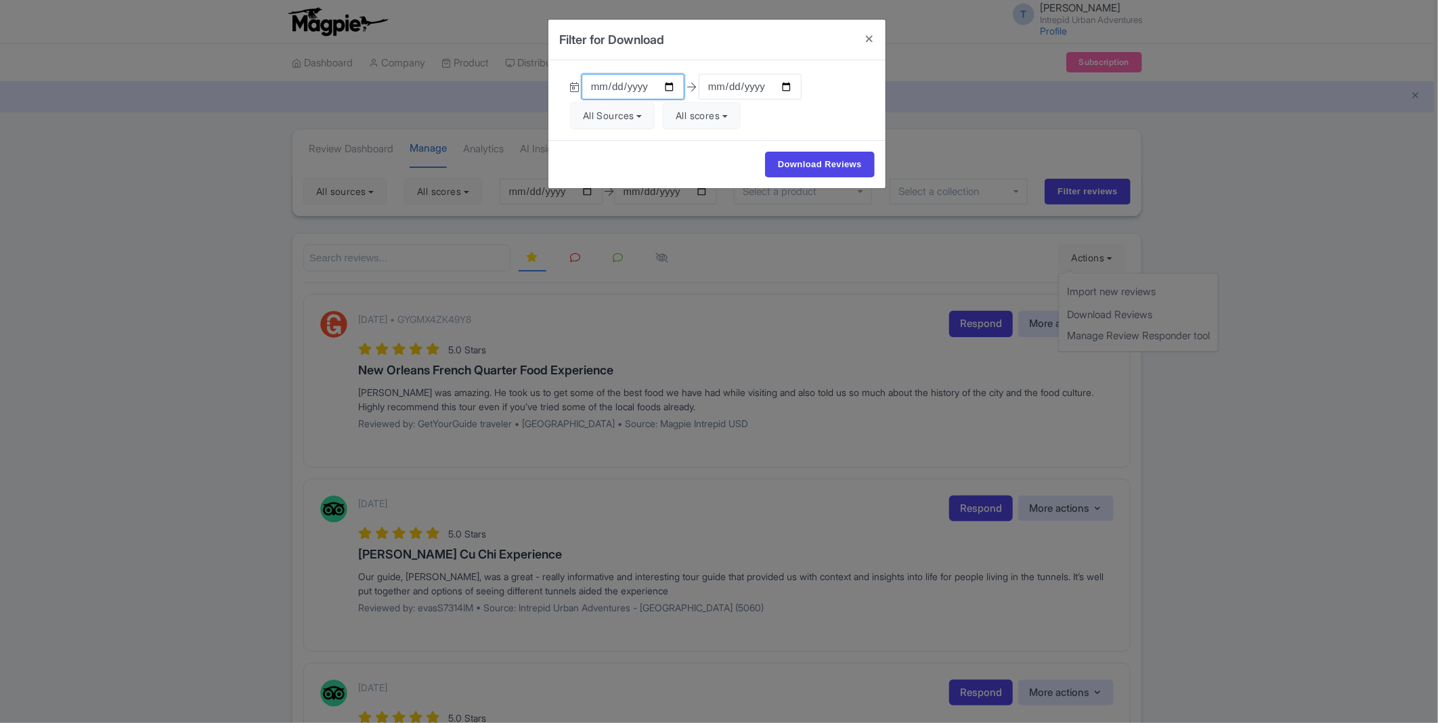
click at [585, 83] on input "2025-07-16" at bounding box center [633, 87] width 103 height 26
type input "2025-10-16"
type input "2025-10-01"
click at [828, 163] on input "Download Reviews" at bounding box center [820, 165] width 110 height 26
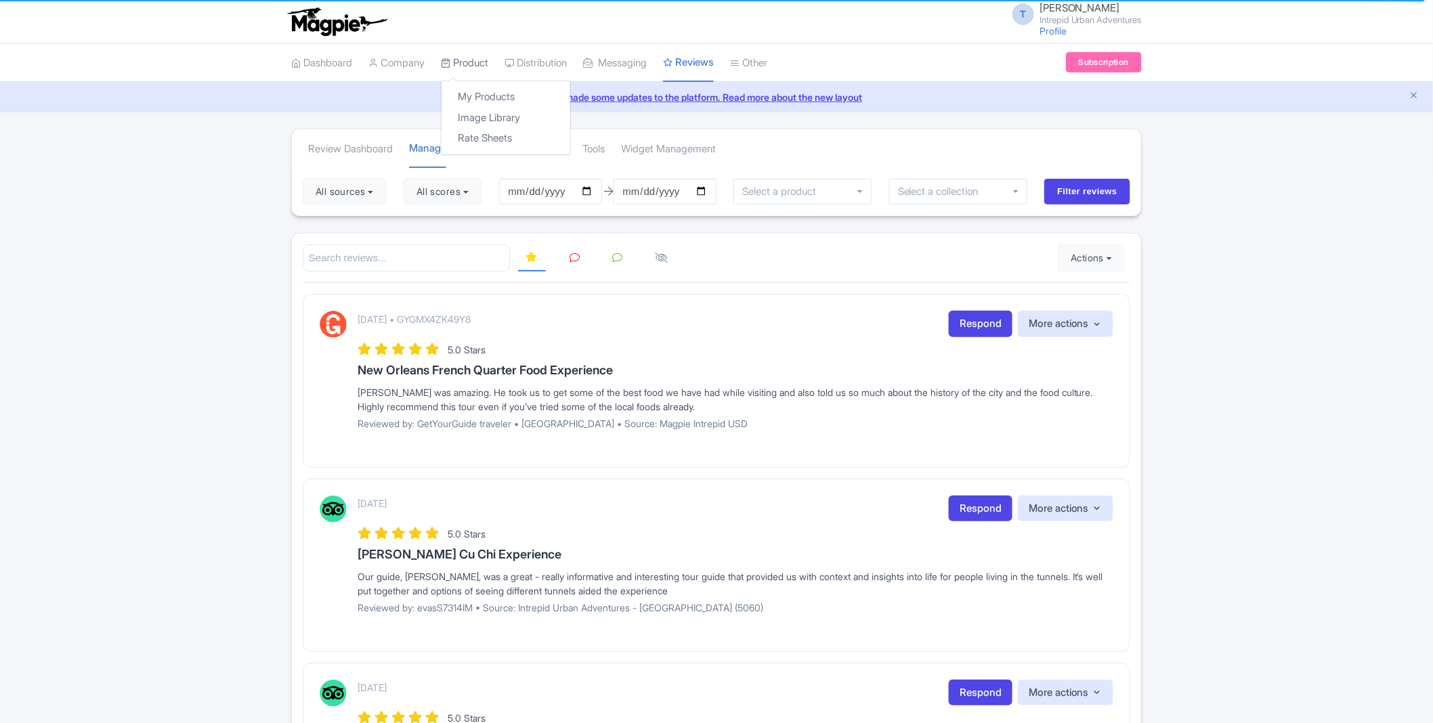
click at [471, 59] on link "Product" at bounding box center [464, 63] width 47 height 37
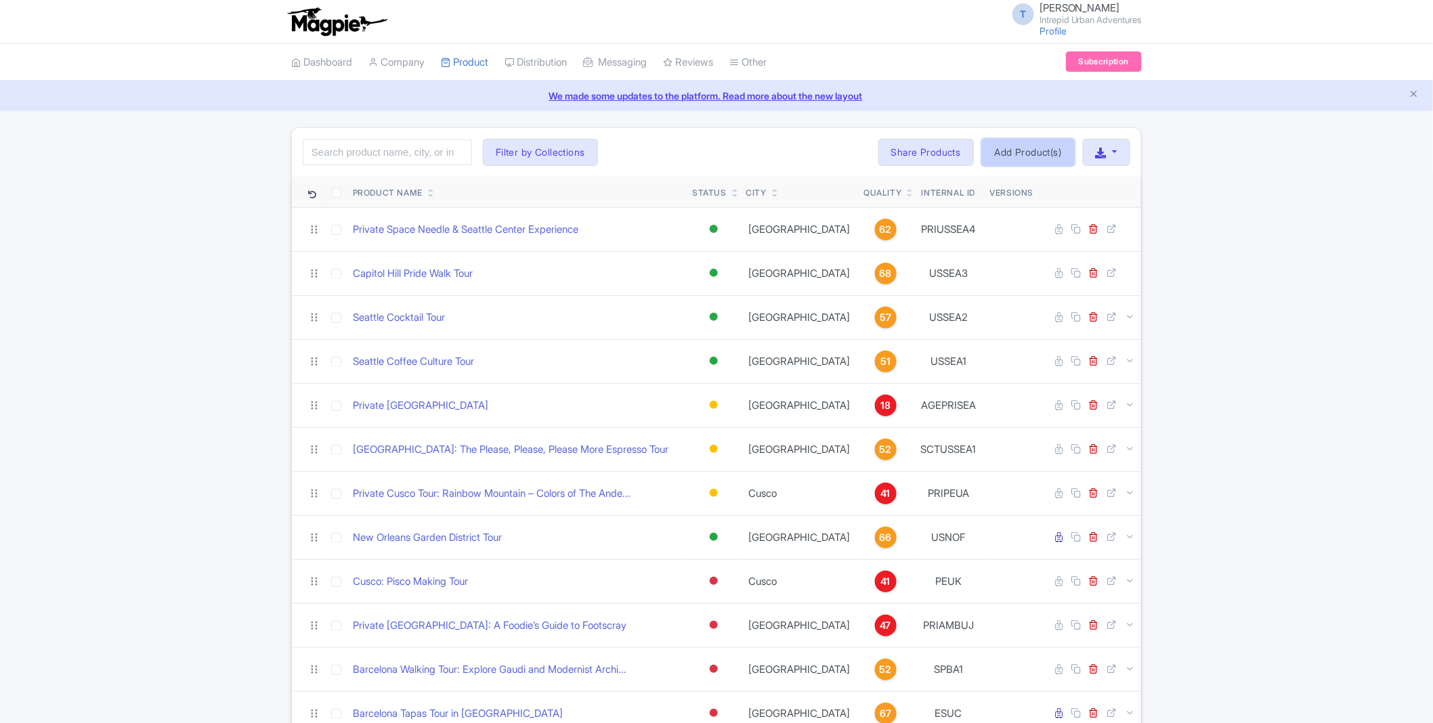
click at [1022, 152] on link "Add Product(s)" at bounding box center [1028, 152] width 93 height 27
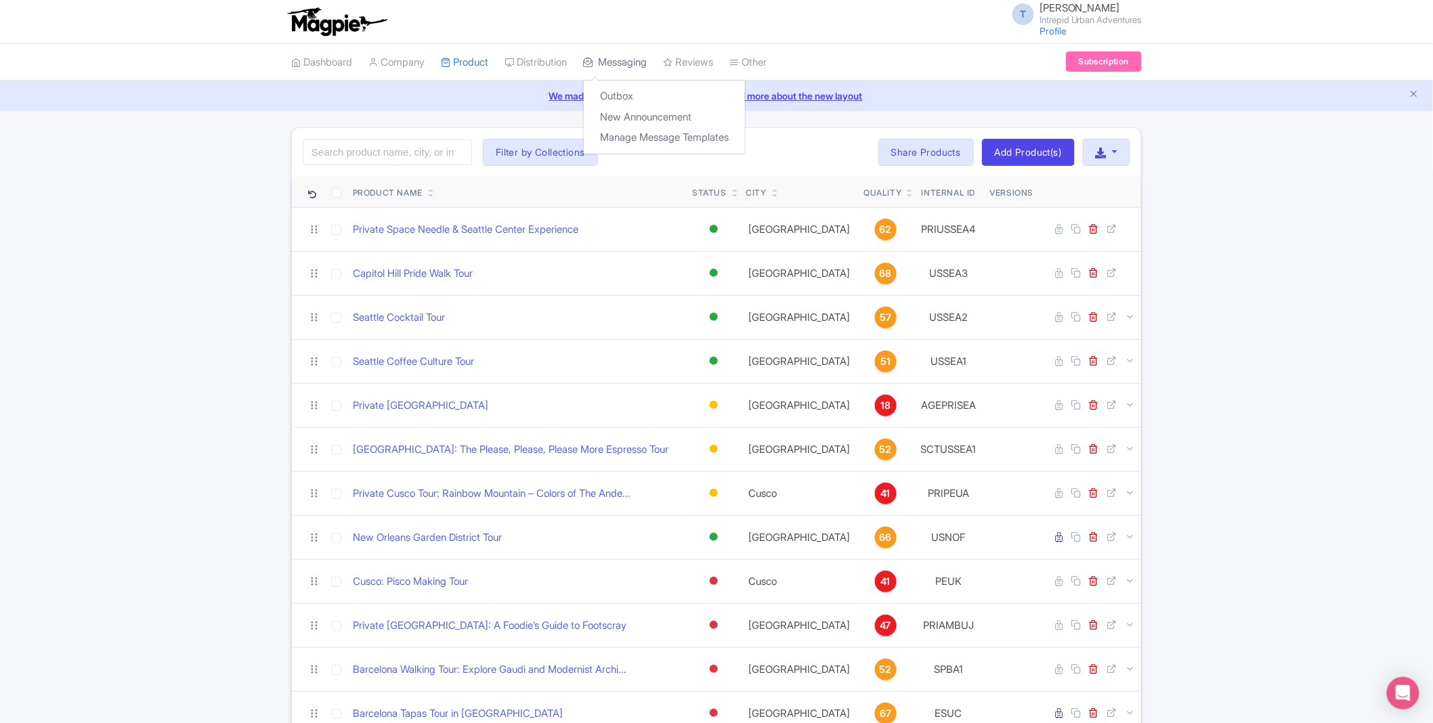
click at [620, 58] on link "Messaging" at bounding box center [615, 62] width 64 height 37
click at [559, 62] on link "Distribution" at bounding box center [535, 62] width 62 height 37
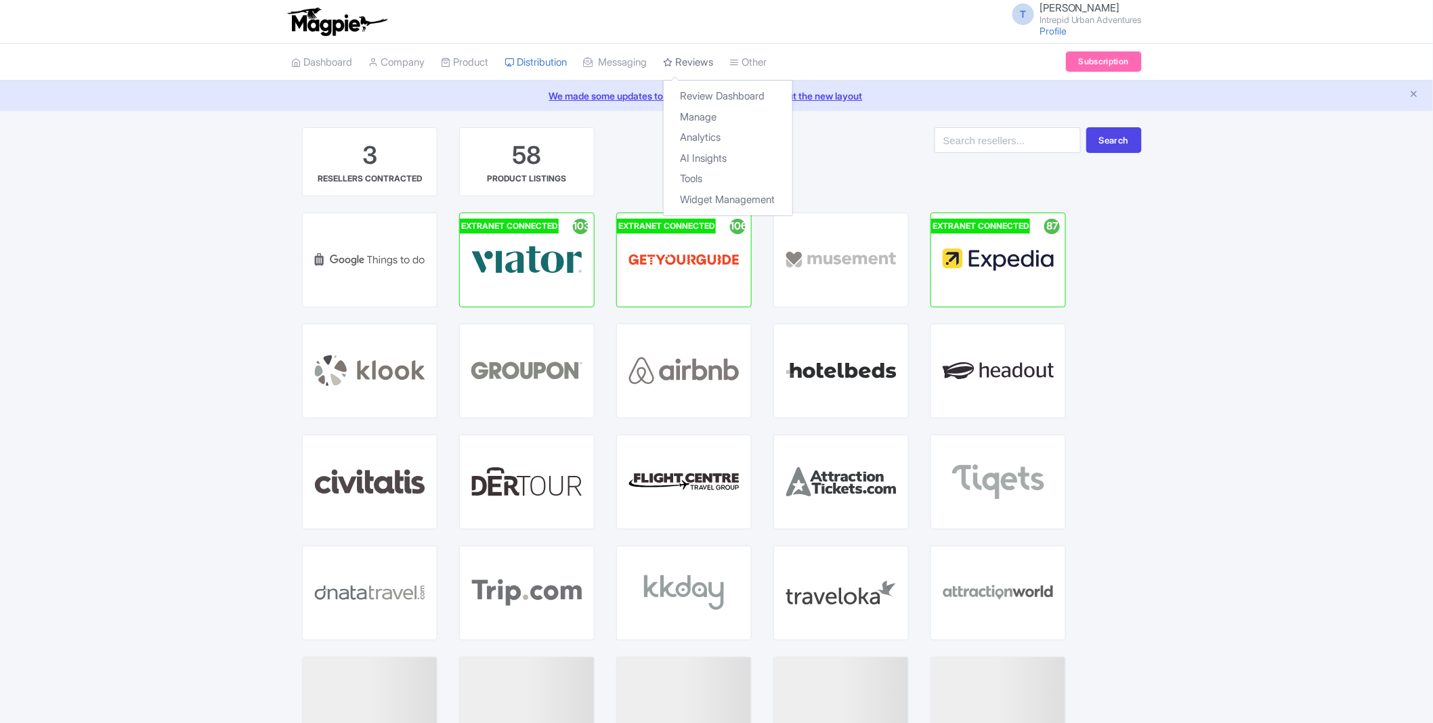
click at [709, 60] on link "Reviews" at bounding box center [688, 62] width 50 height 37
click at [708, 118] on link "Manage" at bounding box center [728, 117] width 129 height 21
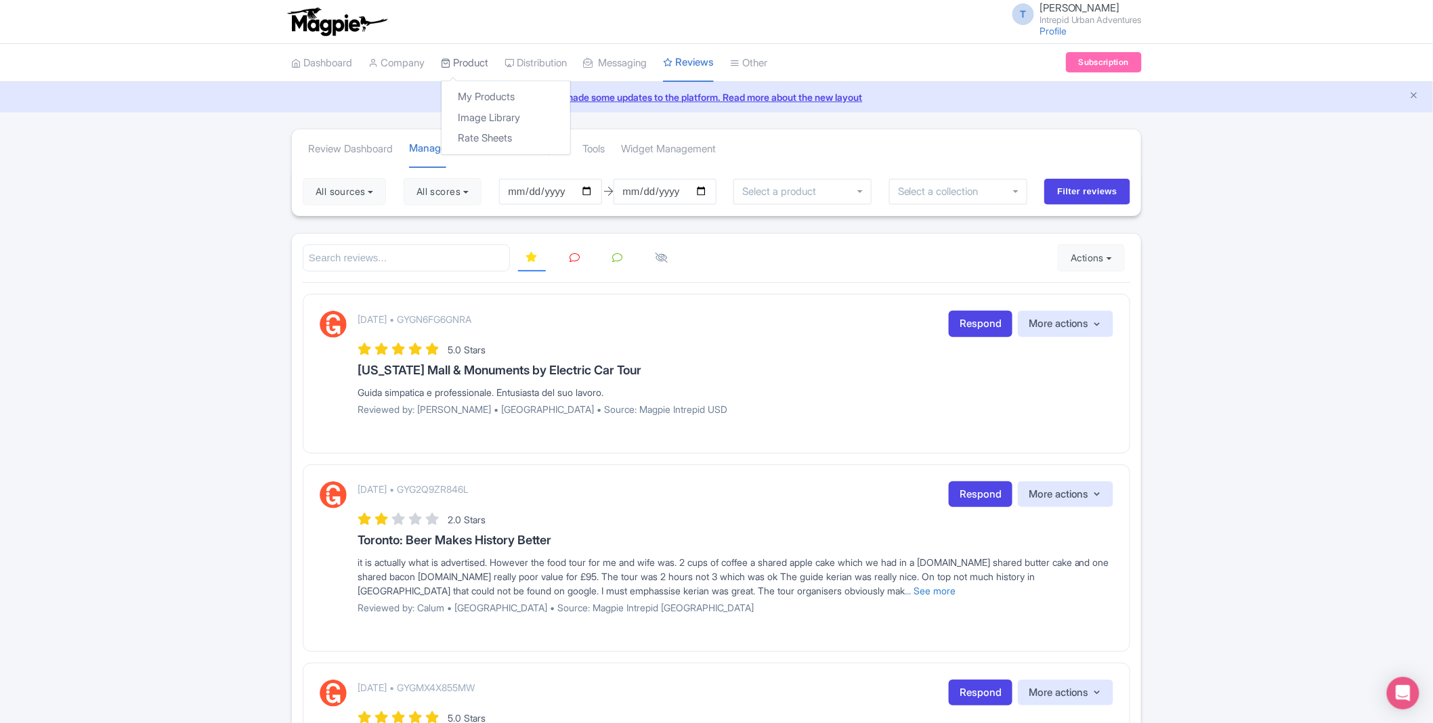
click at [467, 61] on link "Product" at bounding box center [464, 63] width 47 height 37
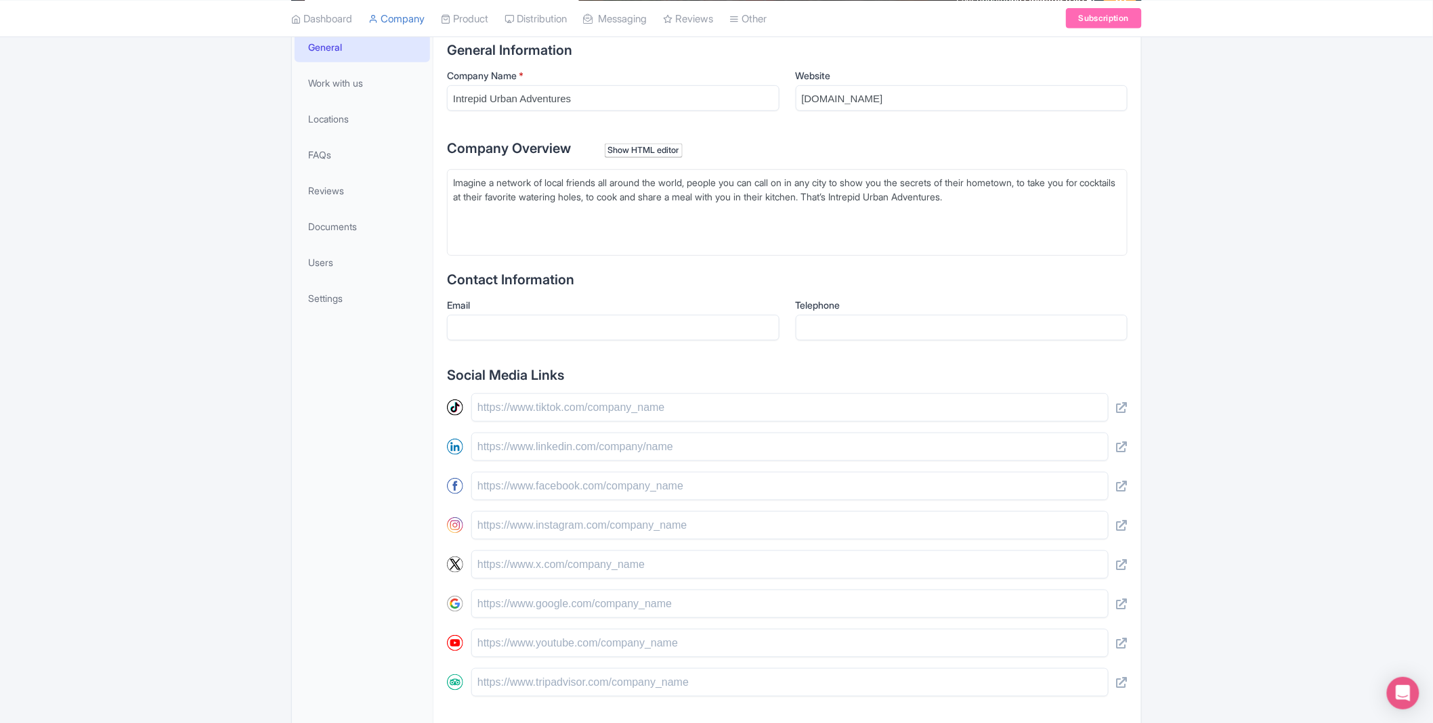
scroll to position [18, 0]
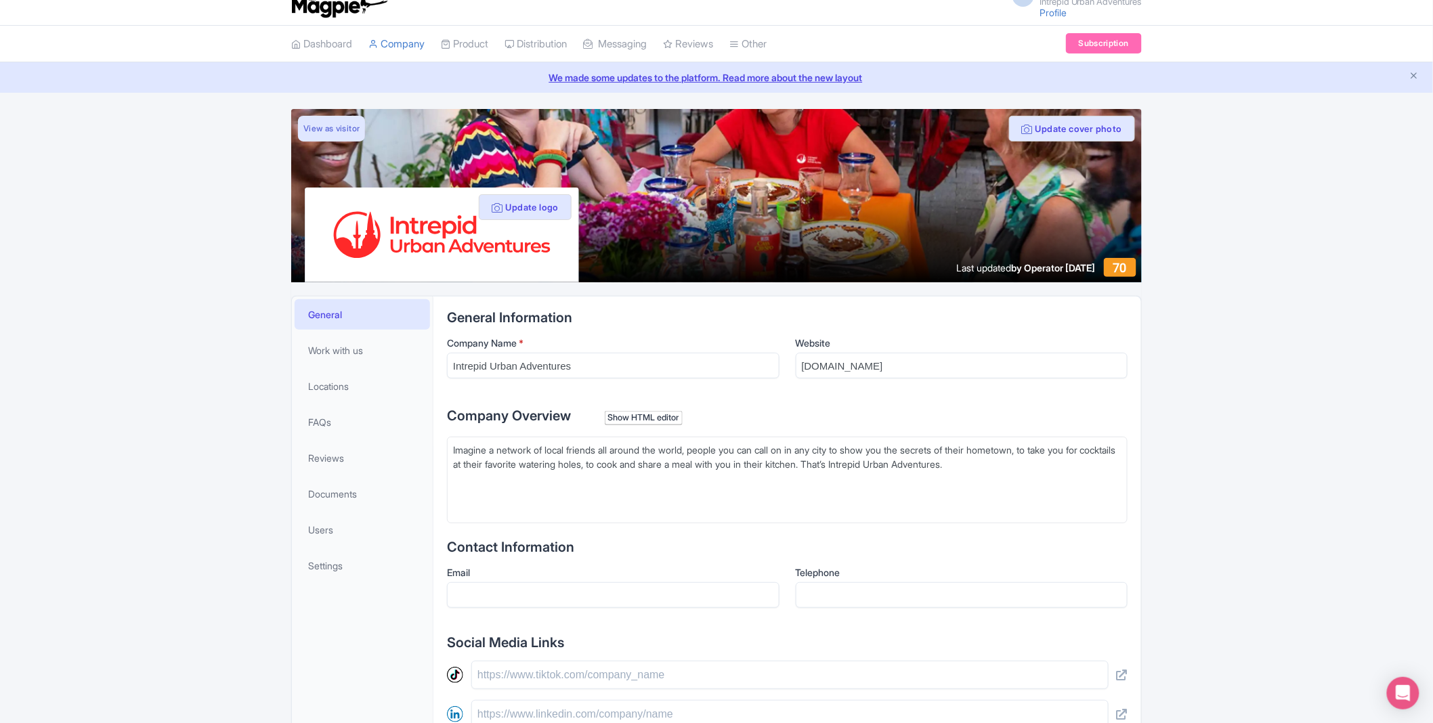
click at [340, 9] on img at bounding box center [336, 3] width 105 height 30
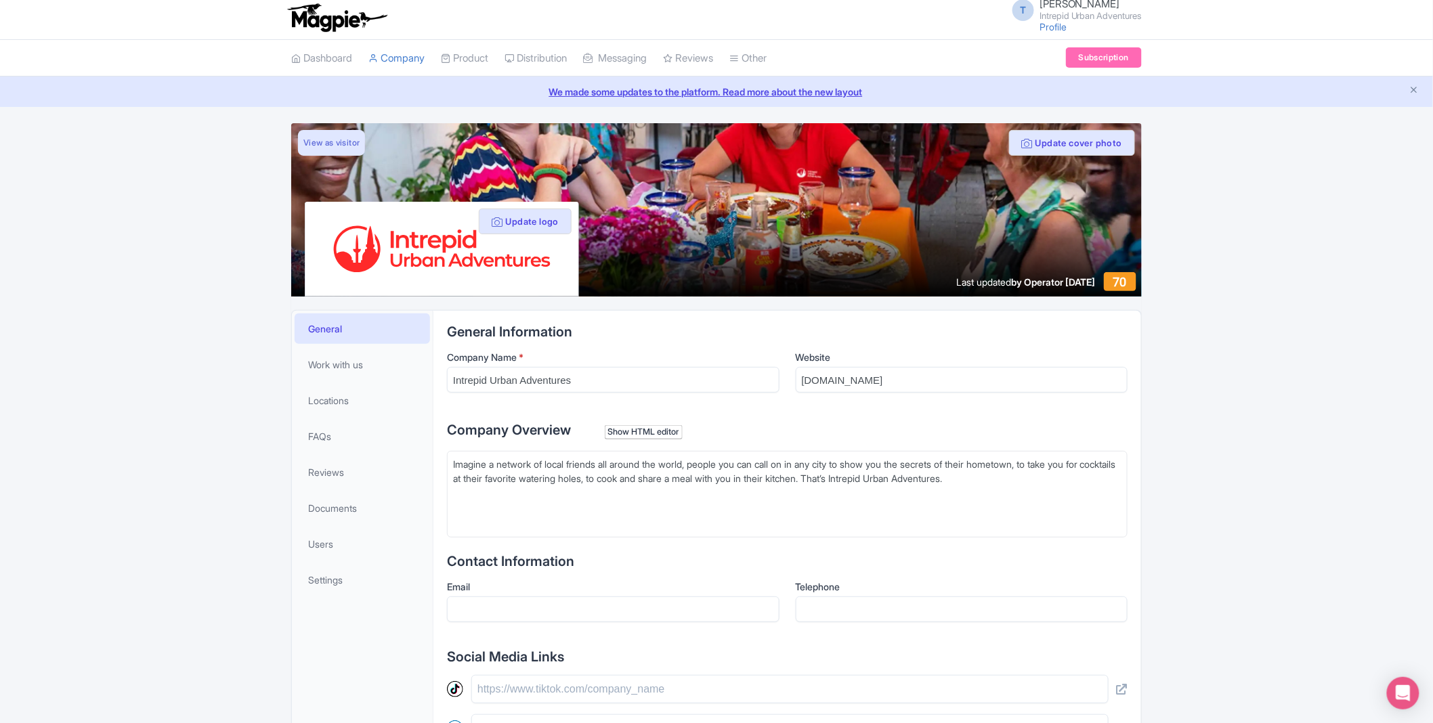
scroll to position [0, 0]
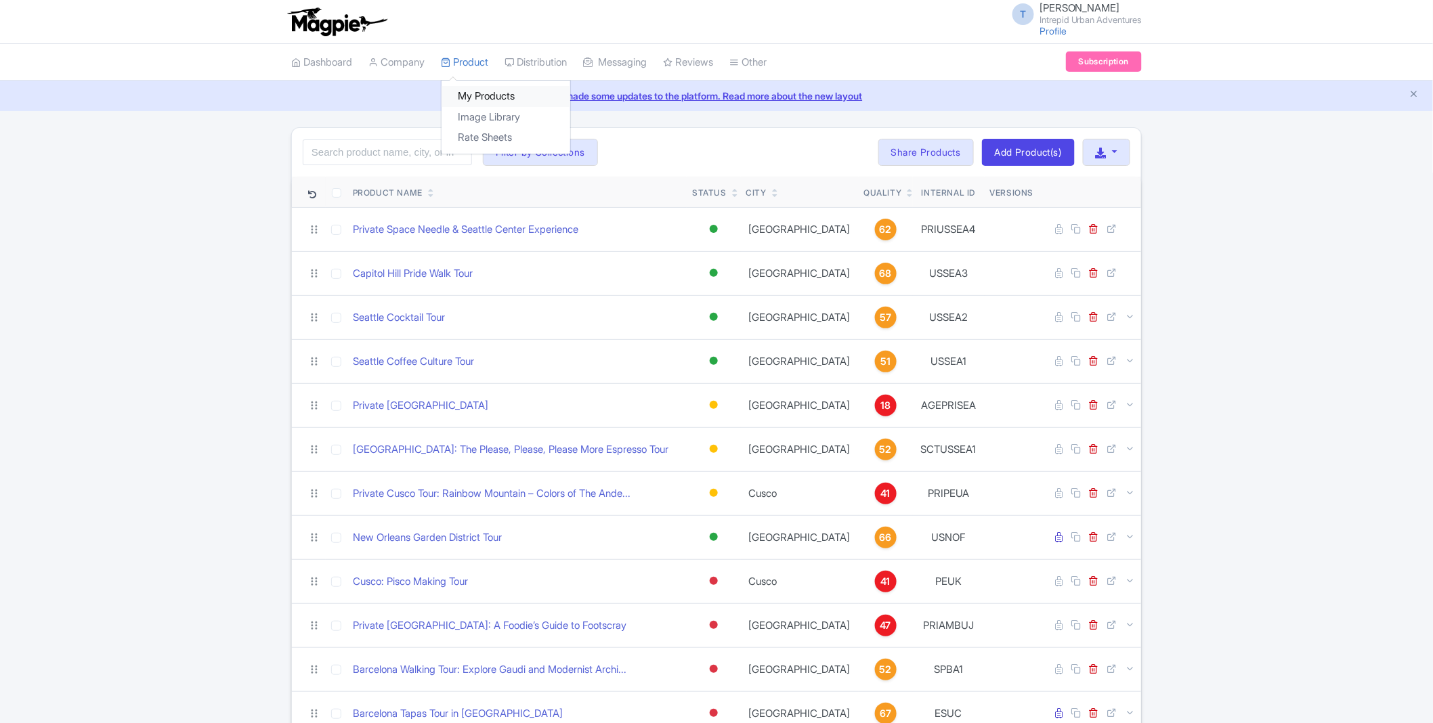
click at [474, 90] on link "My Products" at bounding box center [505, 96] width 129 height 21
click at [1006, 154] on link "Add Product(s)" at bounding box center [1028, 152] width 93 height 27
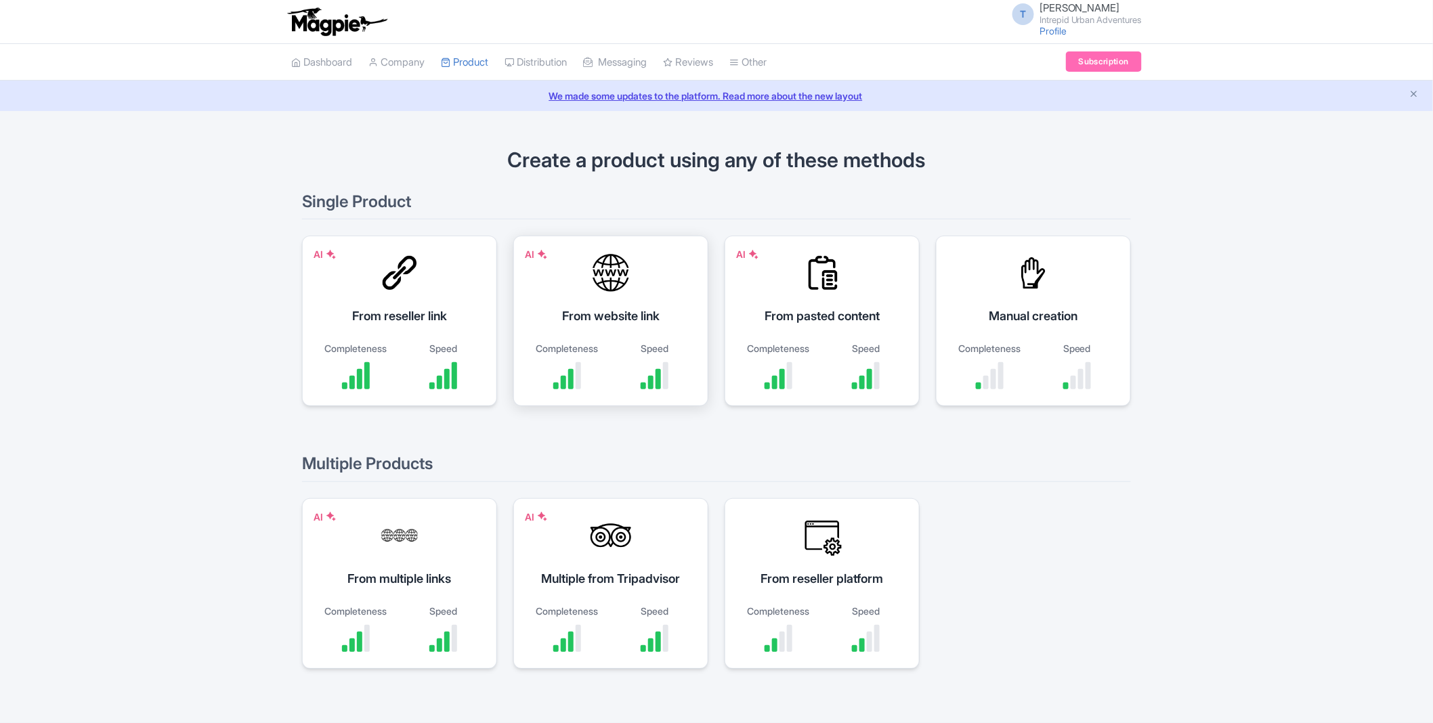
click at [613, 292] on div at bounding box center [610, 273] width 41 height 41
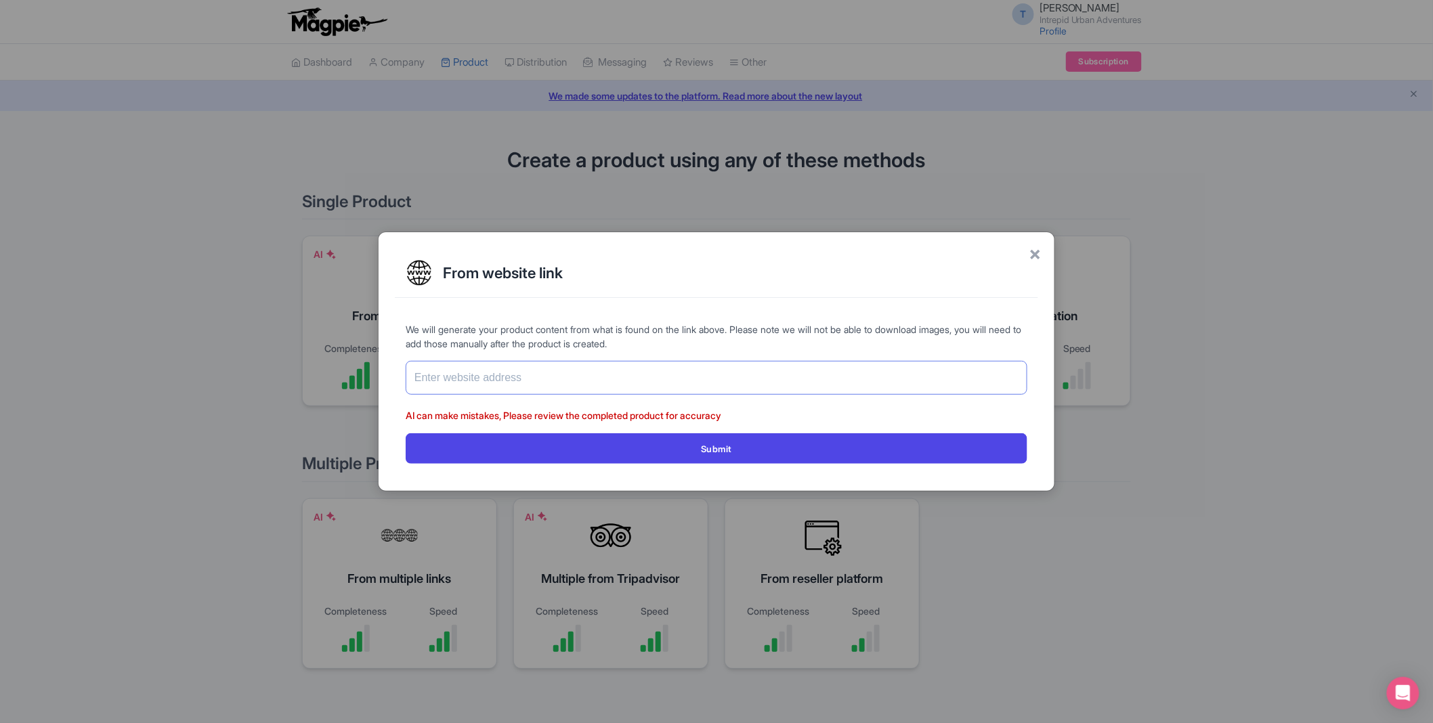
click at [463, 367] on input "text" at bounding box center [717, 378] width 622 height 34
paste input "[URL][DOMAIN_NAME]"
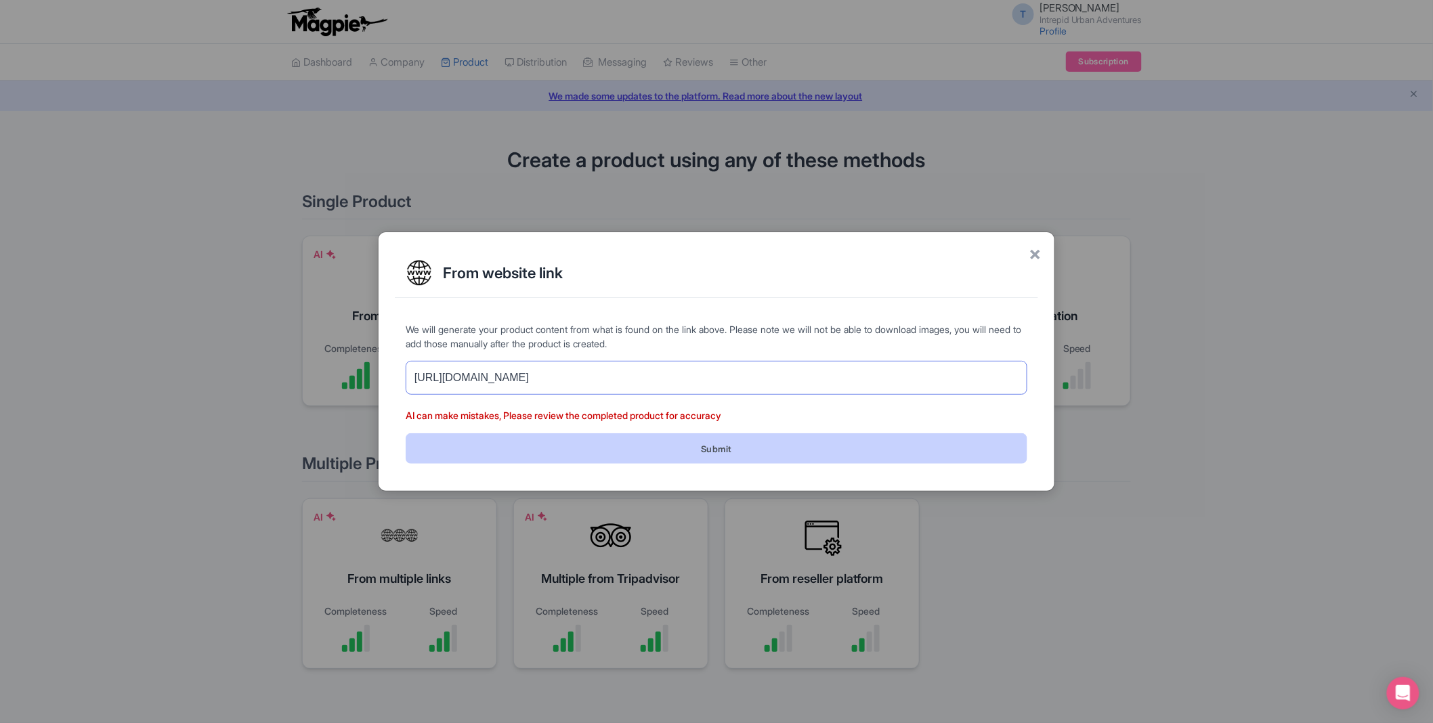
type input "[URL][DOMAIN_NAME]"
click at [727, 451] on button "Submit" at bounding box center [717, 448] width 622 height 30
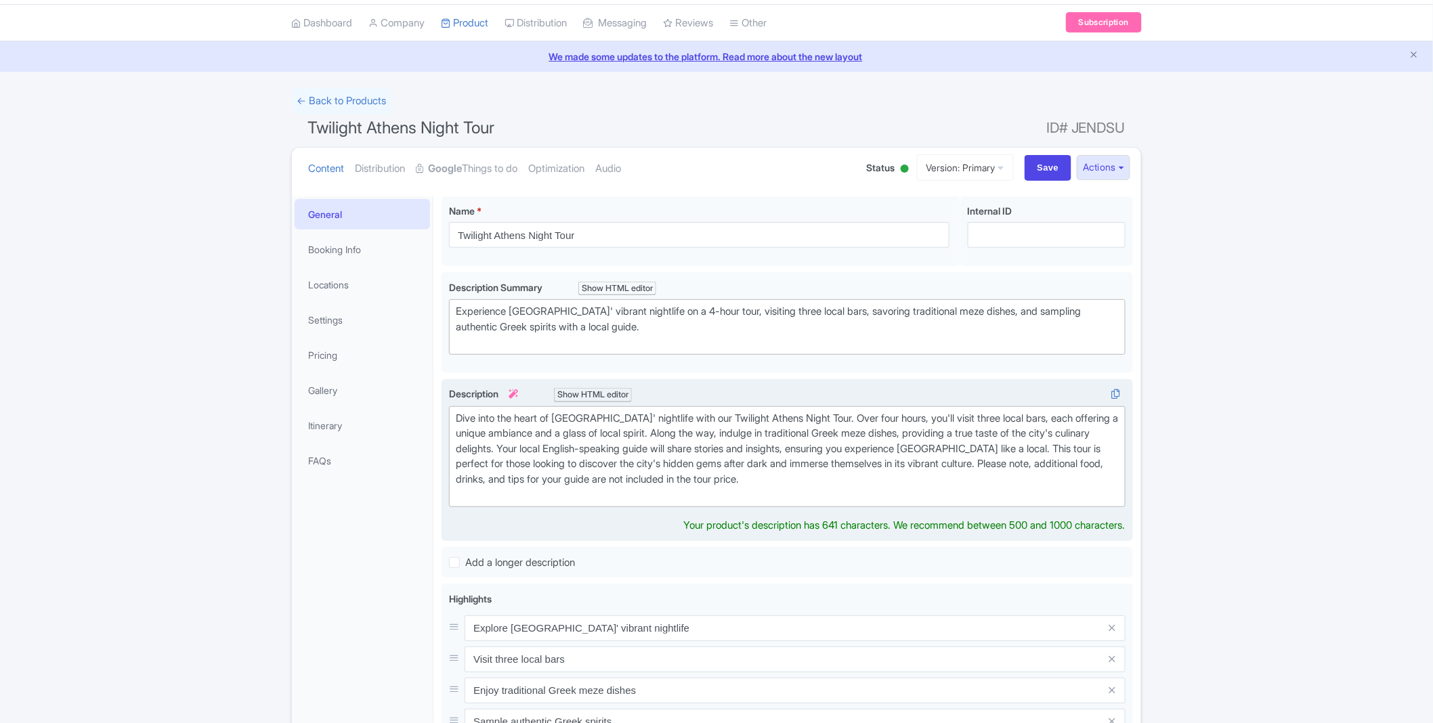
scroll to position [75, 0]
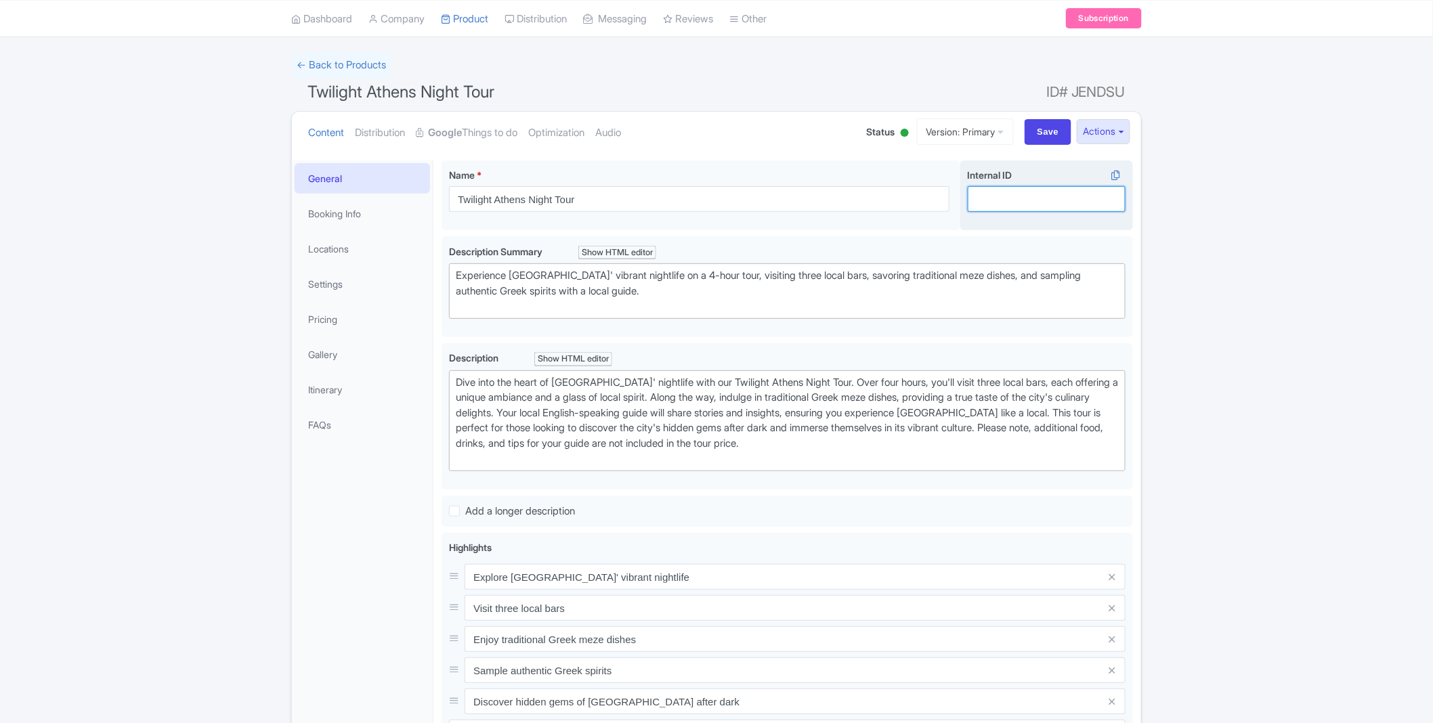
click at [1052, 192] on input "Internal ID i" at bounding box center [1047, 199] width 158 height 26
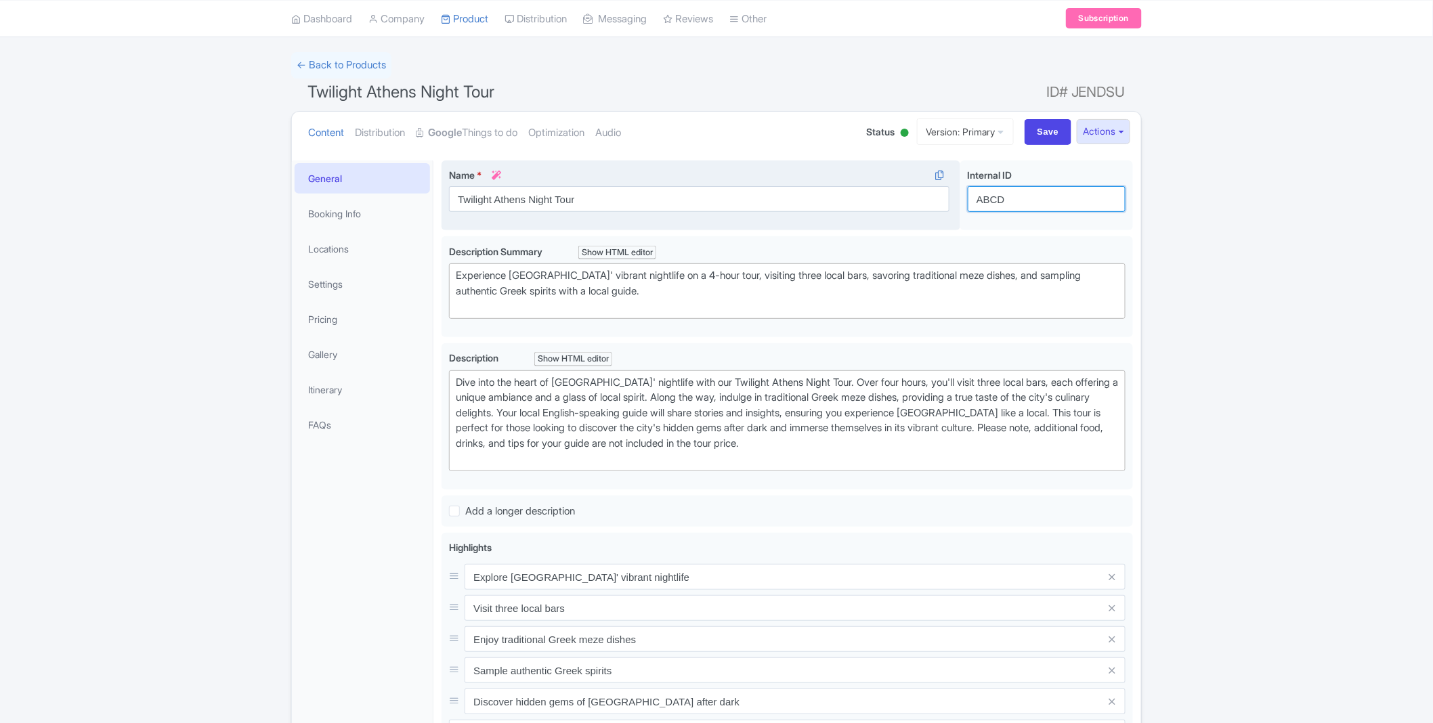
drag, startPoint x: 1007, startPoint y: 194, endPoint x: 930, endPoint y: 198, distance: 77.3
click at [930, 198] on div "Twilight Athens Night Tour Name * i Twilight Athens Night Tour Your product's n…" at bounding box center [786, 198] width 691 height 76
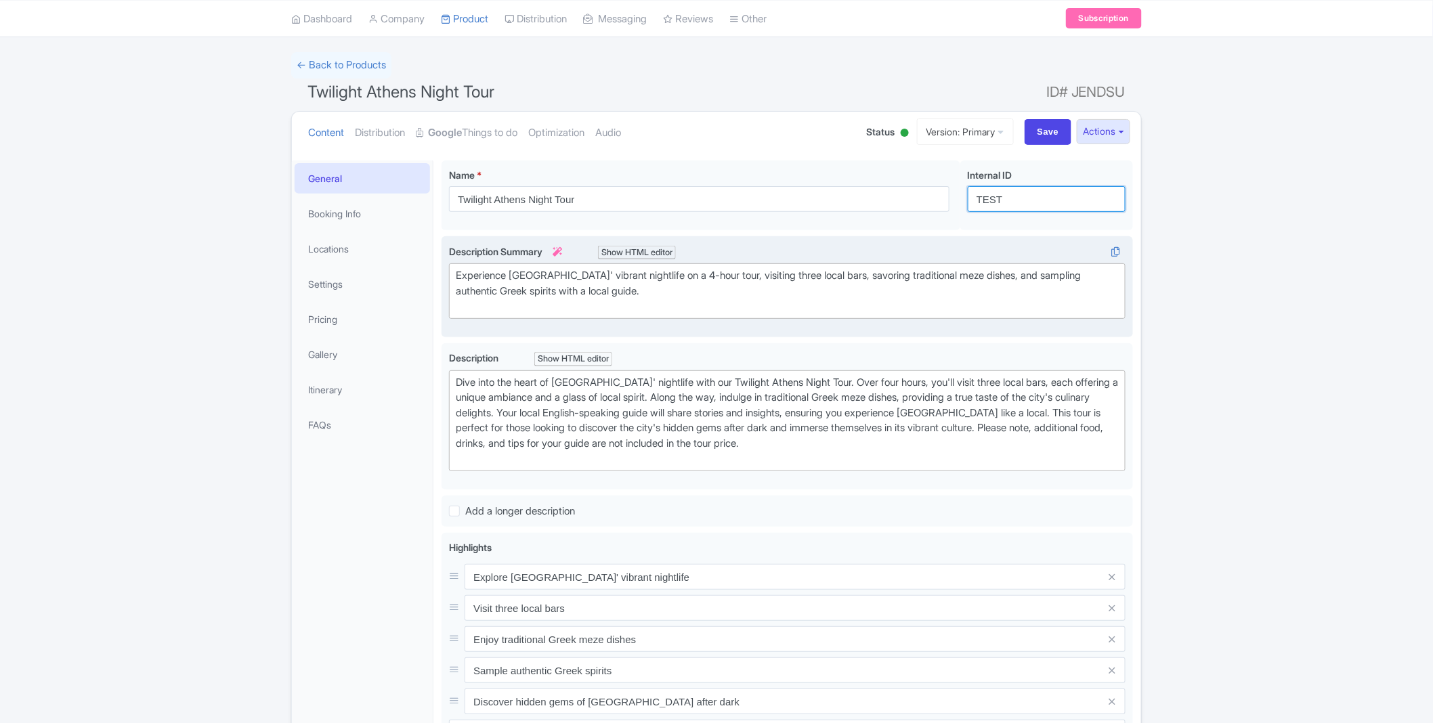
type input "TEST"
click at [649, 291] on div "Experience [GEOGRAPHIC_DATA]' vibrant nightlife on a 4-hour tour, visiting thre…" at bounding box center [787, 291] width 663 height 46
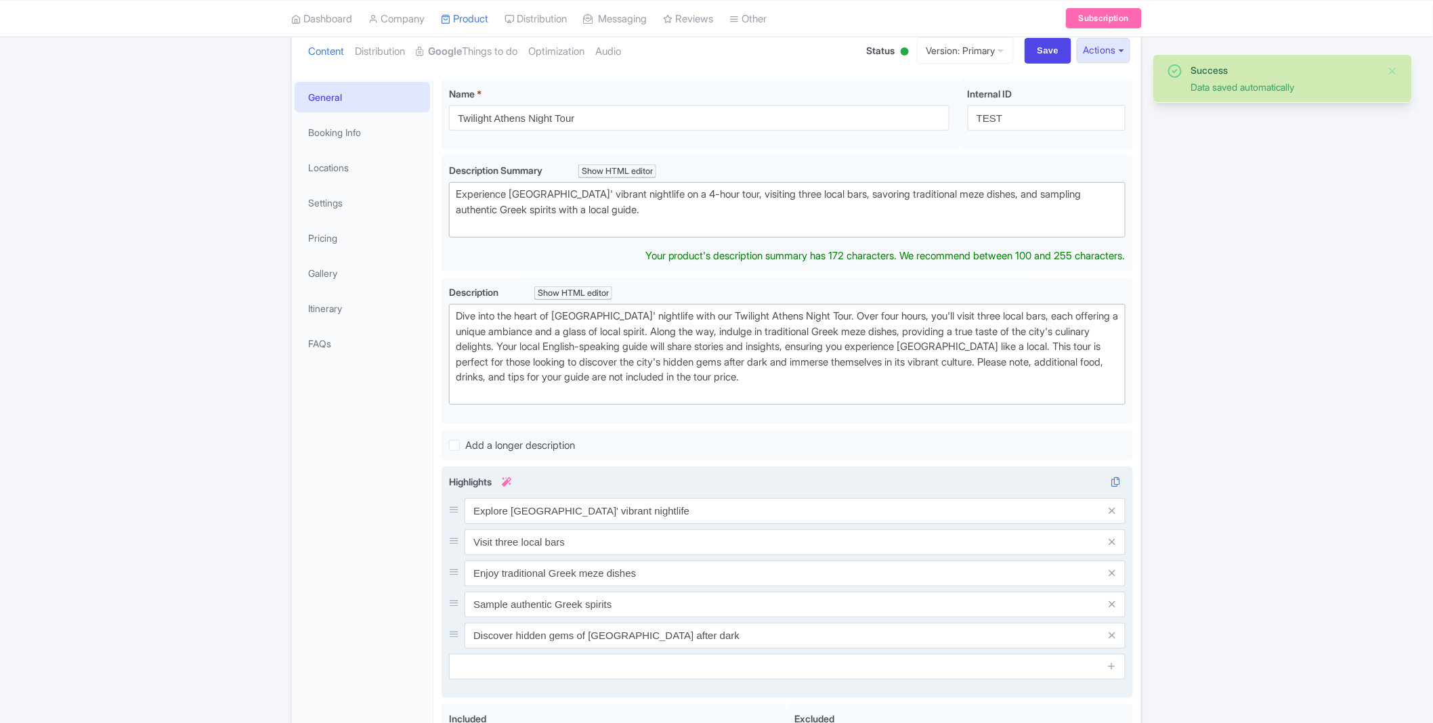
scroll to position [0, 0]
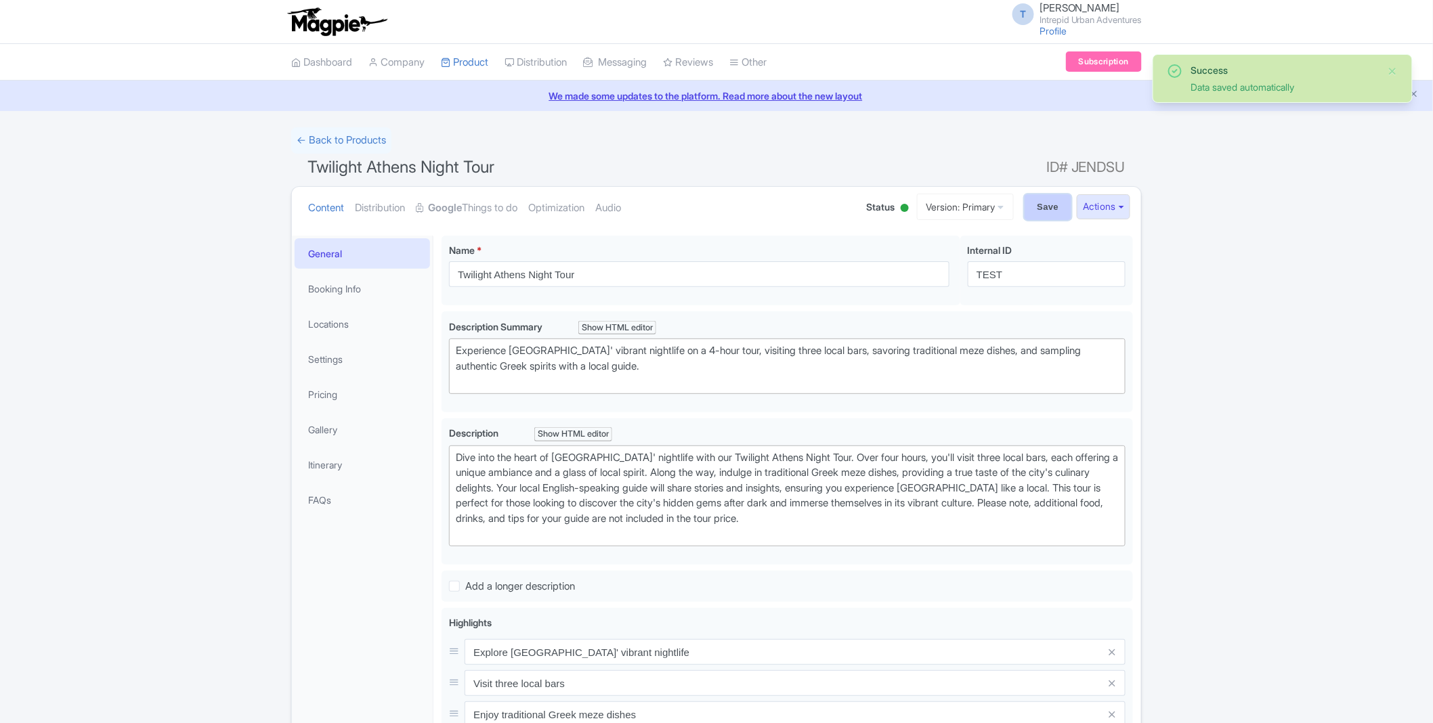
click at [1058, 201] on input "Save" at bounding box center [1047, 207] width 47 height 26
type input "Saving..."
click at [342, 316] on link "Locations" at bounding box center [362, 324] width 135 height 30
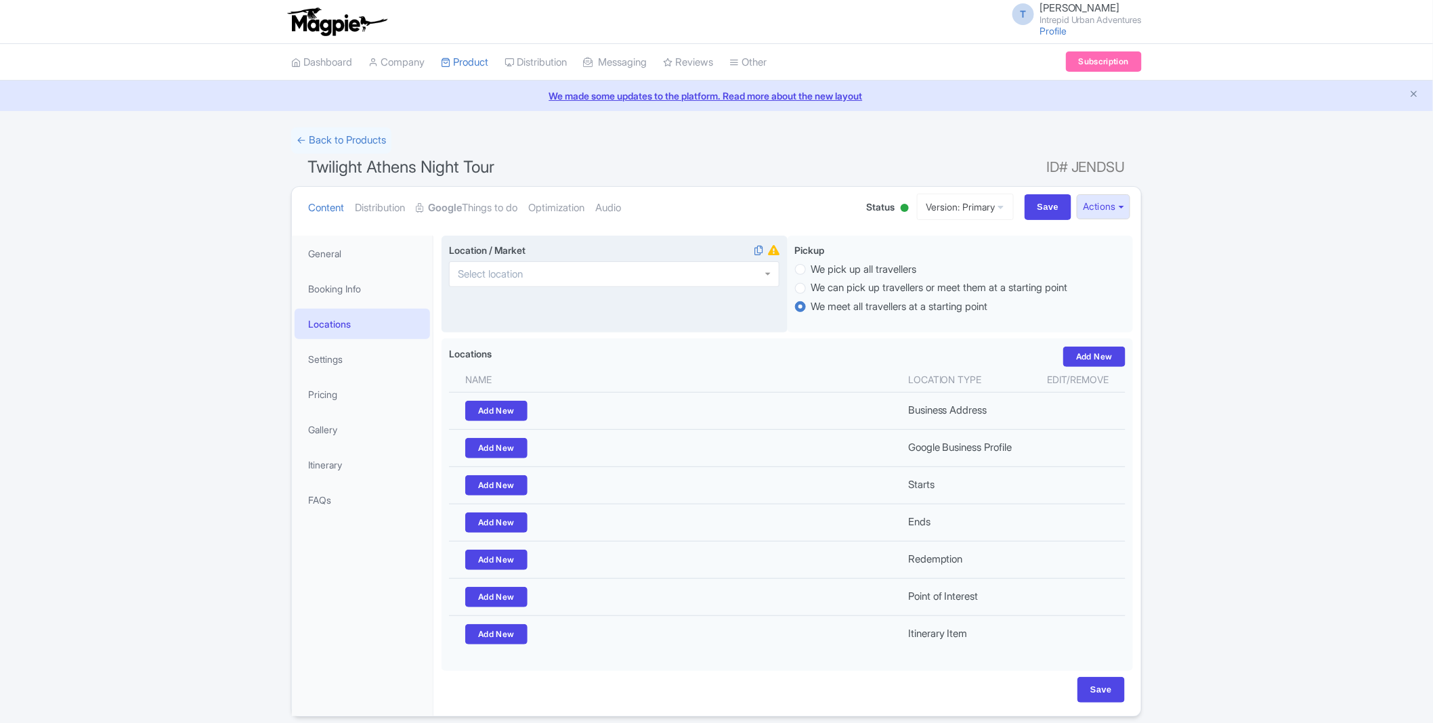
click at [691, 272] on div at bounding box center [614, 274] width 330 height 26
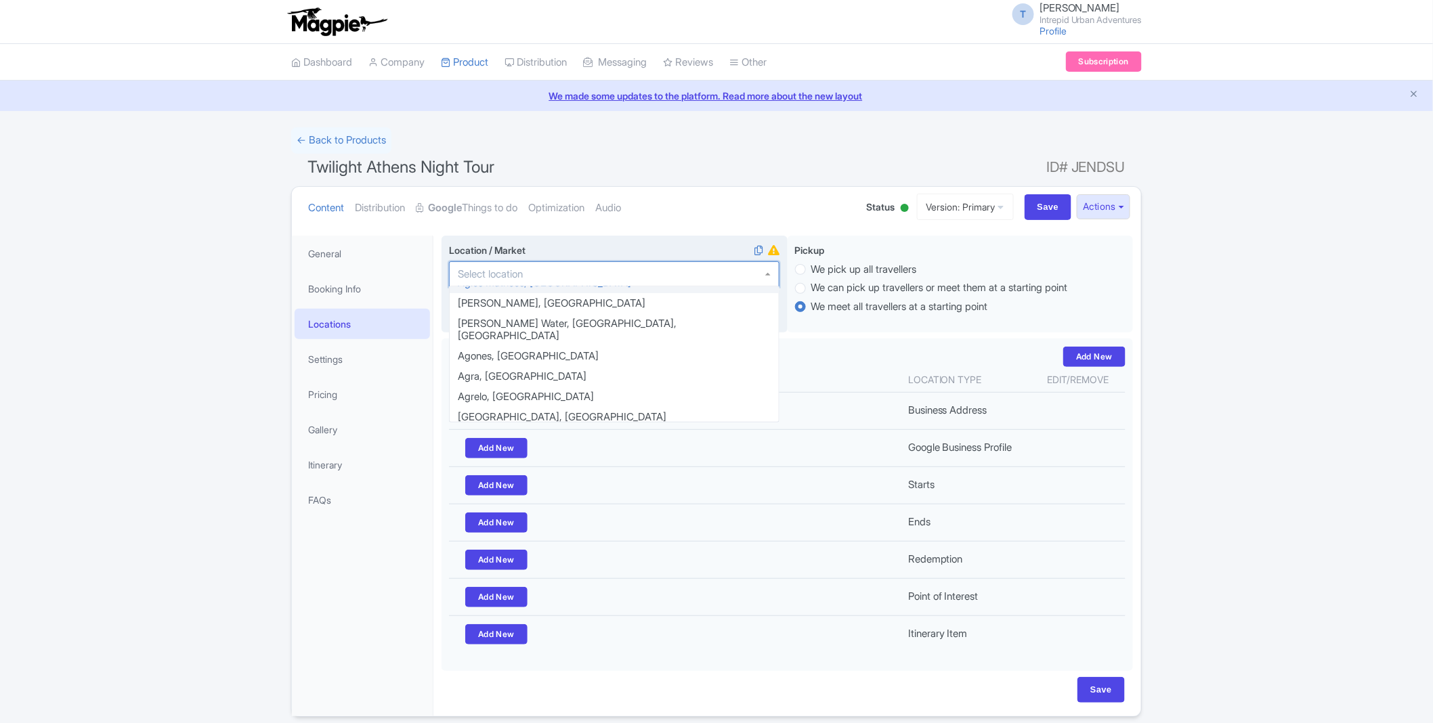
scroll to position [879, 0]
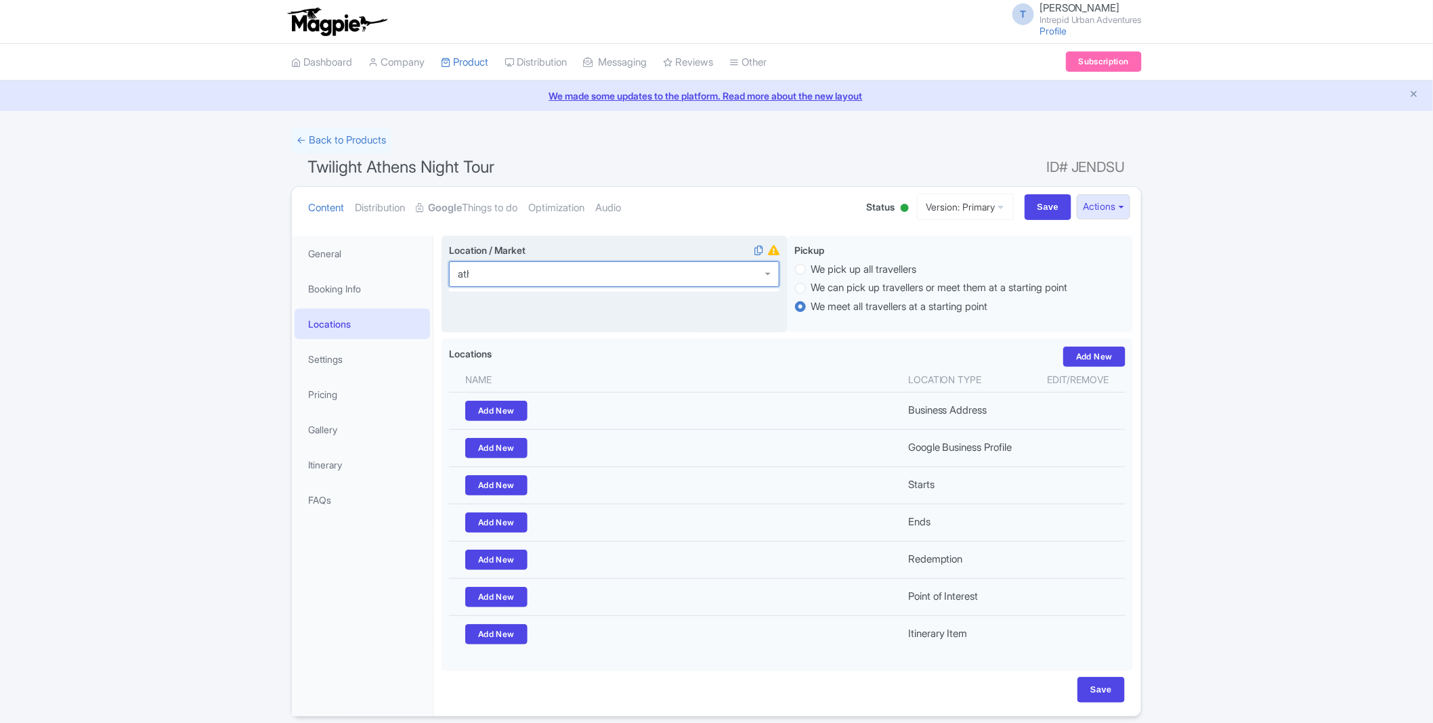
type input "athe"
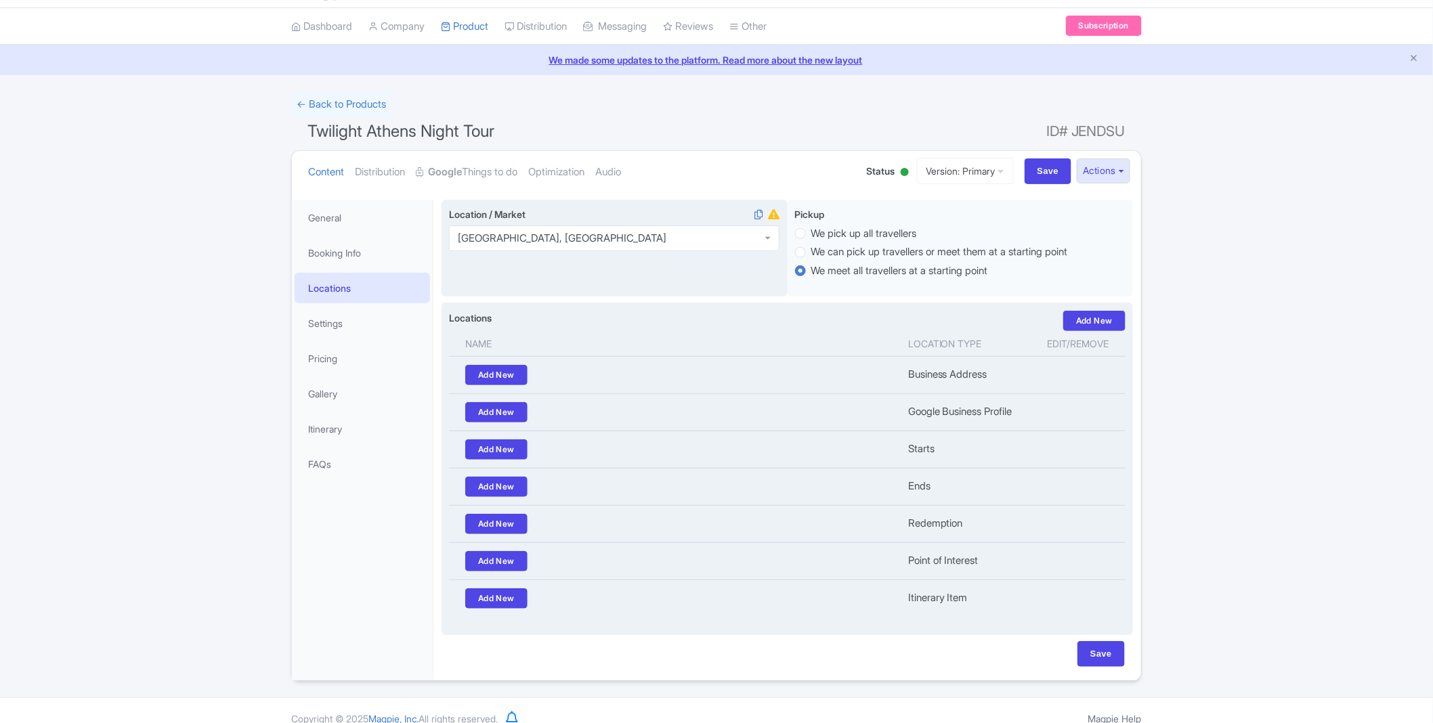
scroll to position [56, 0]
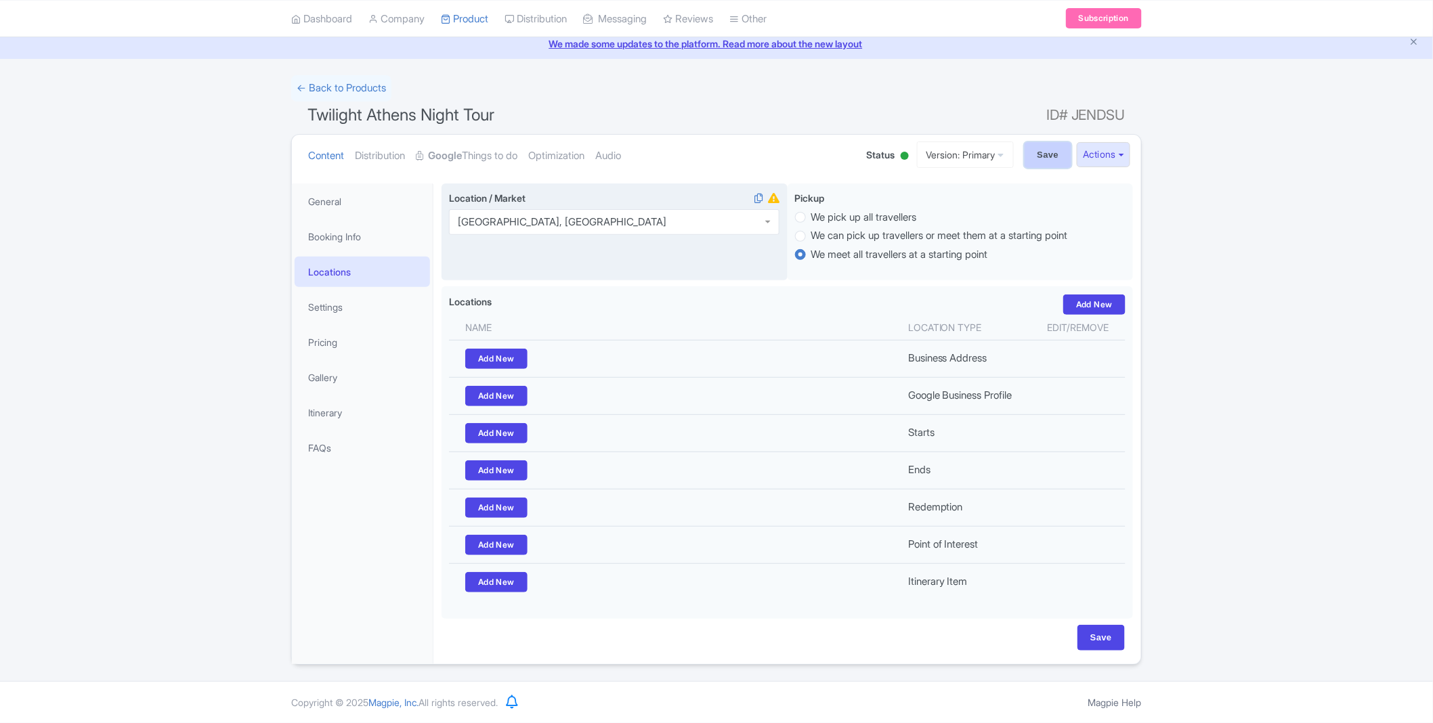
click at [1037, 156] on input "Save" at bounding box center [1047, 155] width 47 height 26
type input "Saving..."
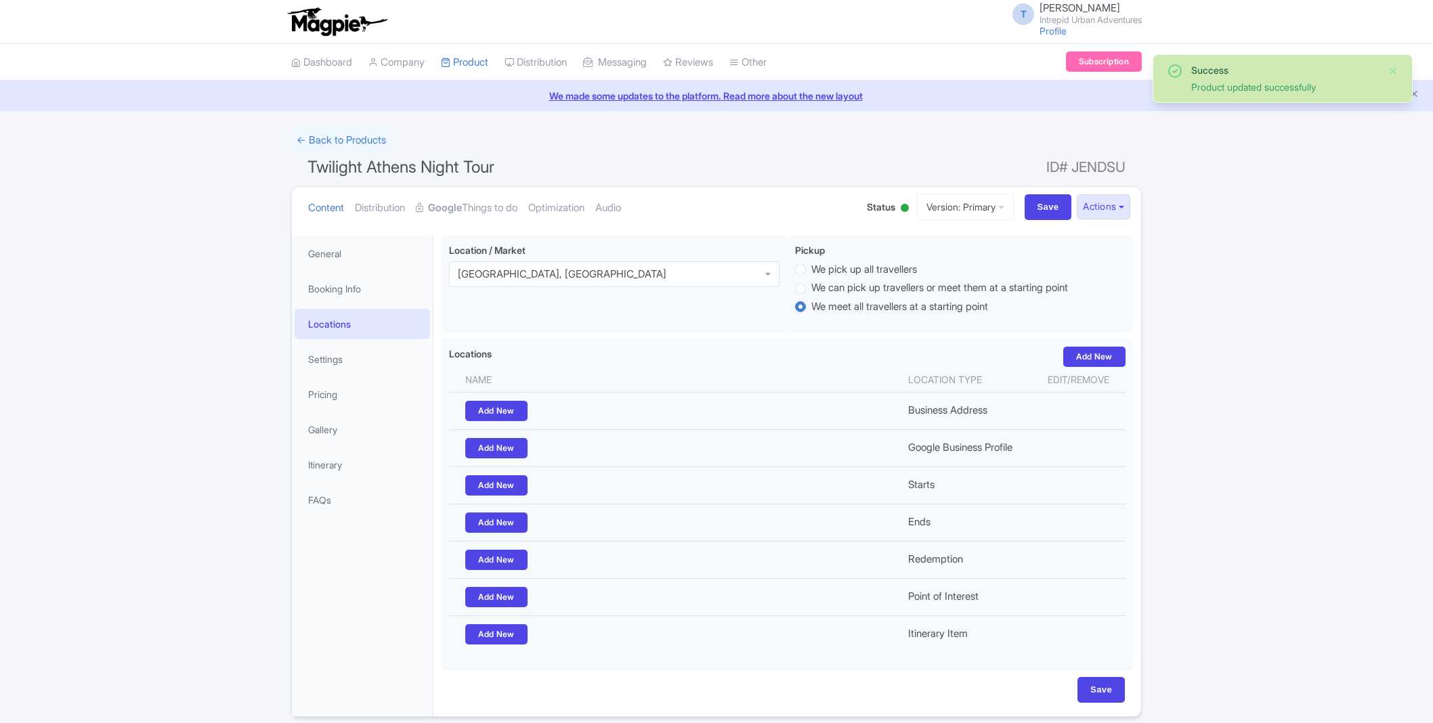
scroll to position [56, 0]
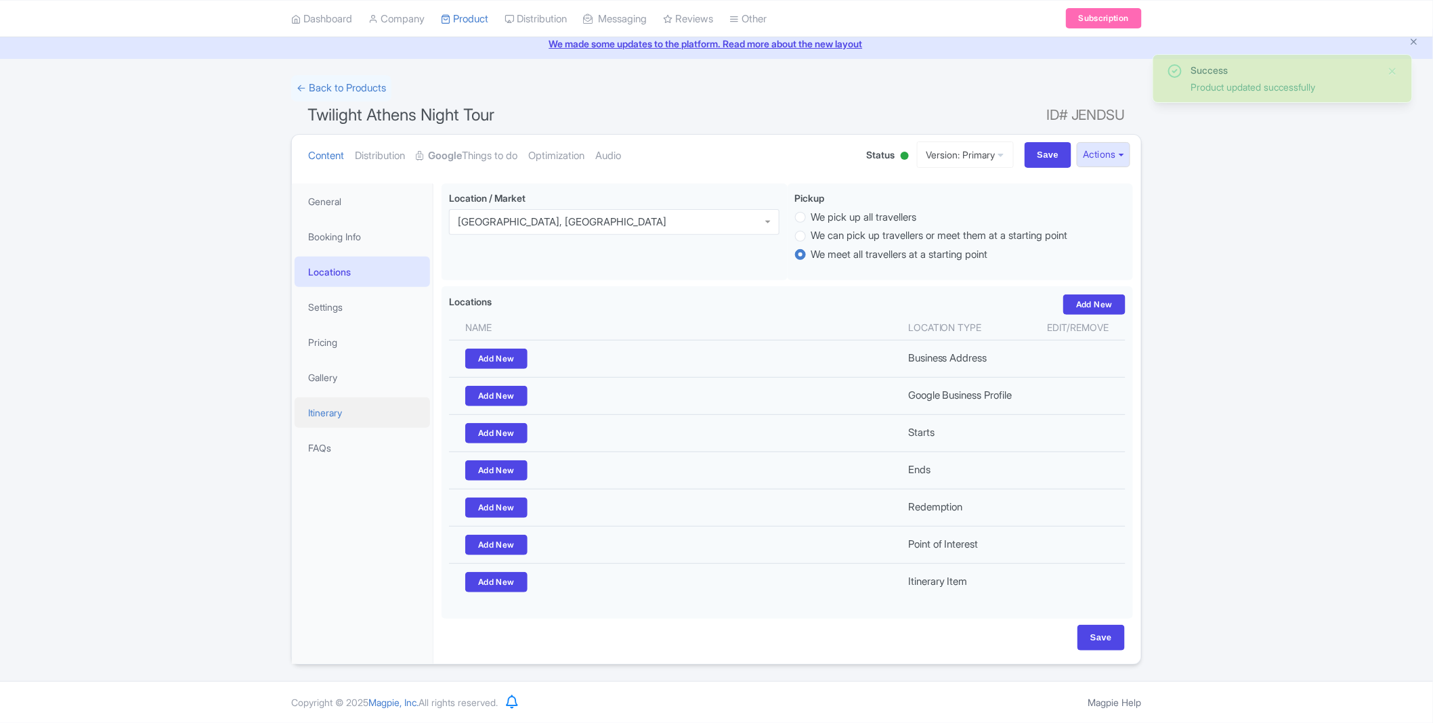
click at [334, 412] on link "Itinerary" at bounding box center [362, 412] width 135 height 30
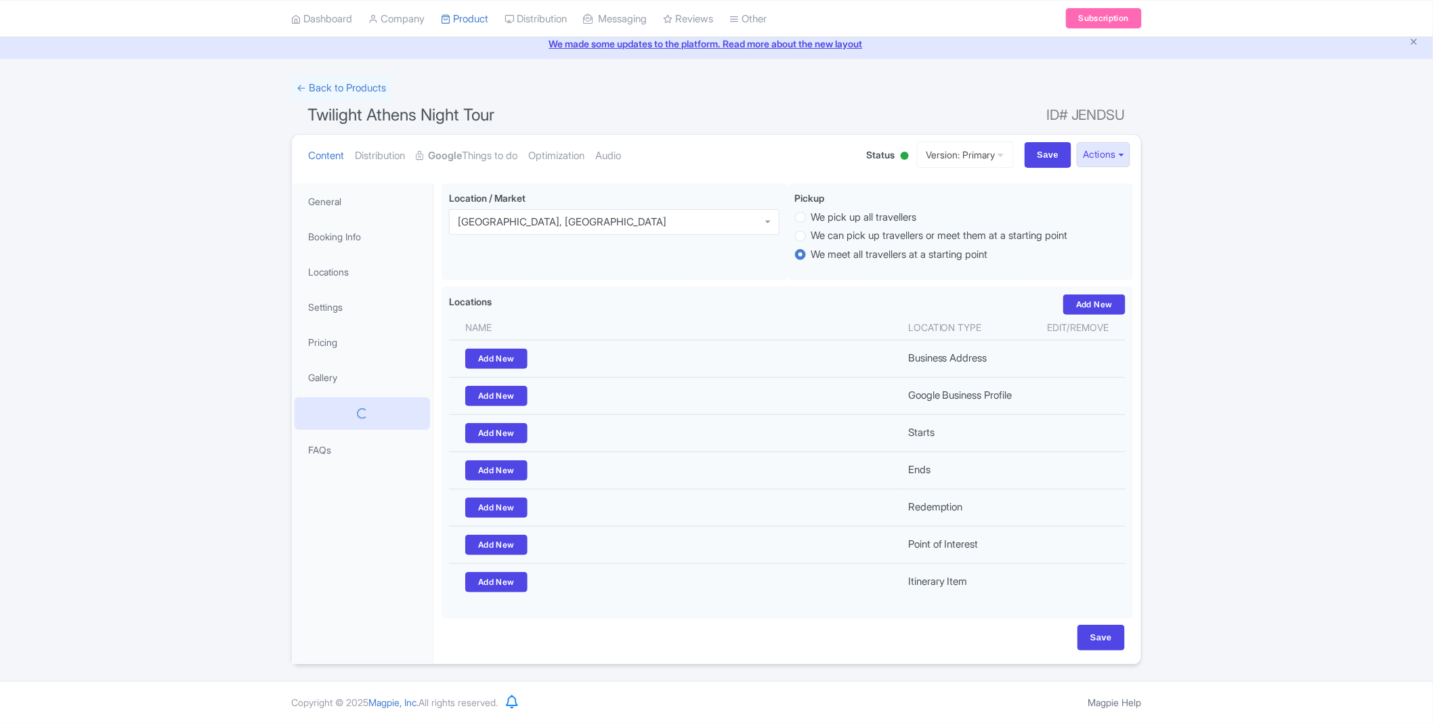
scroll to position [0, 0]
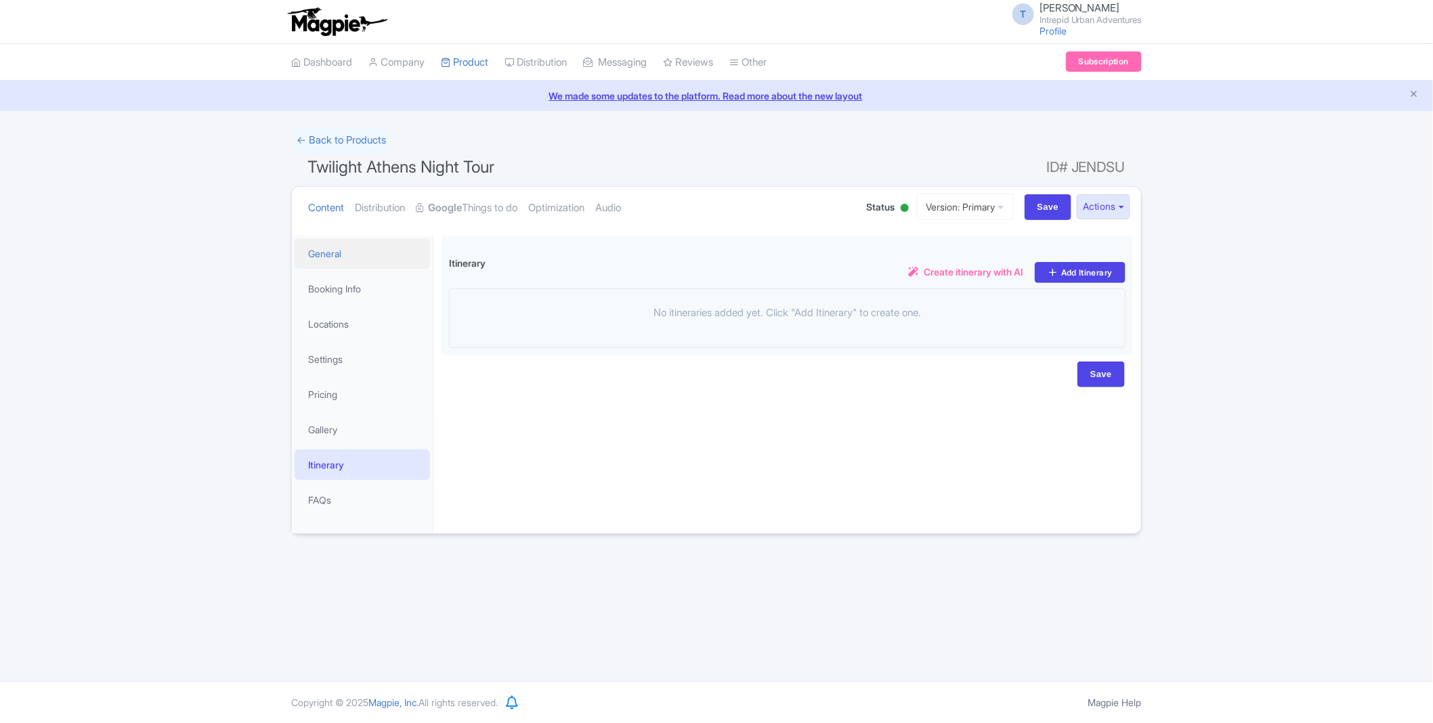
drag, startPoint x: 340, startPoint y: 254, endPoint x: 336, endPoint y: 265, distance: 12.2
click at [339, 254] on link "General" at bounding box center [362, 253] width 135 height 30
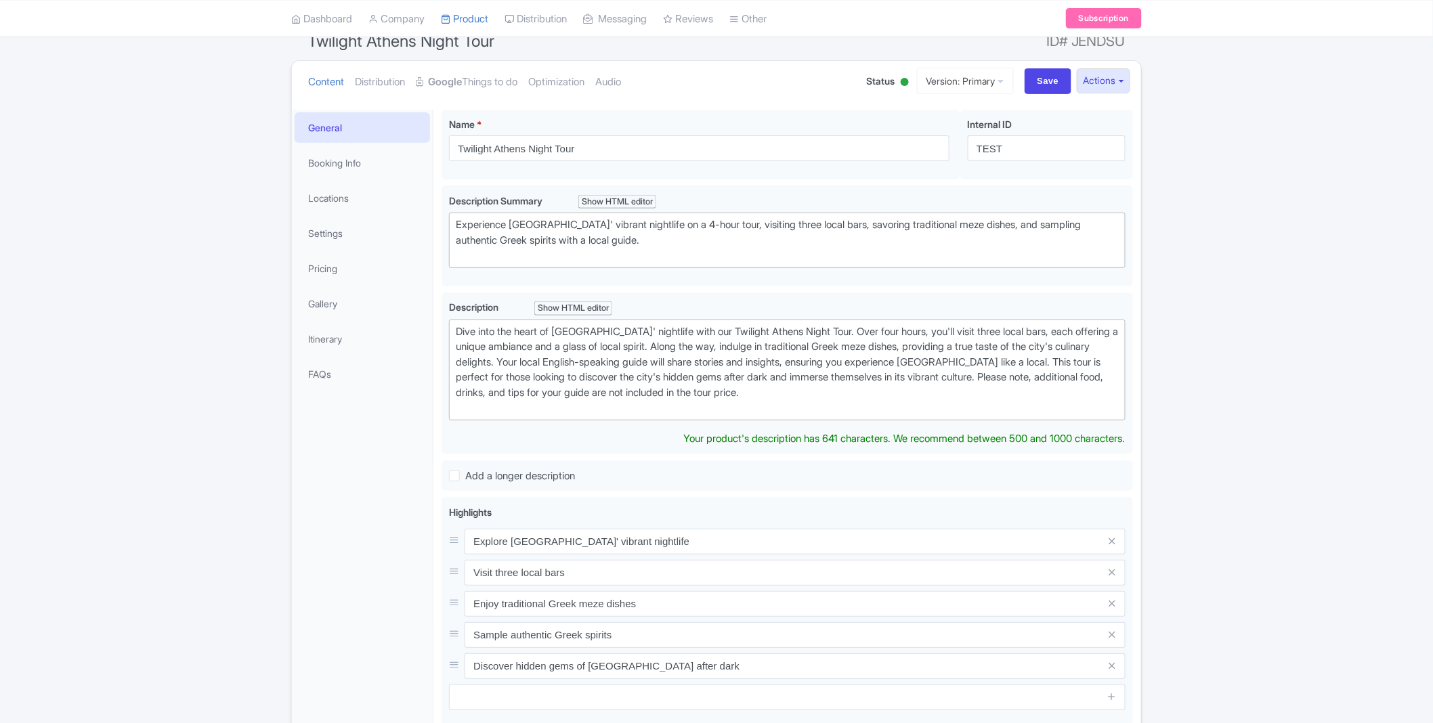
scroll to position [110, 0]
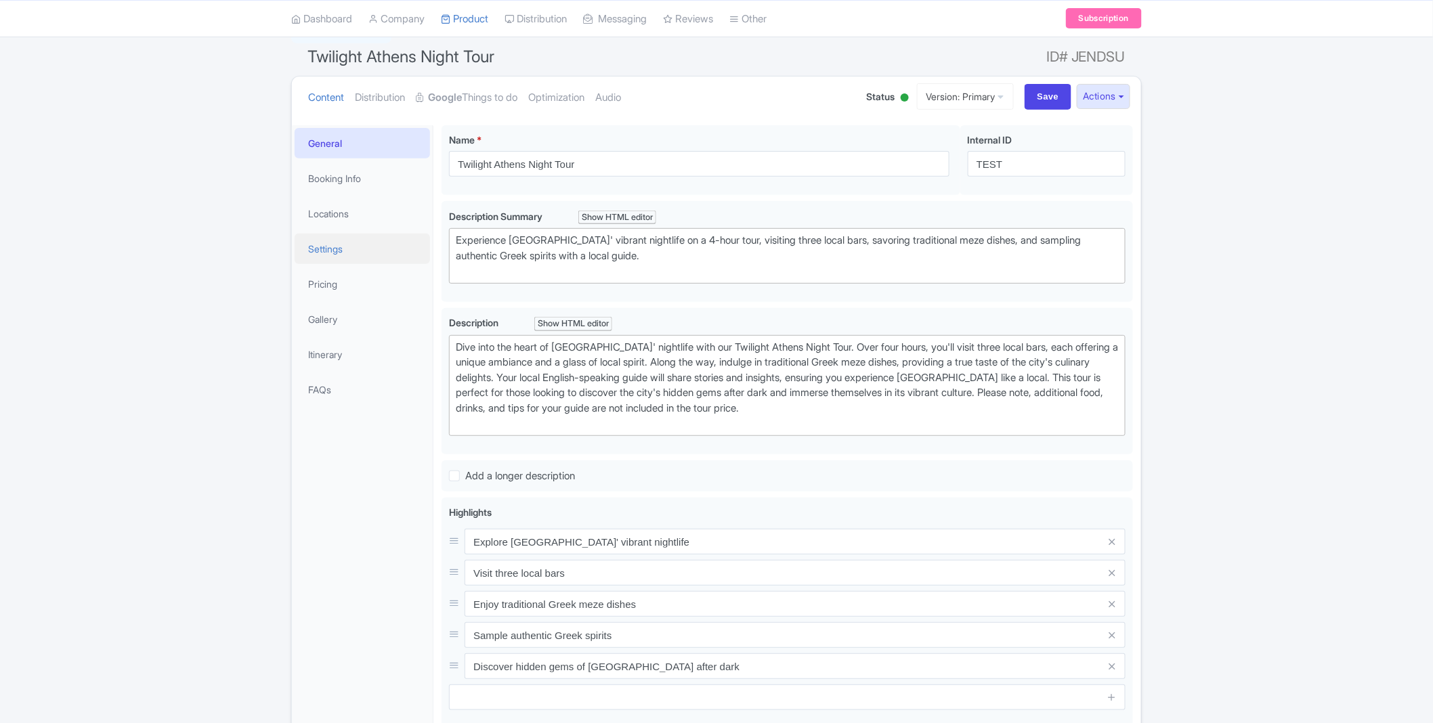
click at [326, 245] on link "Settings" at bounding box center [362, 249] width 135 height 30
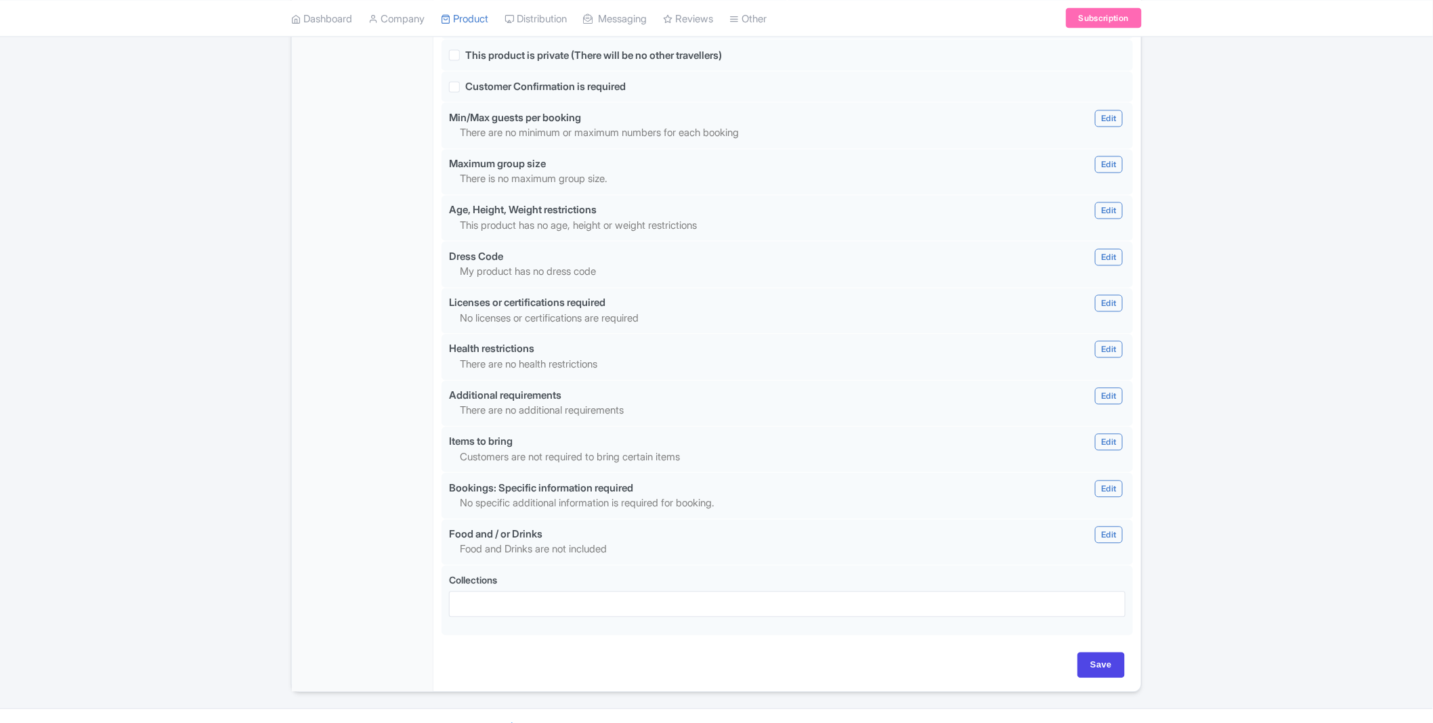
scroll to position [1052, 0]
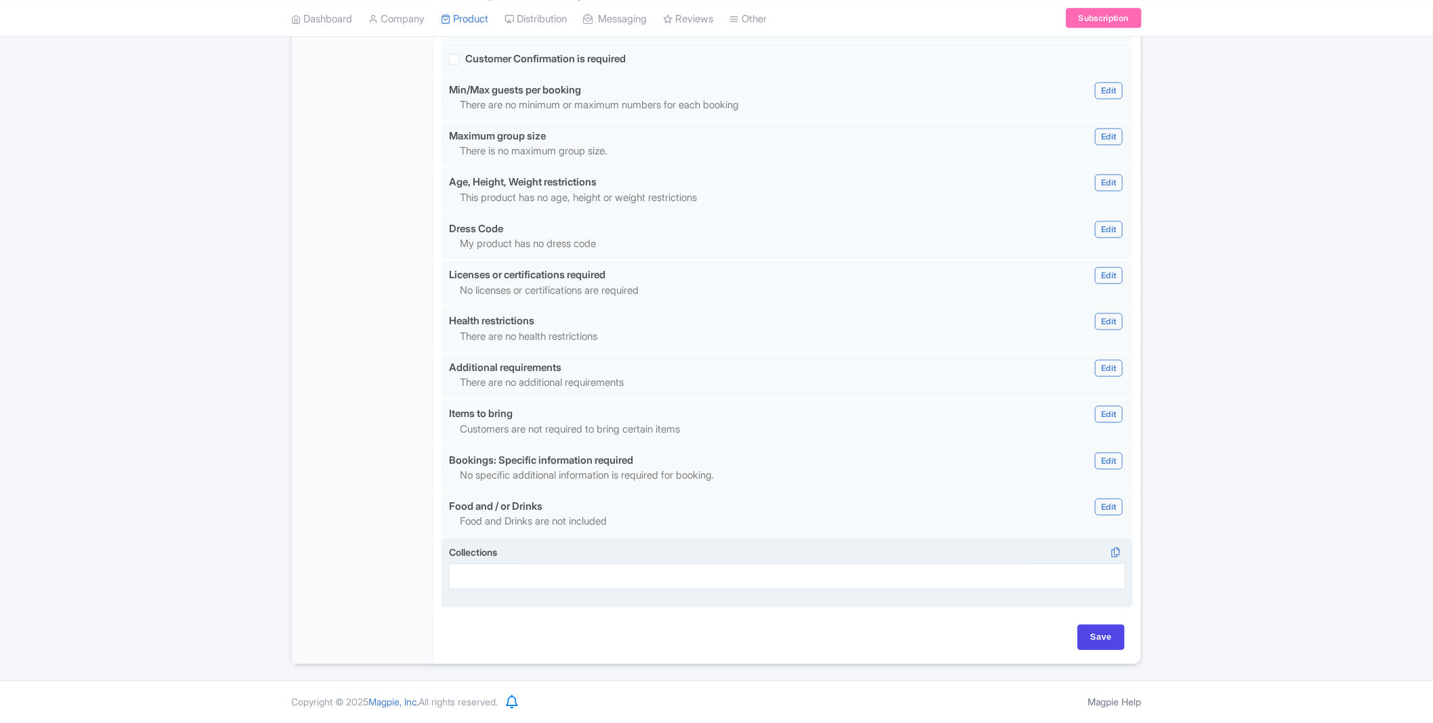
click at [966, 571] on div at bounding box center [787, 577] width 676 height 26
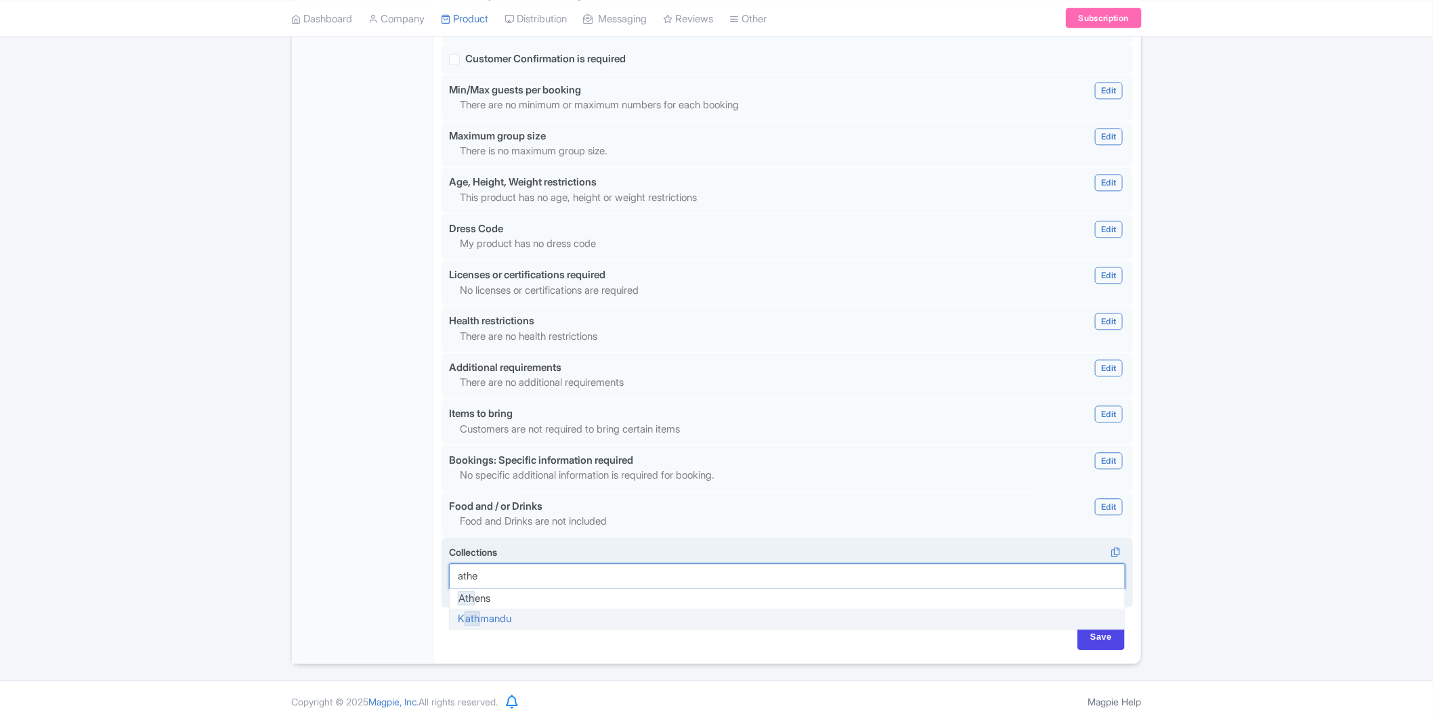
type input "[GEOGRAPHIC_DATA]"
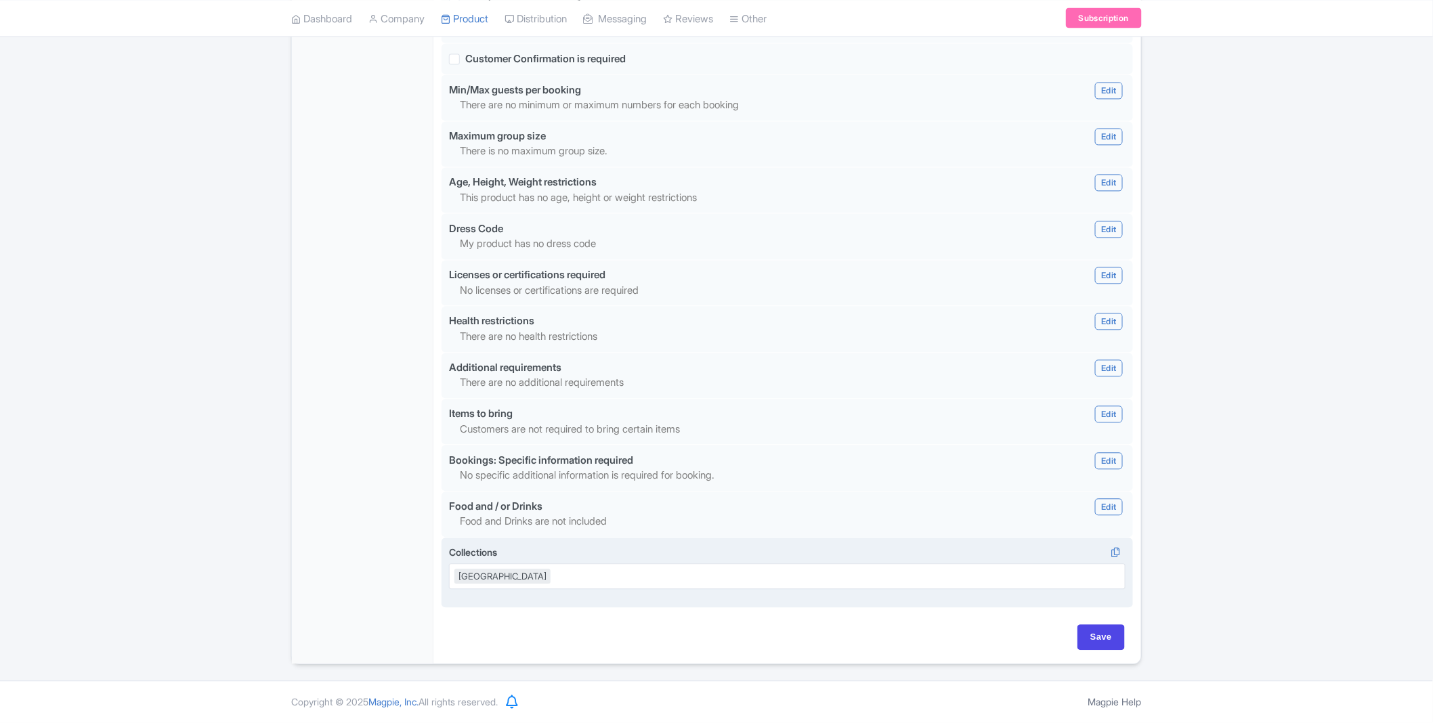
click at [1102, 640] on input "Save" at bounding box center [1100, 638] width 47 height 26
type input "Saving..."
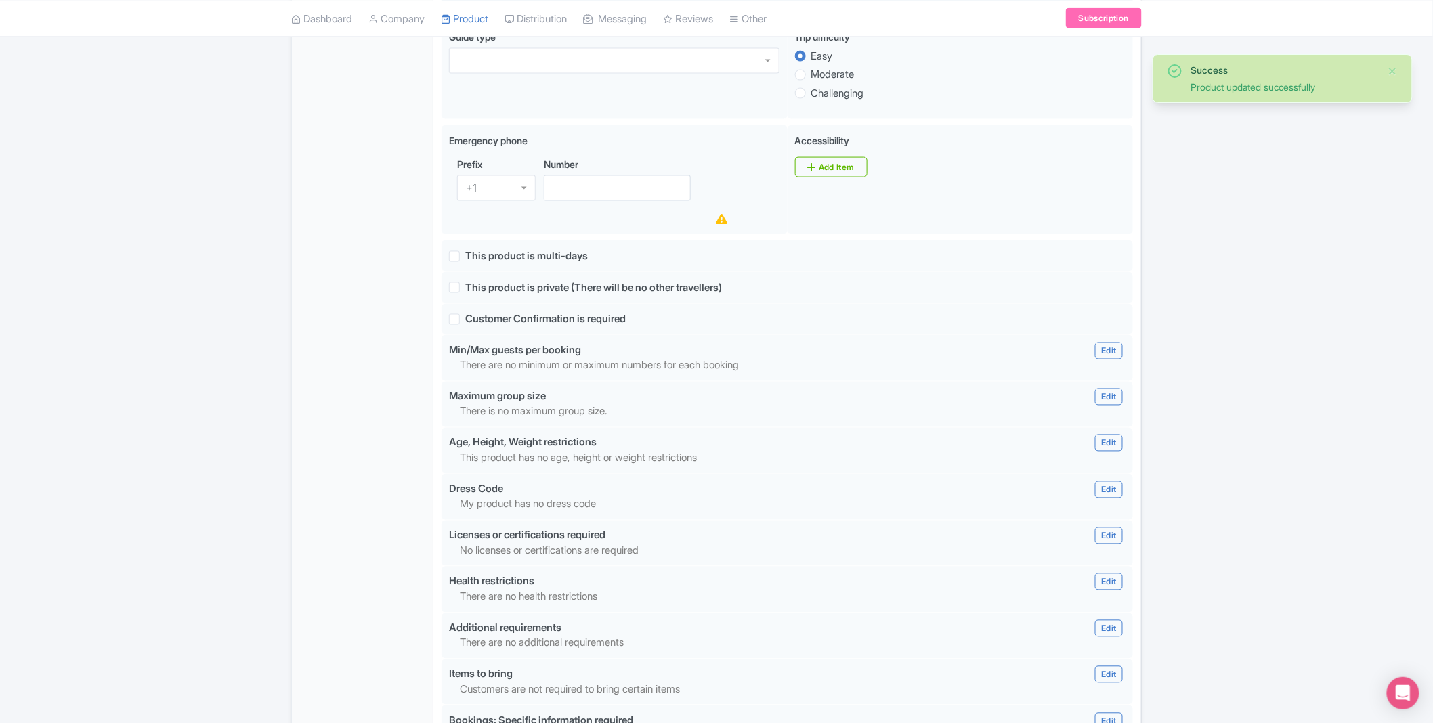
scroll to position [1052, 0]
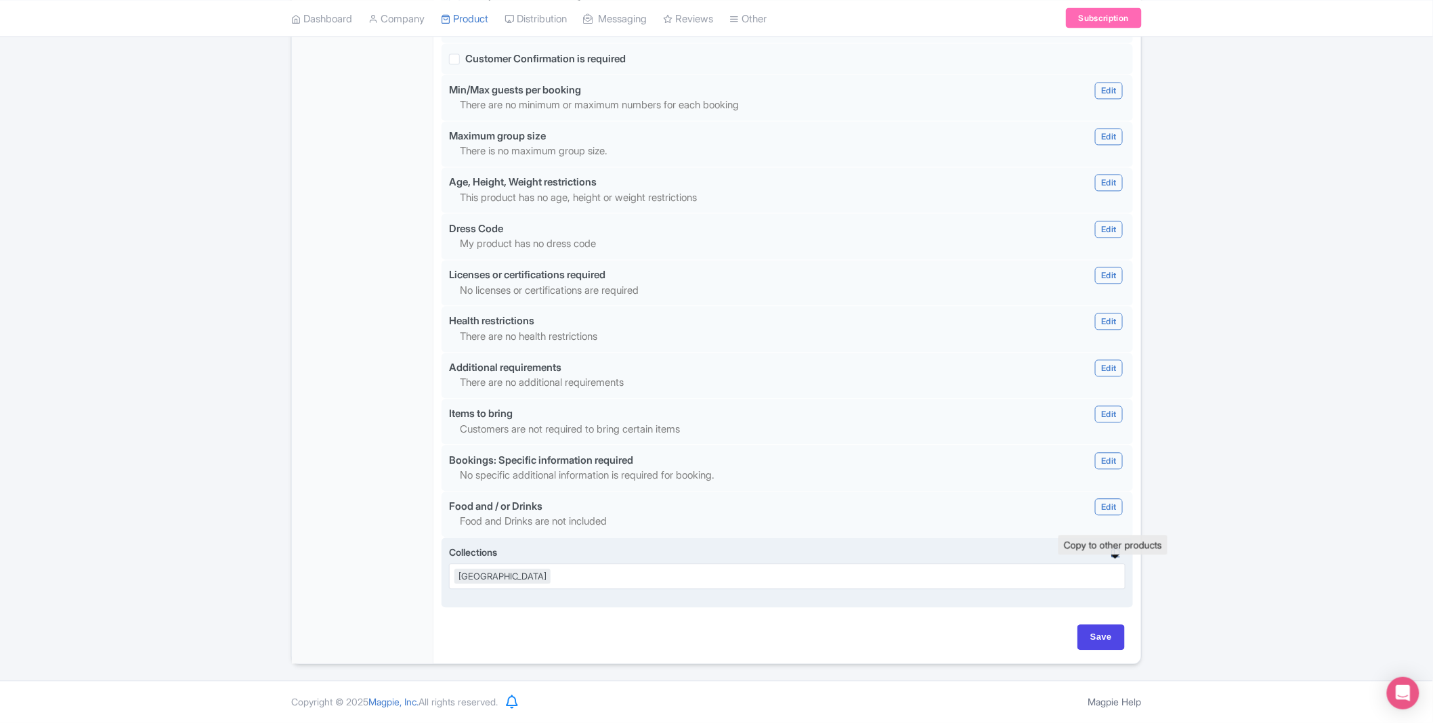
click at [1113, 552] on icon at bounding box center [1115, 553] width 19 height 12
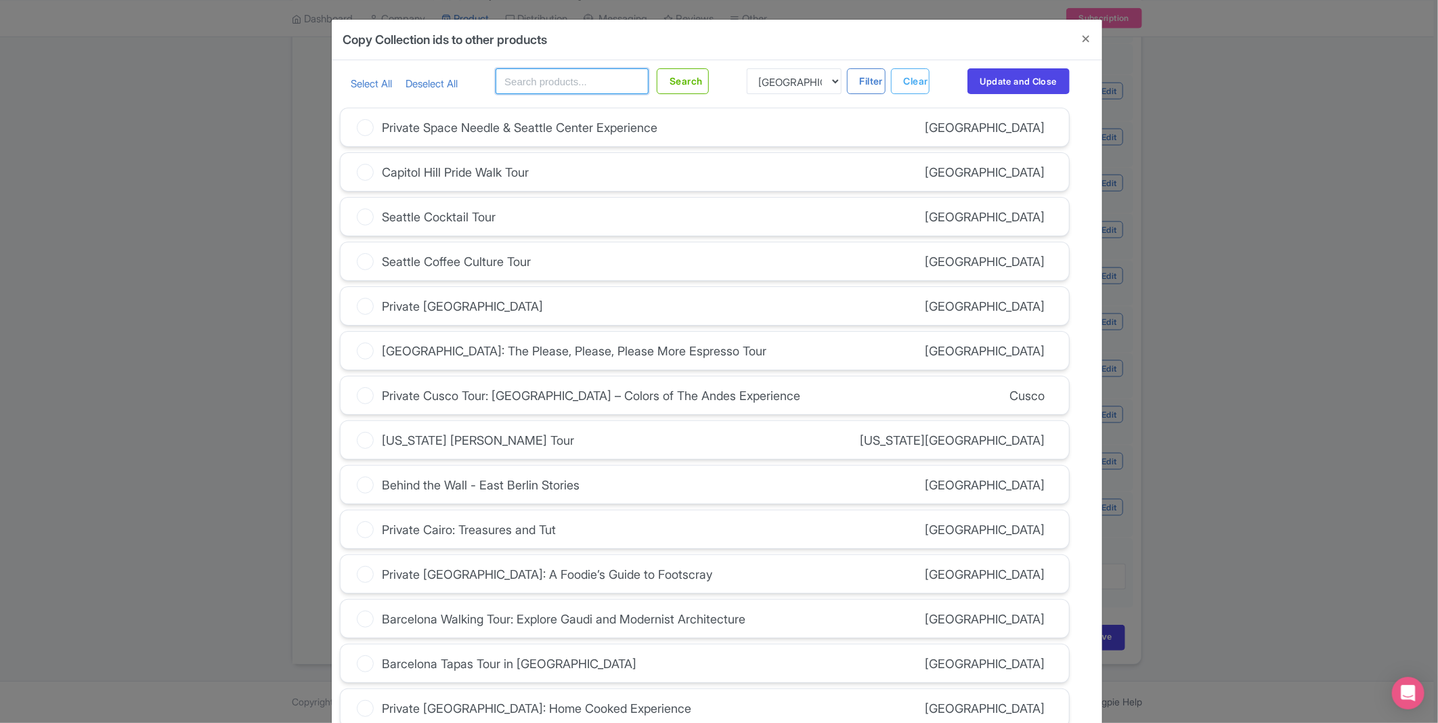
click at [529, 81] on input "text" at bounding box center [572, 81] width 153 height 26
type input "athens"
click at [657, 68] on button "Search" at bounding box center [683, 81] width 52 height 26
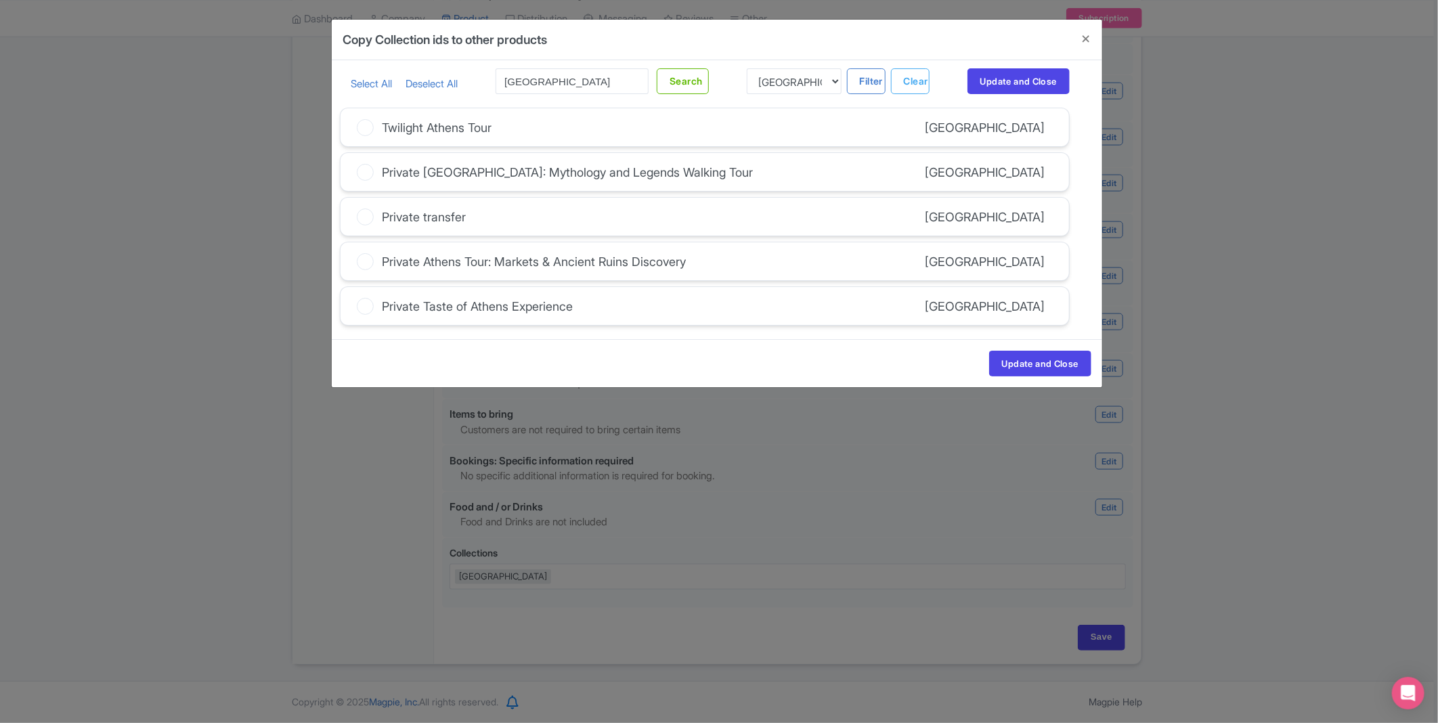
click at [362, 125] on icon at bounding box center [365, 127] width 17 height 17
click at [0, 0] on input "Twilight Athens Tour" at bounding box center [0, 0] width 0 height 0
click at [1033, 368] on button "Update and Close" at bounding box center [1040, 364] width 102 height 26
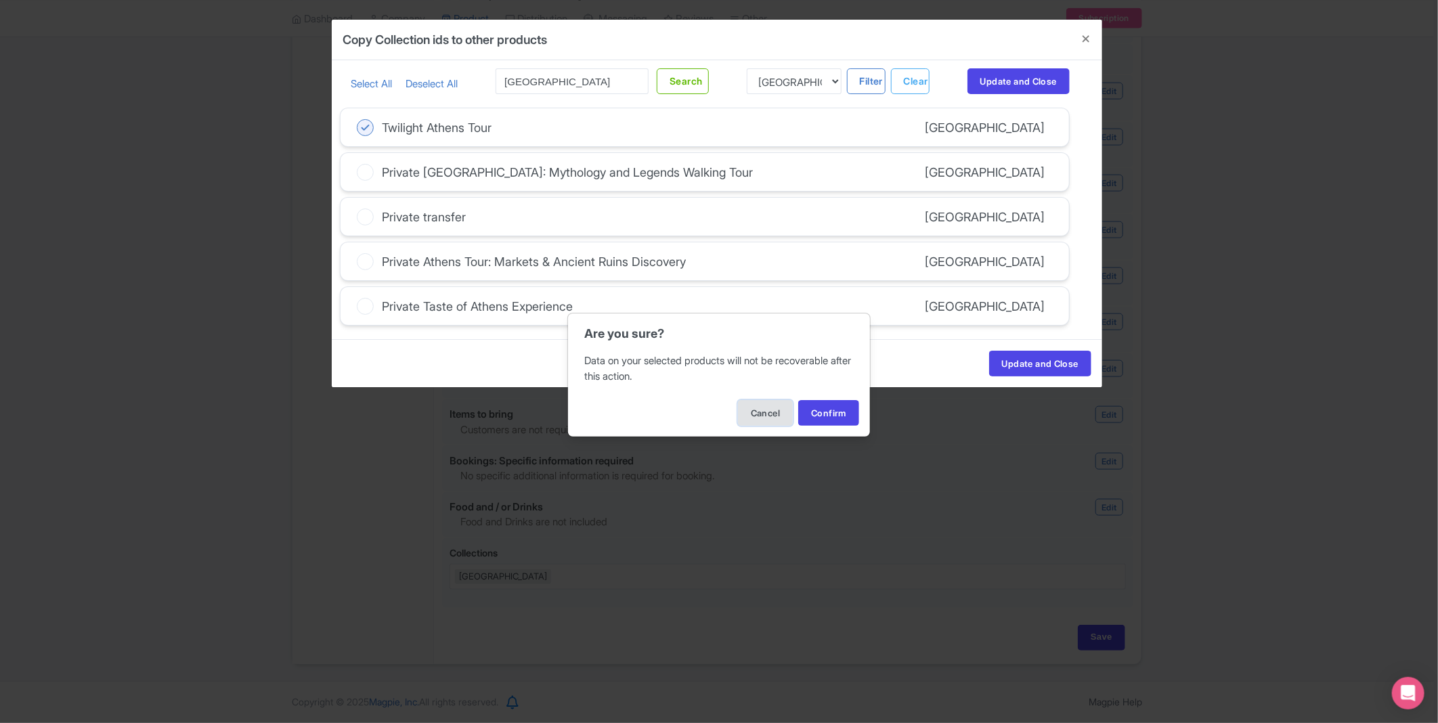
click at [753, 416] on button "Cancel" at bounding box center [765, 413] width 55 height 26
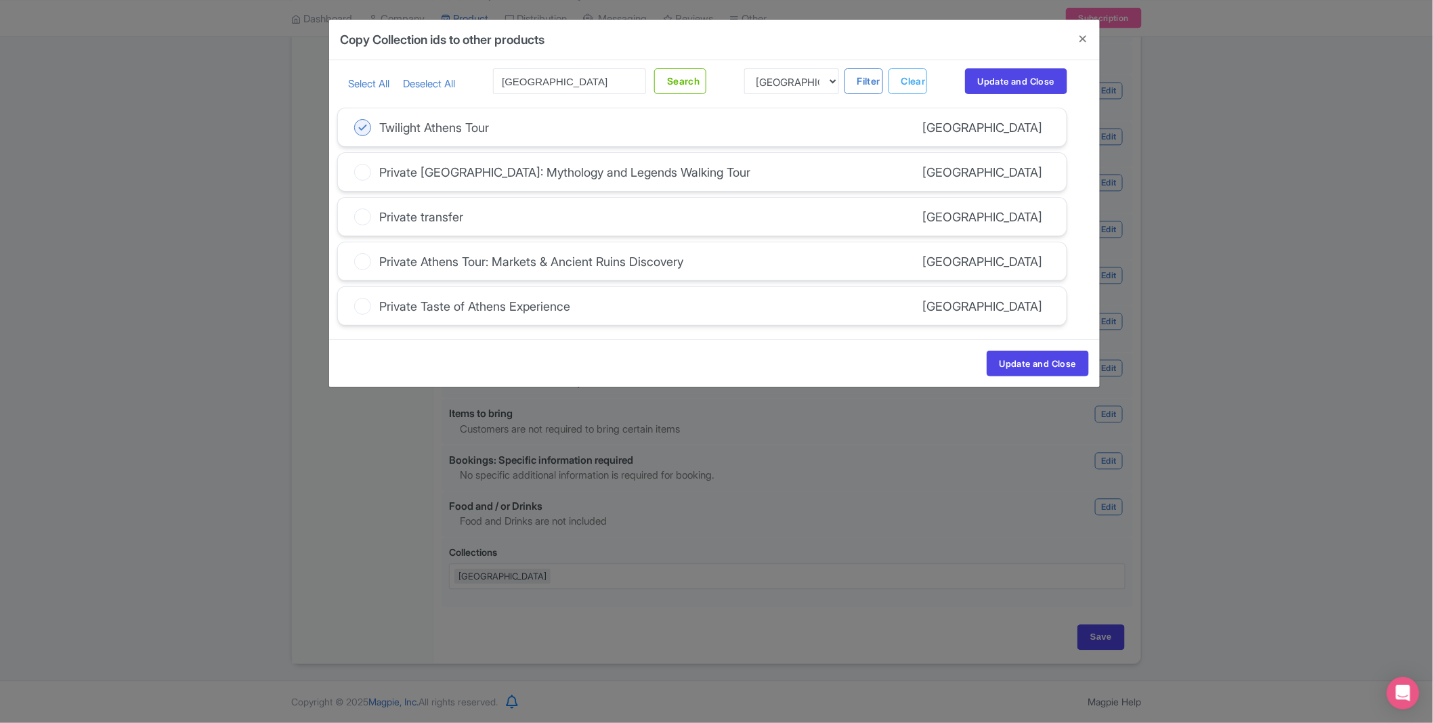
click at [368, 169] on icon at bounding box center [362, 172] width 17 height 17
click at [0, 0] on input "Private [GEOGRAPHIC_DATA]: Mythology and Legends Walking Tour" at bounding box center [0, 0] width 0 height 0
click at [366, 222] on icon at bounding box center [362, 217] width 17 height 17
click at [0, 0] on input "Private transfer" at bounding box center [0, 0] width 0 height 0
click at [364, 263] on icon at bounding box center [362, 261] width 17 height 17
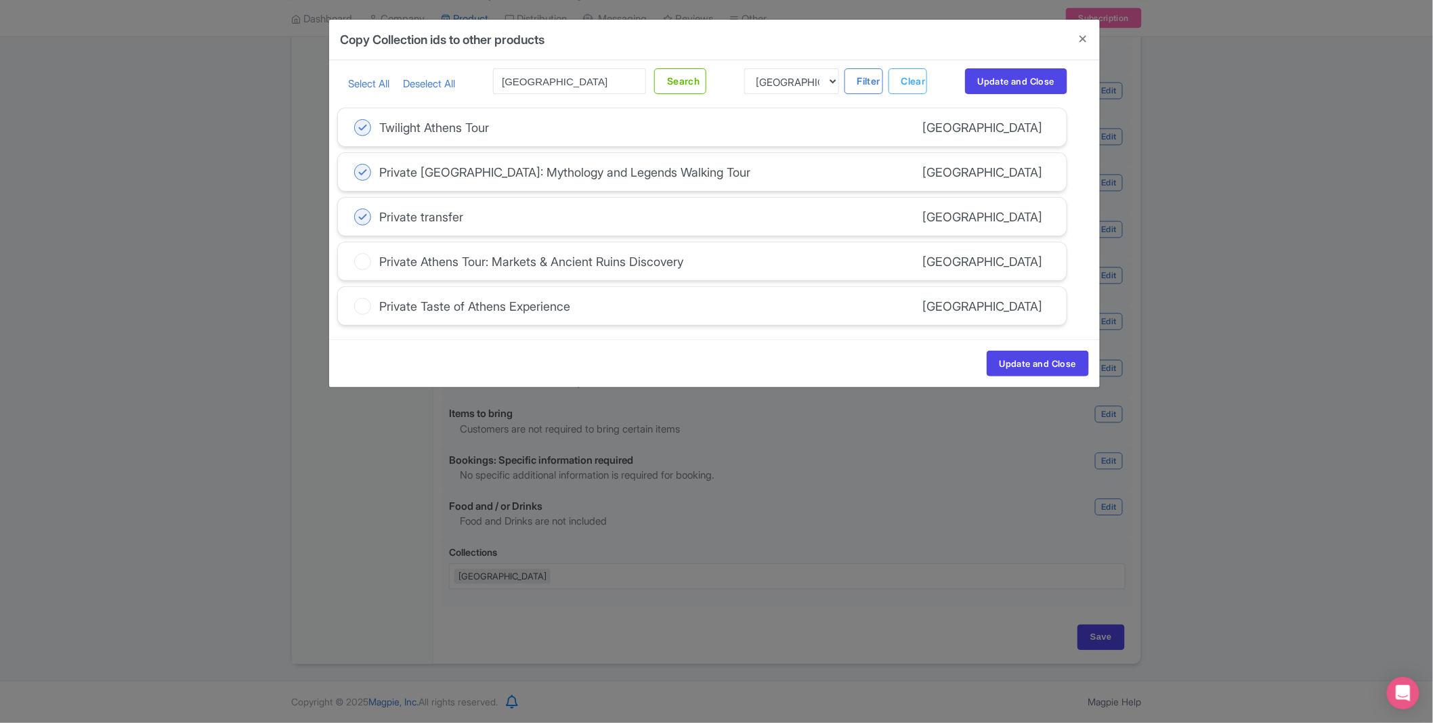
click at [0, 0] on input "Private Athens Tour: Markets & Ancient Ruins Discovery" at bounding box center [0, 0] width 0 height 0
click at [366, 313] on icon at bounding box center [362, 306] width 17 height 17
click at [0, 0] on input "Private Taste of Athens Experience" at bounding box center [0, 0] width 0 height 0
click at [1062, 359] on button "Update and Close" at bounding box center [1038, 364] width 102 height 26
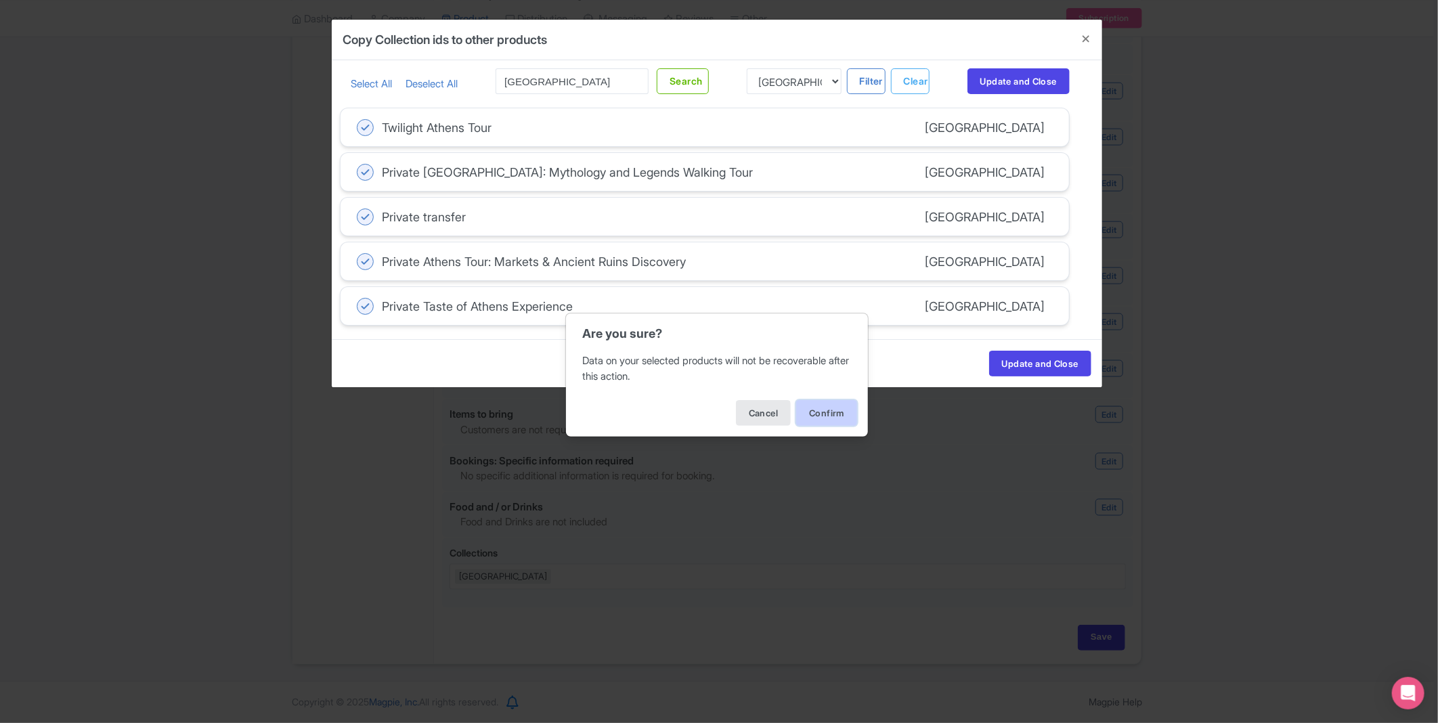
click at [828, 412] on button "Confirm" at bounding box center [826, 413] width 61 height 26
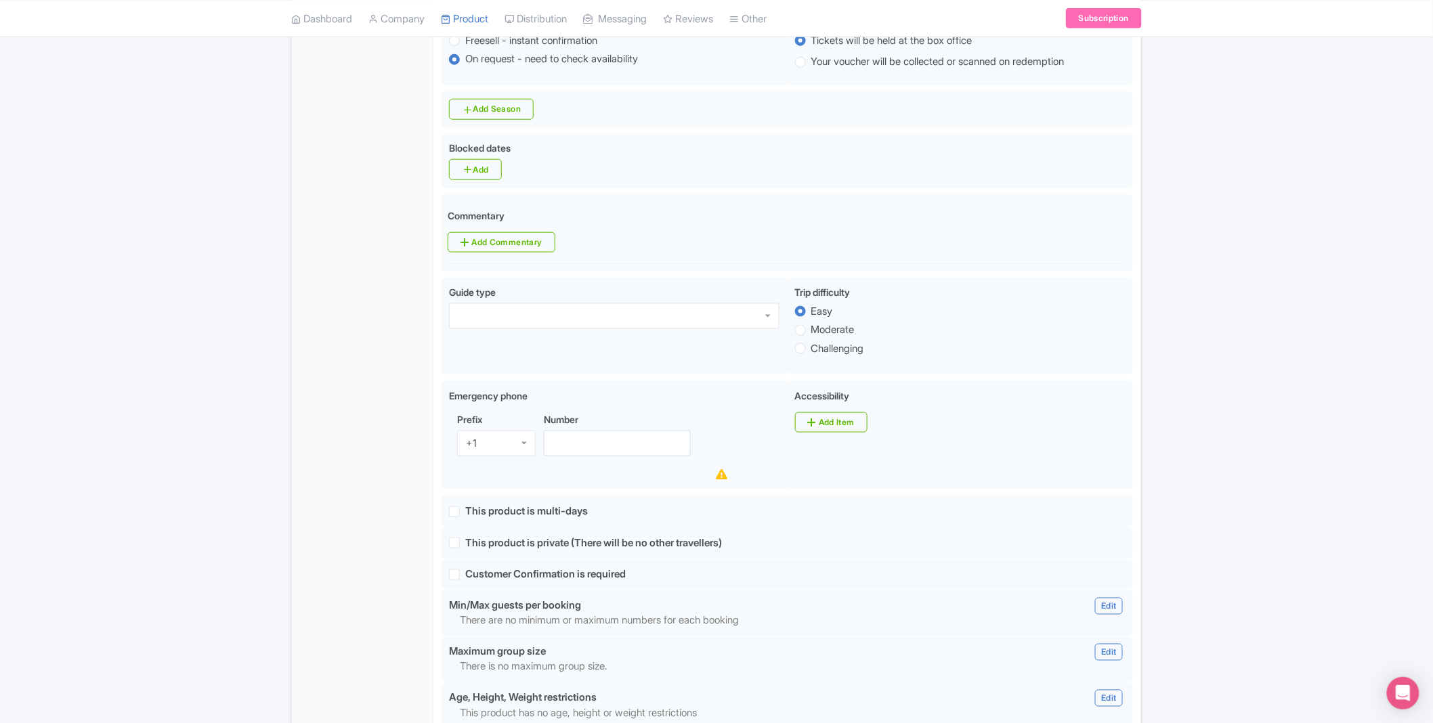
scroll to position [0, 0]
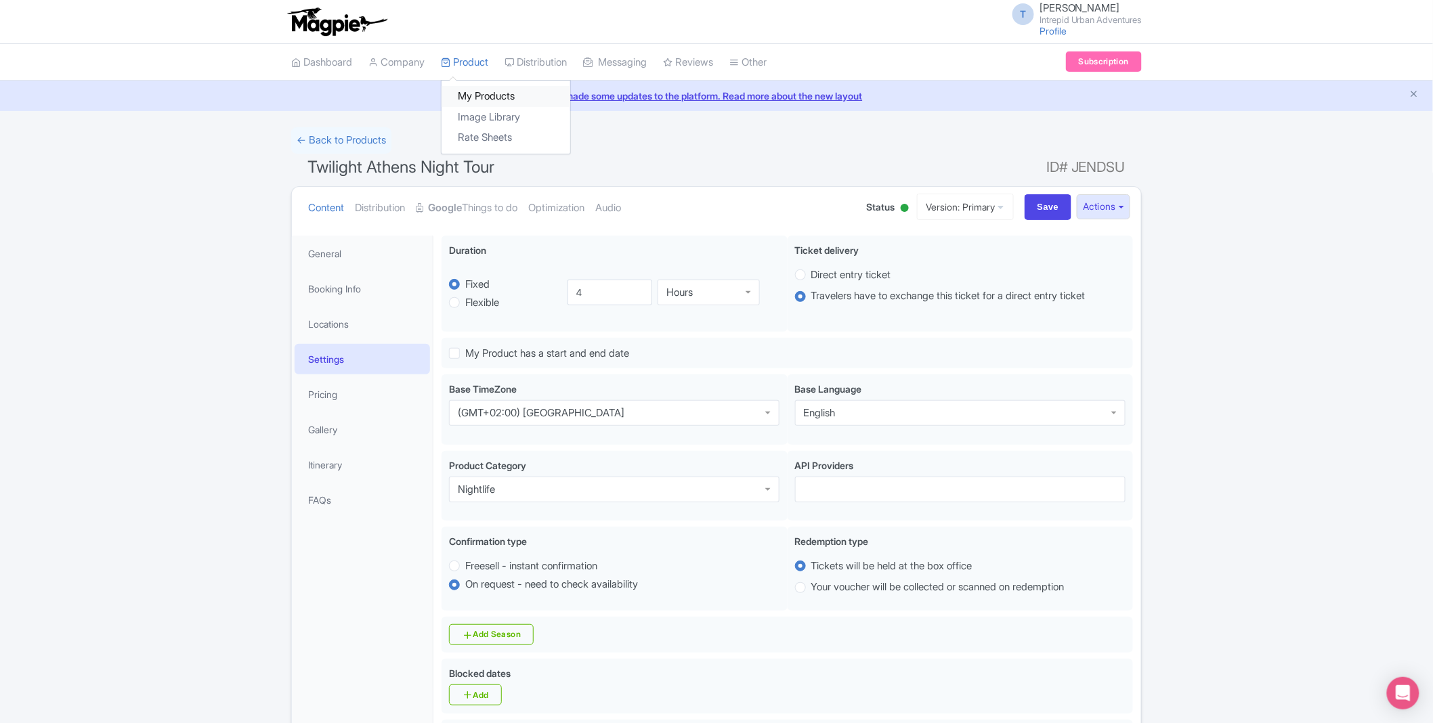
click at [483, 95] on link "My Products" at bounding box center [505, 96] width 129 height 21
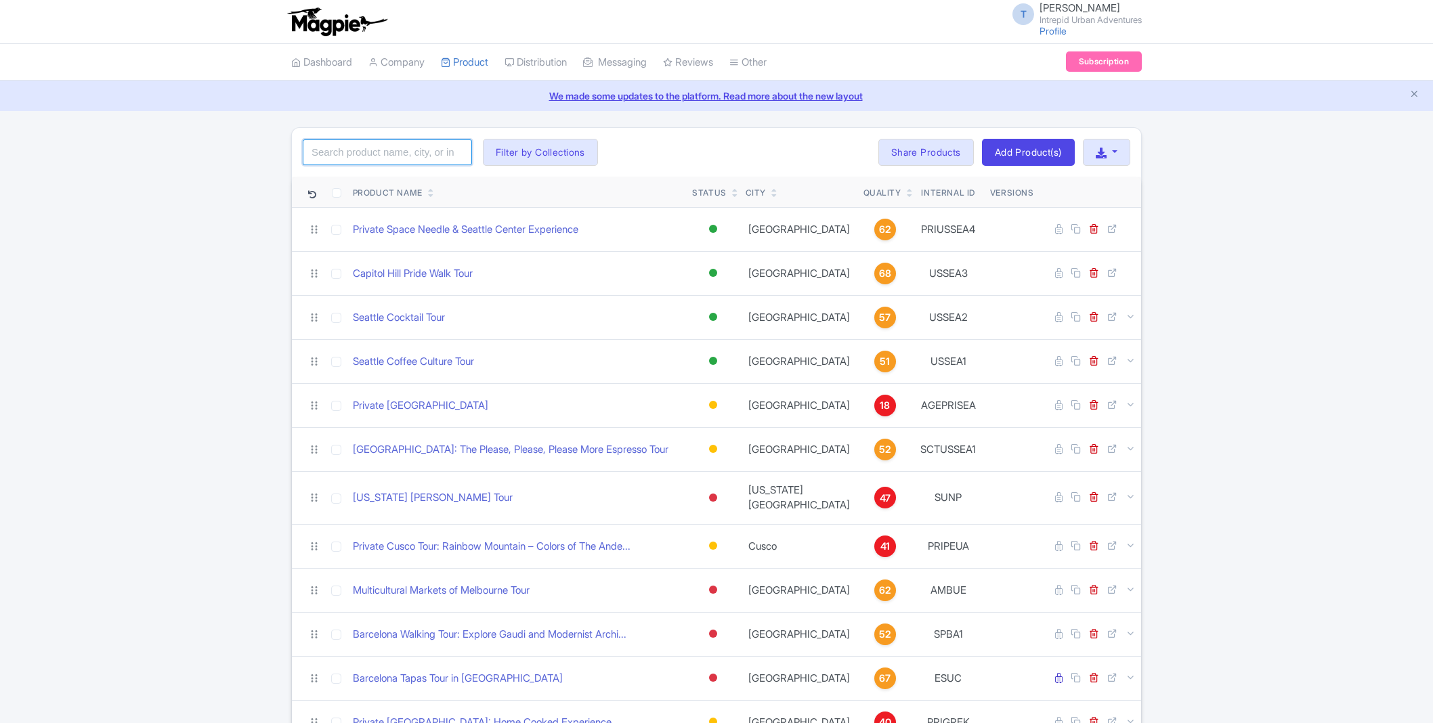
click at [368, 151] on input "search" at bounding box center [387, 152] width 169 height 26
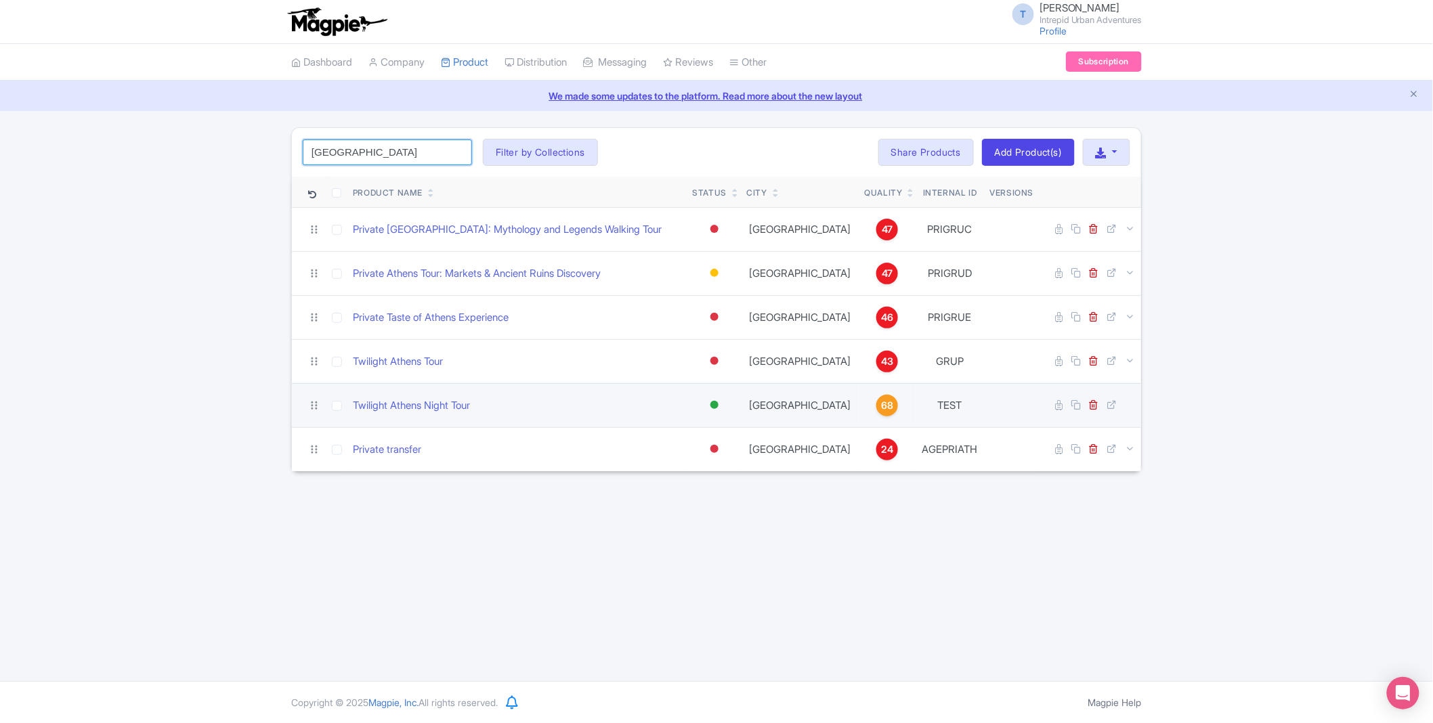
type input "[GEOGRAPHIC_DATA]"
click at [712, 405] on div at bounding box center [714, 405] width 8 height 8
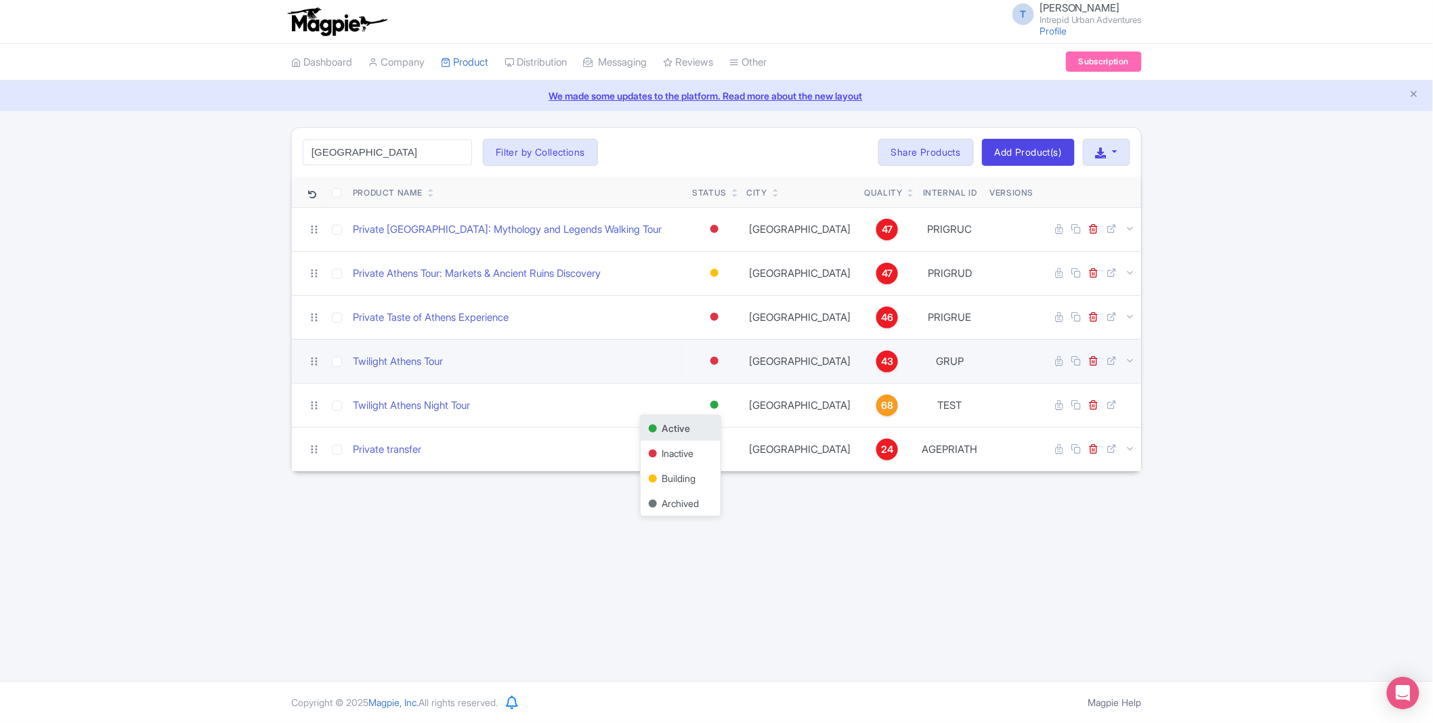
click at [715, 361] on div at bounding box center [714, 361] width 8 height 8
click at [691, 383] on div "Active" at bounding box center [681, 384] width 80 height 25
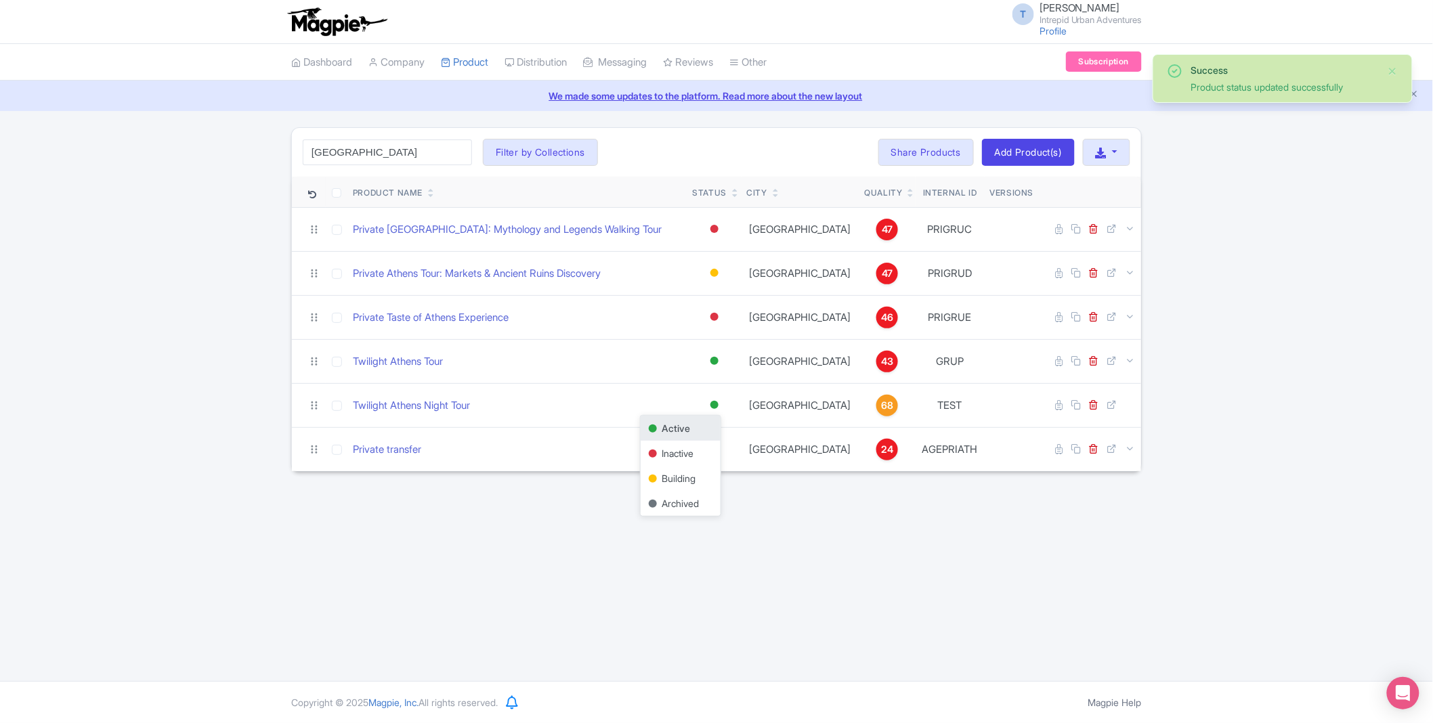
click at [468, 509] on div "T [PERSON_NAME] Intrepid Urban Adventures Profile Users Settings Sign out Dashb…" at bounding box center [716, 340] width 1433 height 681
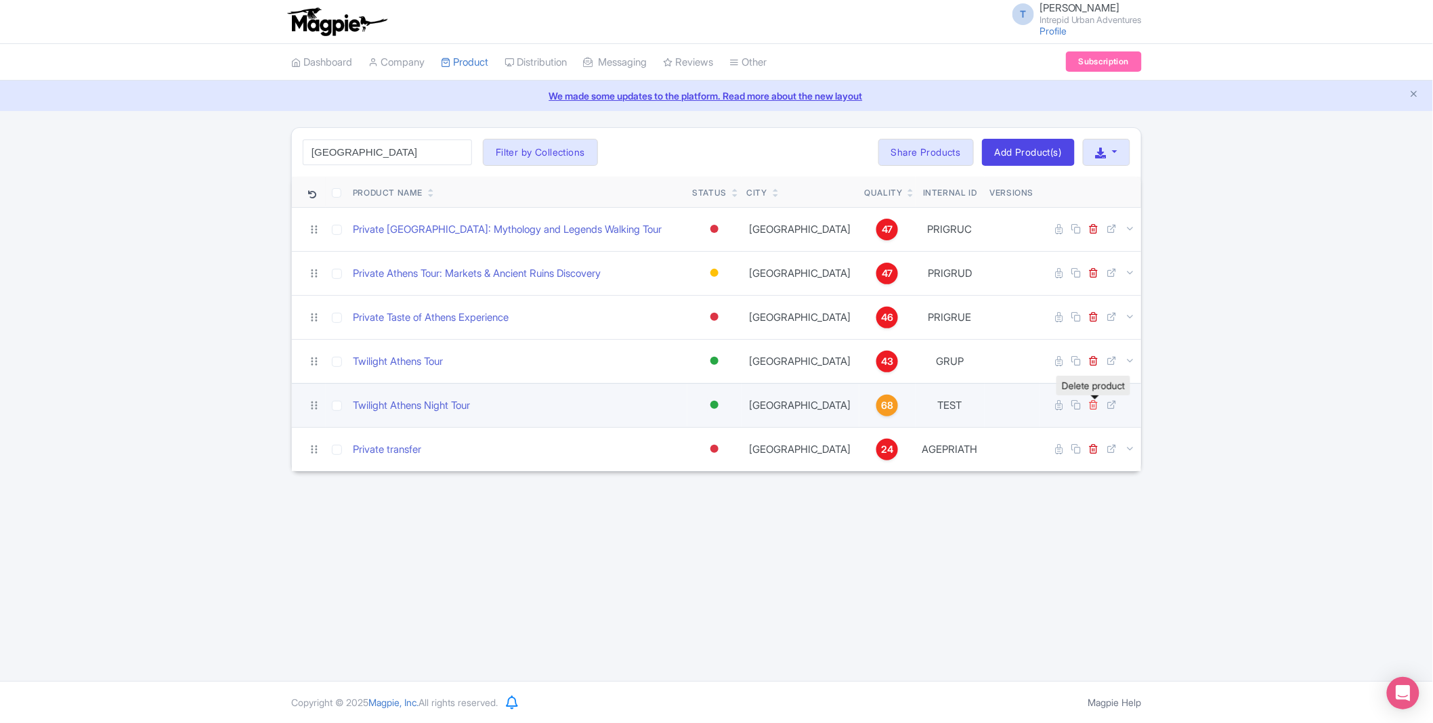
click at [1094, 402] on icon at bounding box center [1094, 404] width 10 height 10
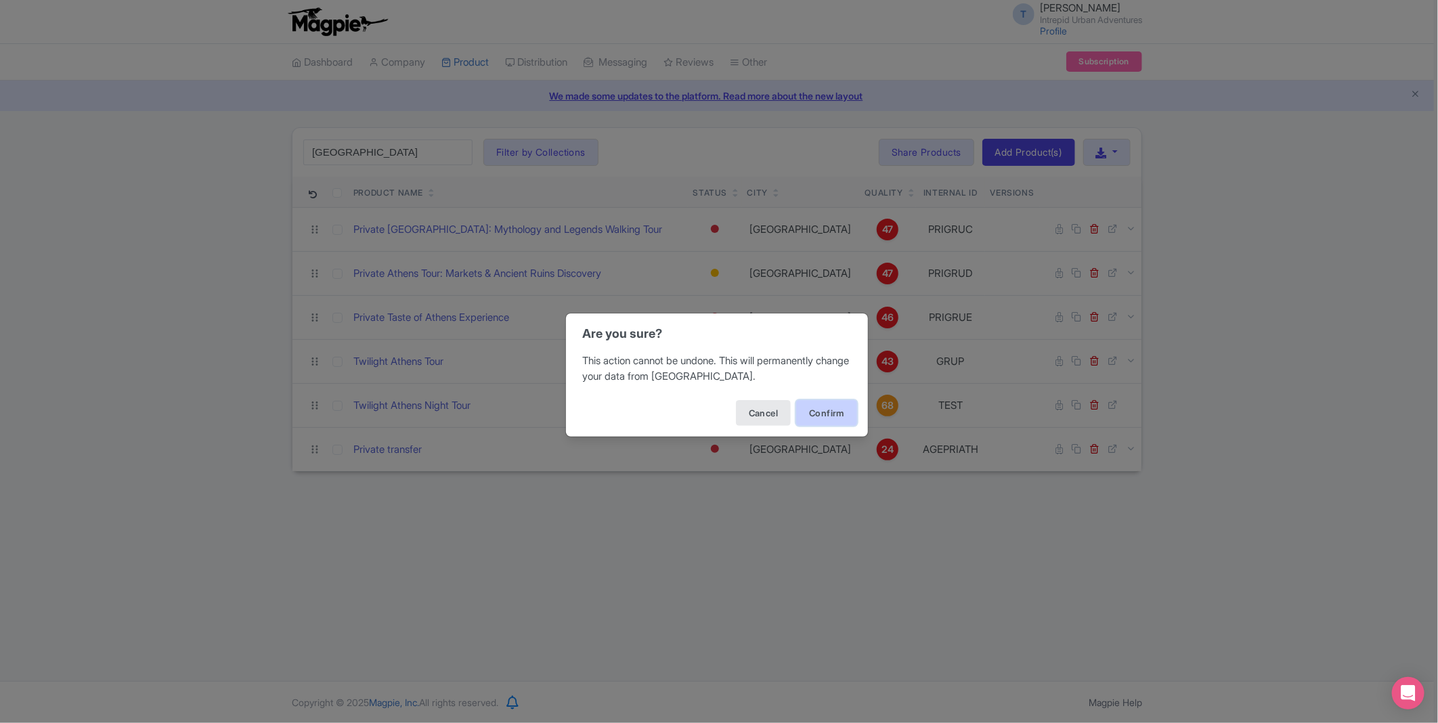
click at [809, 409] on button "Confirm" at bounding box center [826, 413] width 61 height 26
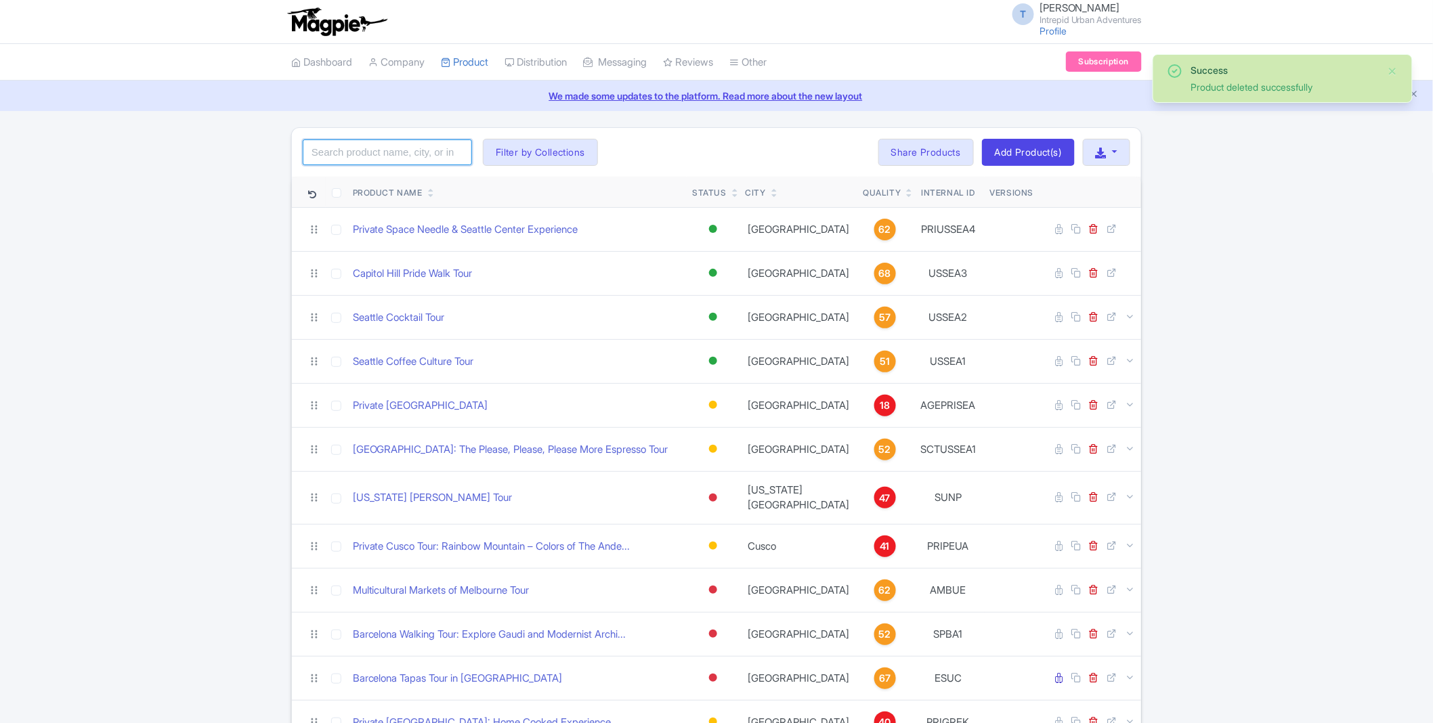
click at [429, 143] on input "search" at bounding box center [387, 152] width 169 height 26
type input "[GEOGRAPHIC_DATA]"
click button "Search" at bounding box center [0, 0] width 0 height 0
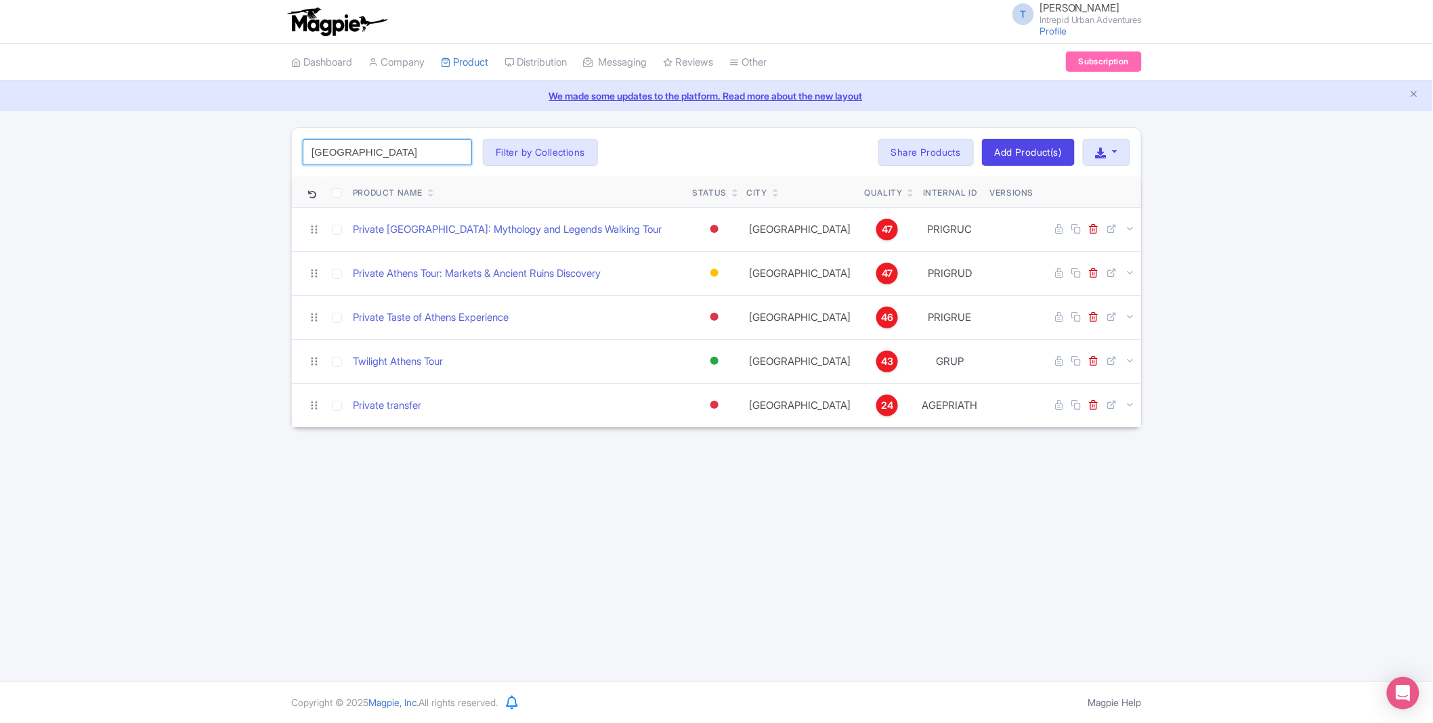
click at [457, 153] on input "athens" at bounding box center [387, 152] width 169 height 26
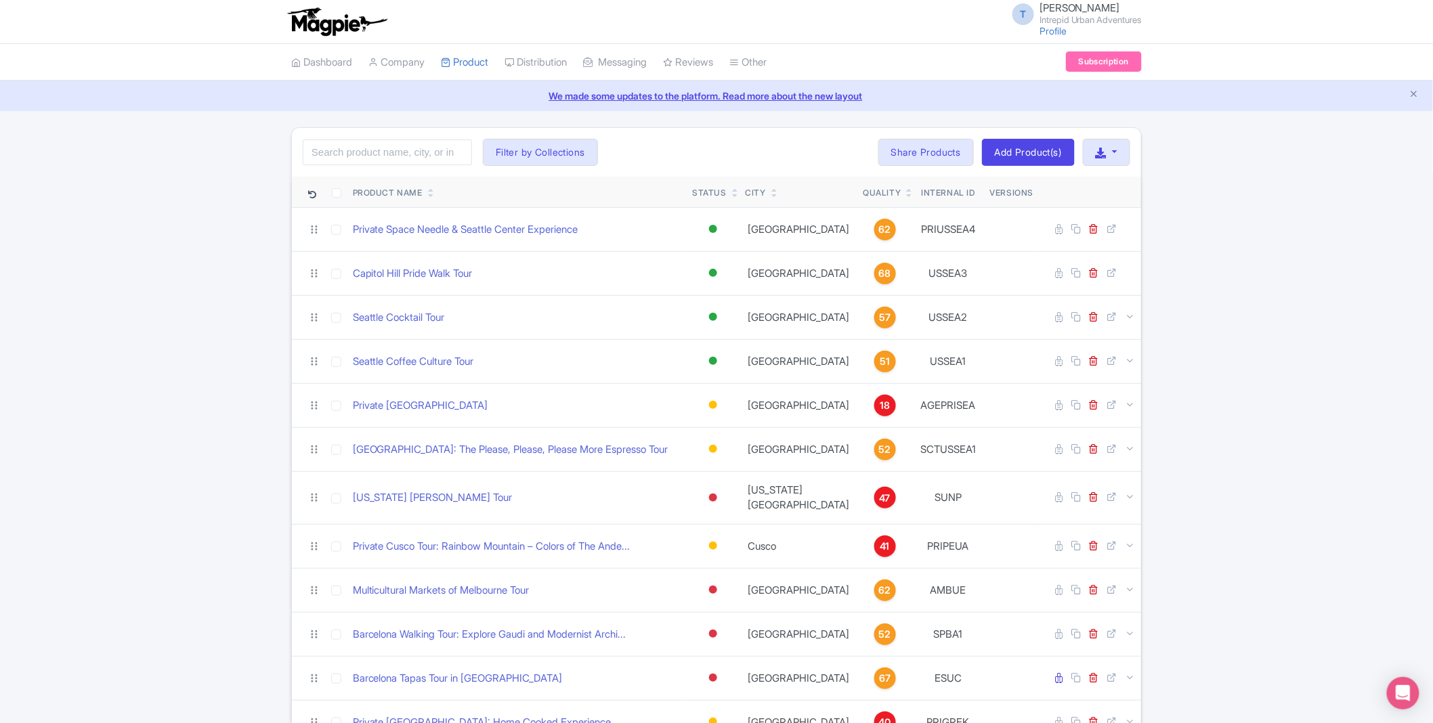
click at [689, 140] on div "Search Filter by Collections Athens Bali Bangkok Barcelona Boston Bucharest Cai…" at bounding box center [716, 152] width 849 height 49
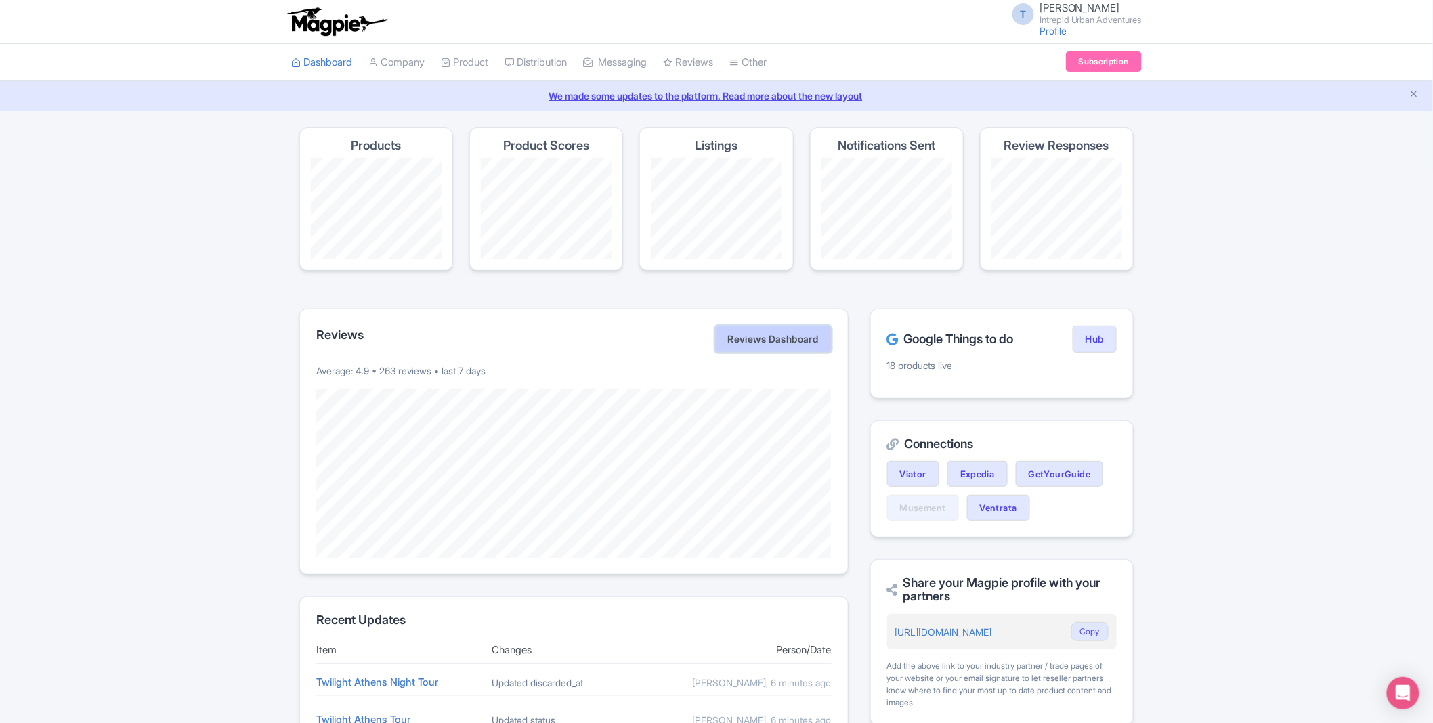
click at [768, 341] on link "Reviews Dashboard" at bounding box center [773, 339] width 116 height 27
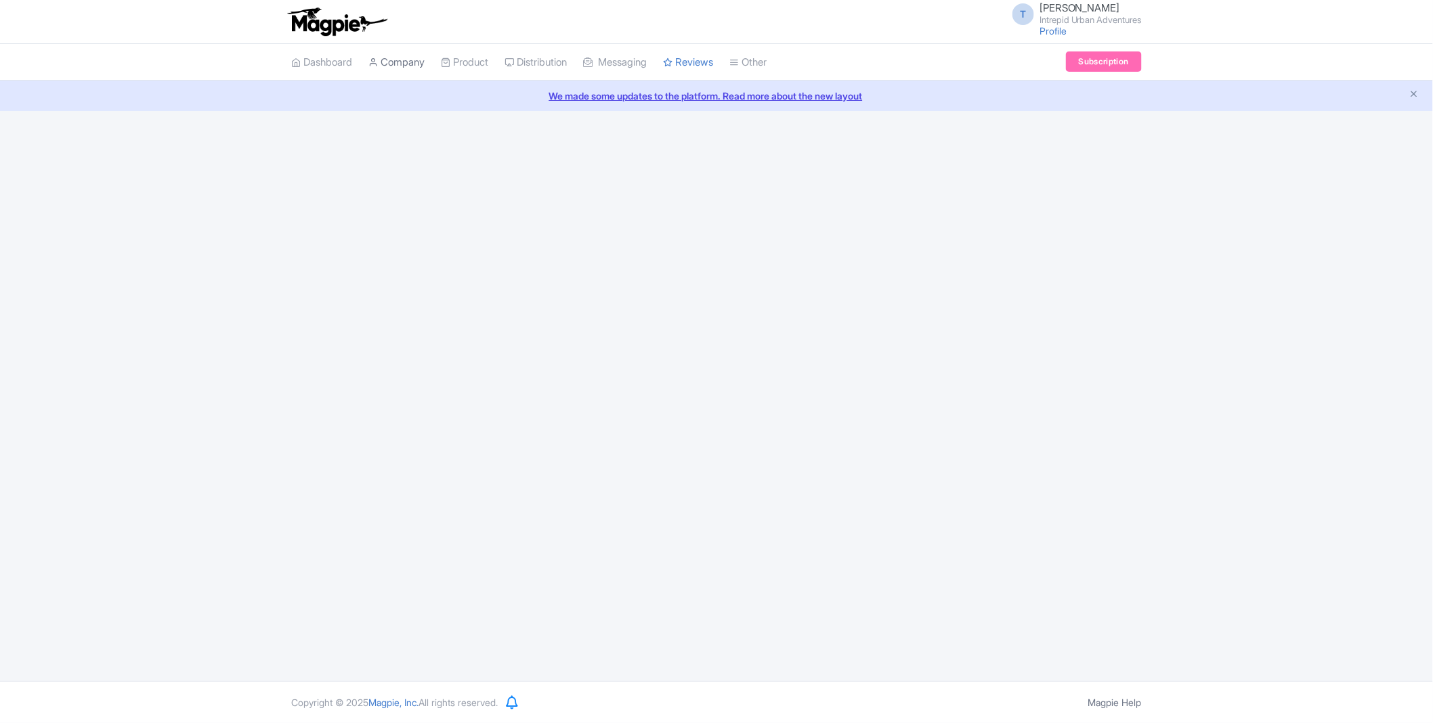
click at [418, 56] on link "Company" at bounding box center [396, 62] width 56 height 37
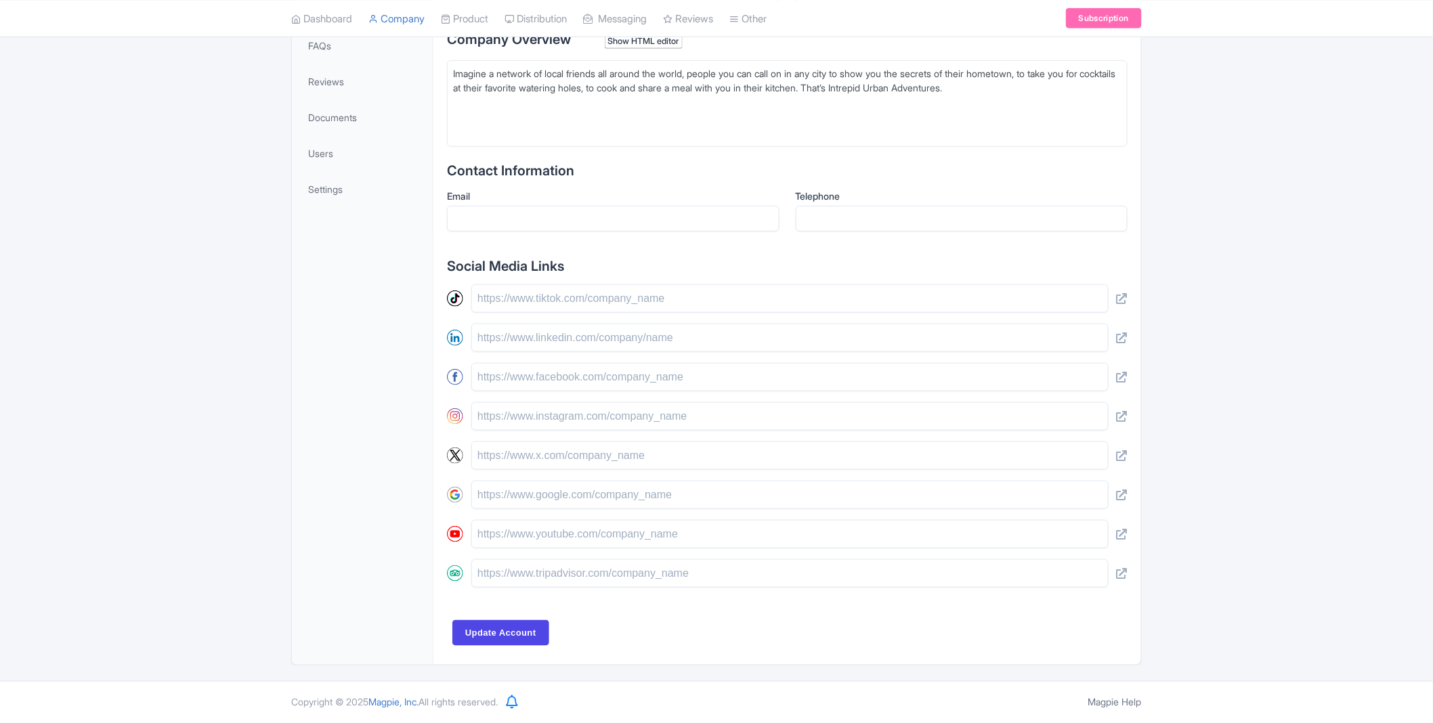
scroll to position [93, 0]
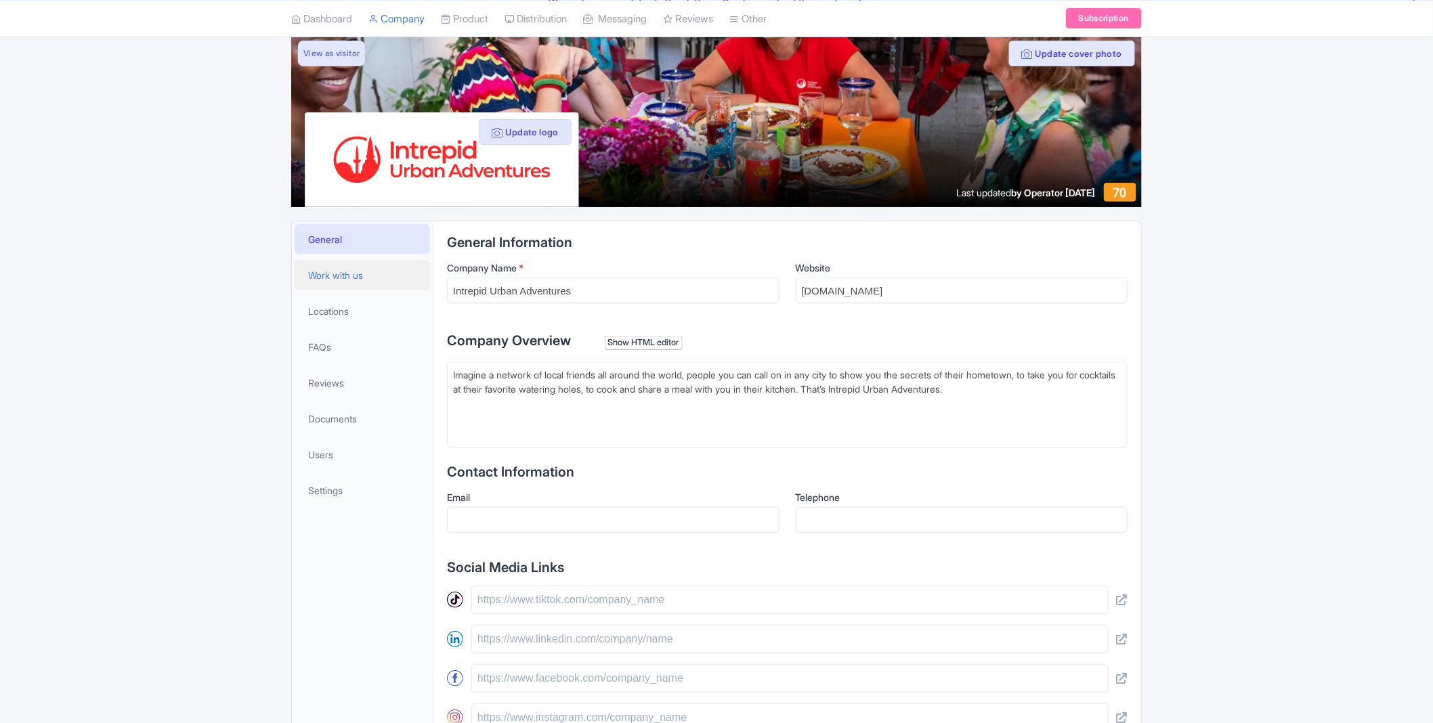
click at [329, 276] on span "Work with us" at bounding box center [335, 275] width 55 height 14
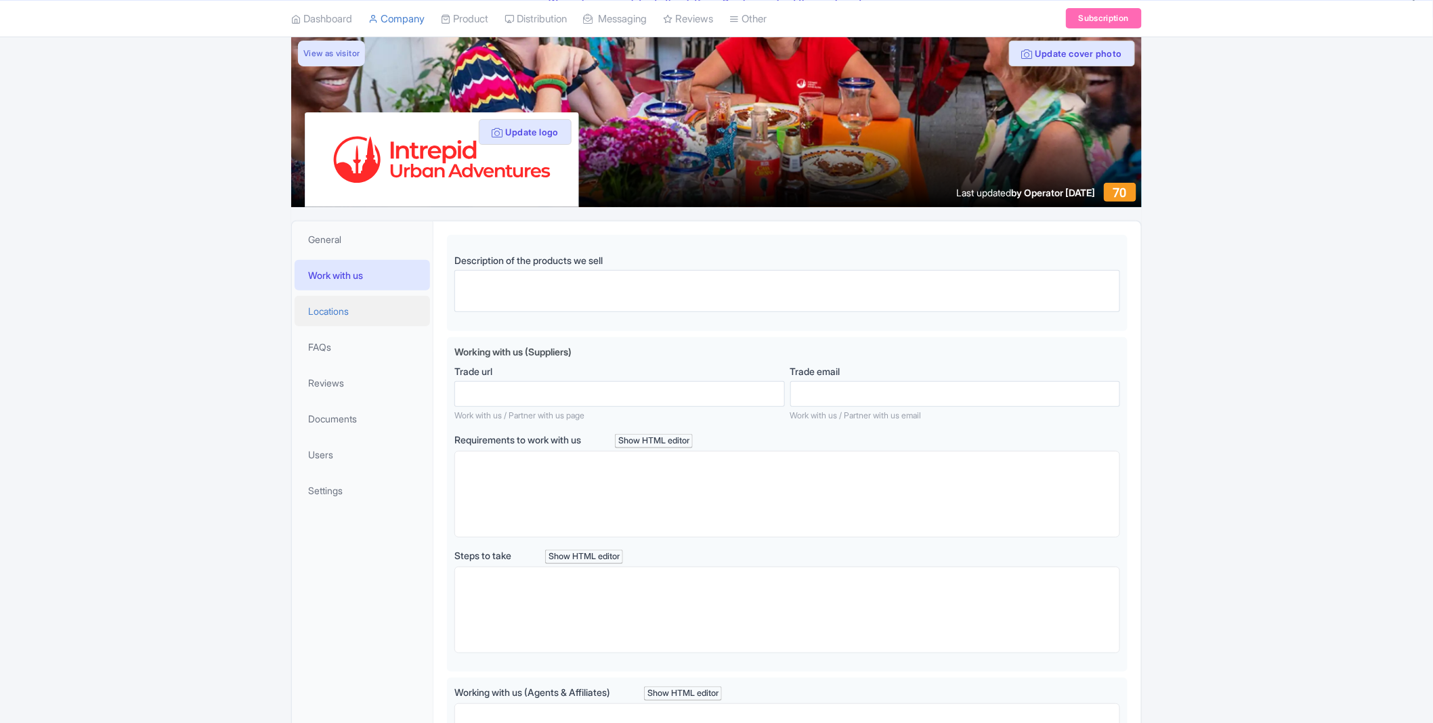
click at [324, 307] on span "Locations" at bounding box center [328, 311] width 41 height 14
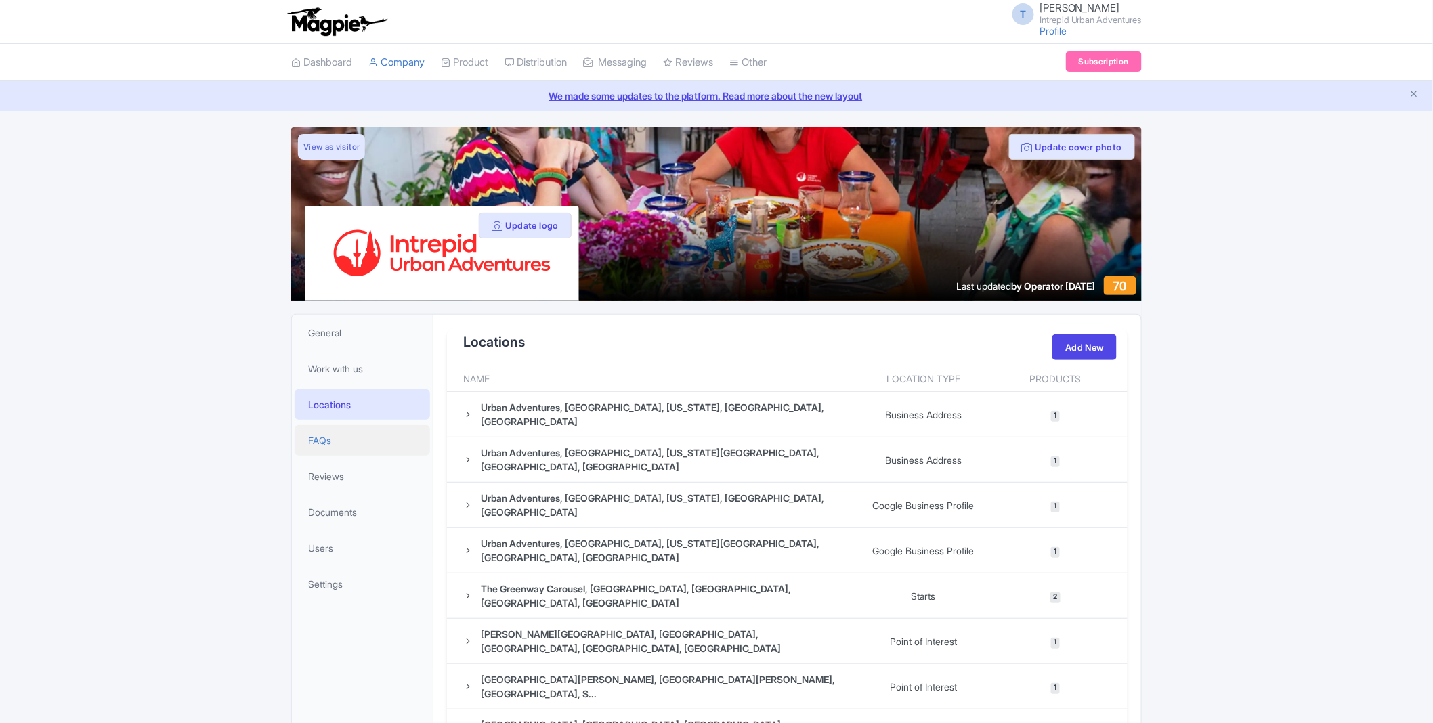
click at [344, 448] on link "FAQs" at bounding box center [362, 440] width 135 height 30
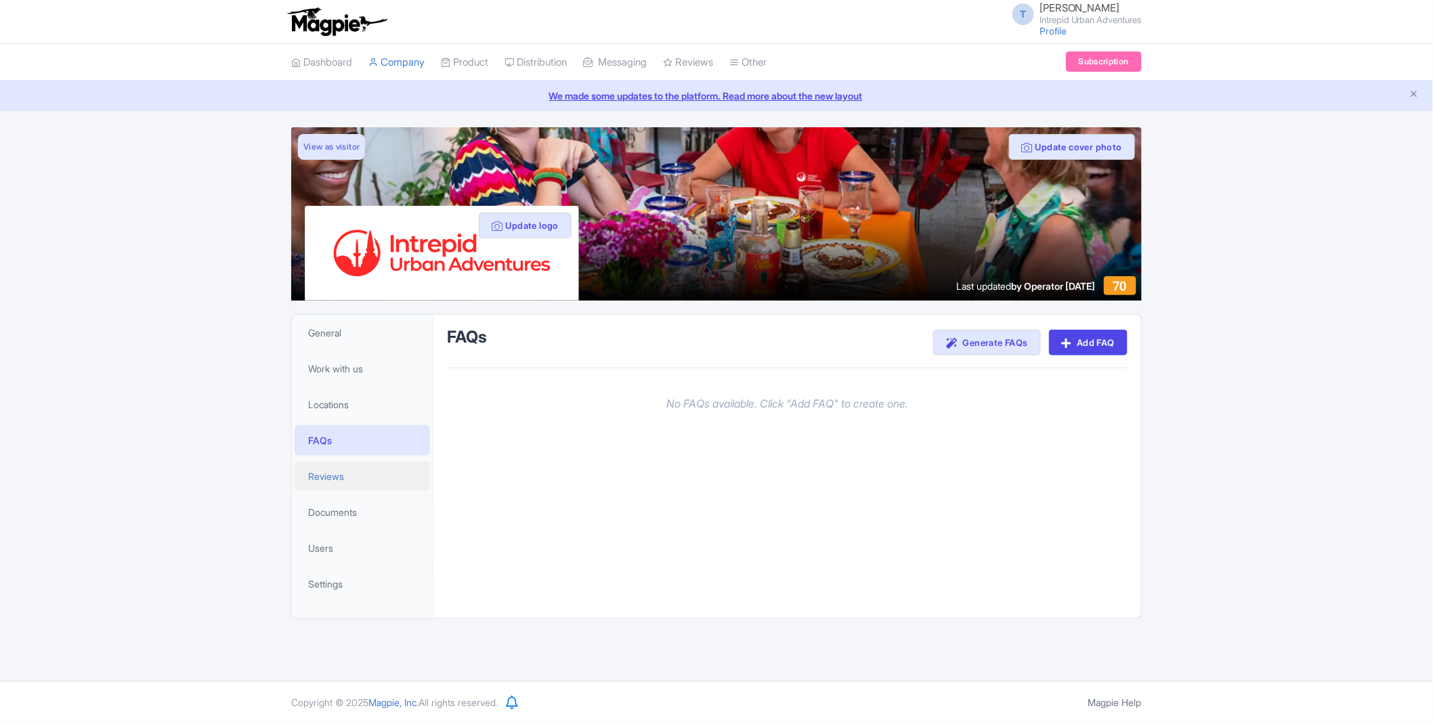
click at [328, 469] on span "Reviews" at bounding box center [326, 476] width 36 height 14
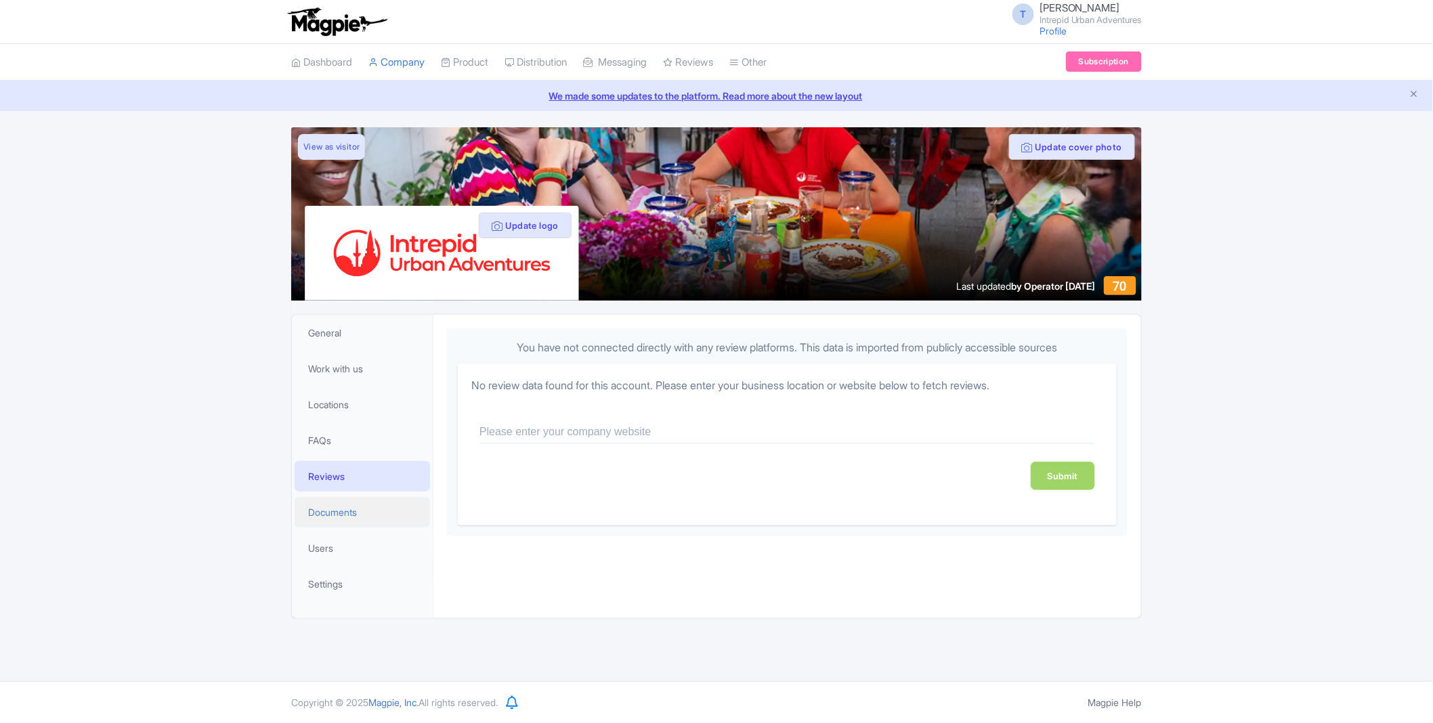
click at [336, 515] on span "Documents" at bounding box center [332, 512] width 49 height 14
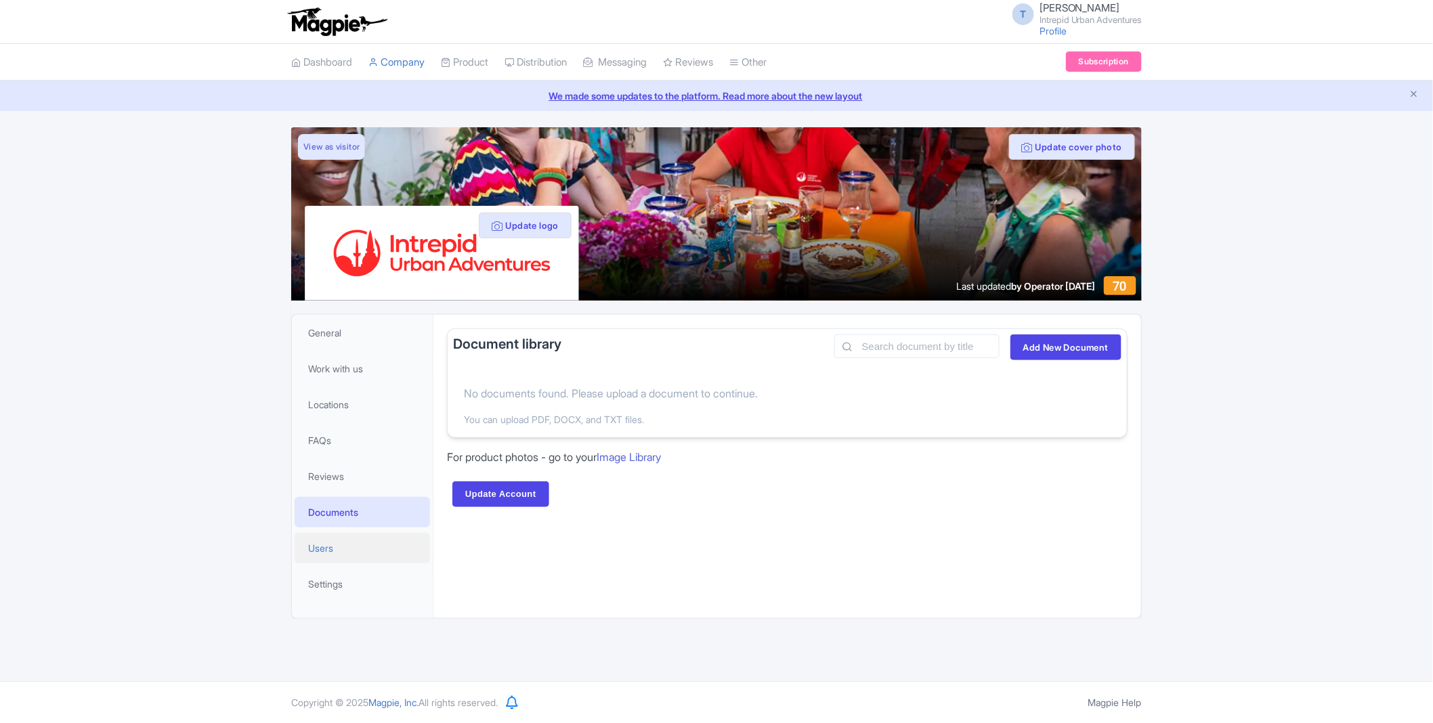
click at [339, 550] on link "Users" at bounding box center [362, 548] width 135 height 30
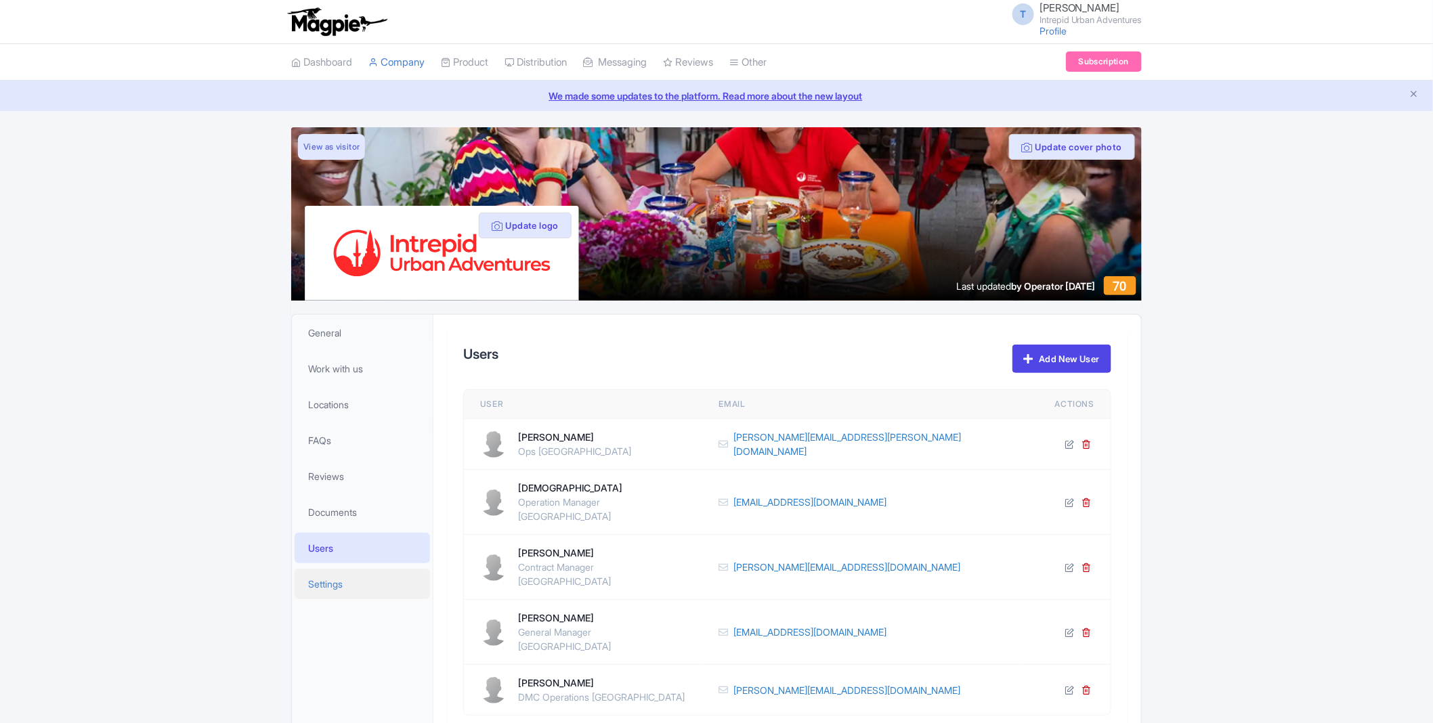
click at [349, 576] on link "Settings" at bounding box center [362, 584] width 135 height 30
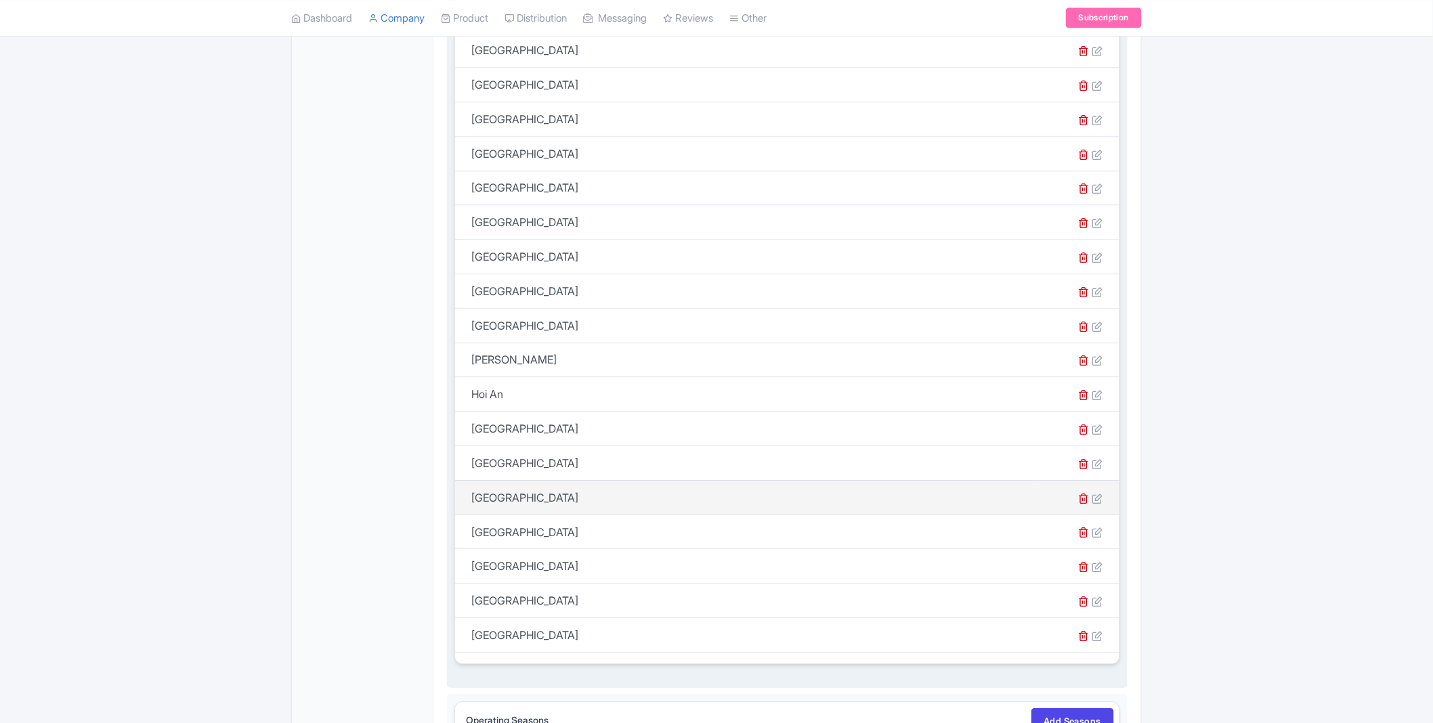
scroll to position [1350, 0]
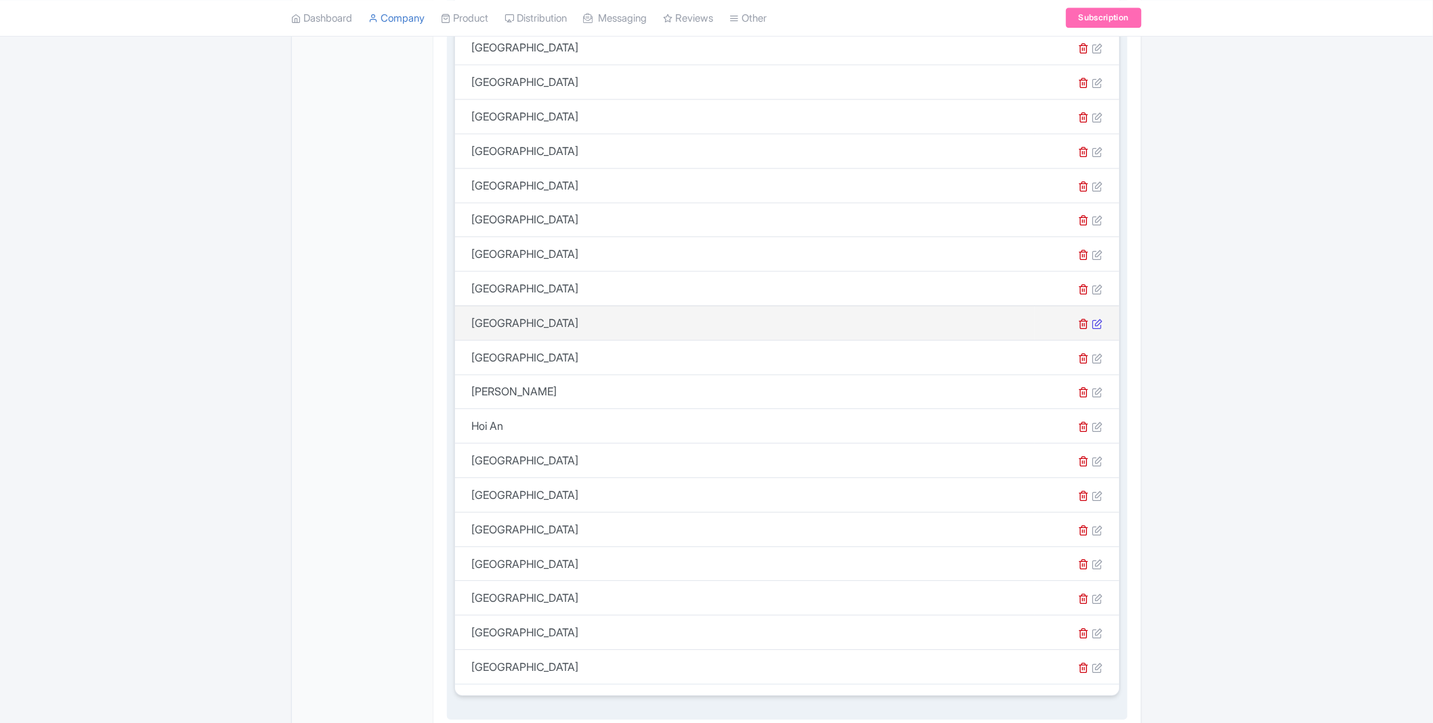
click at [1097, 318] on icon at bounding box center [1097, 323] width 11 height 11
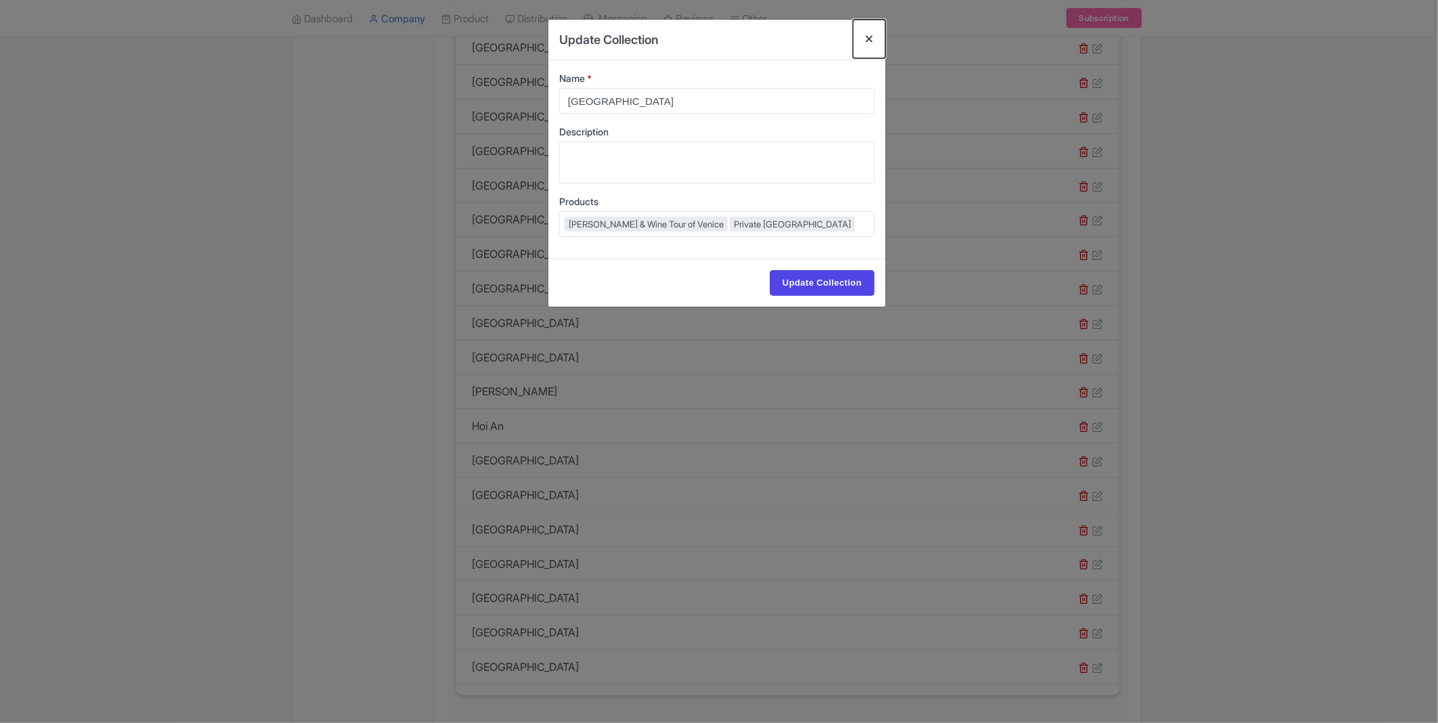
click at [869, 38] on button "Close" at bounding box center [869, 39] width 33 height 39
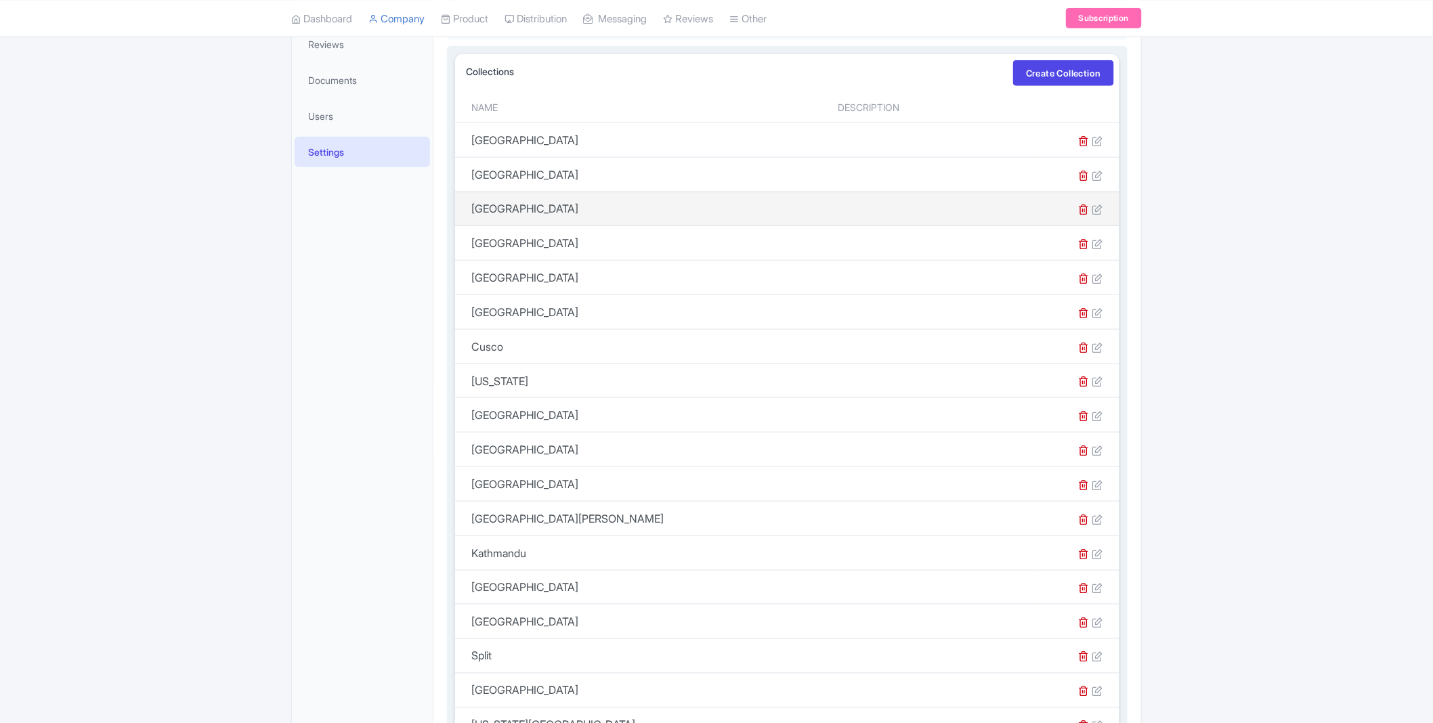
scroll to position [221, 0]
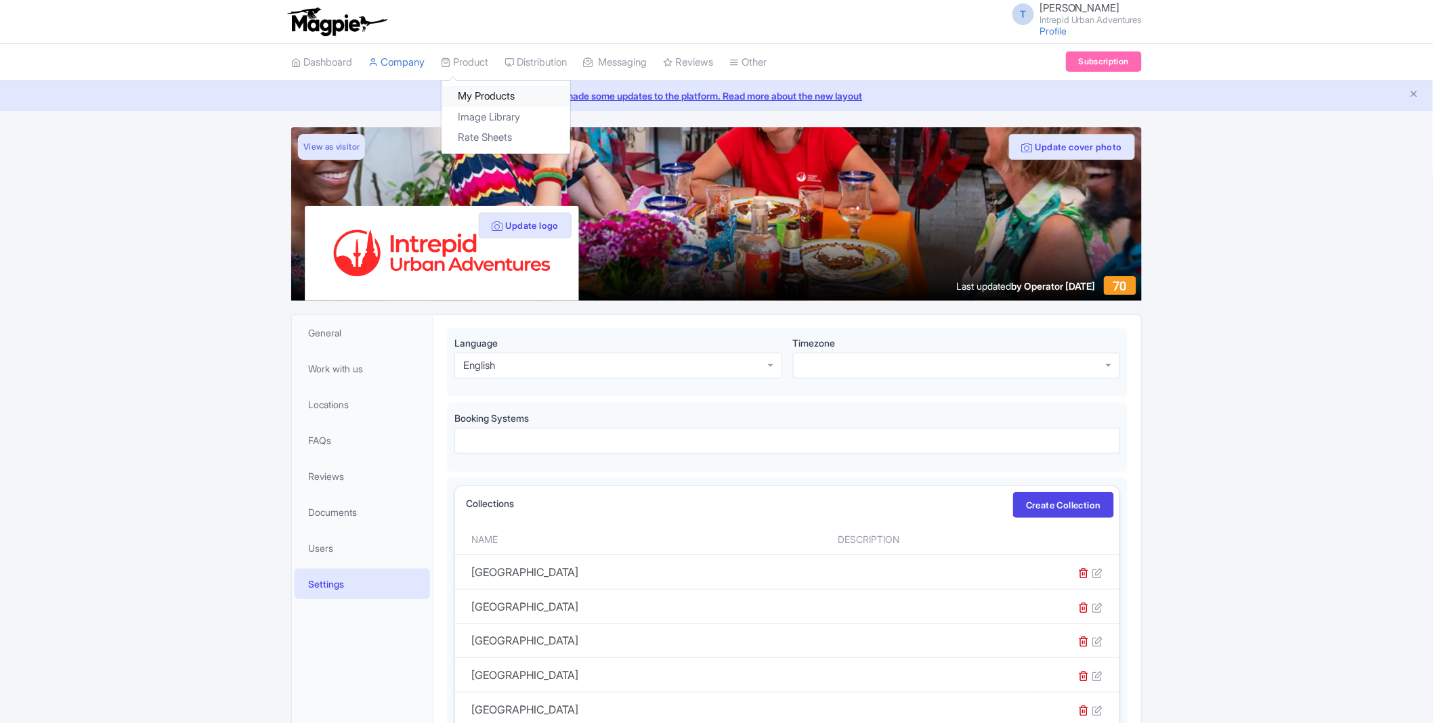
click at [477, 90] on link "My Products" at bounding box center [505, 96] width 129 height 21
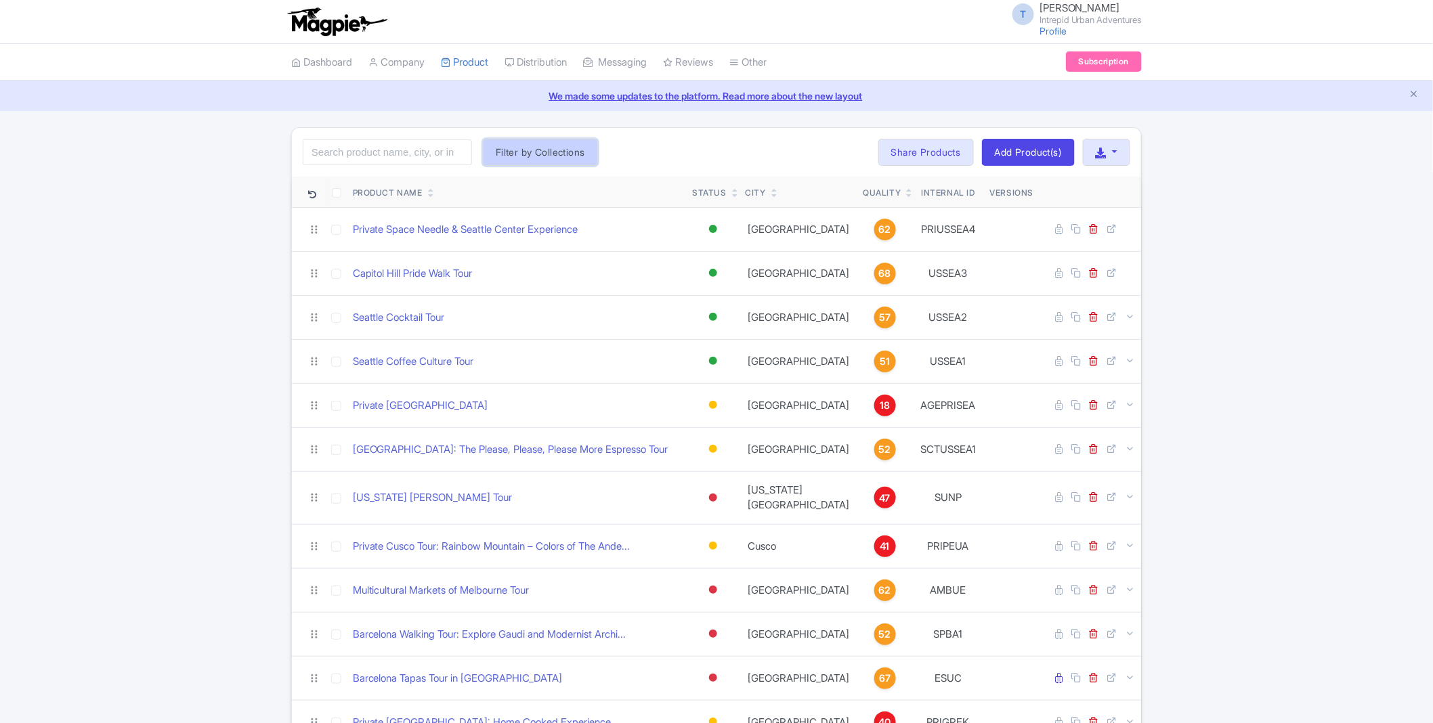
click at [560, 149] on button "Filter by Collections" at bounding box center [540, 152] width 115 height 27
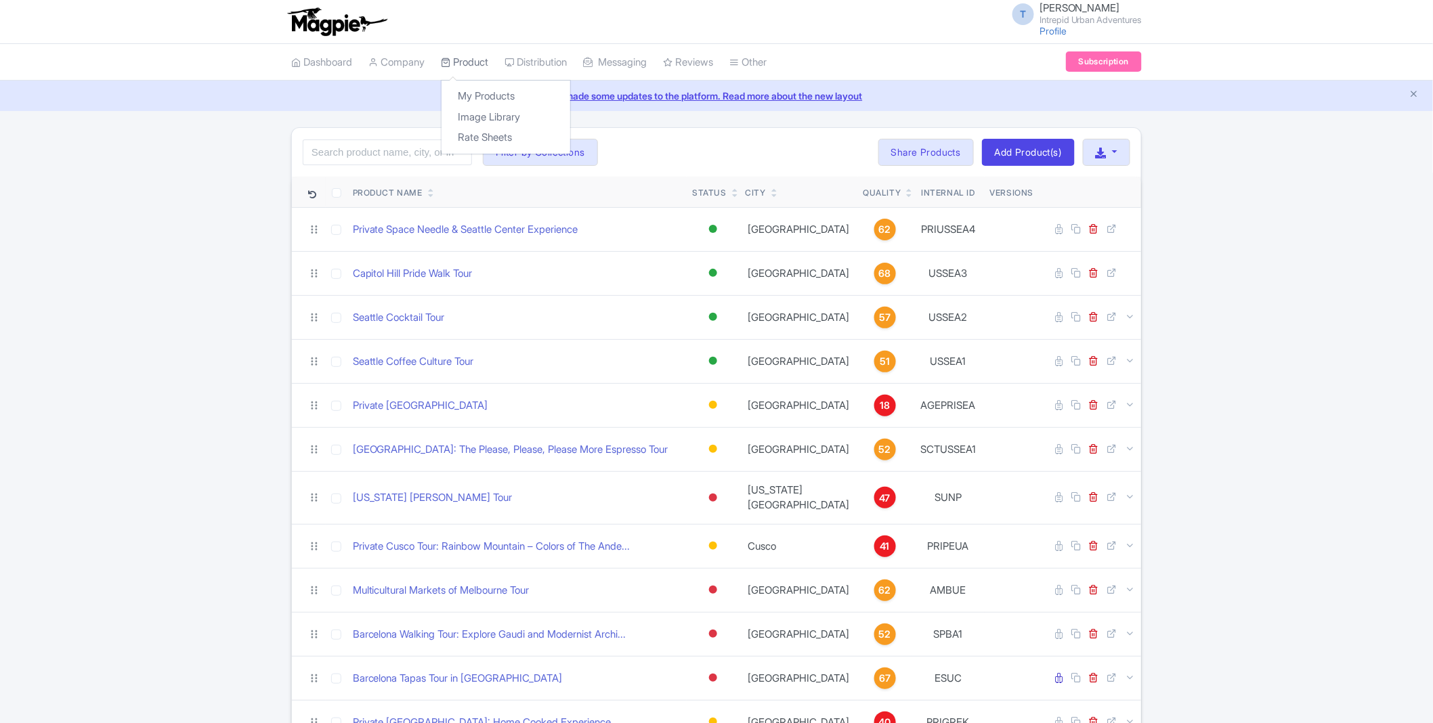
click at [483, 62] on link "Product" at bounding box center [464, 62] width 47 height 37
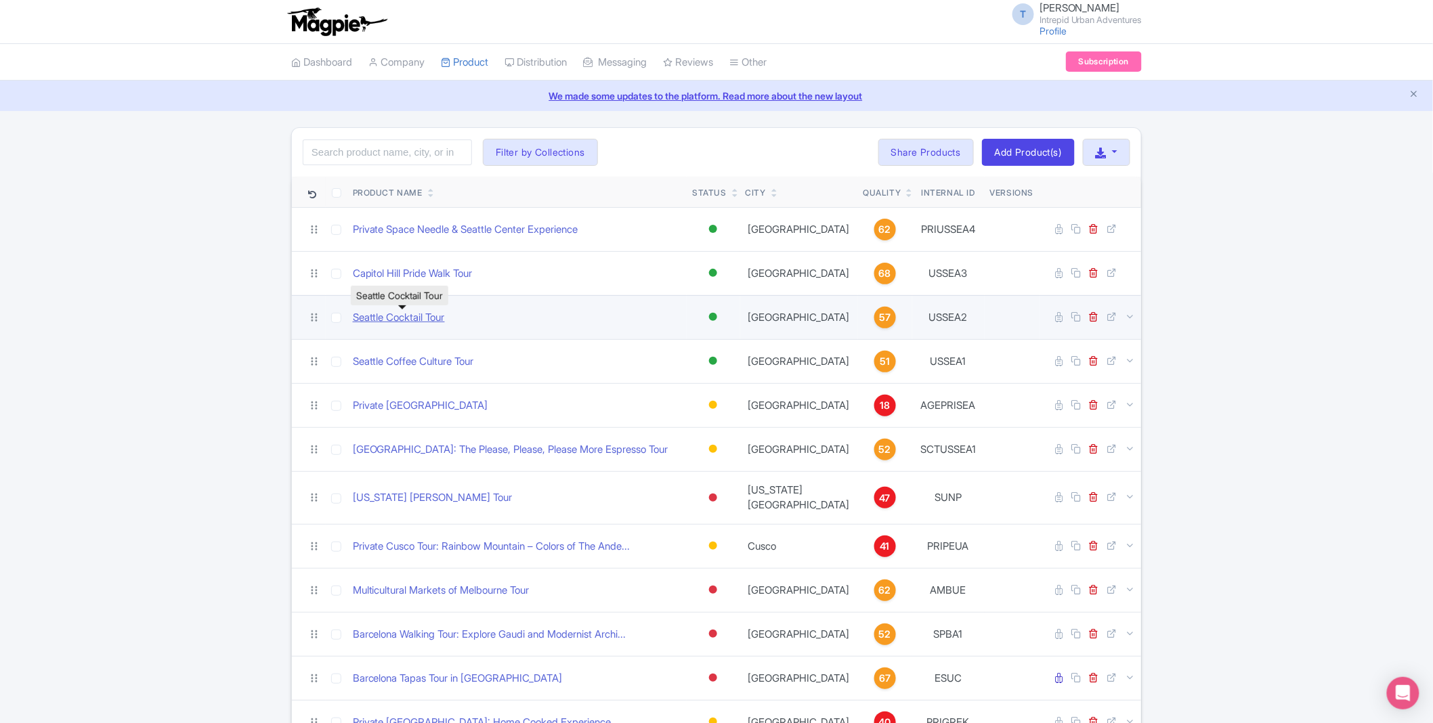
click at [427, 319] on link "Seattle Cocktail Tour" at bounding box center [399, 318] width 92 height 16
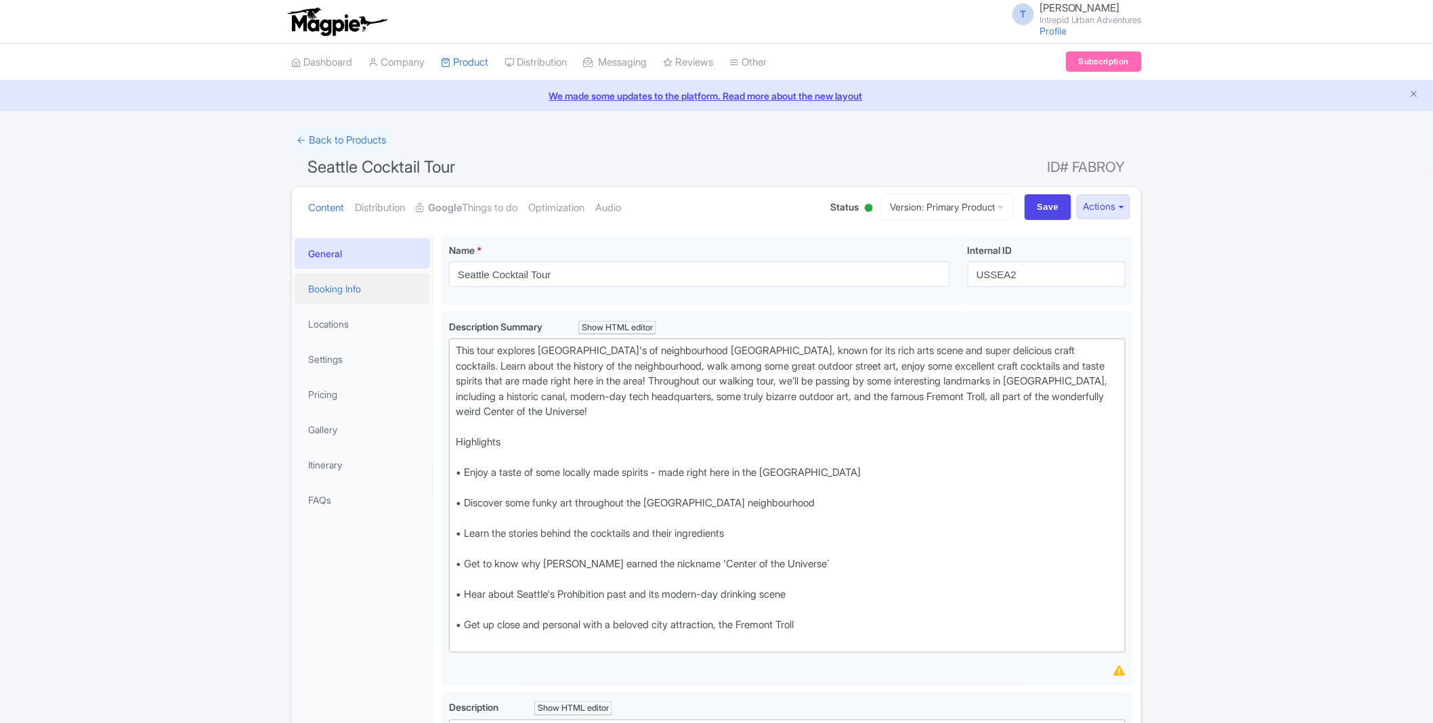
click at [343, 283] on link "Booking Info" at bounding box center [362, 289] width 135 height 30
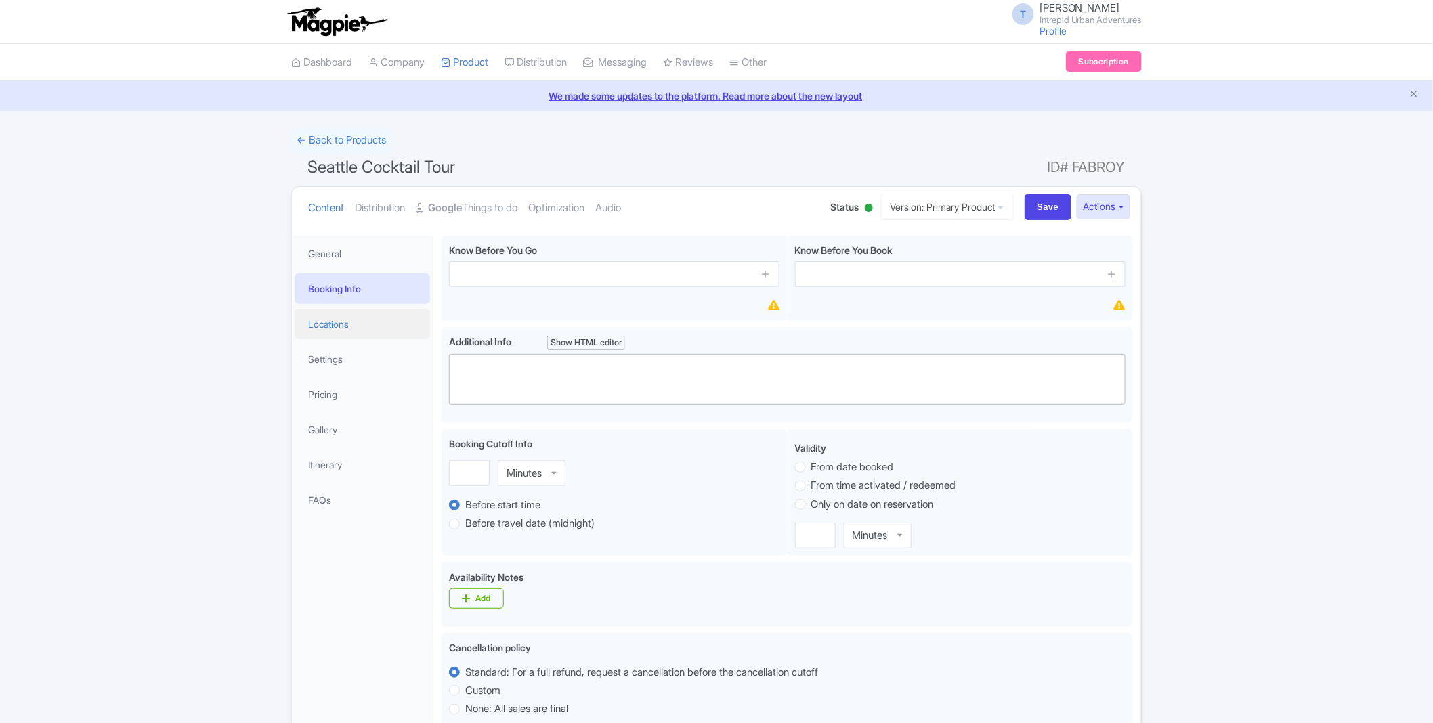
click at [348, 332] on link "Locations" at bounding box center [362, 324] width 135 height 30
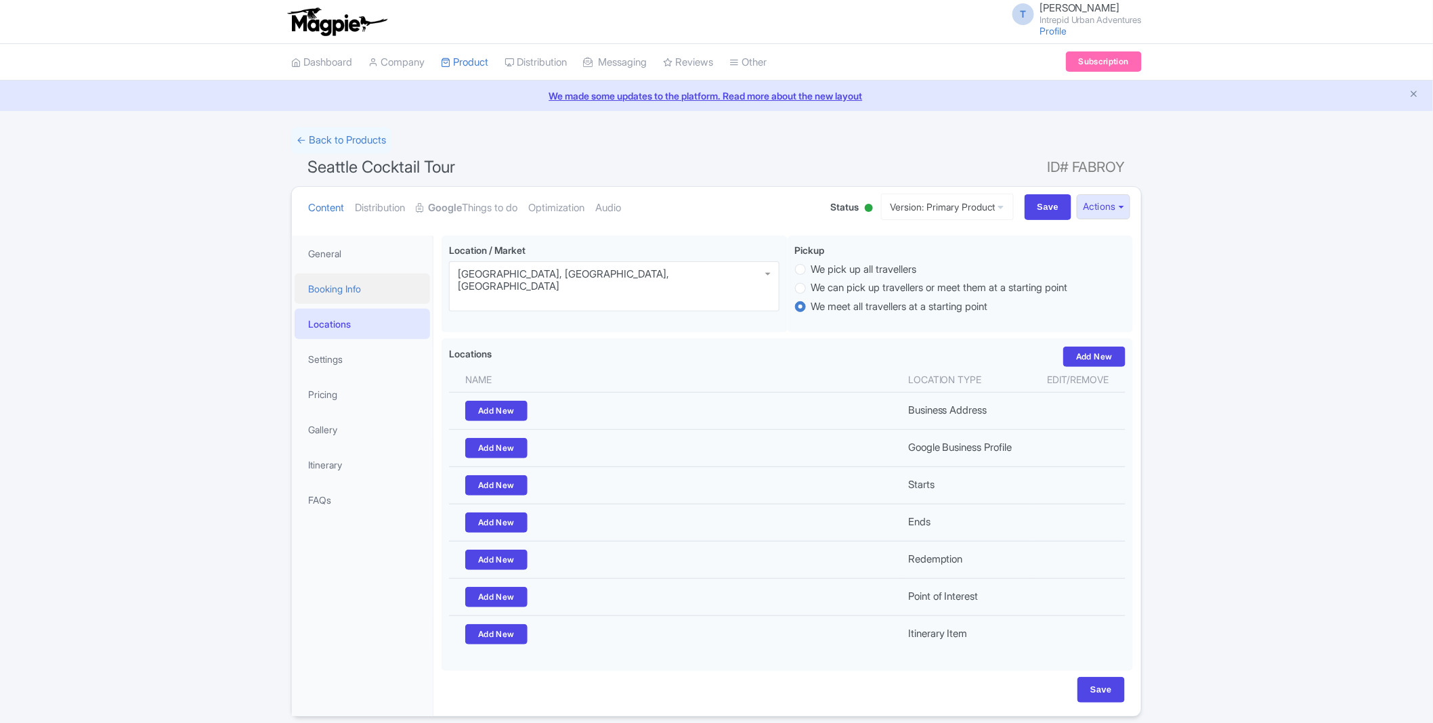
click at [354, 288] on link "Booking Info" at bounding box center [362, 289] width 135 height 30
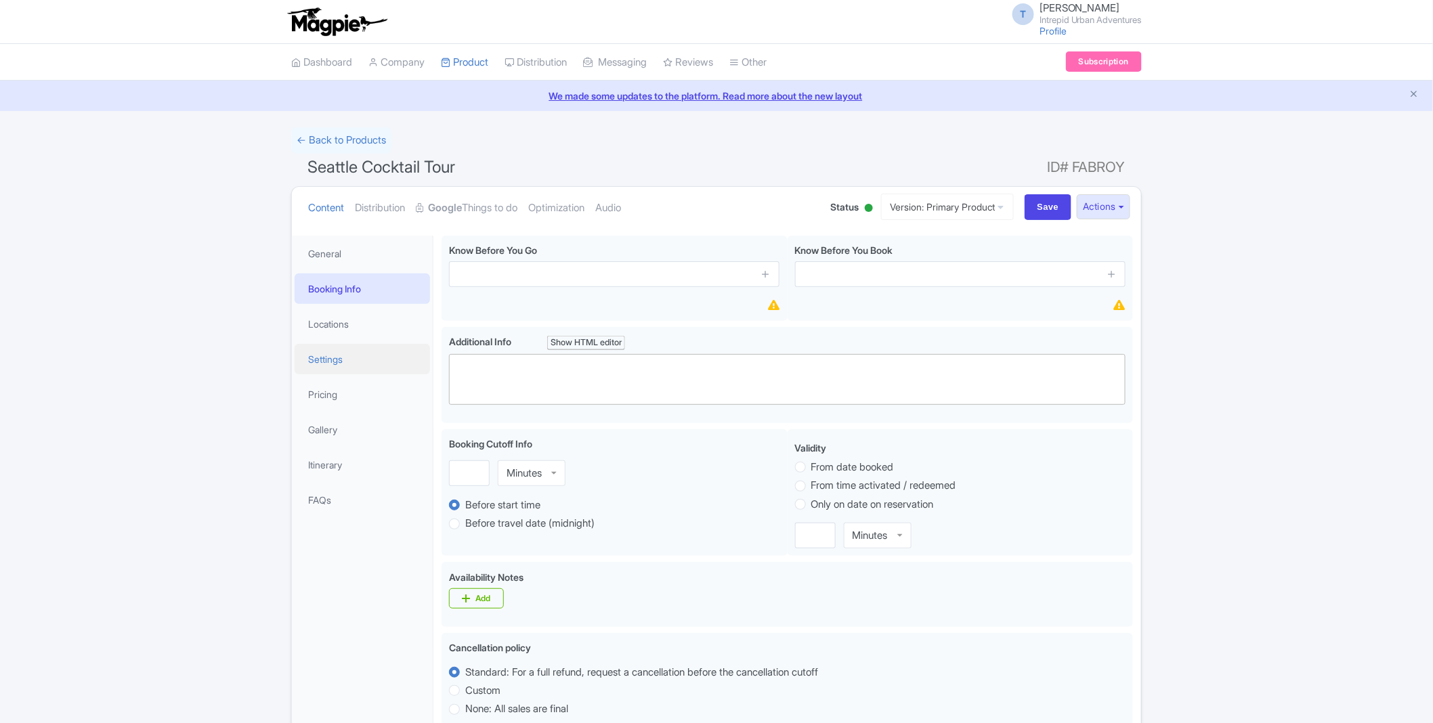
click at [356, 360] on link "Settings" at bounding box center [362, 359] width 135 height 30
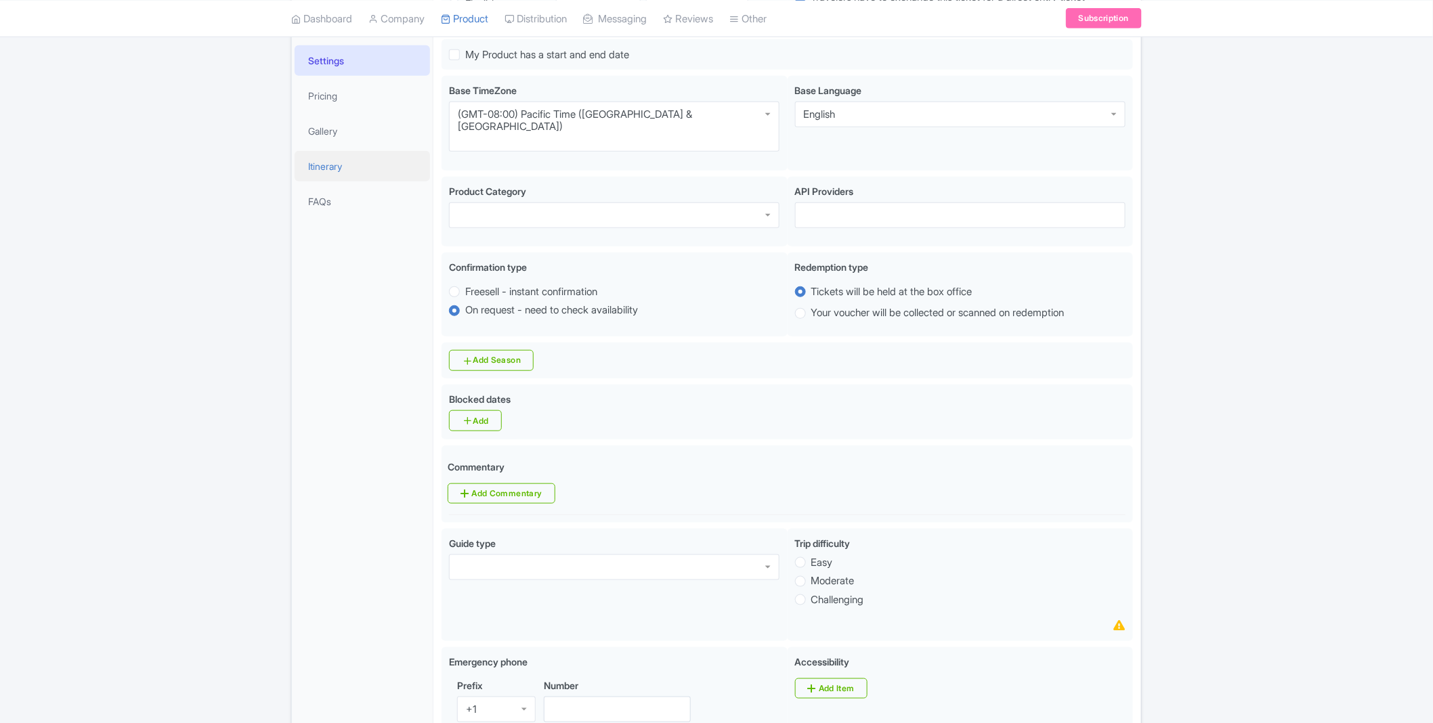
scroll to position [165, 0]
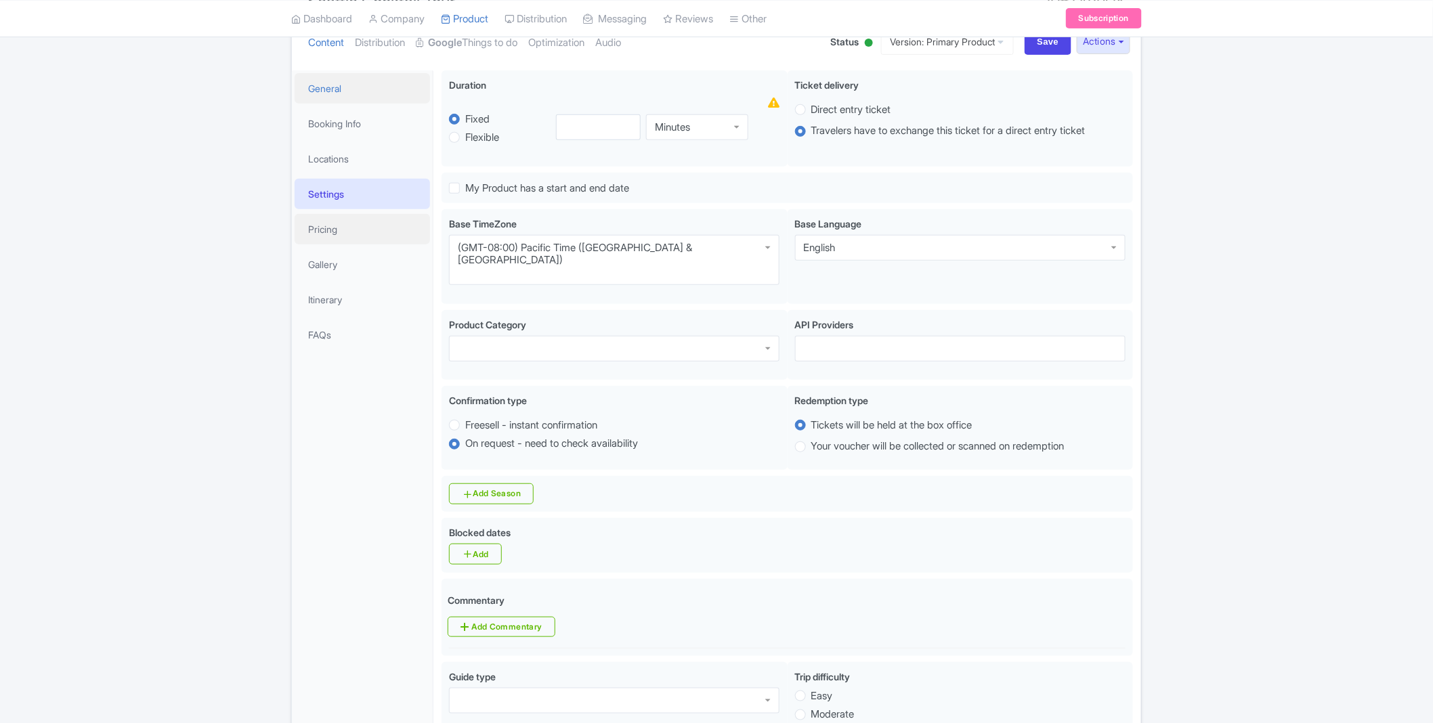
drag, startPoint x: 367, startPoint y: 235, endPoint x: 361, endPoint y: 245, distance: 11.8
click at [367, 235] on link "Pricing" at bounding box center [362, 229] width 135 height 30
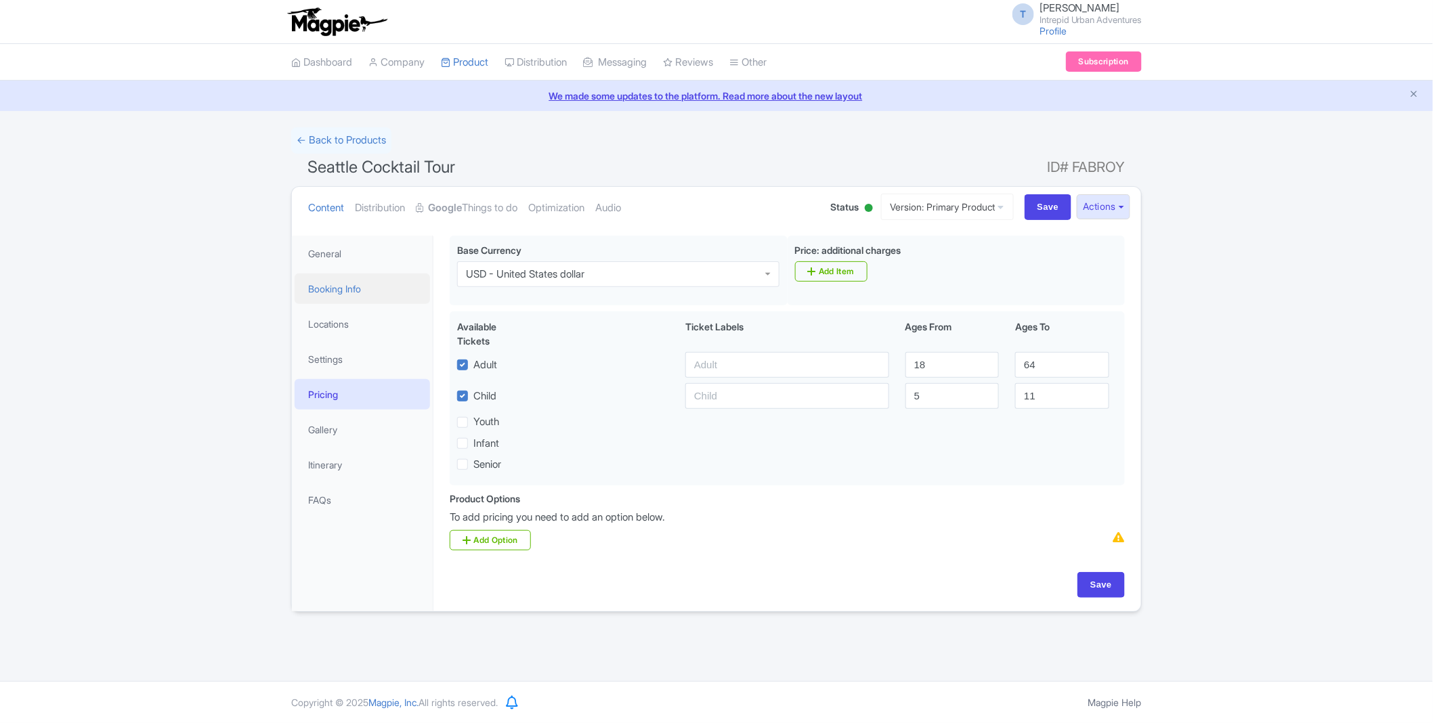
scroll to position [0, 0]
click at [336, 433] on link "Gallery" at bounding box center [362, 429] width 135 height 30
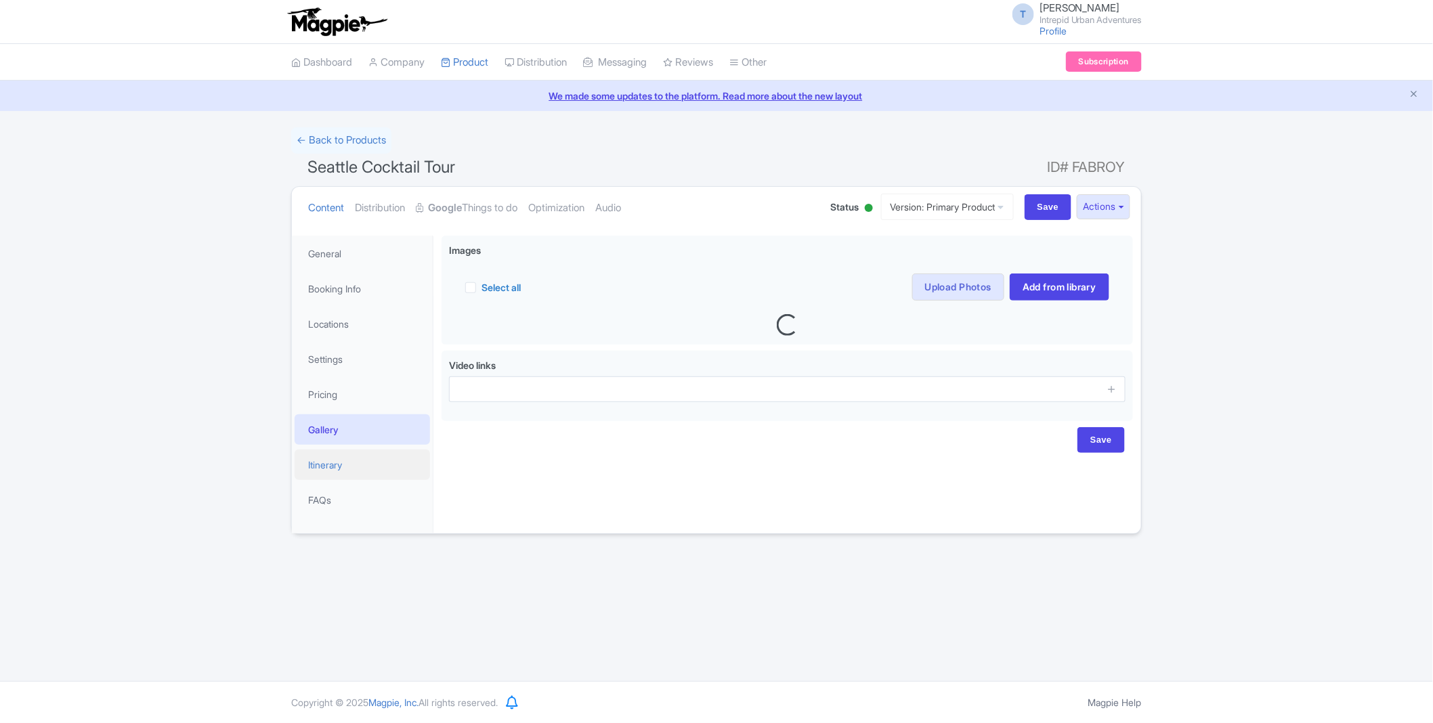
click at [325, 466] on link "Itinerary" at bounding box center [362, 465] width 135 height 30
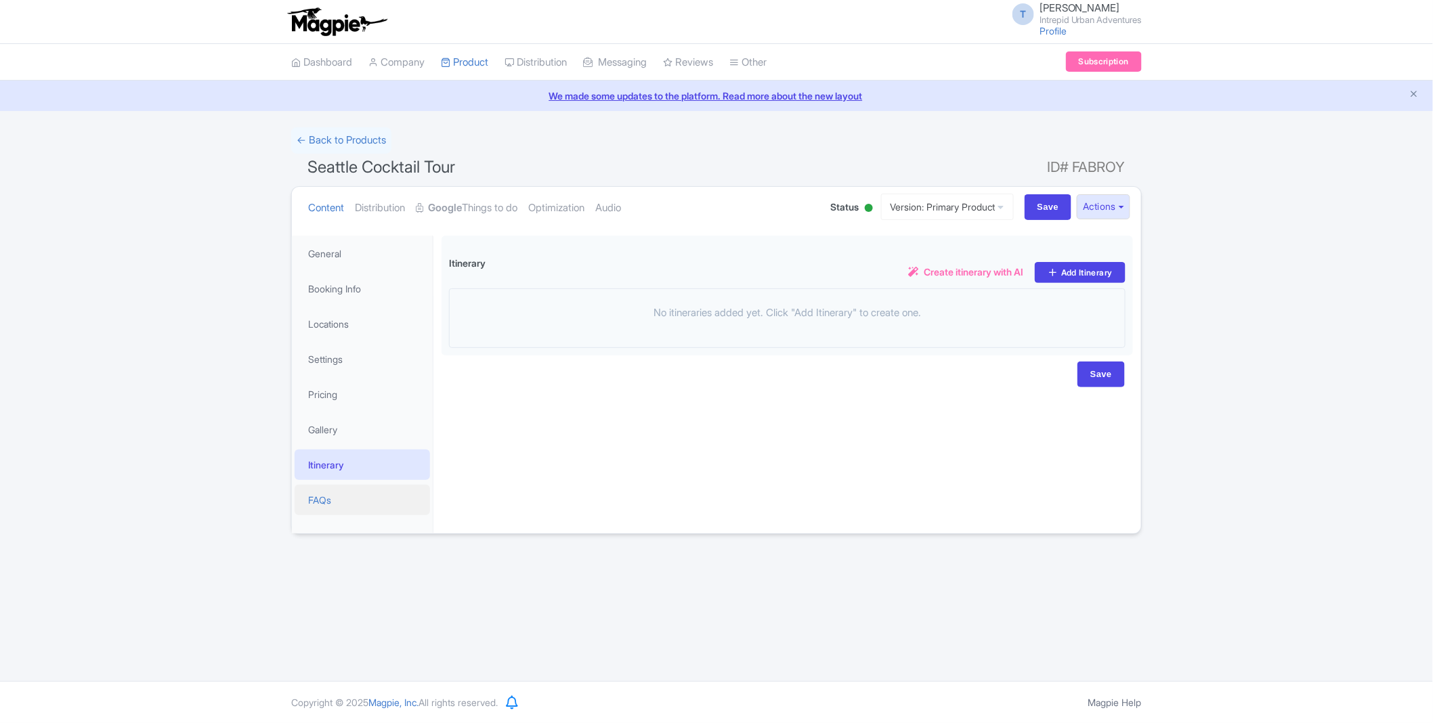
click at [323, 508] on link "FAQs" at bounding box center [362, 500] width 135 height 30
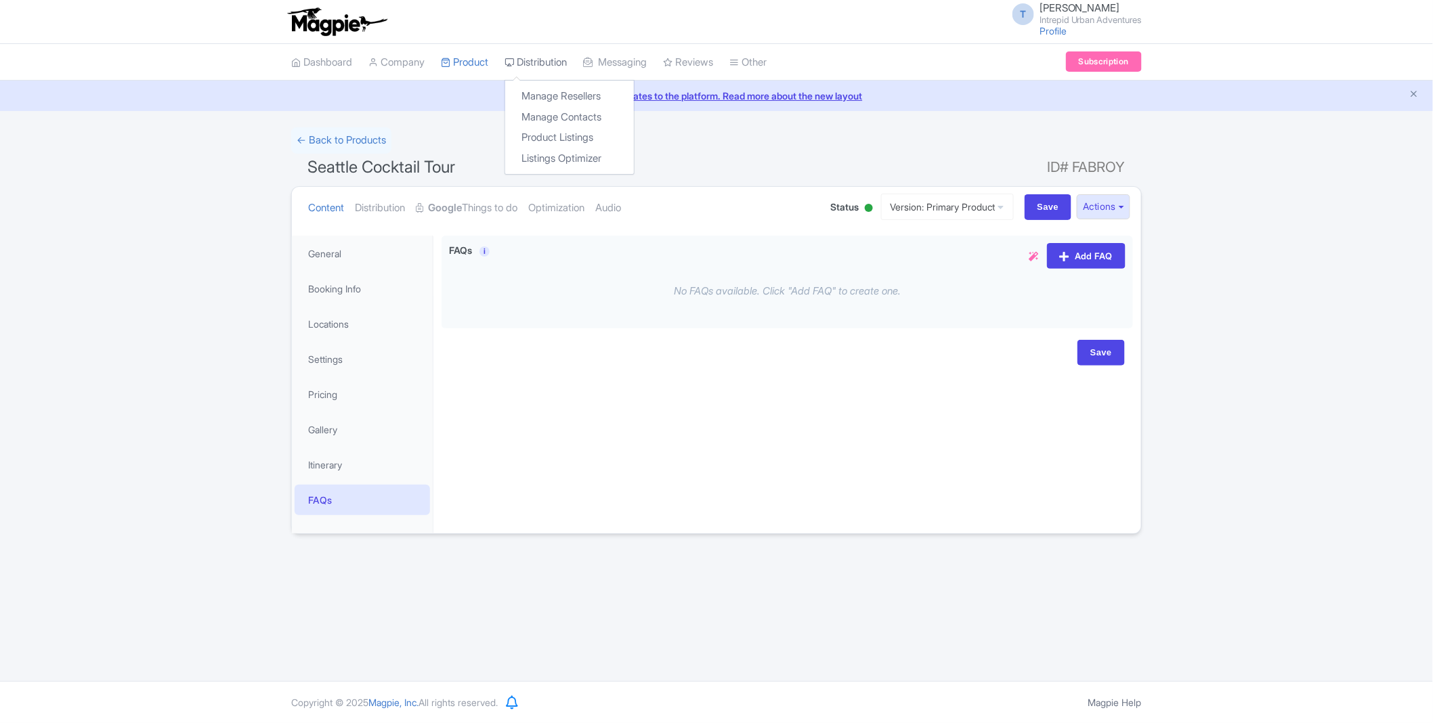
click at [538, 58] on link "Distribution" at bounding box center [535, 62] width 62 height 37
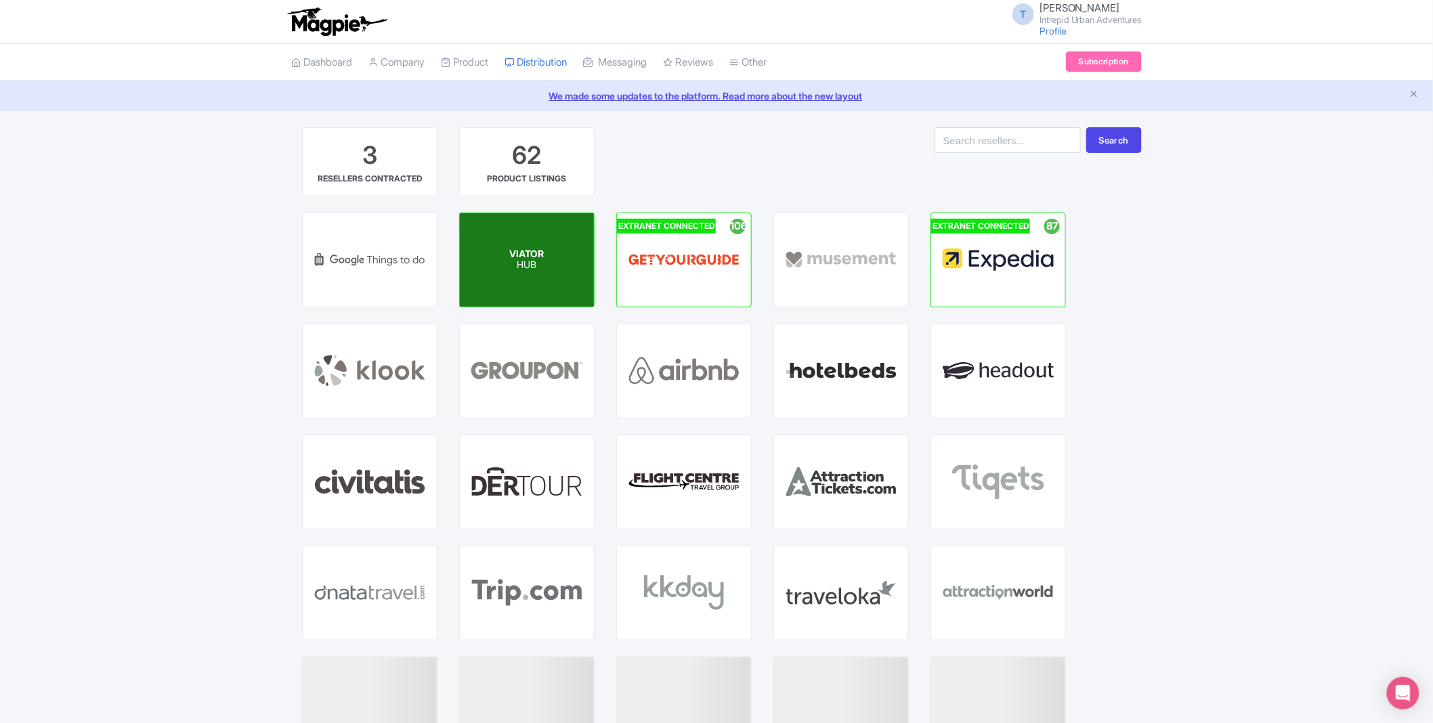
click at [551, 246] on div "VIATOR HUB" at bounding box center [527, 259] width 134 height 93
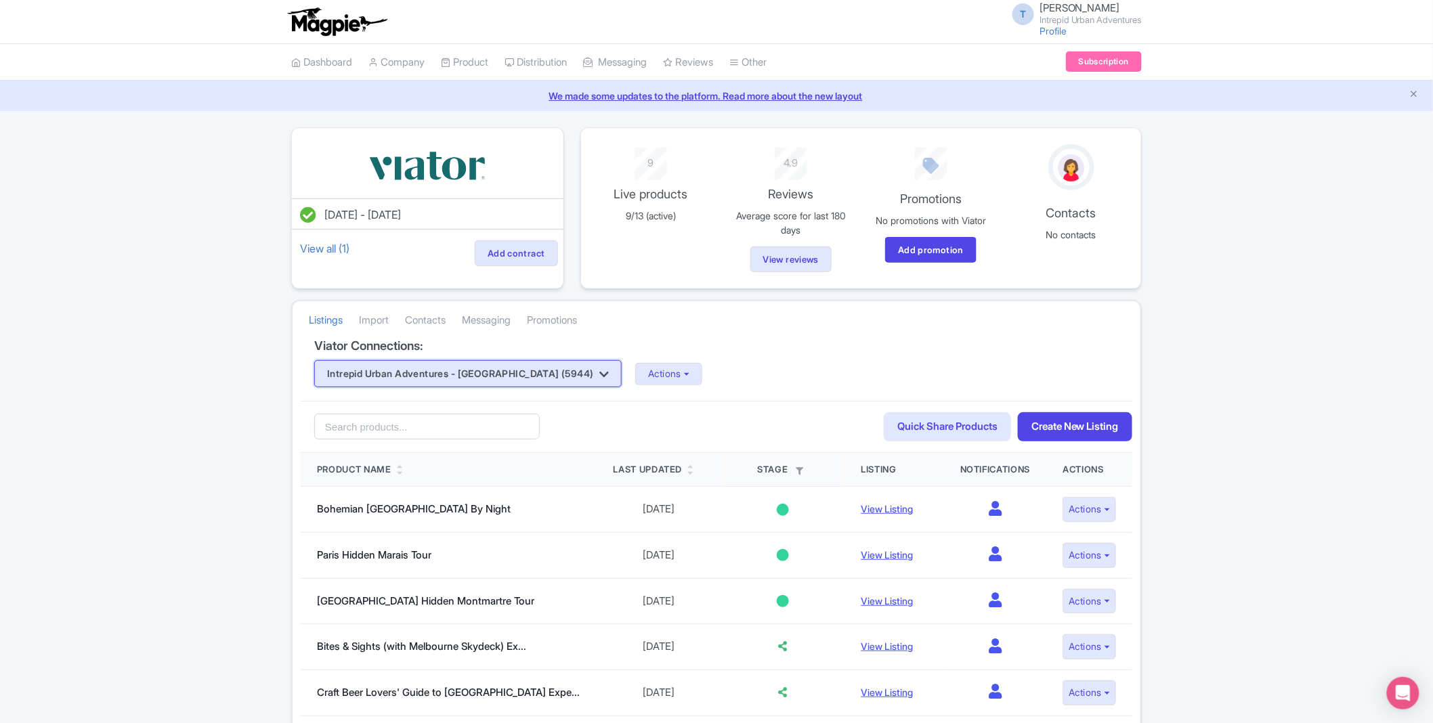
click at [508, 376] on button "Intrepid Urban Adventures - France (5944)" at bounding box center [467, 373] width 307 height 27
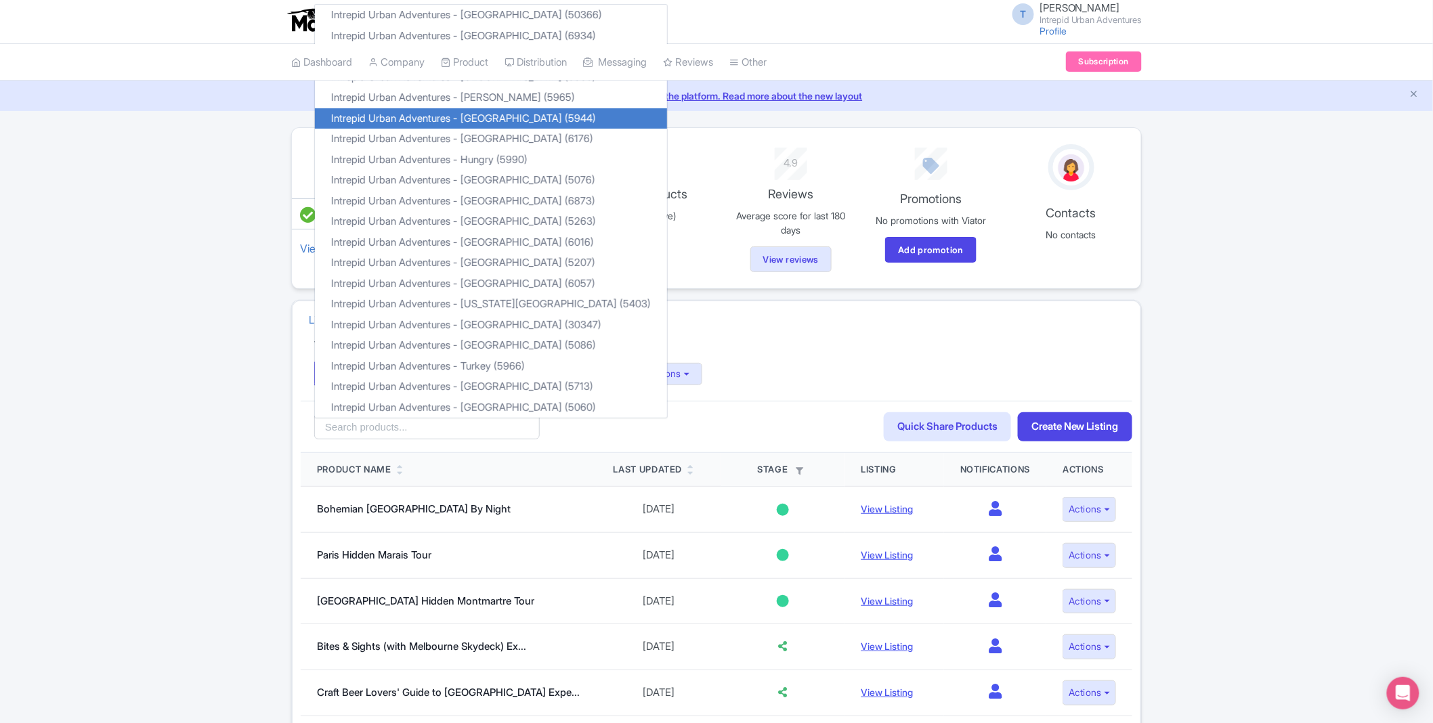
click at [818, 352] on h4 "Viator Connections:" at bounding box center [716, 346] width 804 height 14
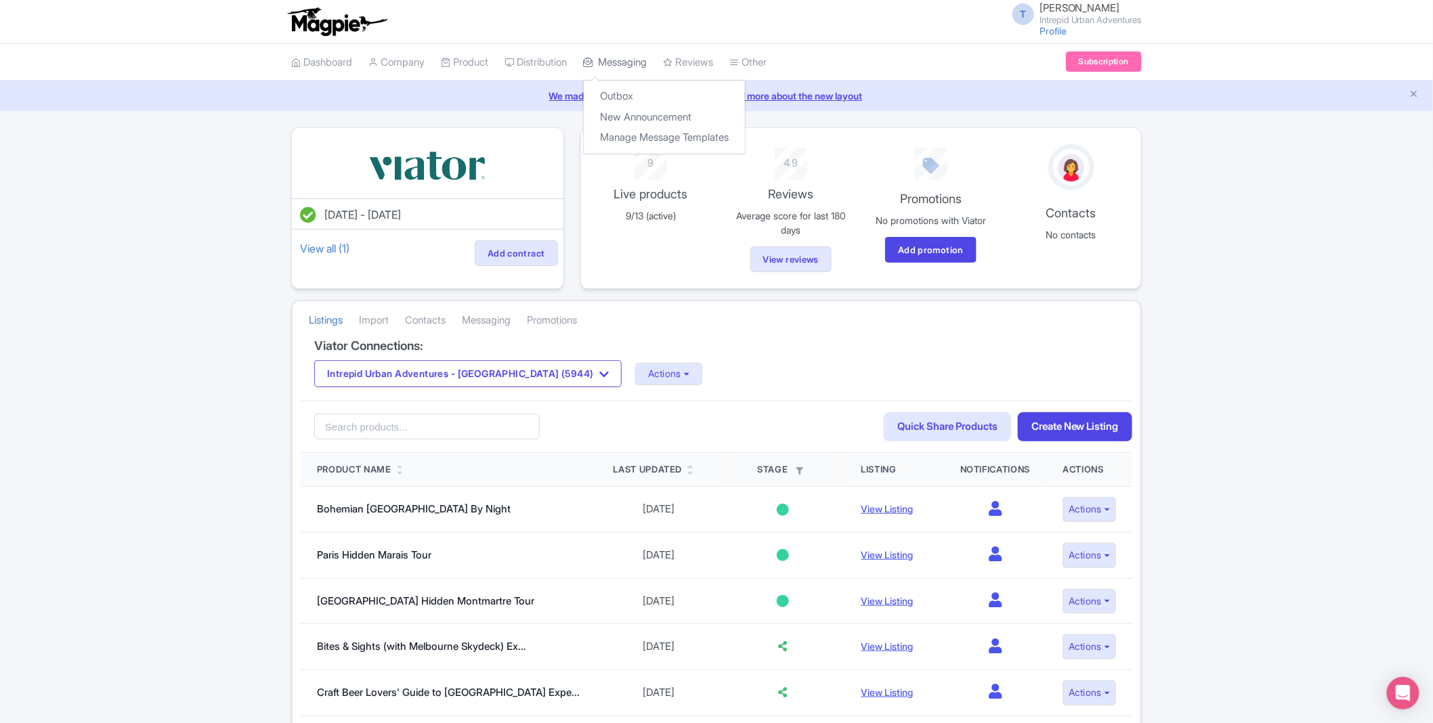
click at [647, 62] on link "Messaging" at bounding box center [615, 62] width 64 height 37
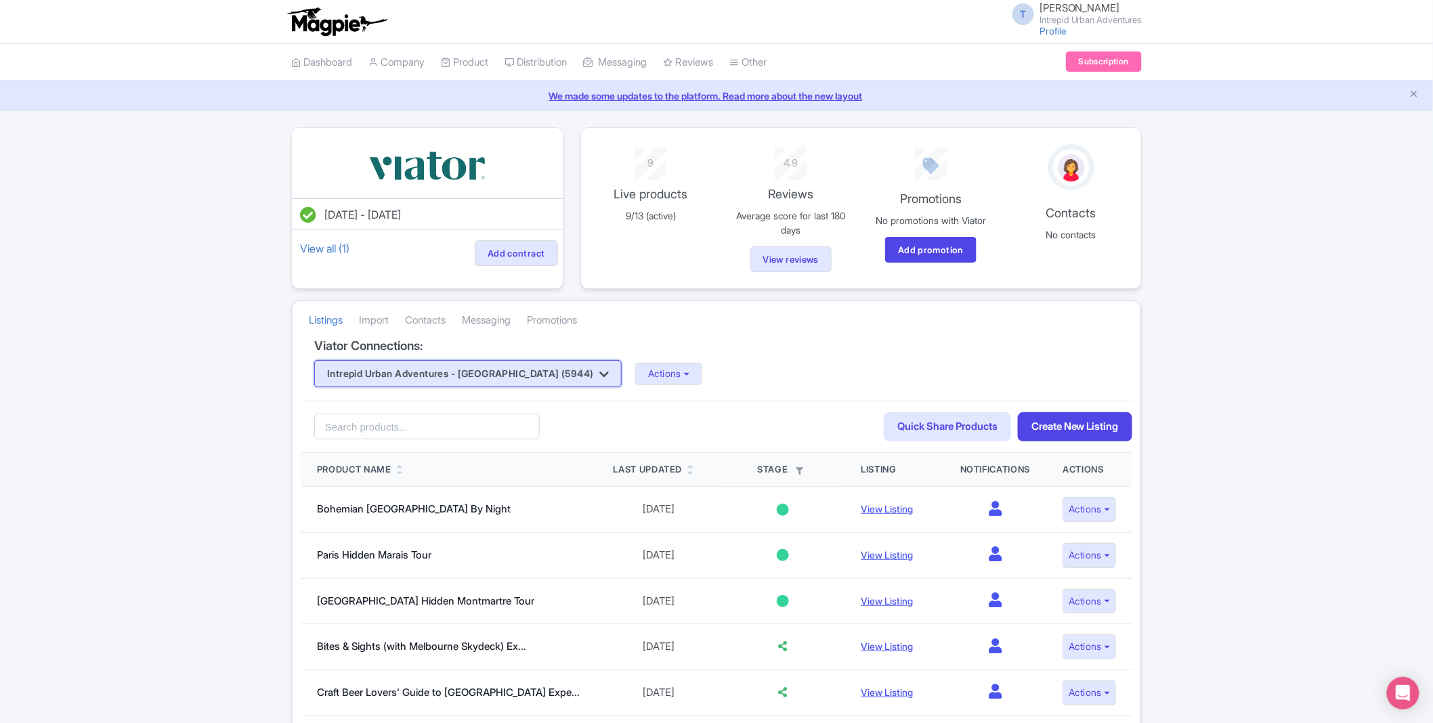
click at [525, 380] on button "Intrepid Urban Adventures - France (5944)" at bounding box center [467, 373] width 307 height 27
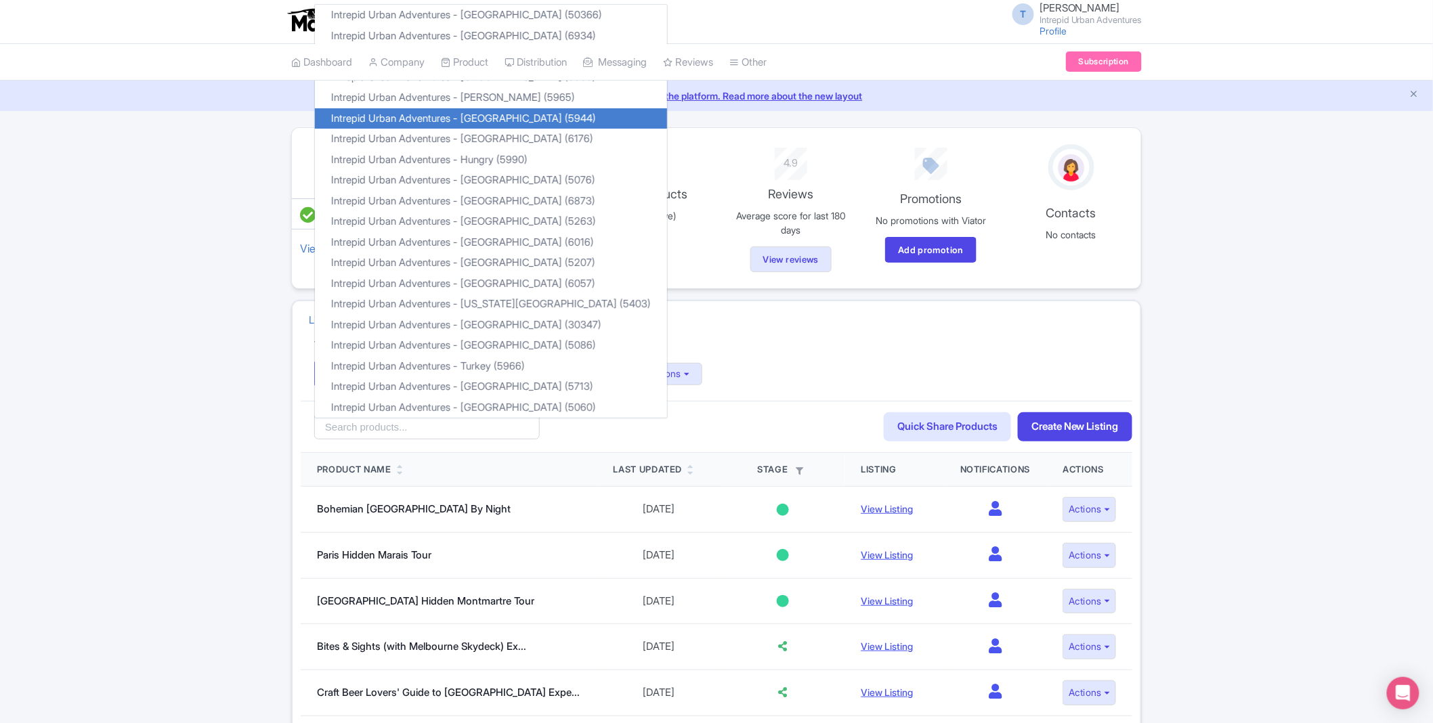
click at [796, 368] on div "Intrepid Urban Adventures - France (5944) Intrepid Urban Adventures - Austria (…" at bounding box center [716, 373] width 804 height 27
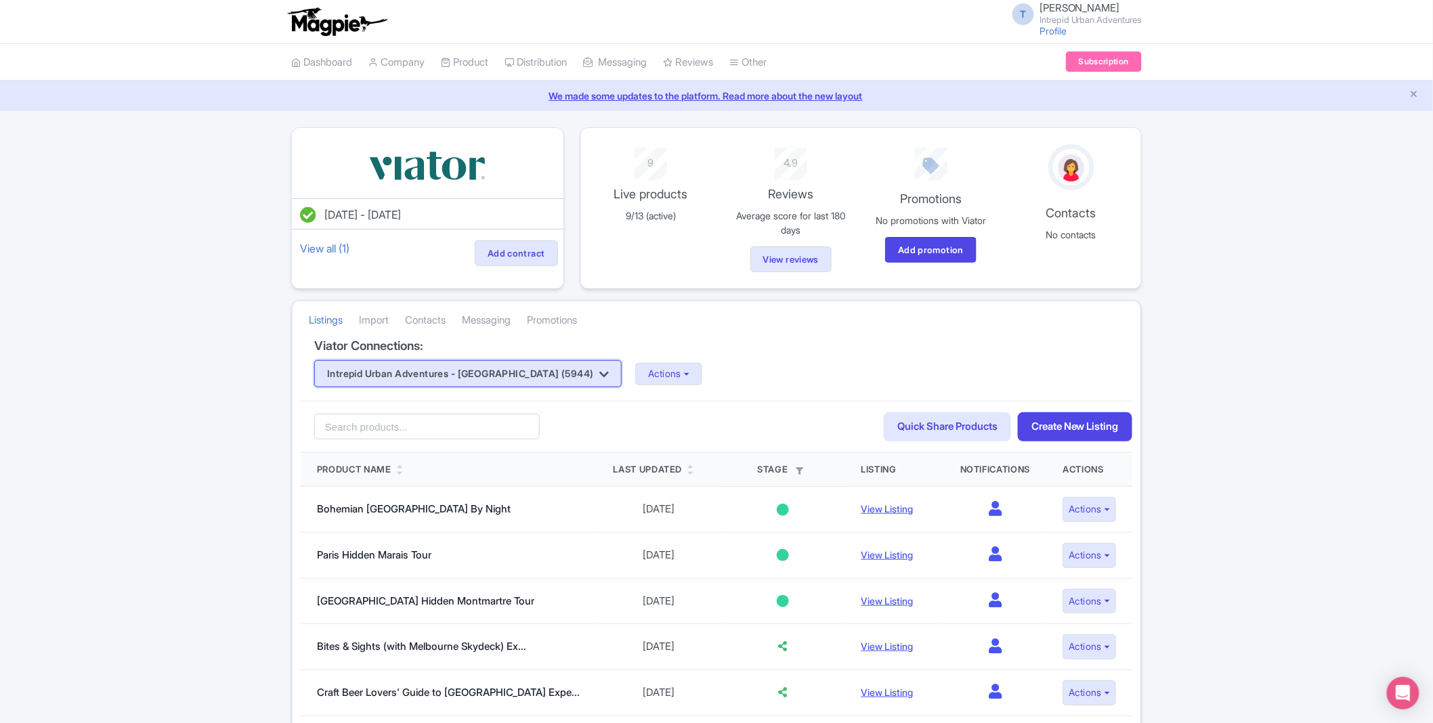
click at [529, 370] on button "Intrepid Urban Adventures - France (5944)" at bounding box center [467, 373] width 307 height 27
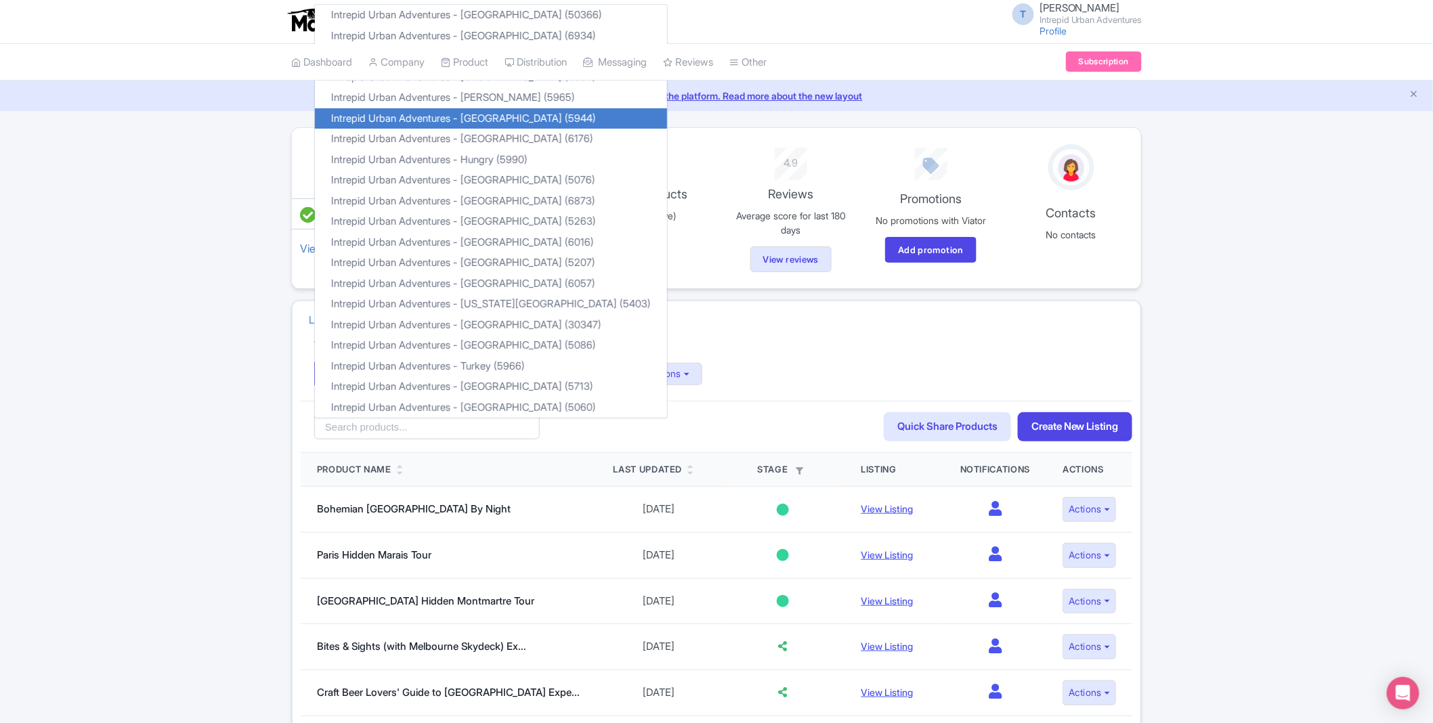
click at [699, 353] on div "Viator Connections: Intrepid Urban Adventures - France (5944) Intrepid Urban Ad…" at bounding box center [716, 370] width 831 height 62
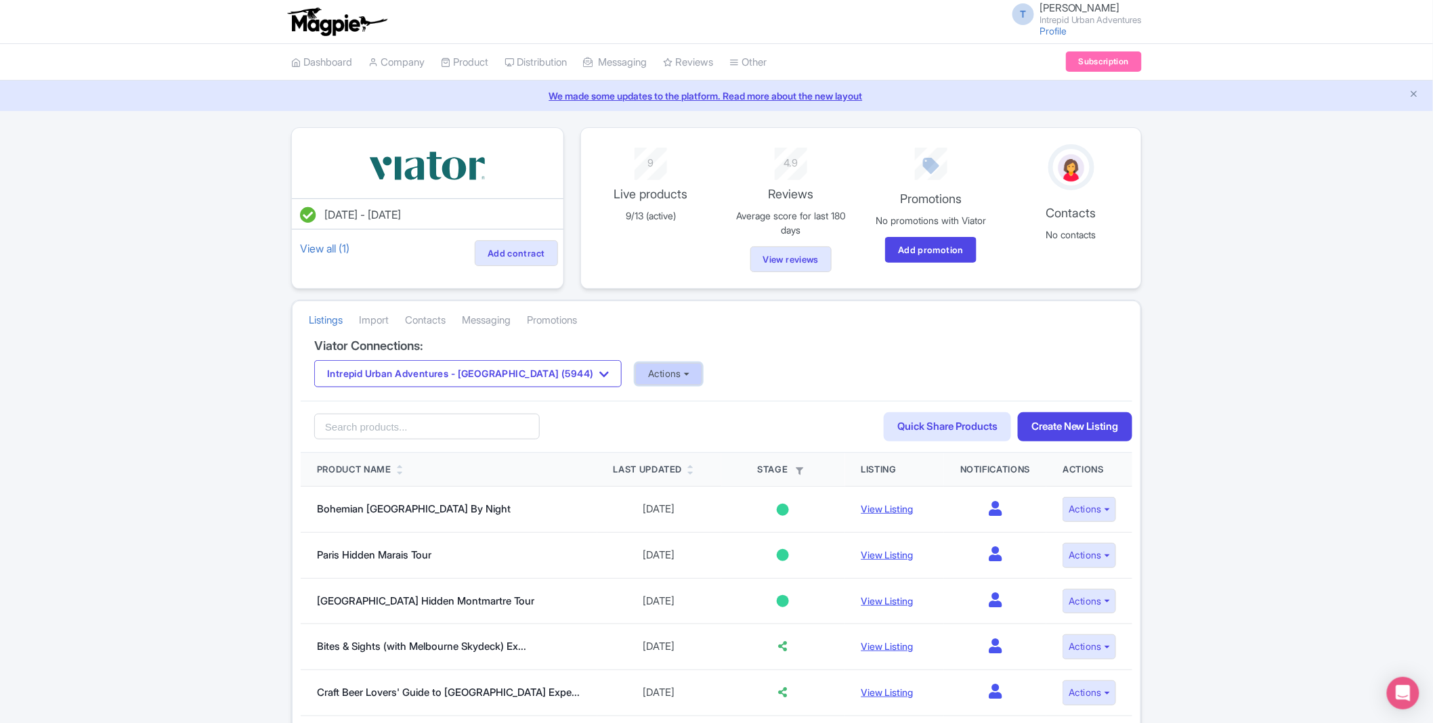
click at [635, 379] on button "Actions" at bounding box center [668, 374] width 67 height 22
click at [688, 368] on div "Intrepid Urban Adventures - France (5944) Intrepid Urban Adventures - Austria (…" at bounding box center [716, 373] width 804 height 27
click at [635, 371] on button "Actions" at bounding box center [668, 374] width 67 height 22
click at [752, 350] on h4 "Viator Connections:" at bounding box center [716, 346] width 804 height 14
click at [705, 61] on link "Reviews" at bounding box center [688, 62] width 50 height 37
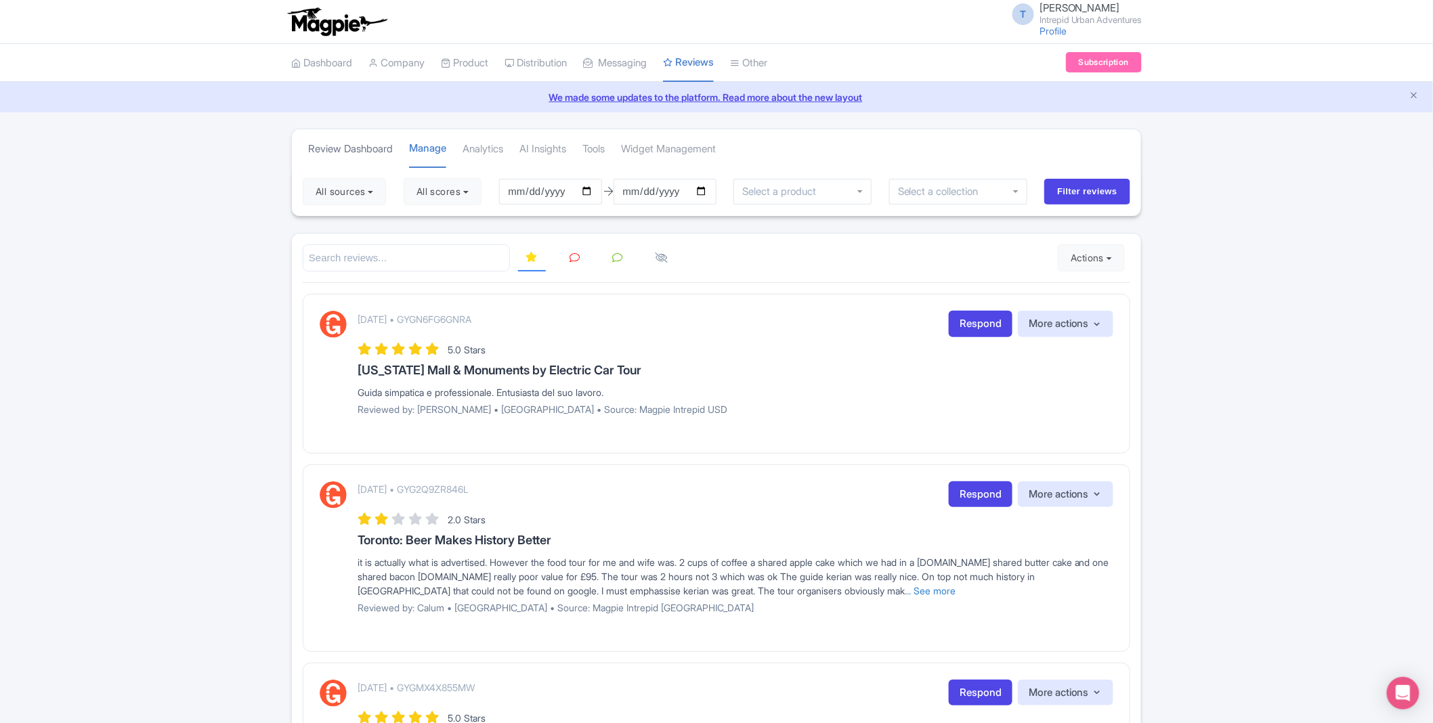
click at [358, 150] on link "Review Dashboard" at bounding box center [350, 149] width 85 height 37
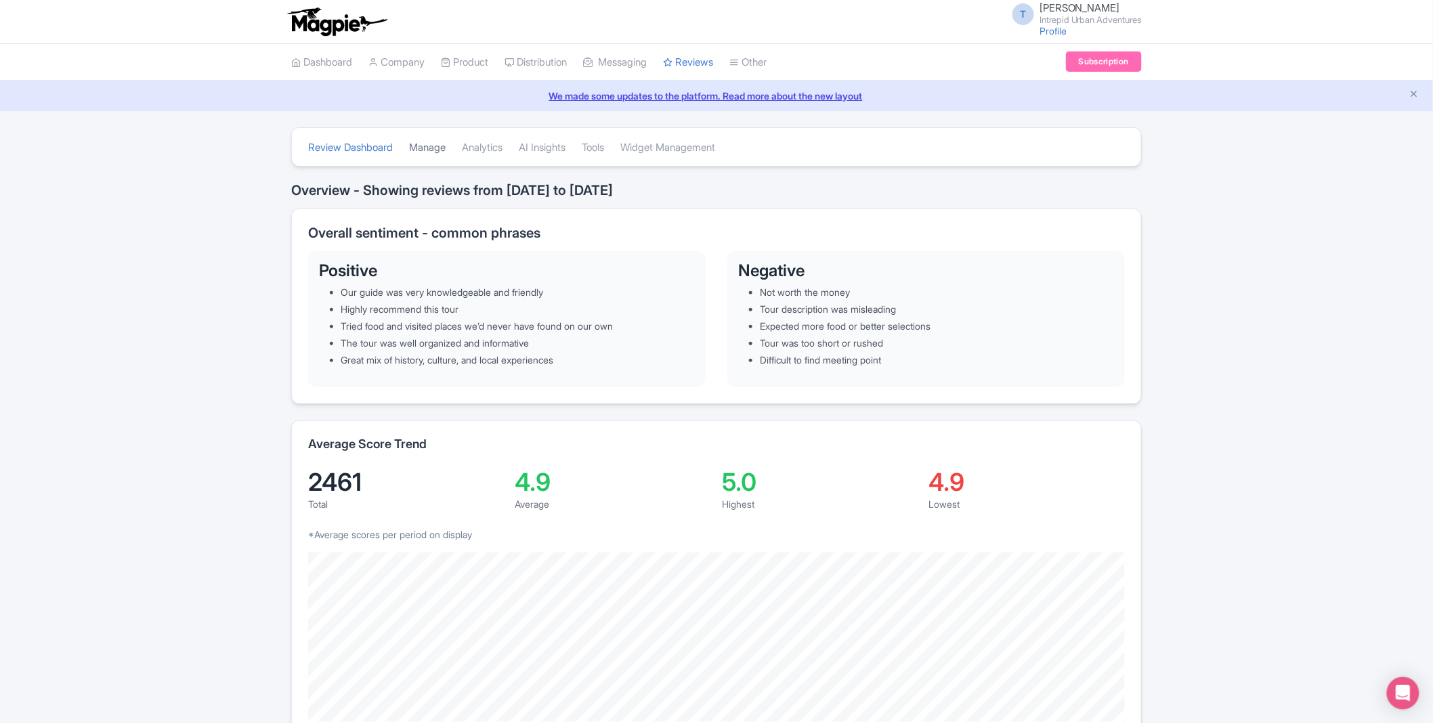
click at [431, 157] on link "Manage" at bounding box center [427, 147] width 37 height 37
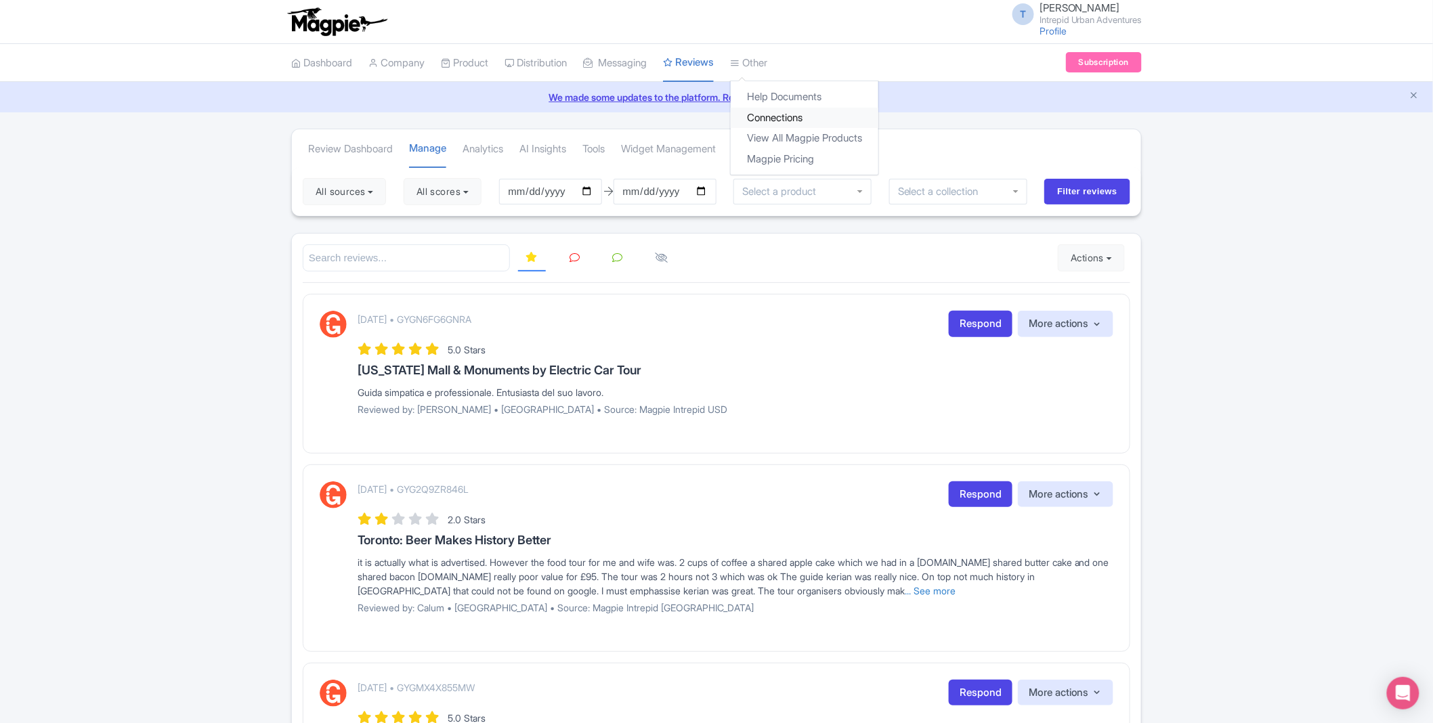
click at [781, 112] on link "Connections" at bounding box center [805, 118] width 148 height 21
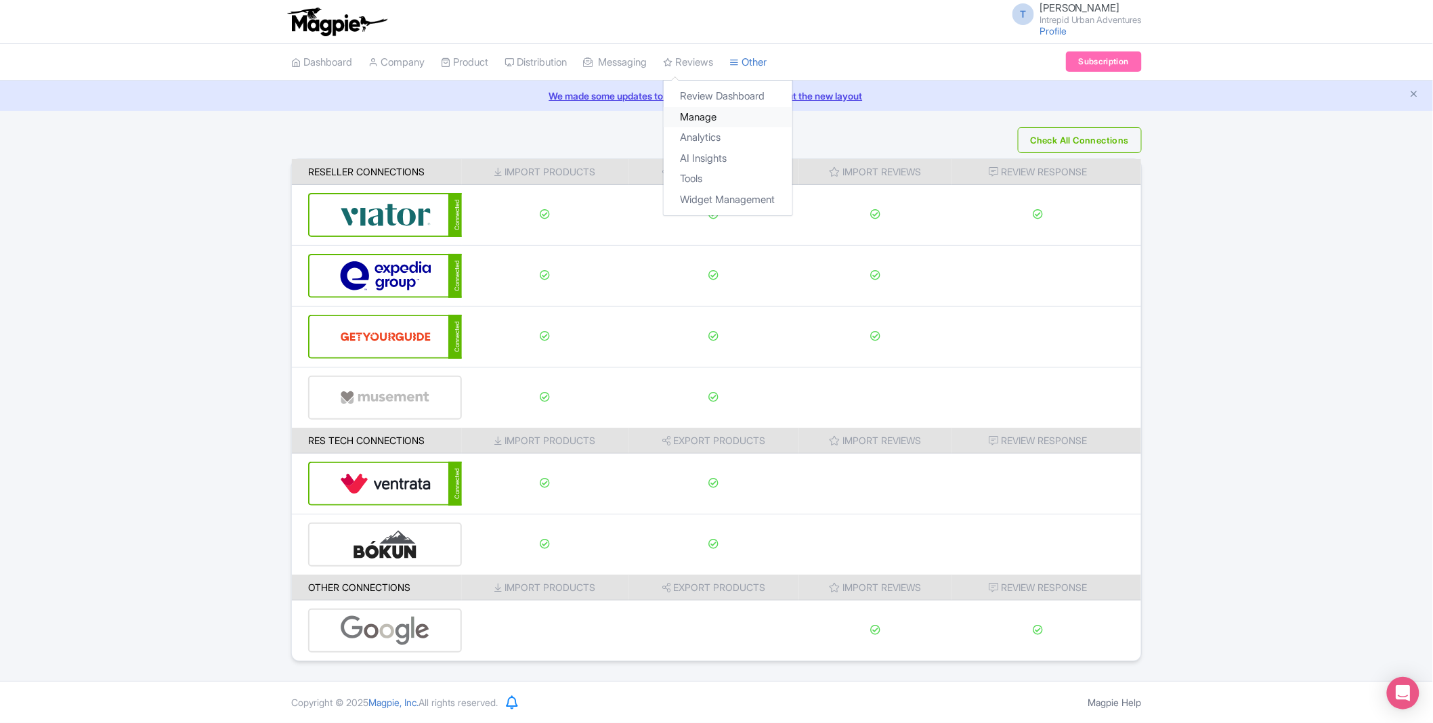
click at [706, 112] on link "Manage" at bounding box center [728, 117] width 129 height 21
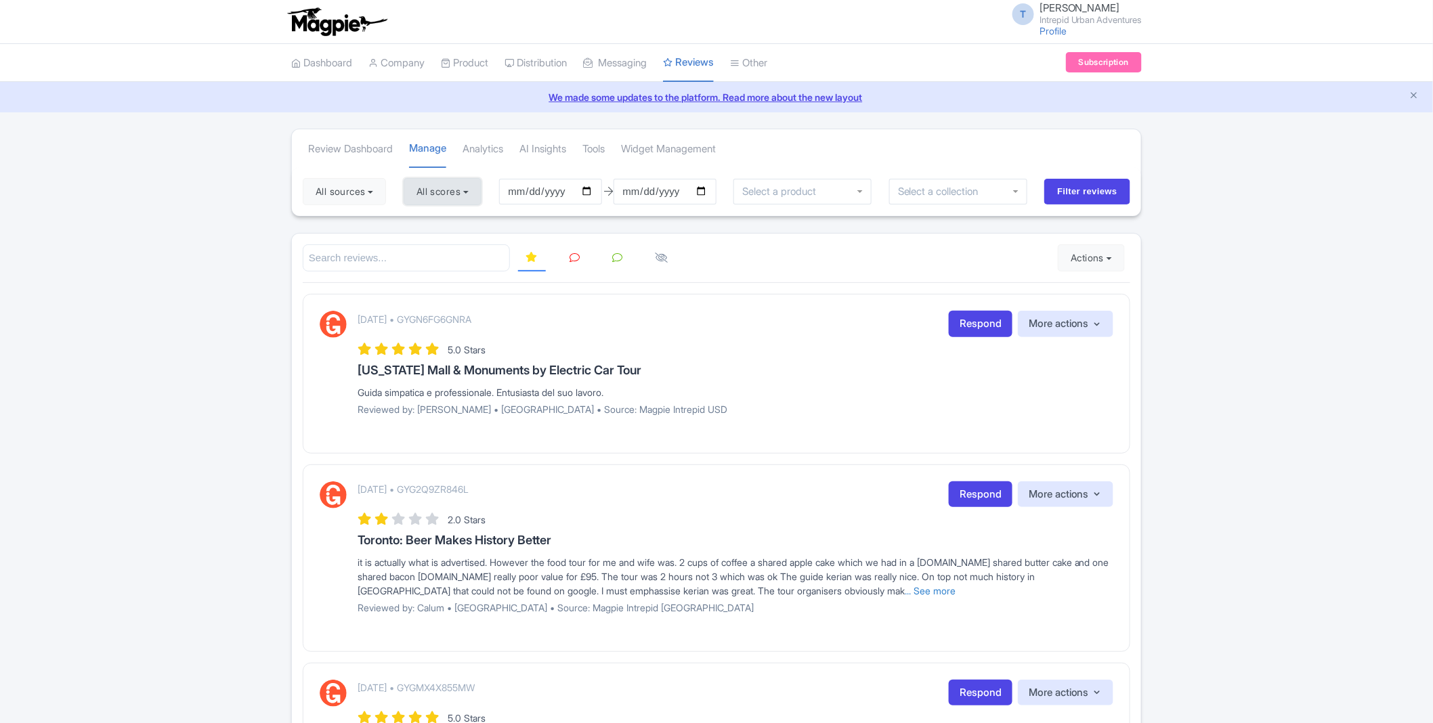
click at [446, 198] on button "All scores" at bounding box center [443, 191] width 78 height 27
click at [427, 224] on div "5 stars" at bounding box center [472, 223] width 121 height 21
click at [429, 241] on label "4 stars" at bounding box center [444, 245] width 30 height 16
click at [429, 241] on input "4 stars" at bounding box center [433, 240] width 9 height 9
checkbox input "false"
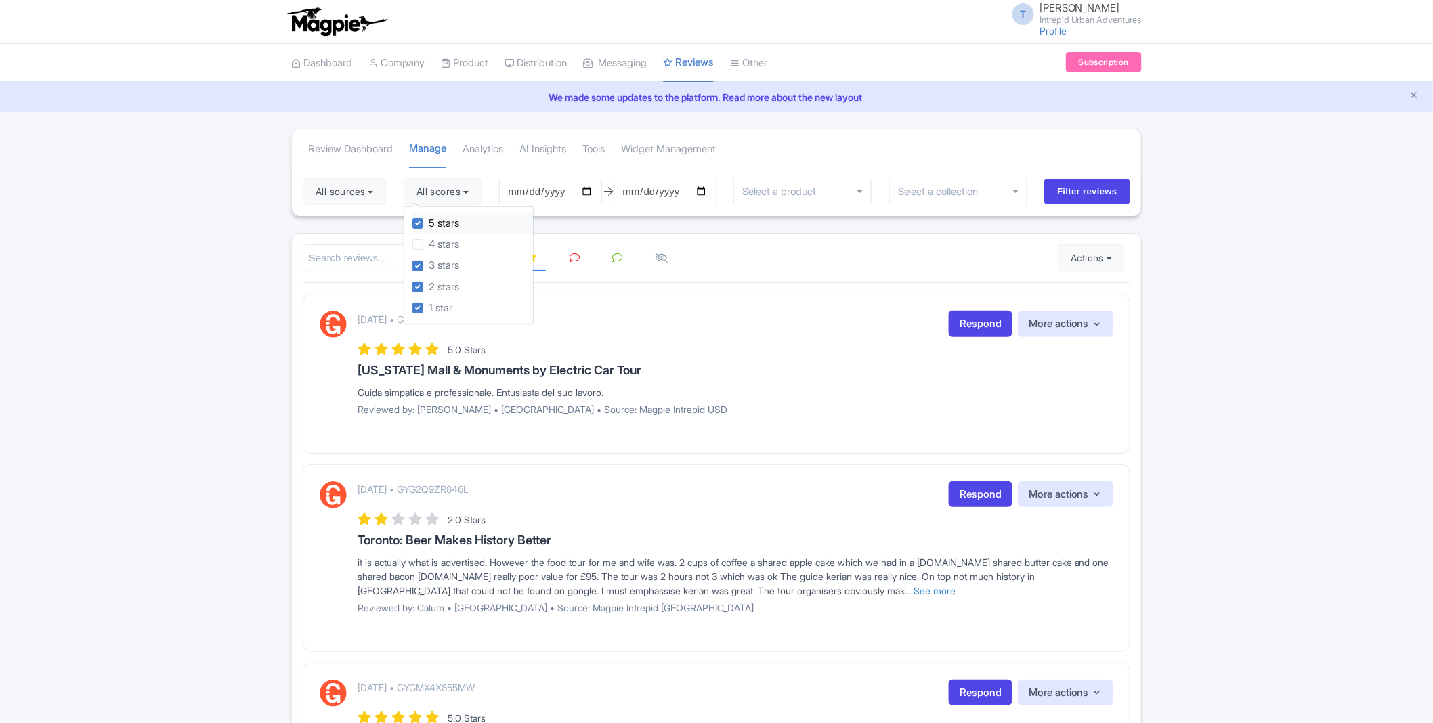
click at [429, 219] on label "5 stars" at bounding box center [444, 224] width 30 height 16
click at [429, 219] on input "5 stars" at bounding box center [433, 219] width 9 height 9
checkbox input "false"
click at [533, 190] on input "[DATE]" at bounding box center [550, 192] width 103 height 26
click at [511, 193] on input "[DATE]" at bounding box center [550, 192] width 103 height 26
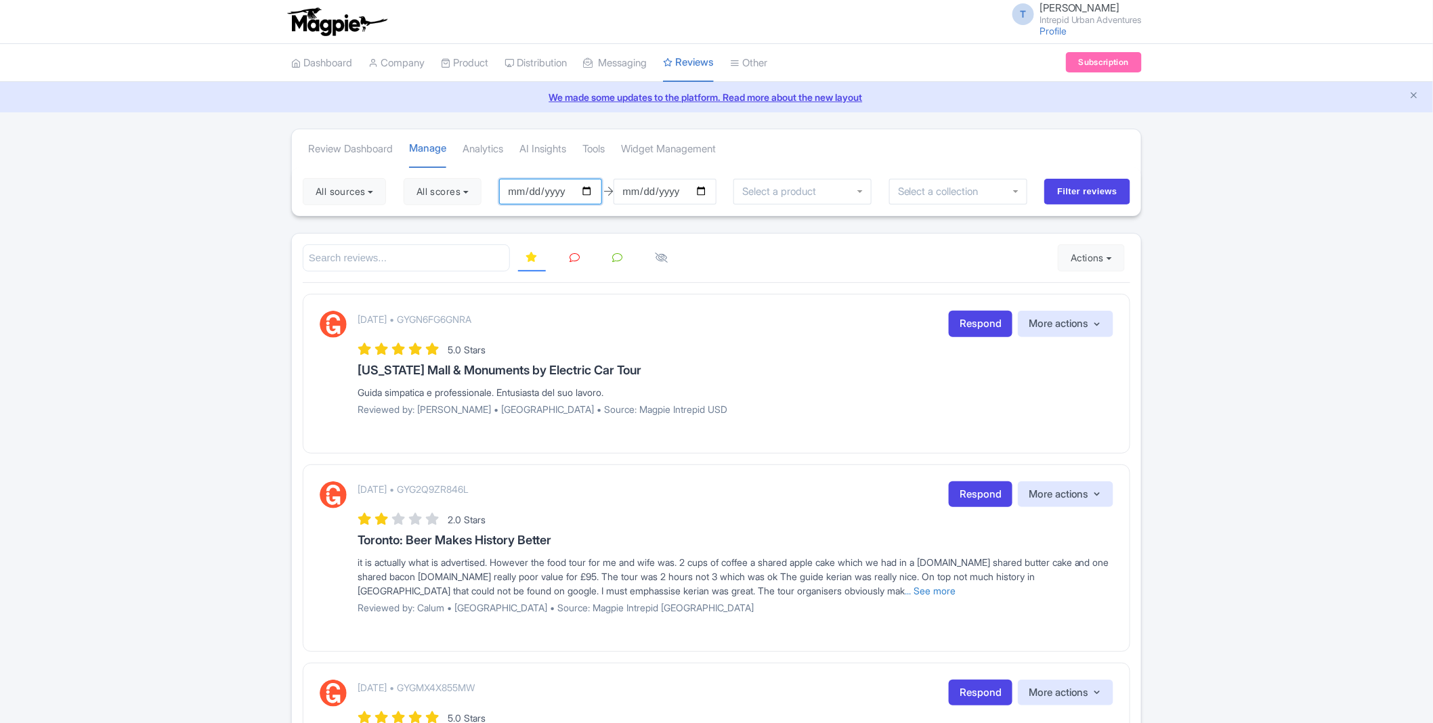
click at [513, 193] on input "[DATE]" at bounding box center [550, 192] width 103 height 26
click at [538, 187] on input "[DATE]" at bounding box center [550, 192] width 103 height 26
click at [523, 190] on input "[DATE]" at bounding box center [550, 192] width 103 height 26
type input "2025-10-16"
type input "[DATE]"
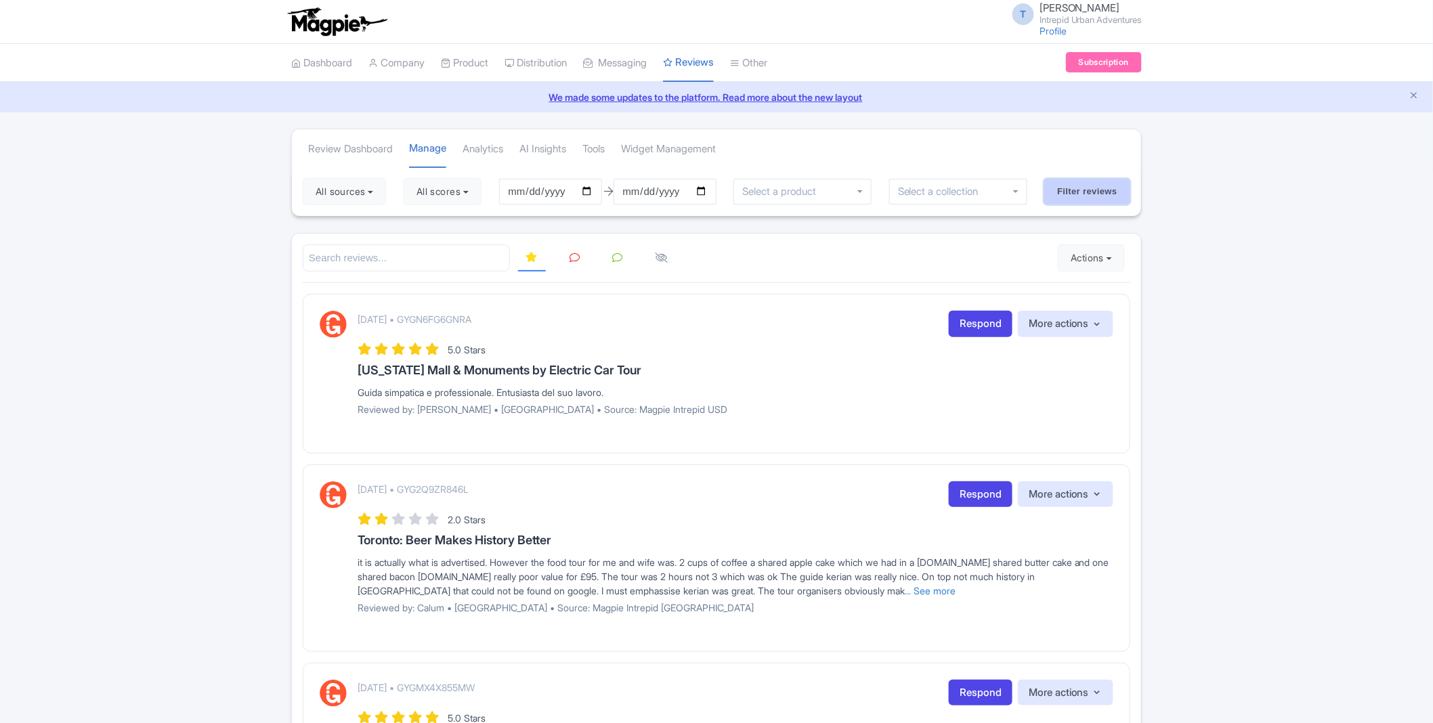
click at [1074, 190] on input "Filter reviews" at bounding box center [1087, 192] width 86 height 26
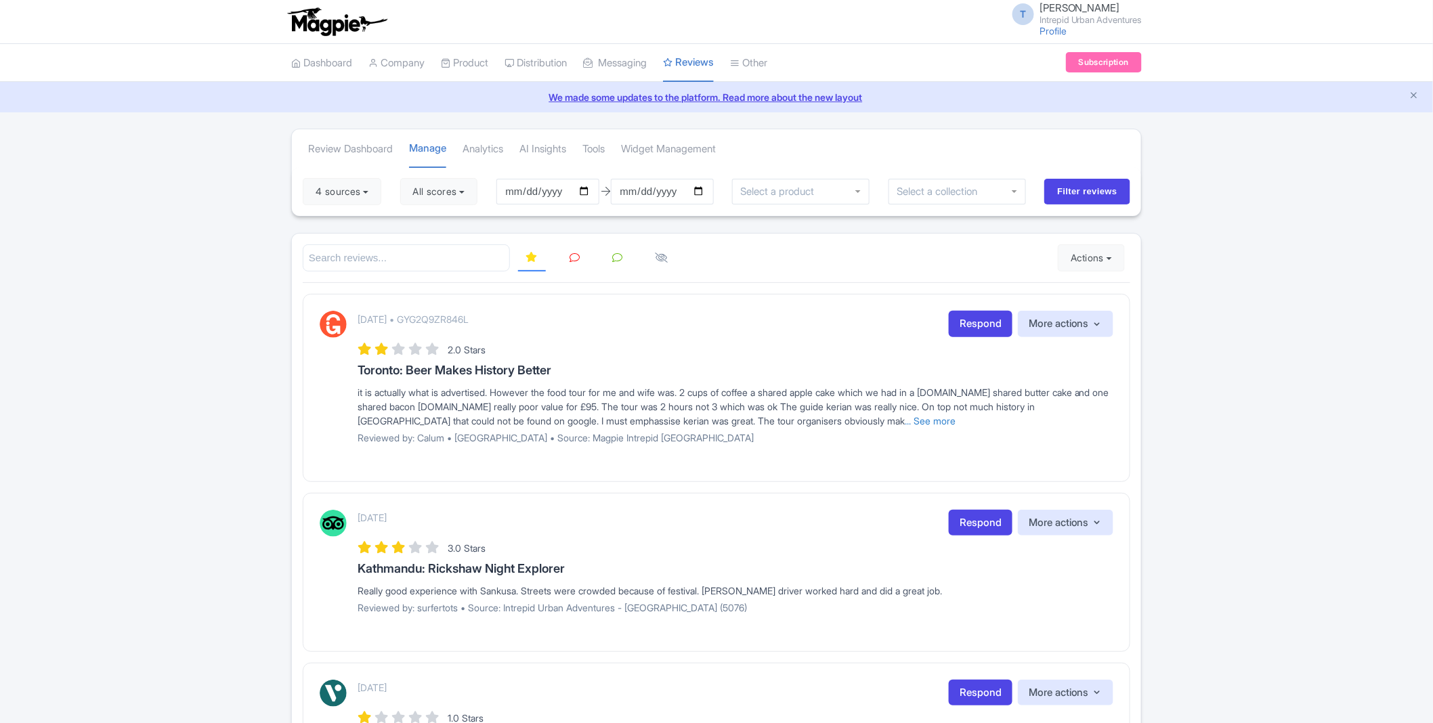
copy h3 "Toronto: Beer Makes History Better"
drag, startPoint x: 356, startPoint y: 367, endPoint x: 577, endPoint y: 70, distance: 369.7
click at [594, 371] on div "[DATE] • GYG2Q9ZR846L Respond More actions Hide from this page Hide from review…" at bounding box center [717, 382] width 794 height 143
drag, startPoint x: 845, startPoint y: 414, endPoint x: 793, endPoint y: 414, distance: 52.1
click at [905, 415] on link "... See more" at bounding box center [930, 421] width 51 height 12
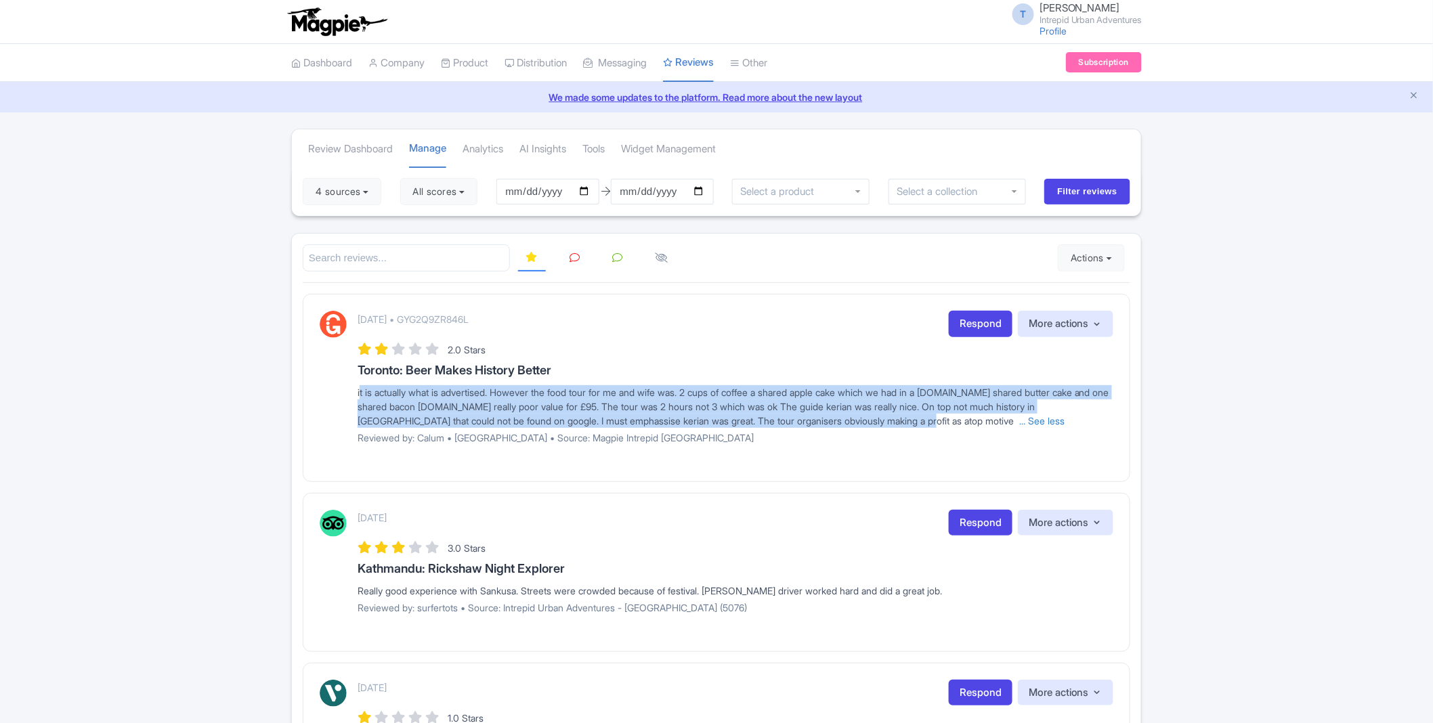
drag, startPoint x: 352, startPoint y: 393, endPoint x: 936, endPoint y: 423, distance: 585.1
click at [936, 423] on div "[DATE] • GYG2Q9ZR846L Respond More actions Hide from this page Hide from review…" at bounding box center [717, 382] width 794 height 143
copy span "it is actually what is advertised. However the food tour for me and wife was. 2…"
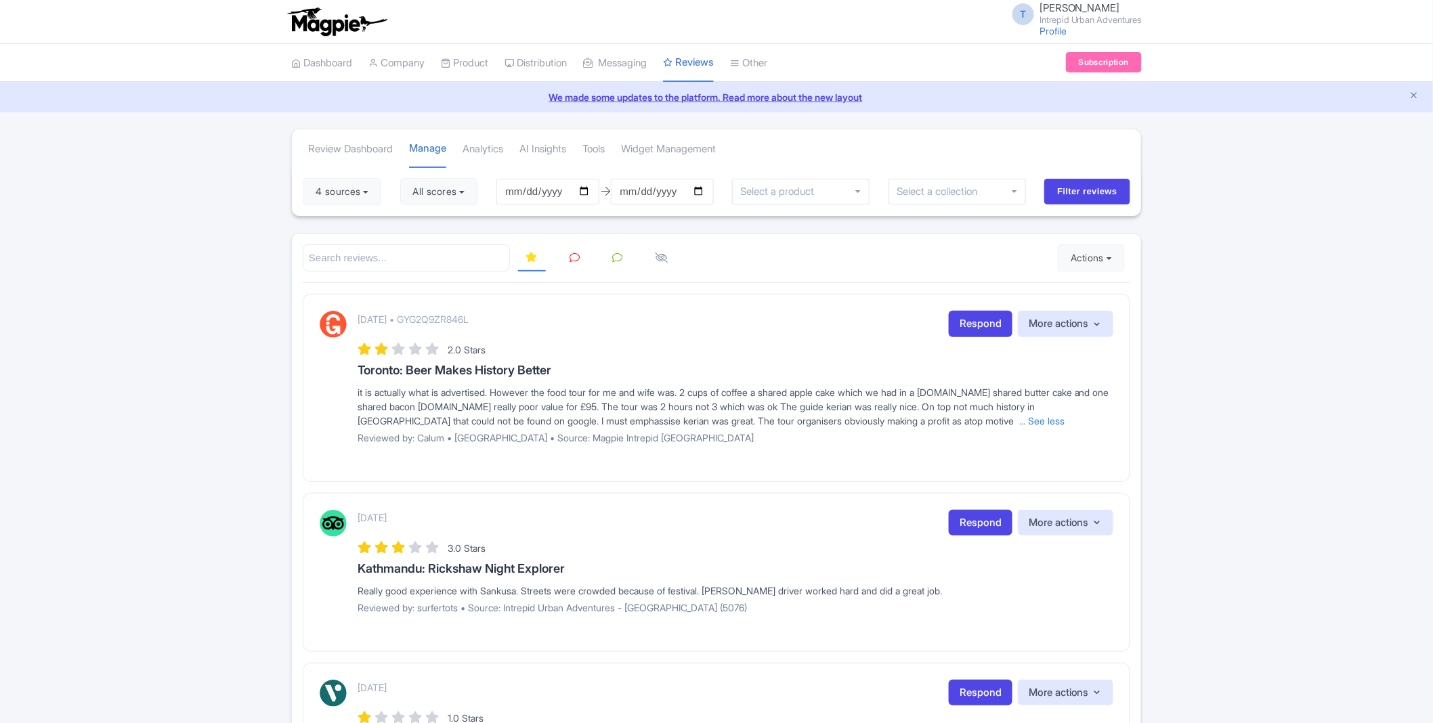
click at [469, 312] on p "[DATE] • GYG2Q9ZR846L" at bounding box center [413, 319] width 111 height 14
copy p "GYG2Q9ZR846L"
